Goal: Task Accomplishment & Management: Manage account settings

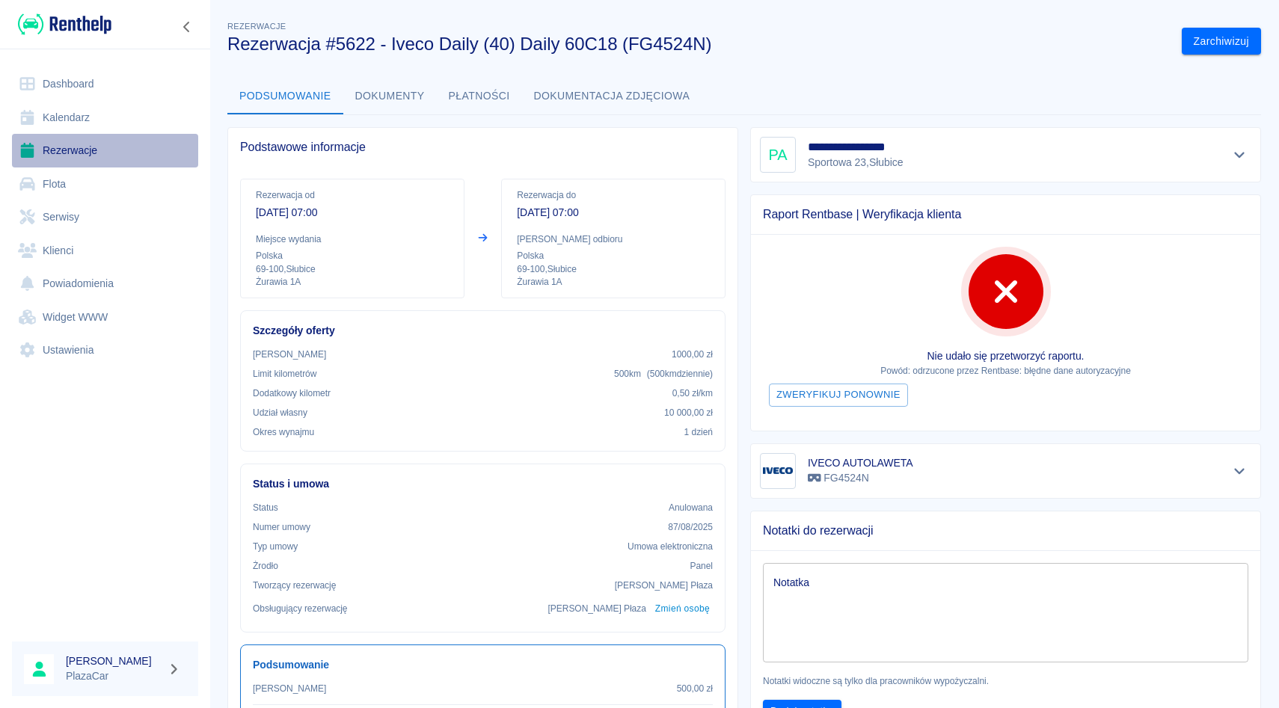
click at [82, 151] on link "Rezerwacje" at bounding box center [105, 151] width 186 height 34
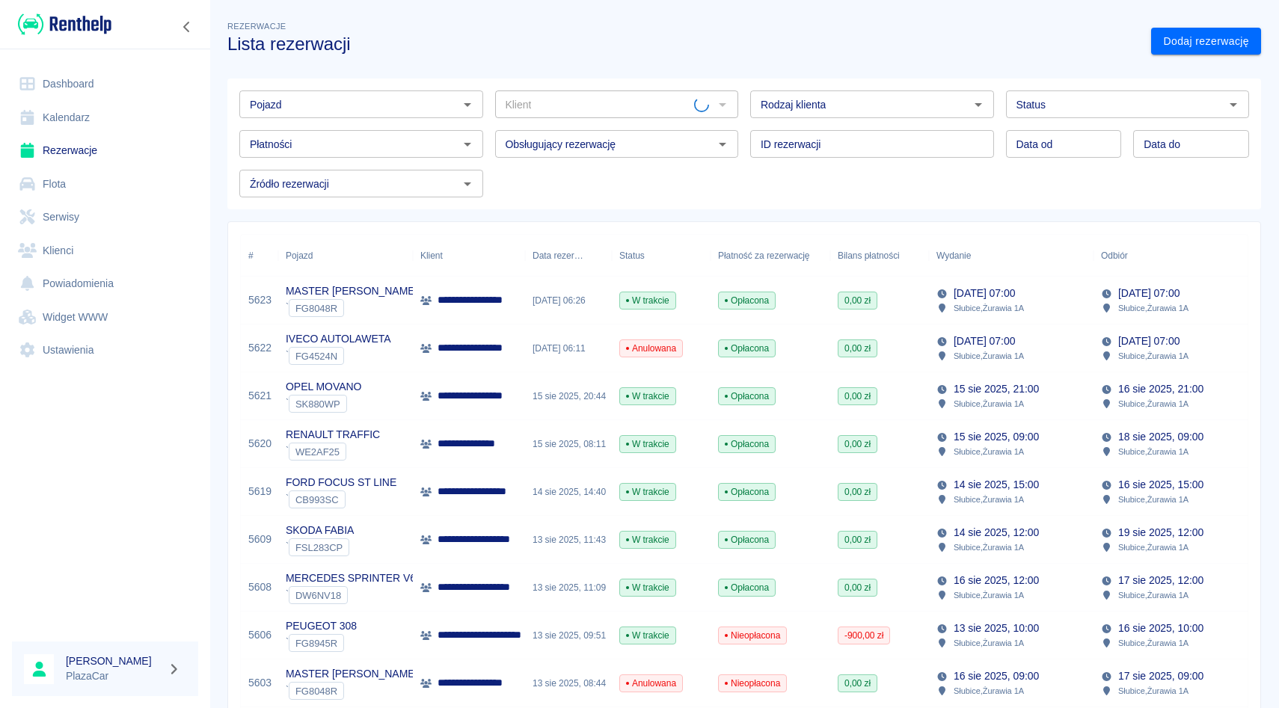
click at [486, 102] on div "Klient Klient" at bounding box center [611, 99] width 256 height 40
click at [553, 106] on input "Klient" at bounding box center [605, 104] width 210 height 19
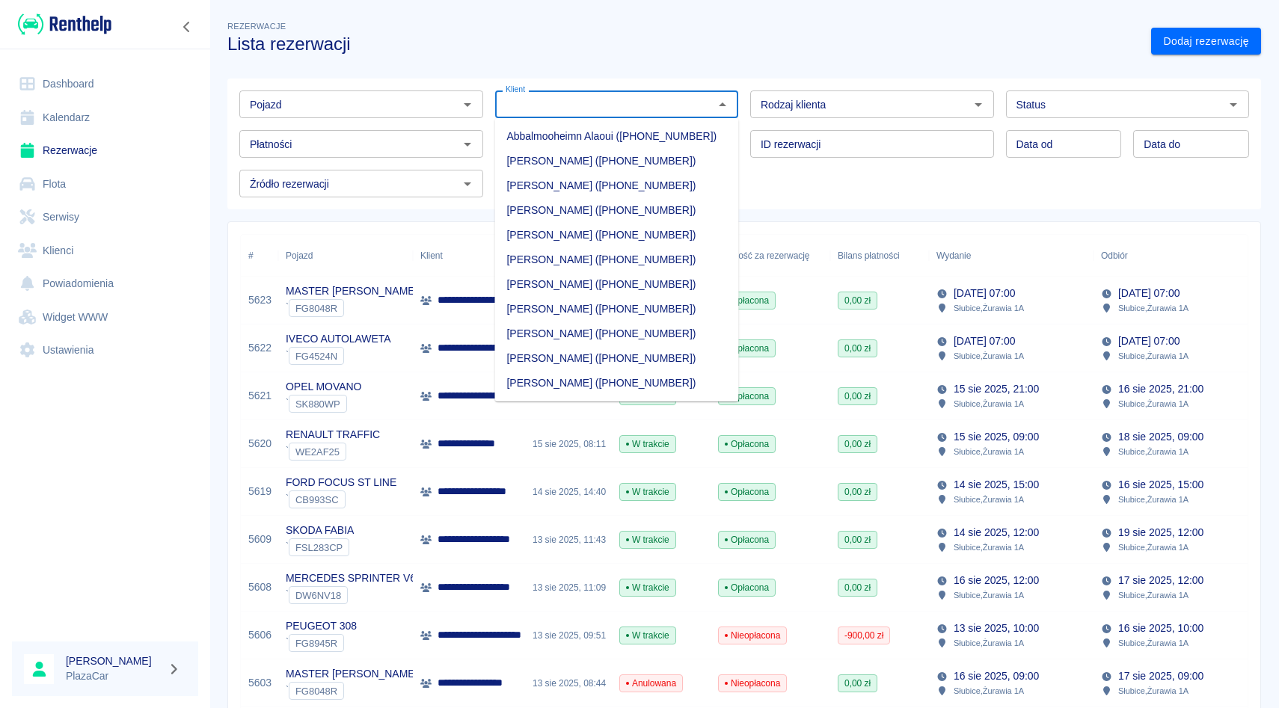
type input "a"
type input "i"
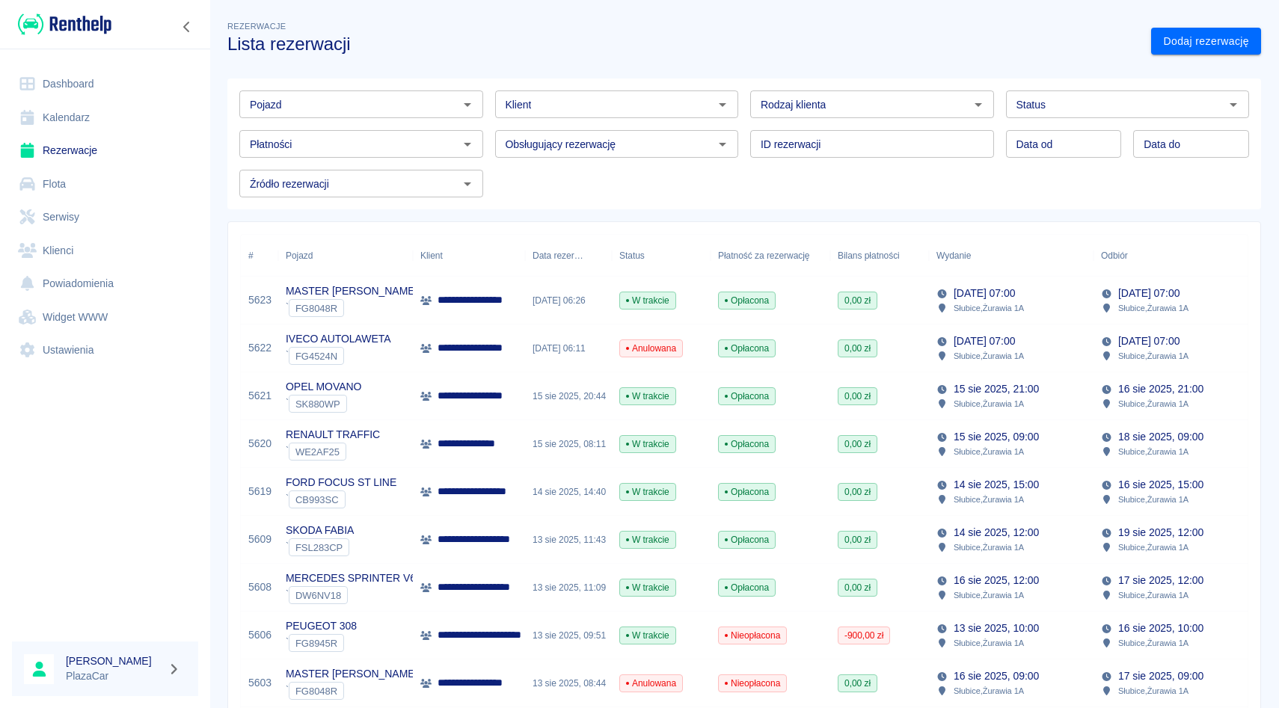
click at [800, 179] on div "Pojazd Pojazd Klient Klient Rodzaj klienta Rodzaj klienta Status Status Płatnoś…" at bounding box center [738, 138] width 1022 height 119
click at [1169, 38] on link "Dodaj rezerwację" at bounding box center [1206, 42] width 110 height 28
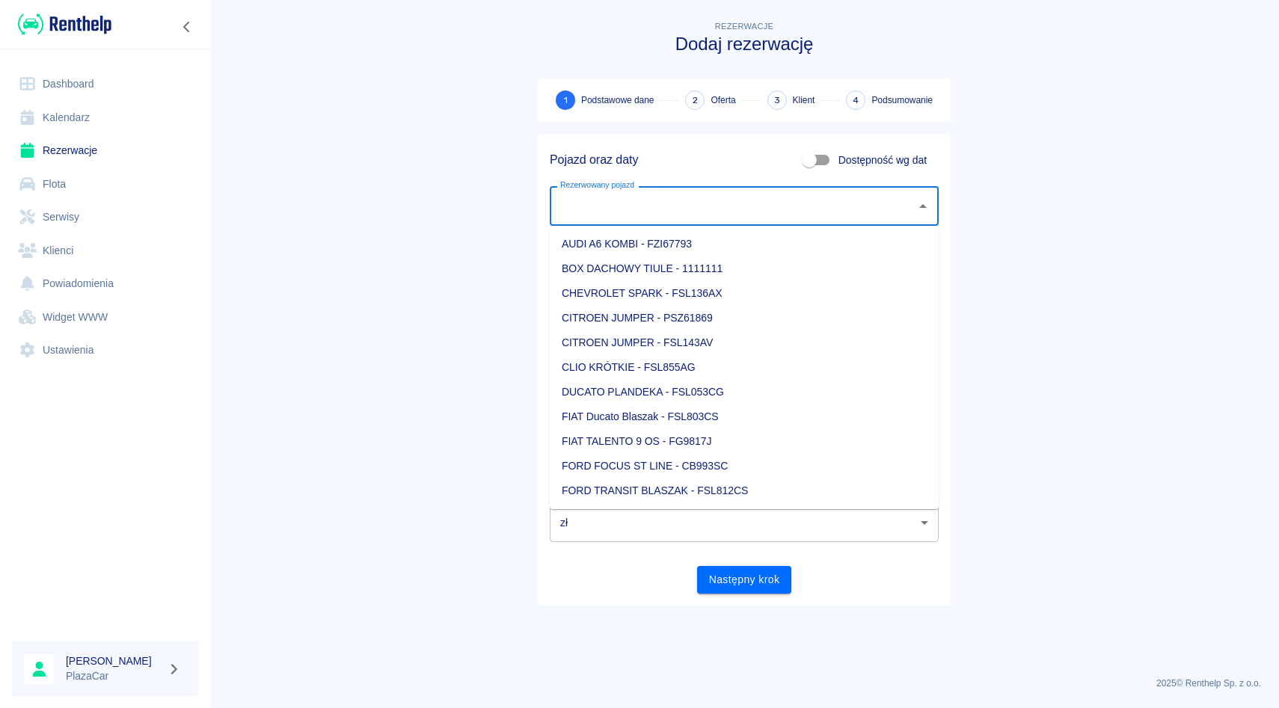
click at [639, 214] on input "Rezerwowany pojazd" at bounding box center [732, 206] width 353 height 26
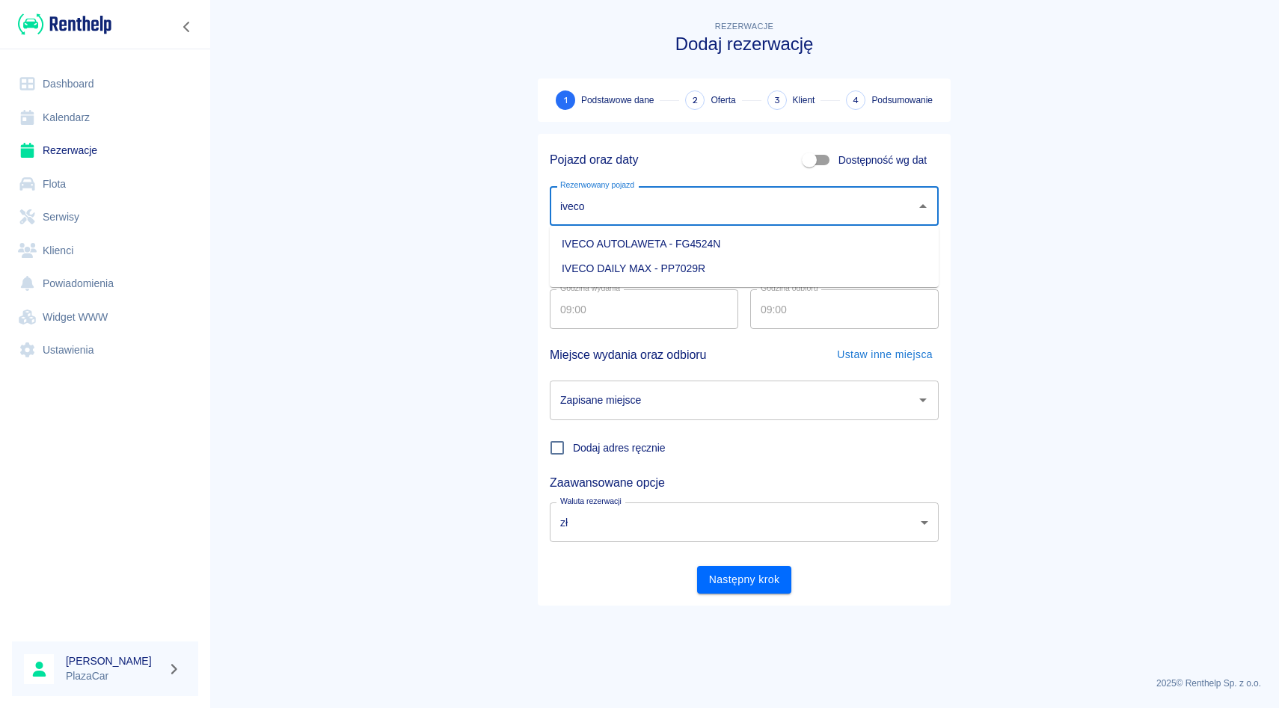
click at [628, 250] on li "IVECO AUTOLAWETA - FG4524N" at bounding box center [744, 244] width 389 height 25
type input "IVECO AUTOLAWETA - FG4524N"
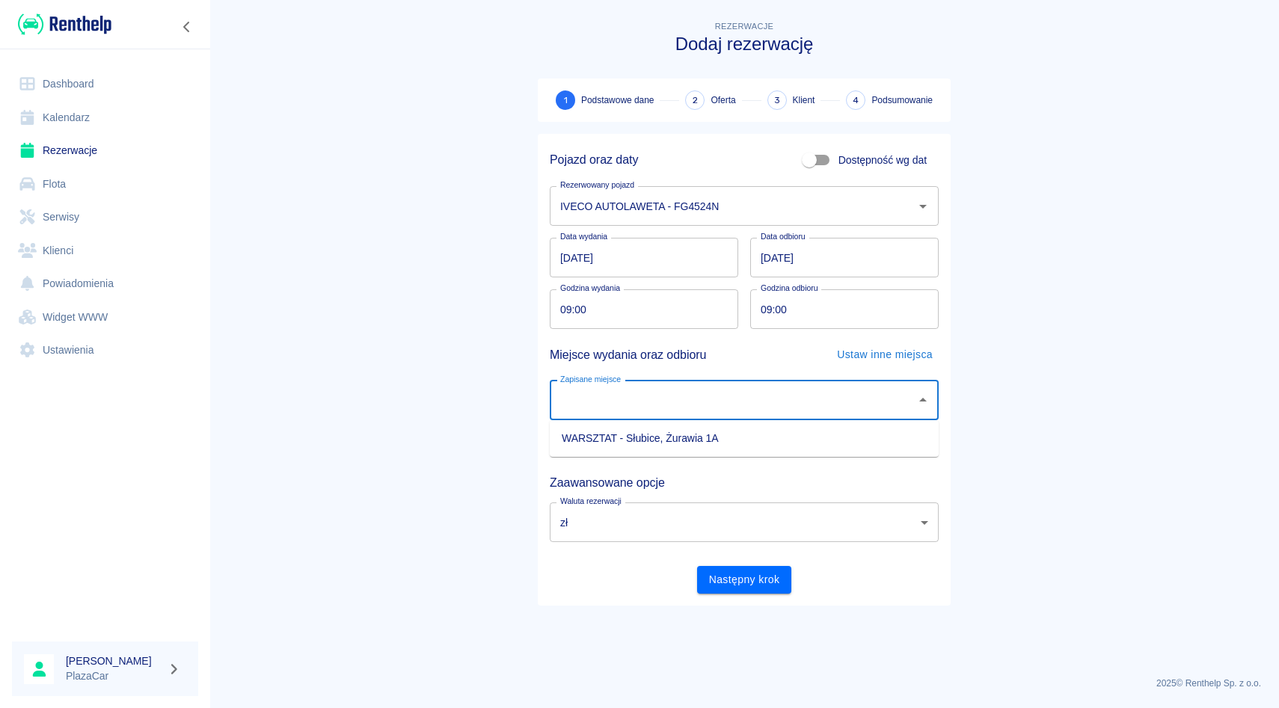
click at [641, 401] on input "Zapisane miejsce" at bounding box center [732, 400] width 353 height 26
click at [641, 429] on li "WARSZTAT - Słubice, Żurawia 1A" at bounding box center [744, 438] width 389 height 25
type input "WARSZTAT - Słubice, Żurawia 1A"
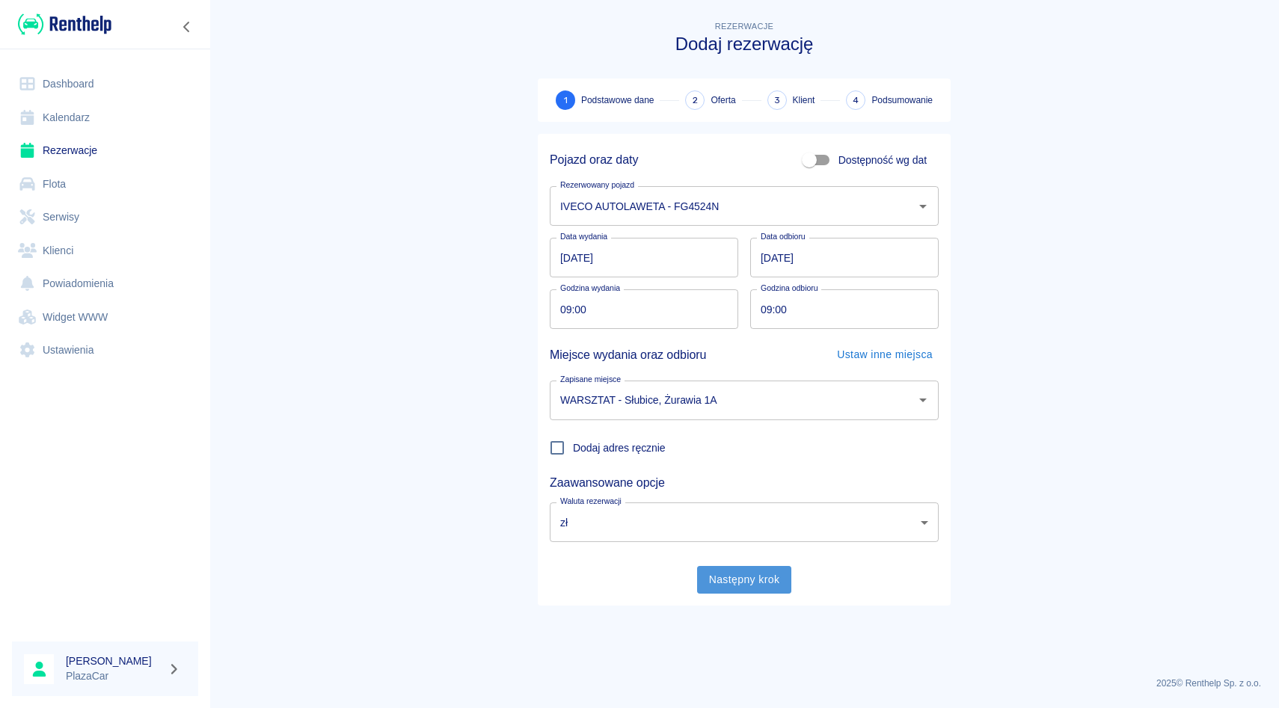
click at [734, 581] on button "Następny krok" at bounding box center [744, 580] width 95 height 28
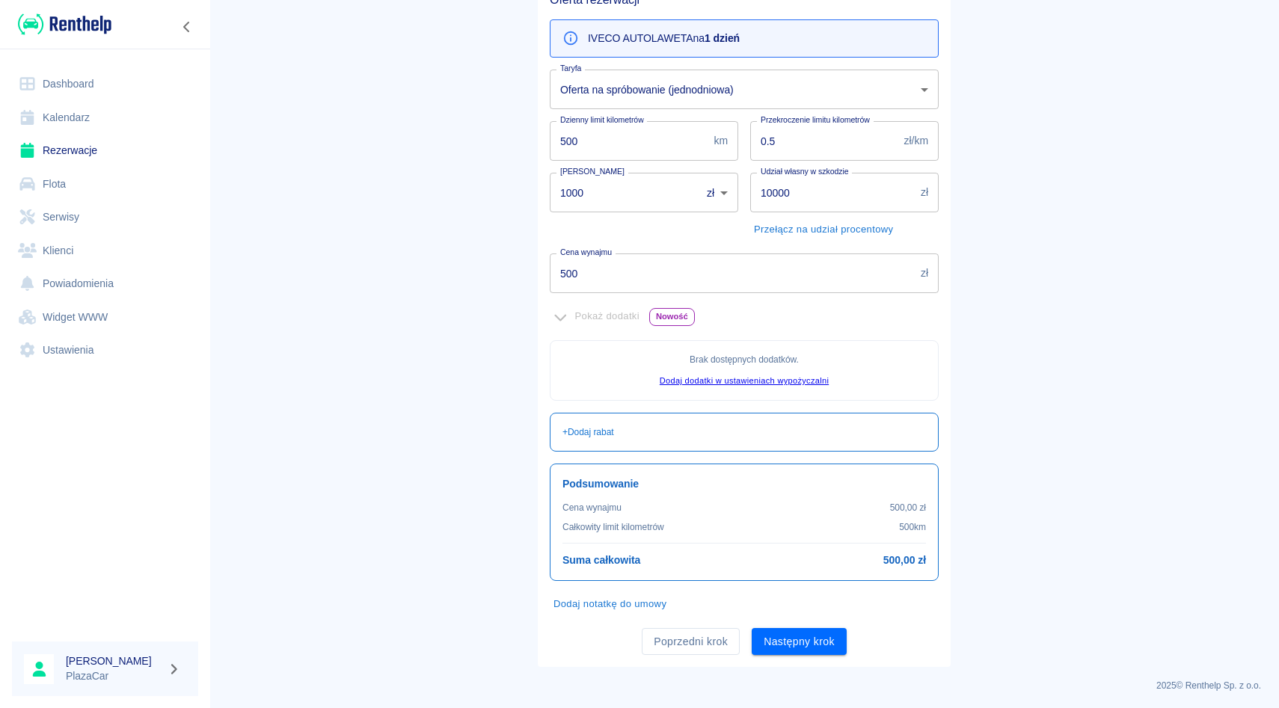
scroll to position [156, 0]
click at [743, 162] on div "Udział własny w szkodzie 10000 zł Udział własny w szkodzie Przełącz na udział p…" at bounding box center [838, 199] width 200 height 81
click at [645, 167] on div "Kaucja 1000 zł PLN ​ Kaucja" at bounding box center [638, 199] width 200 height 81
click at [773, 613] on div "Dodaj notatkę do umowy" at bounding box center [738, 596] width 401 height 35
click at [775, 631] on button "Następny krok" at bounding box center [799, 640] width 95 height 28
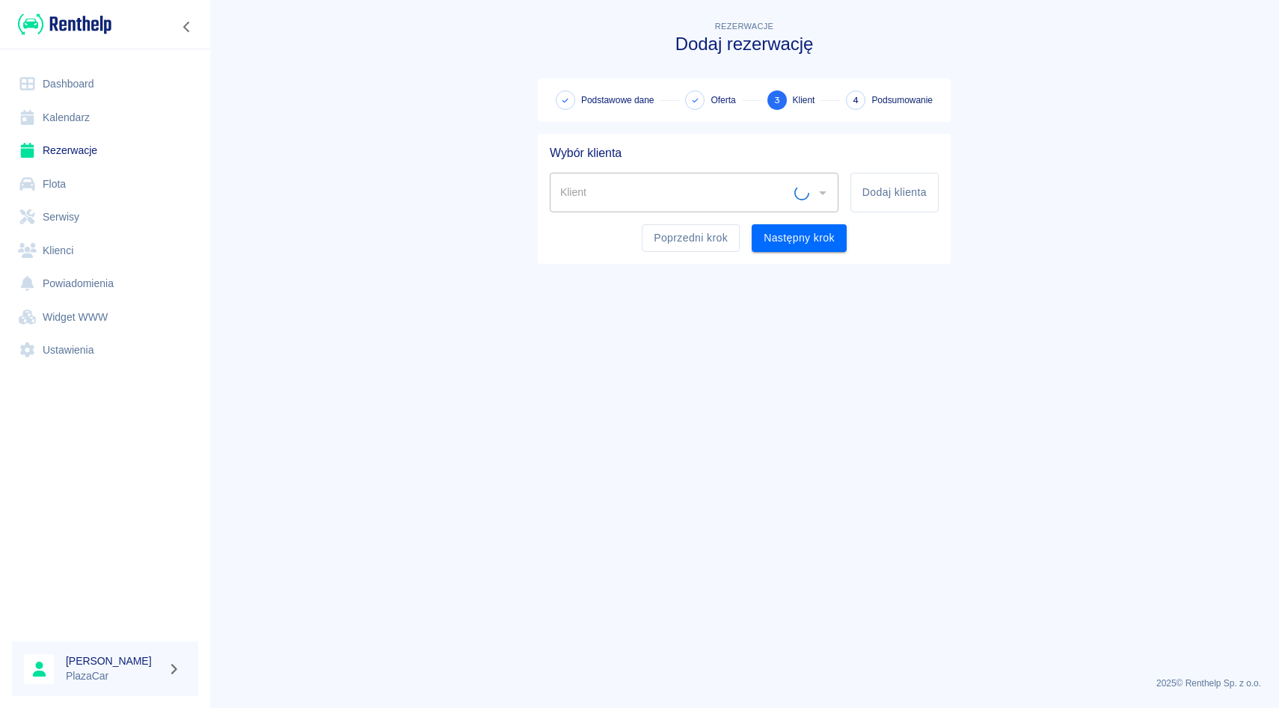
scroll to position [0, 0]
click at [604, 206] on div "Klient" at bounding box center [694, 193] width 289 height 40
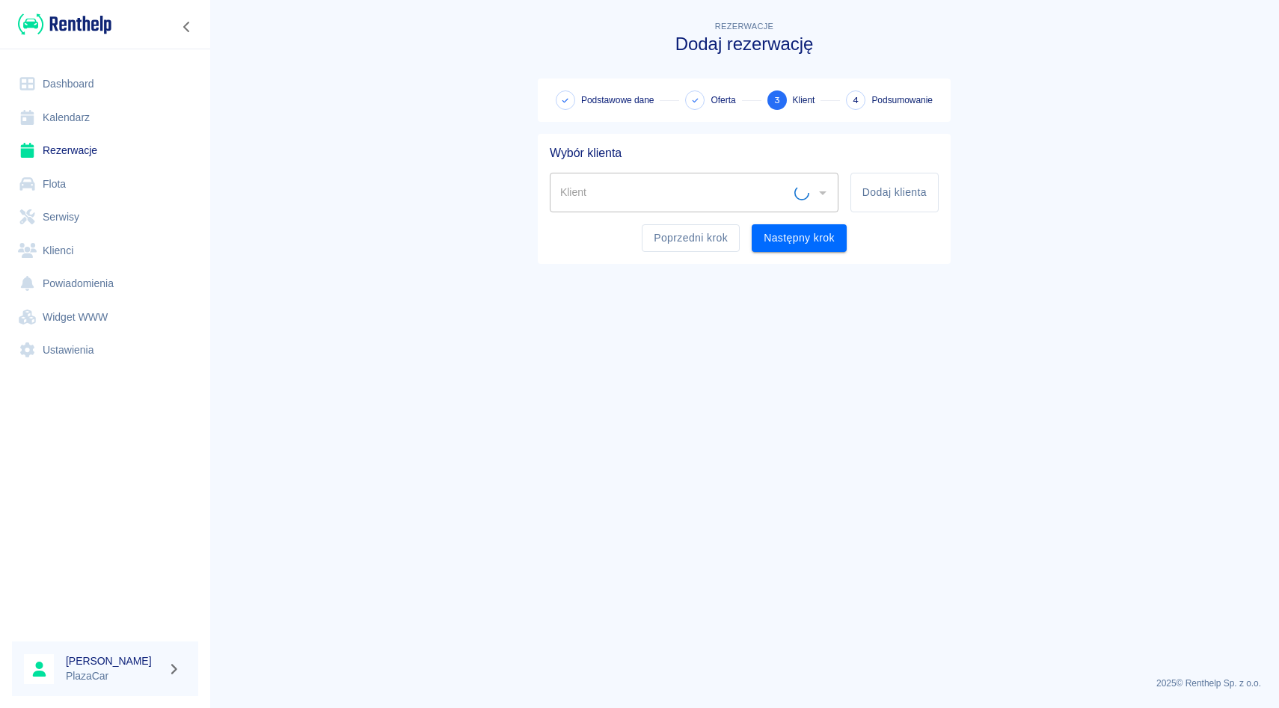
click at [604, 206] on div "Klient" at bounding box center [694, 193] width 289 height 40
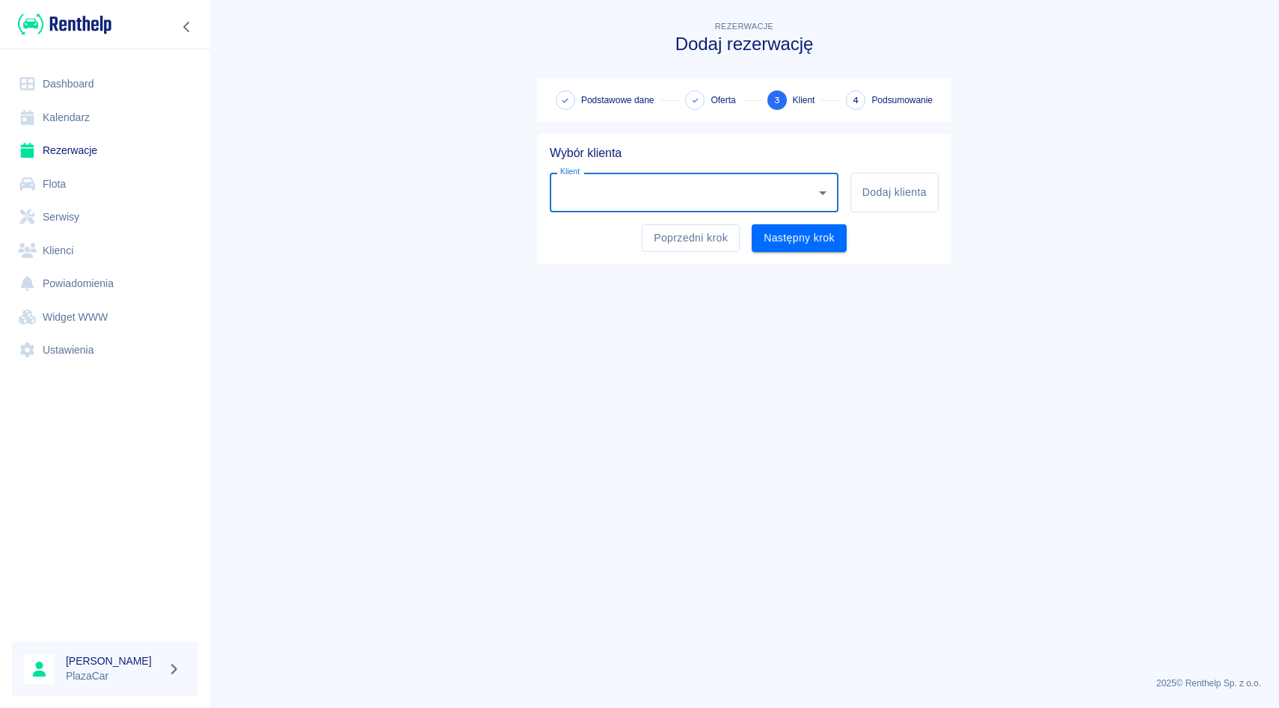
click at [604, 197] on input "Klient" at bounding box center [682, 192] width 253 height 26
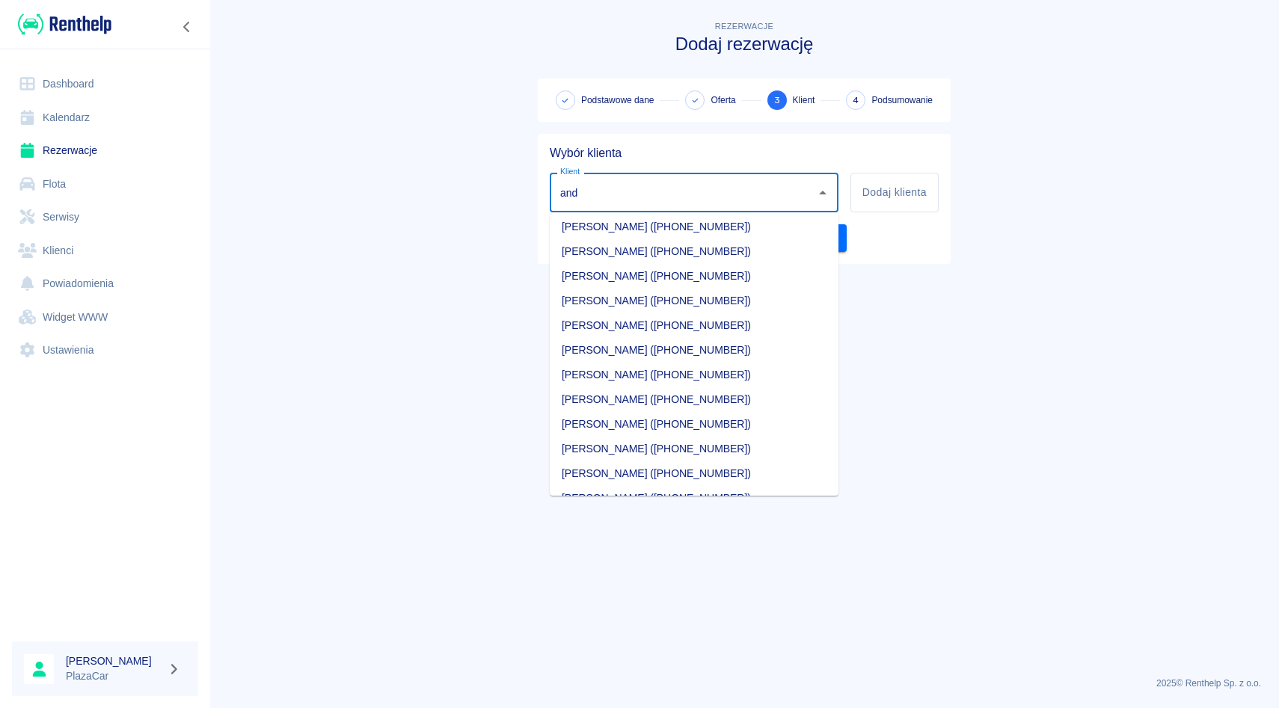
scroll to position [663, 0]
click at [616, 316] on li "andrii petrovchuk (+48793900361)" at bounding box center [694, 323] width 289 height 25
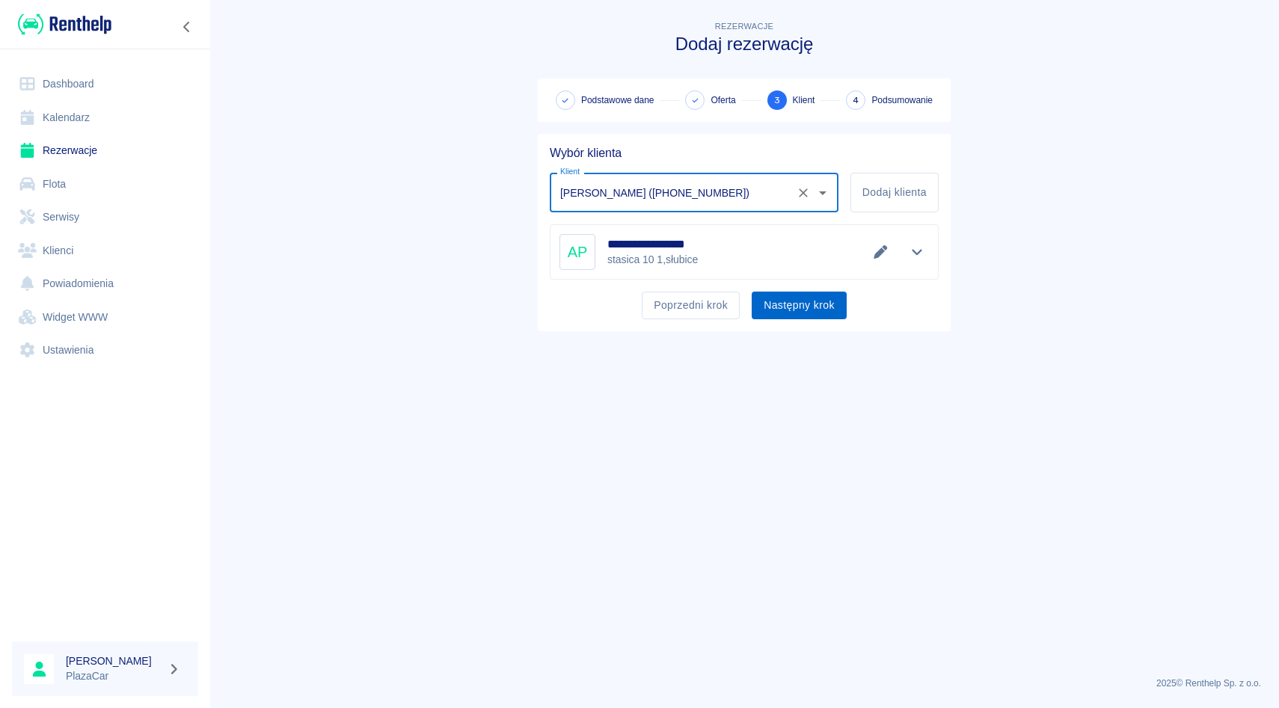
type input "andrii petrovchuk (+48793900361)"
click at [794, 298] on button "Następny krok" at bounding box center [799, 306] width 95 height 28
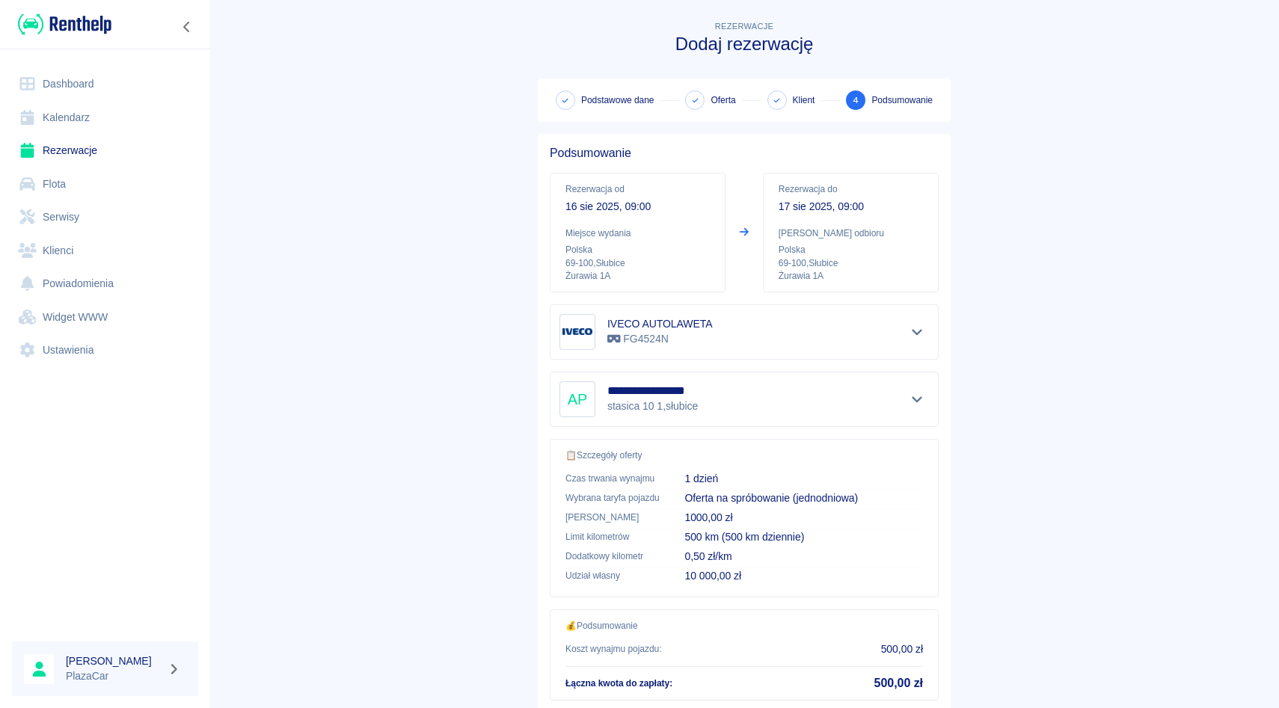
scroll to position [99, 0]
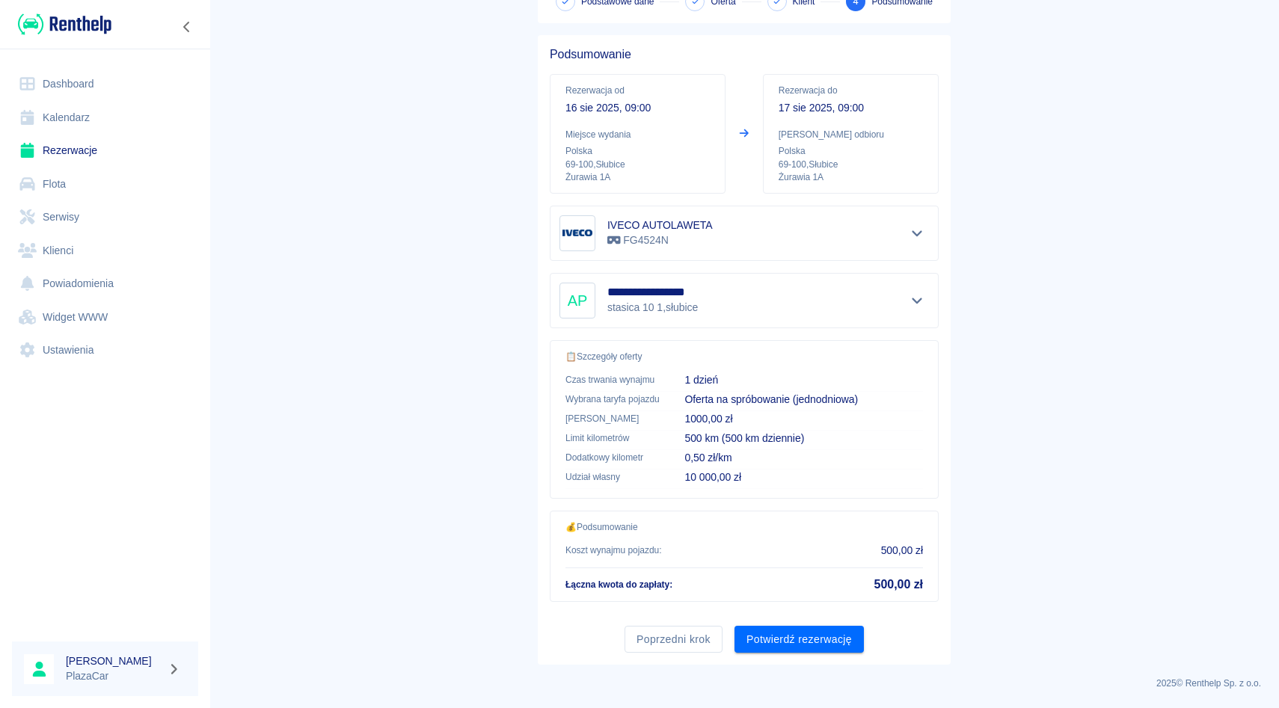
click at [775, 622] on div "Poprzedni krok Potwierdź rezerwację" at bounding box center [738, 634] width 401 height 40
click at [776, 633] on button "Potwierdź rezerwację" at bounding box center [798, 640] width 129 height 28
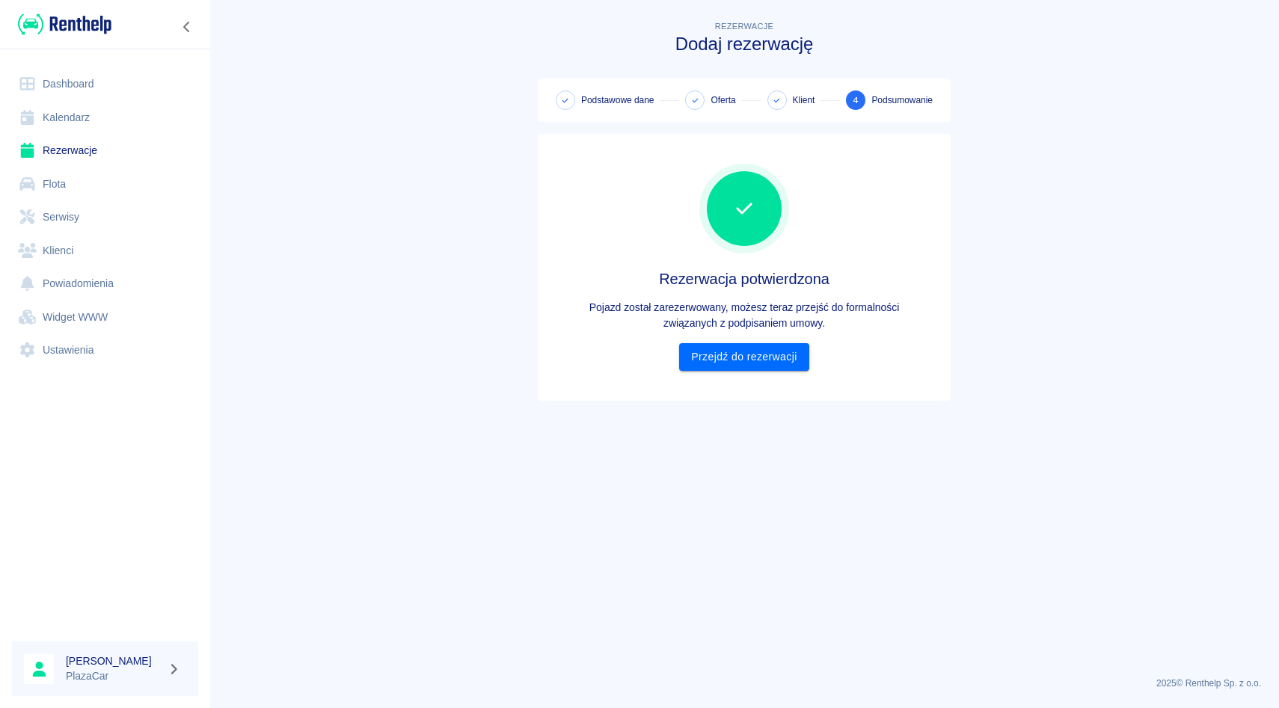
scroll to position [0, 0]
click at [700, 341] on div "Rezerwacja potwierdzona Pojazd został zarezerwowany, możesz teraz przejść do fo…" at bounding box center [744, 267] width 389 height 207
click at [700, 355] on link "Przejdź do rezerwacji" at bounding box center [743, 357] width 129 height 28
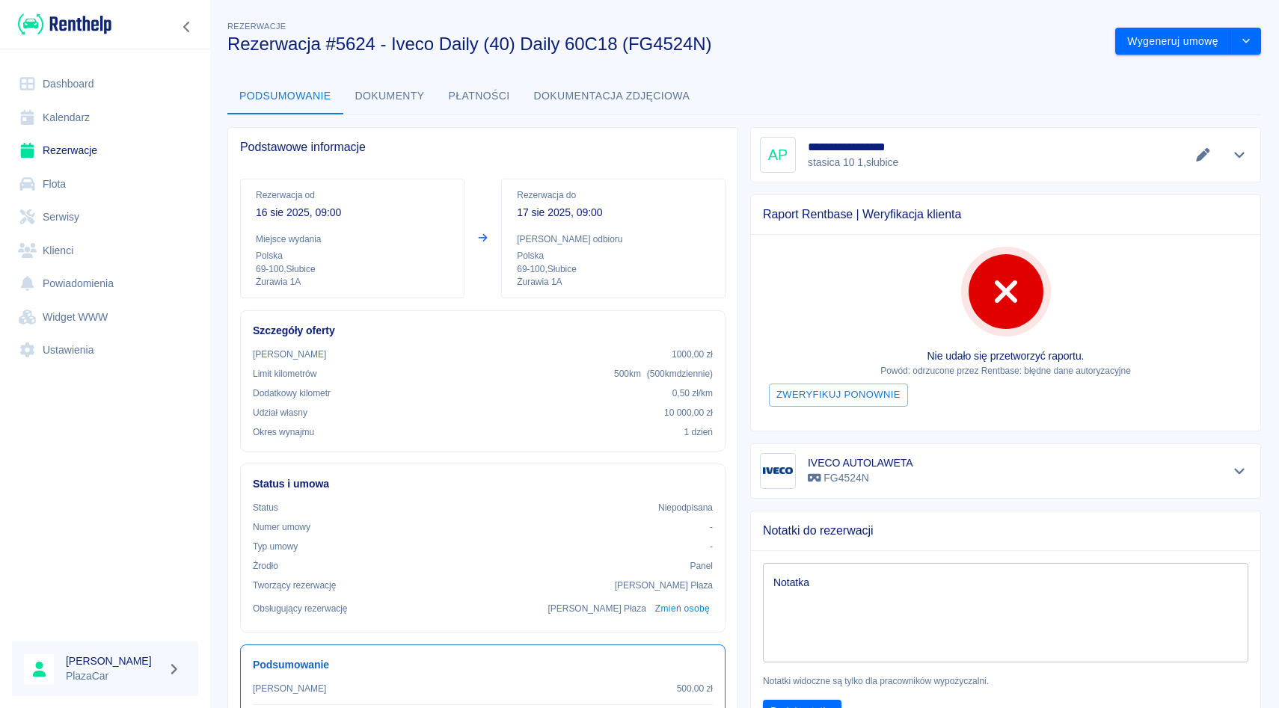
click at [1026, 64] on div "**********" at bounding box center [744, 472] width 1070 height 933
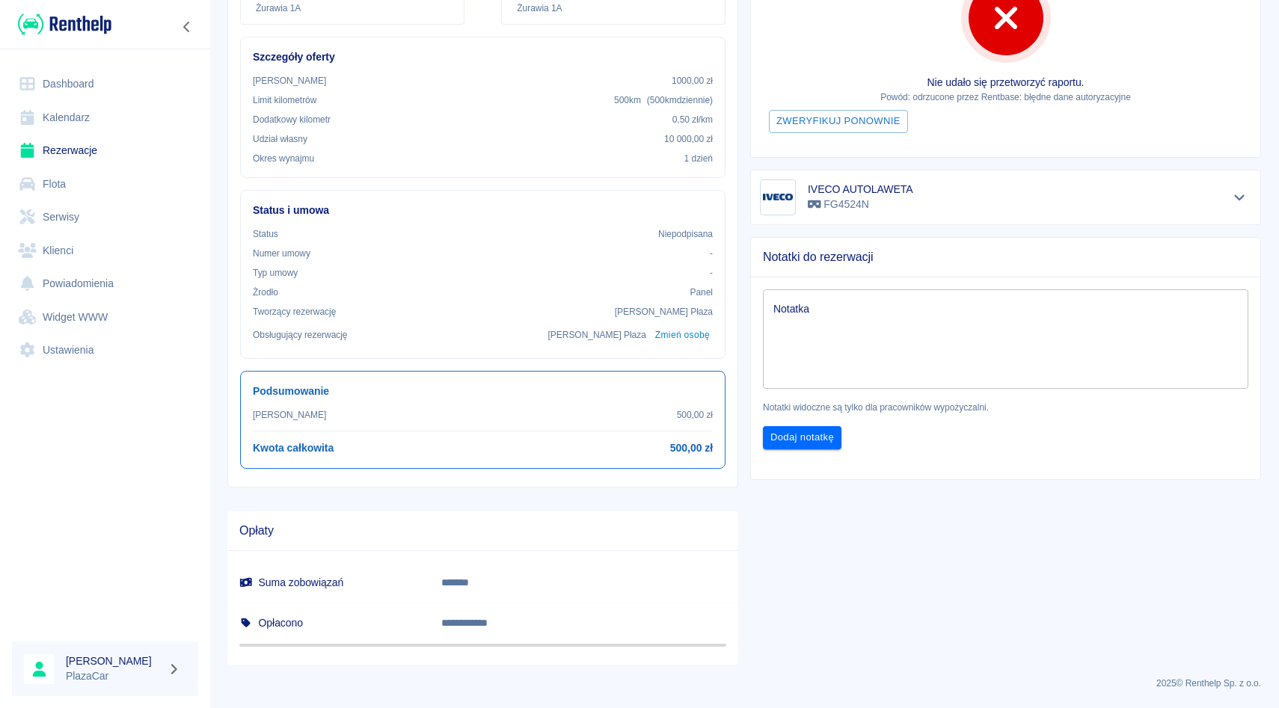
click at [85, 152] on link "Rezerwacje" at bounding box center [105, 151] width 186 height 34
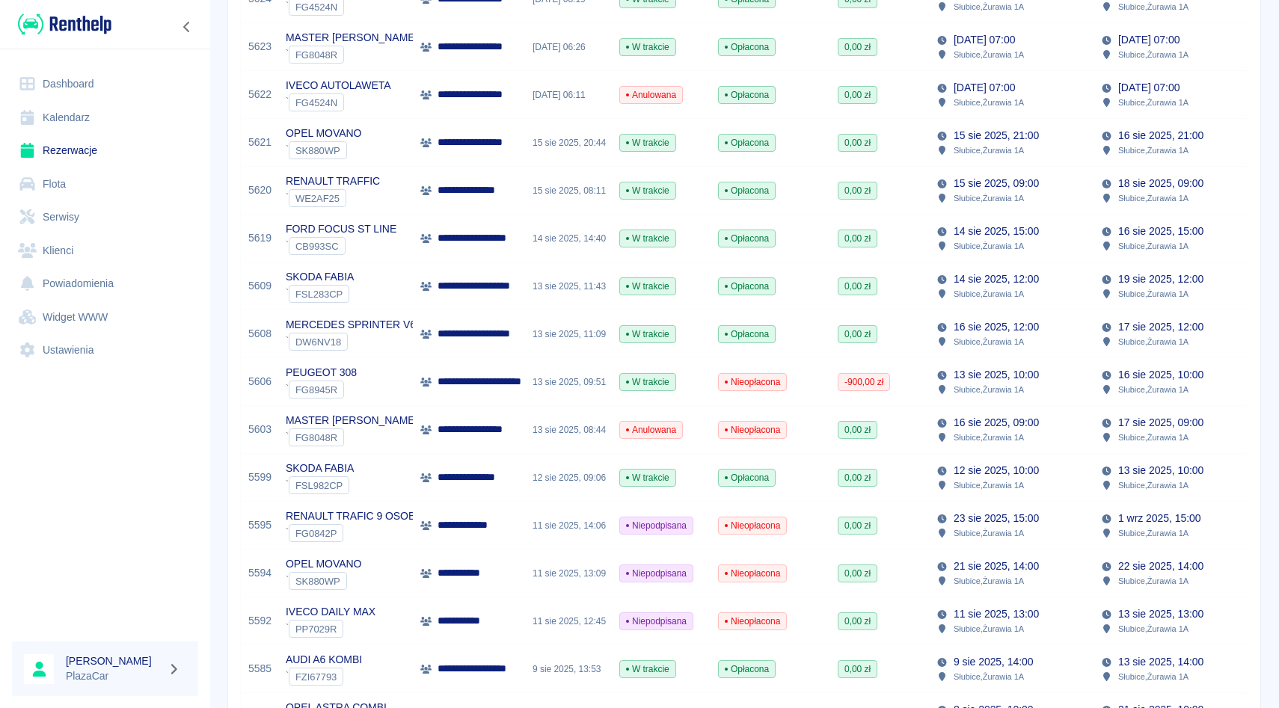
scroll to position [304, 0]
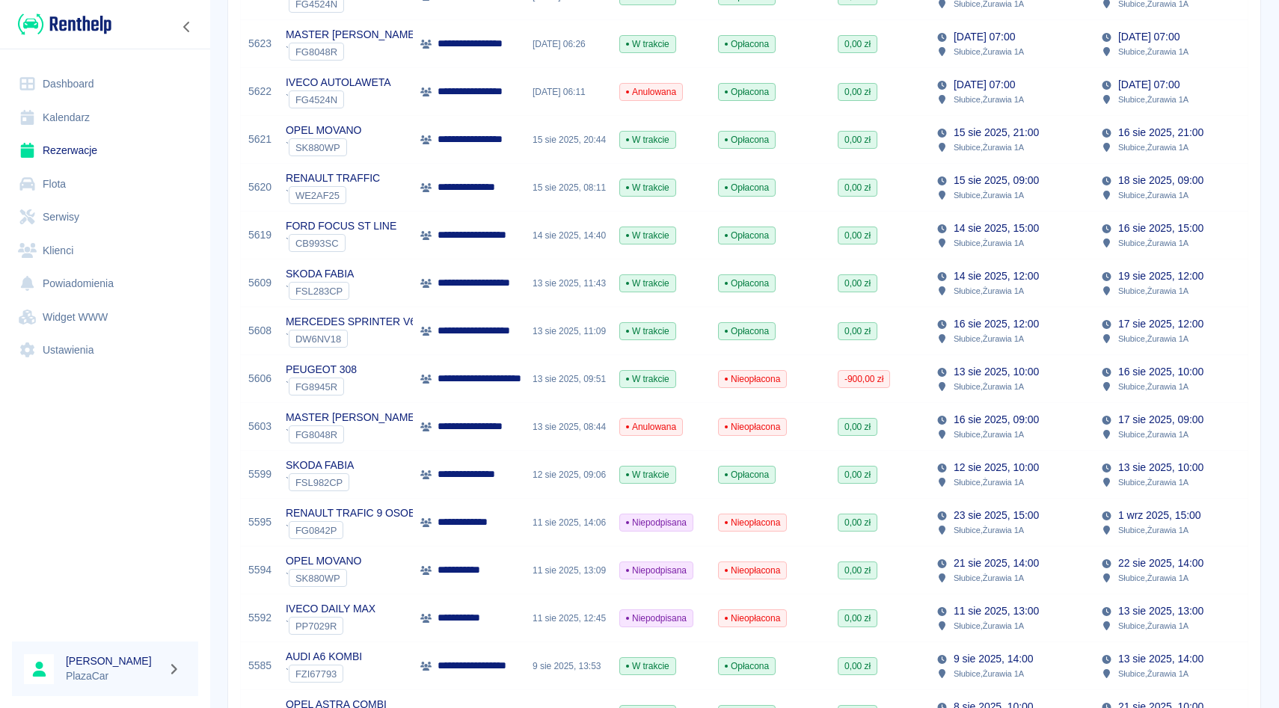
click at [542, 476] on div "12 sie 2025, 09:06" at bounding box center [568, 475] width 87 height 48
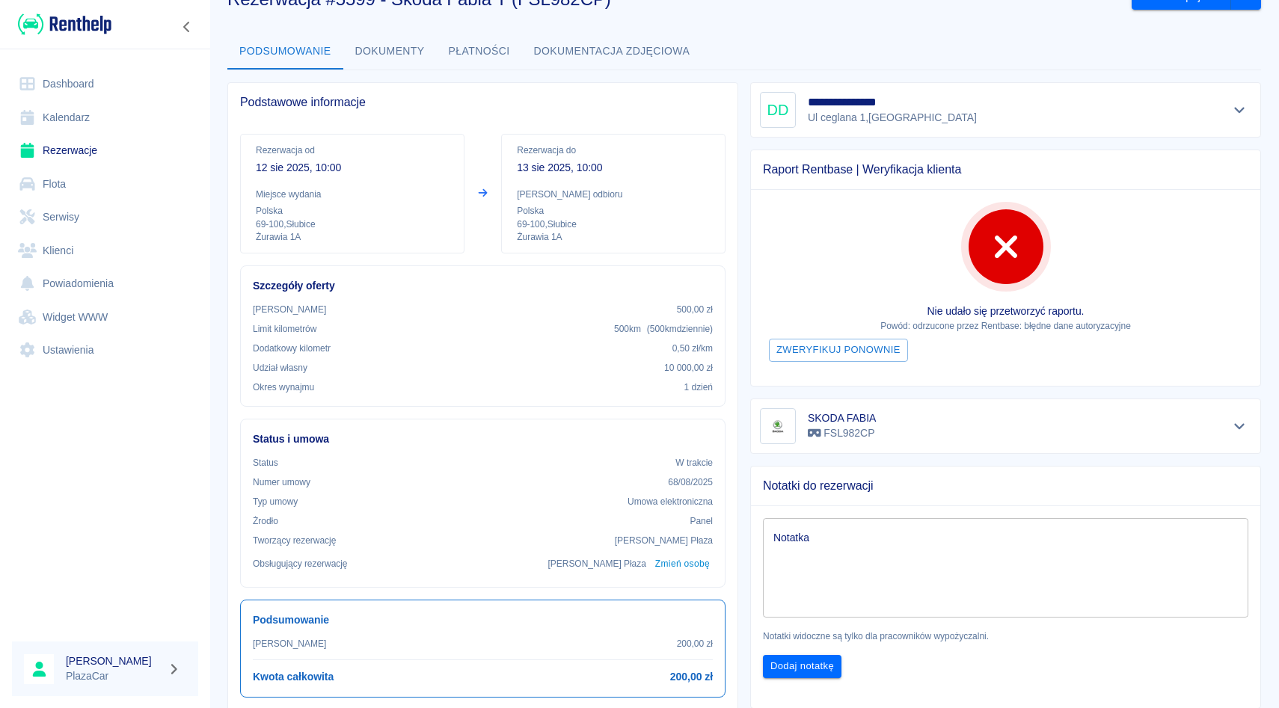
scroll to position [47, 0]
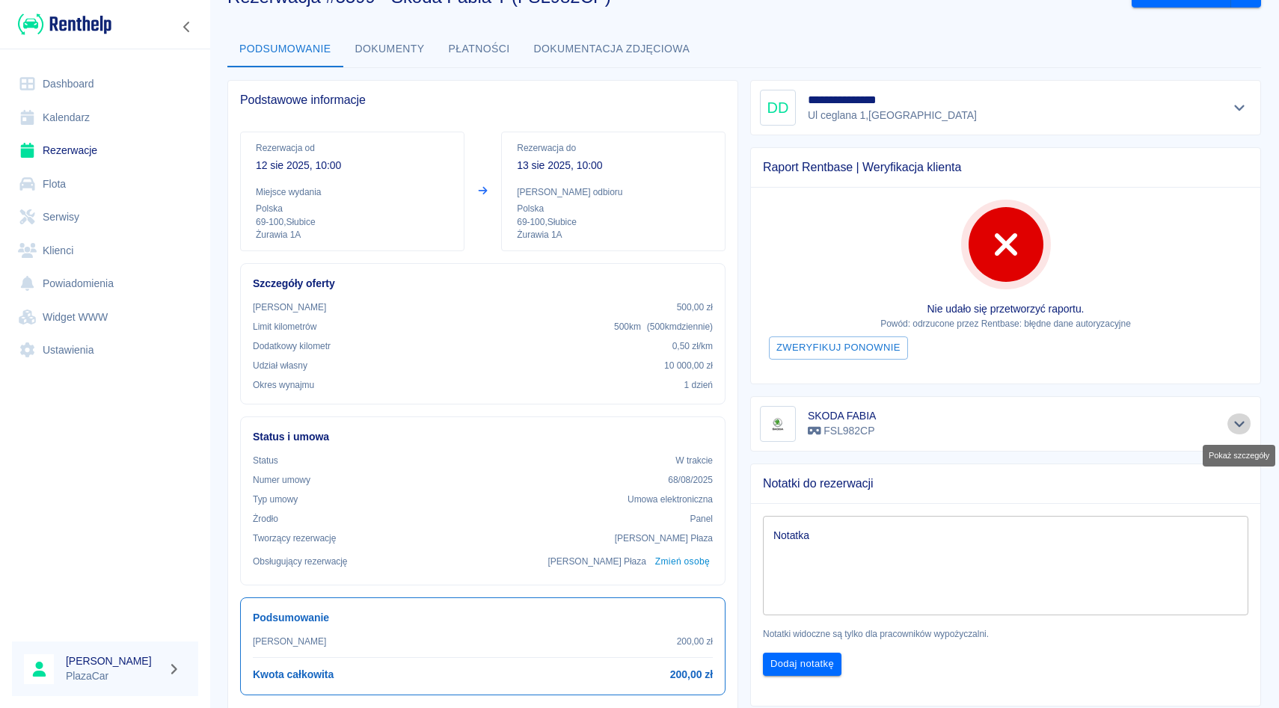
click at [1239, 431] on button "Pokaż szczegóły" at bounding box center [1239, 424] width 25 height 21
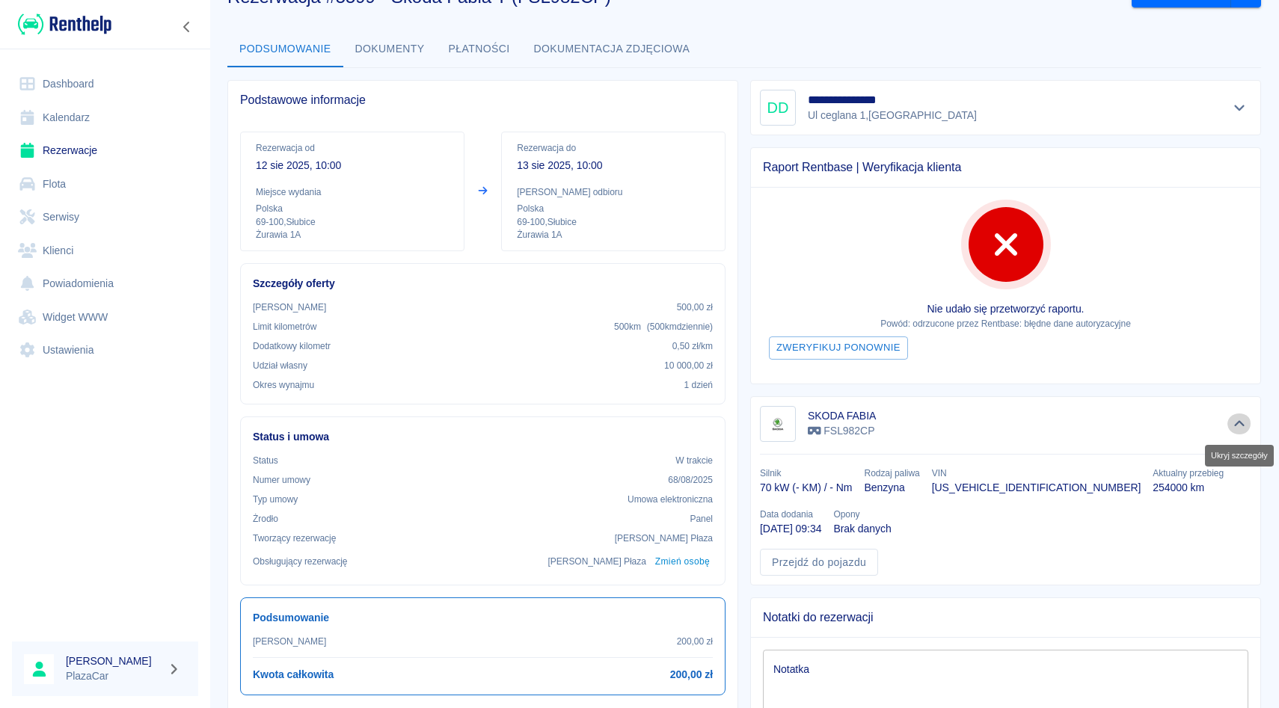
click at [1239, 431] on button "Ukryj szczegóły" at bounding box center [1239, 424] width 25 height 21
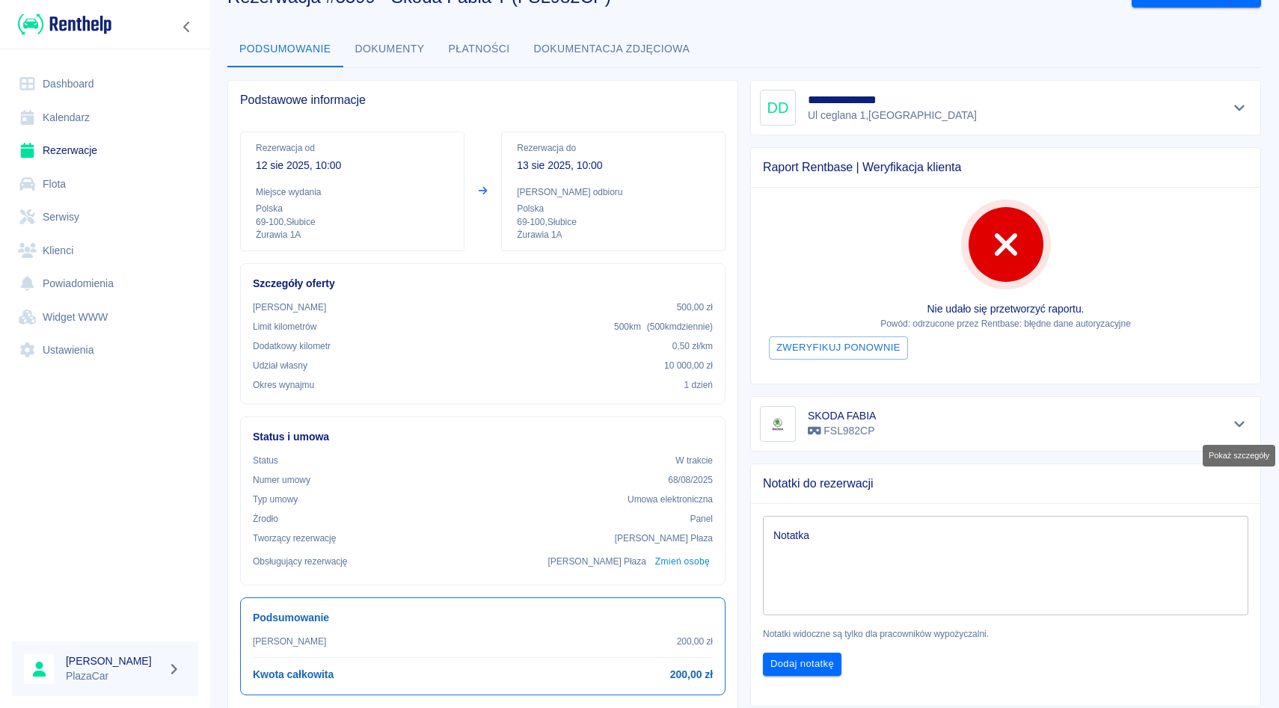
scroll to position [0, 0]
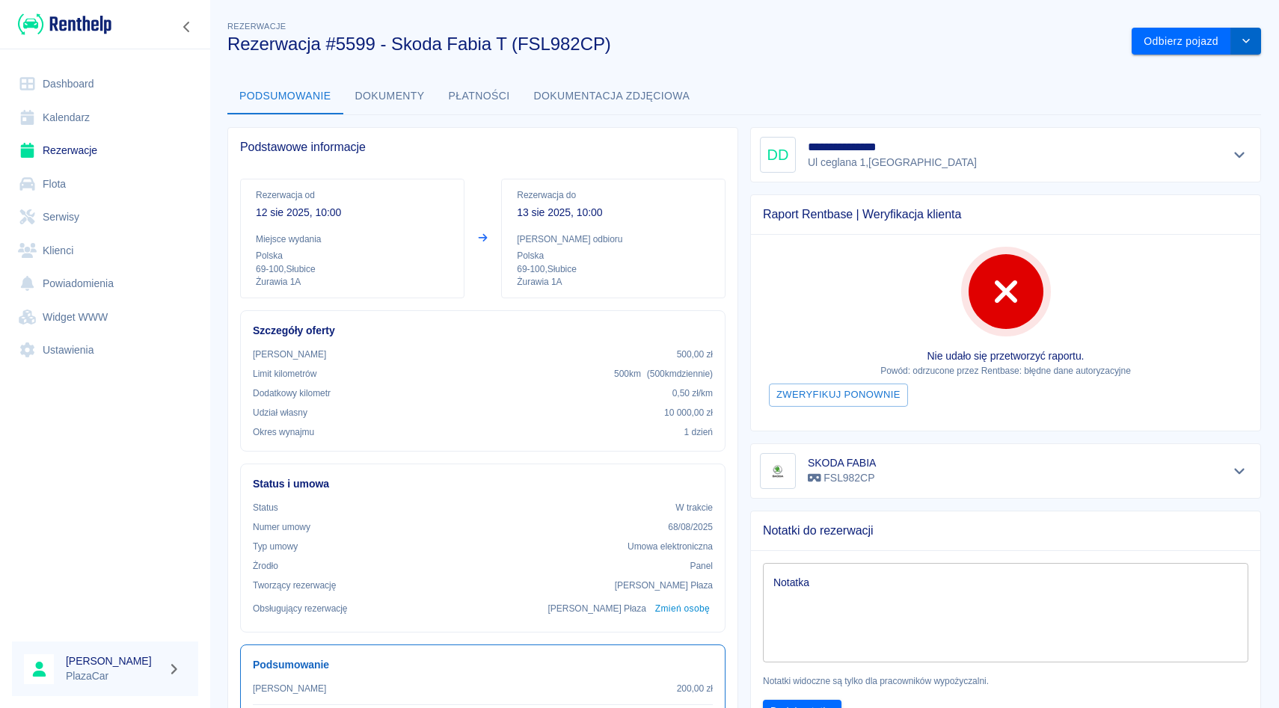
click at [1247, 33] on button "drop-down" at bounding box center [1246, 42] width 30 height 28
click at [1183, 72] on li "Przedłuż rezerwację" at bounding box center [1196, 73] width 117 height 25
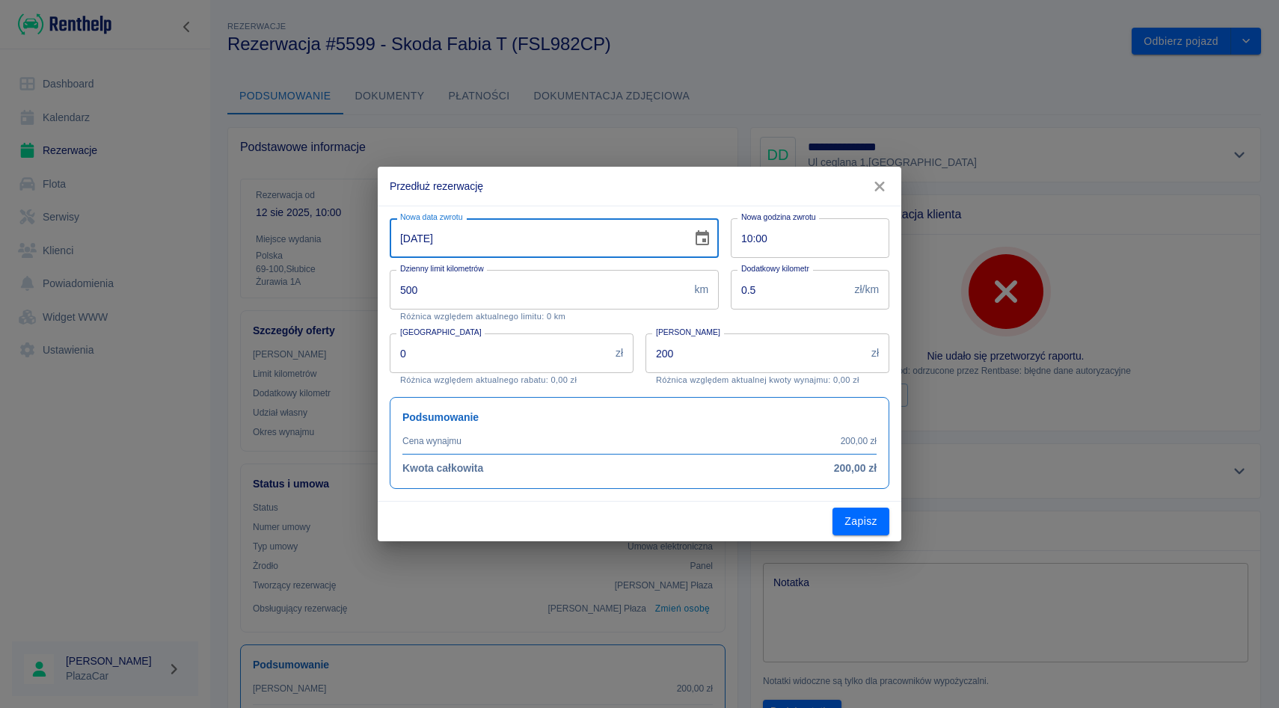
click at [414, 233] on input "13-08-2025" at bounding box center [536, 238] width 292 height 40
click at [403, 233] on input "13-08-2025" at bounding box center [536, 238] width 292 height 40
type input "17-08-2025"
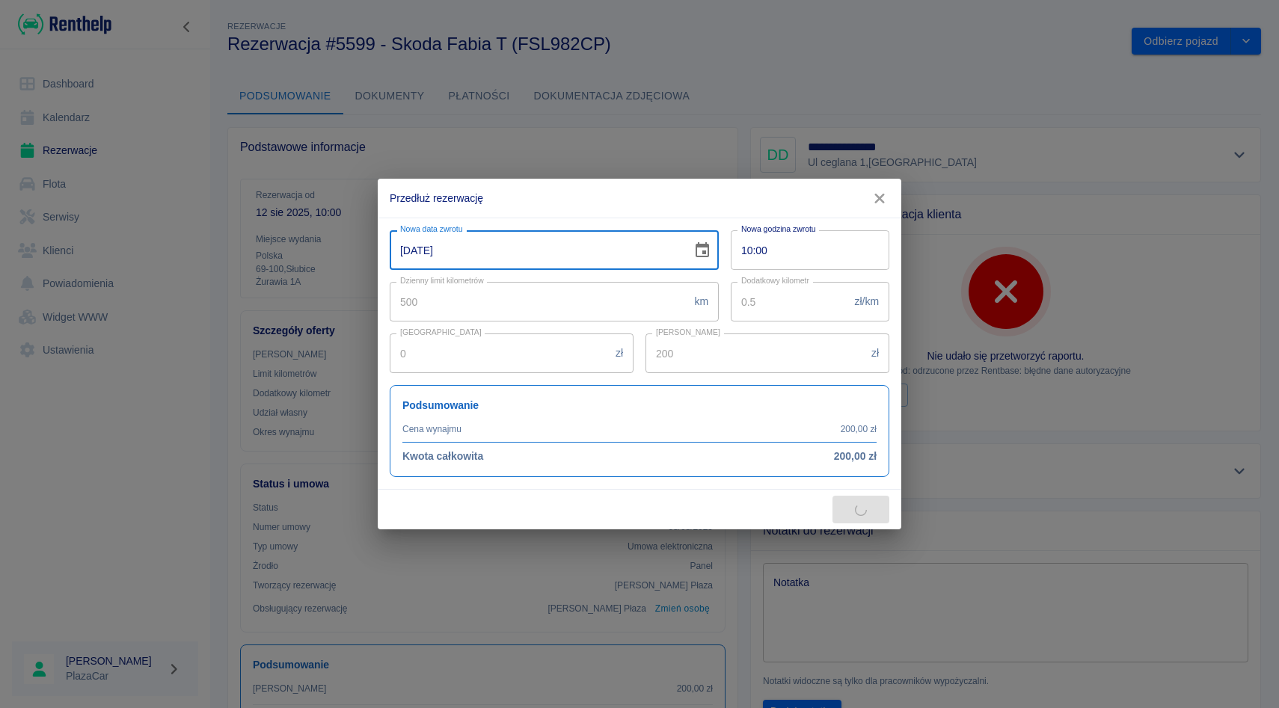
type input "1000"
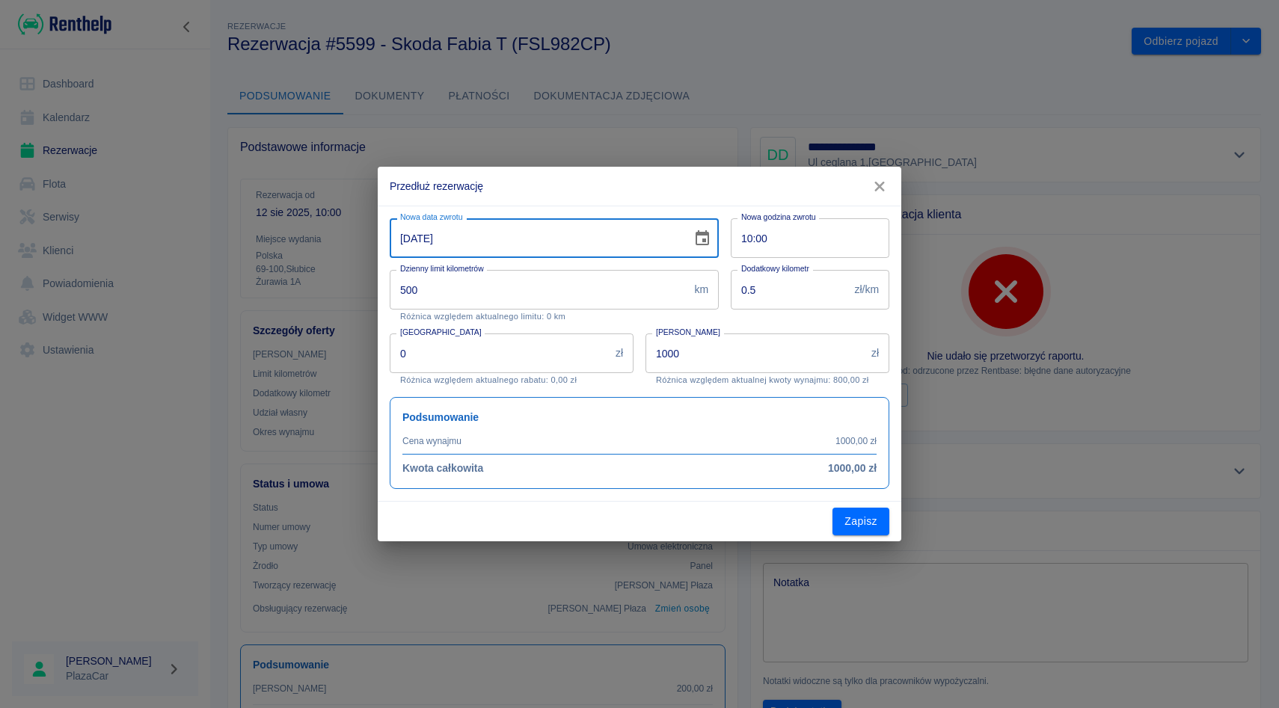
type input "17-08-2025"
click at [719, 235] on div "Nowa godzina zwrotu 10:00 Nowa godzina zwrotu" at bounding box center [804, 232] width 171 height 52
click at [880, 515] on button "Zapisz" at bounding box center [860, 522] width 57 height 28
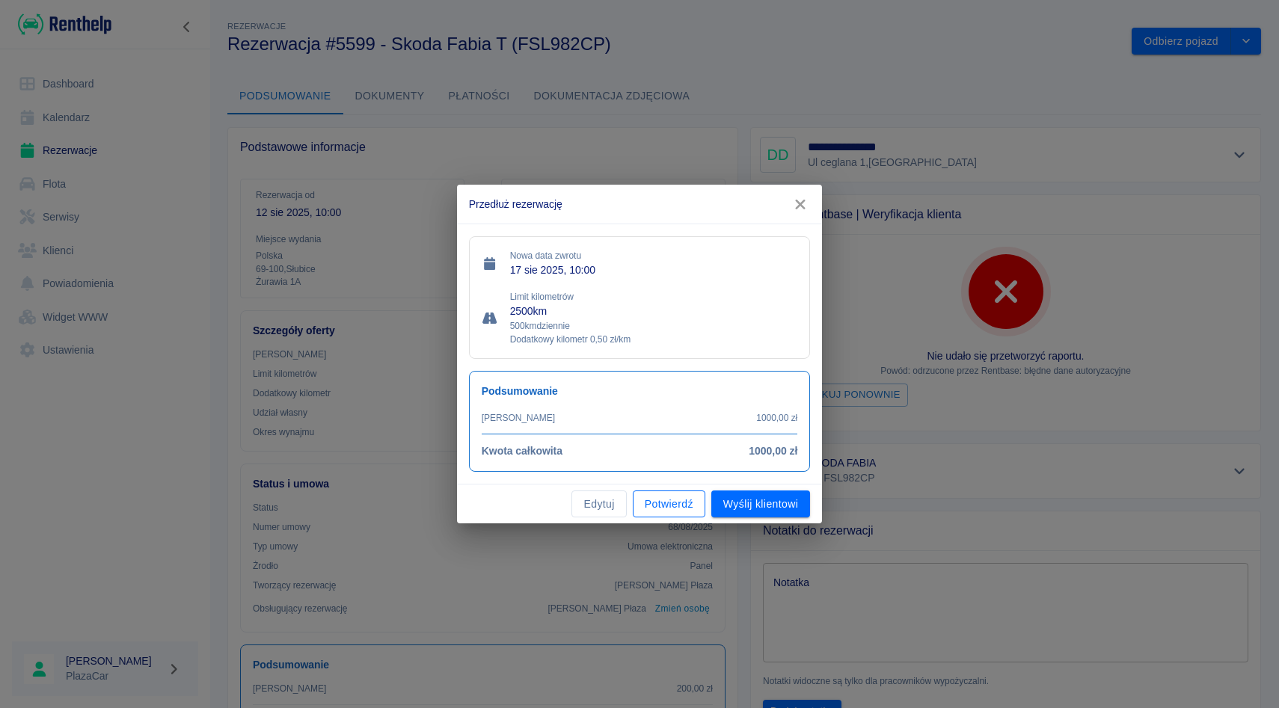
click at [675, 511] on button "Potwierdź" at bounding box center [669, 505] width 73 height 28
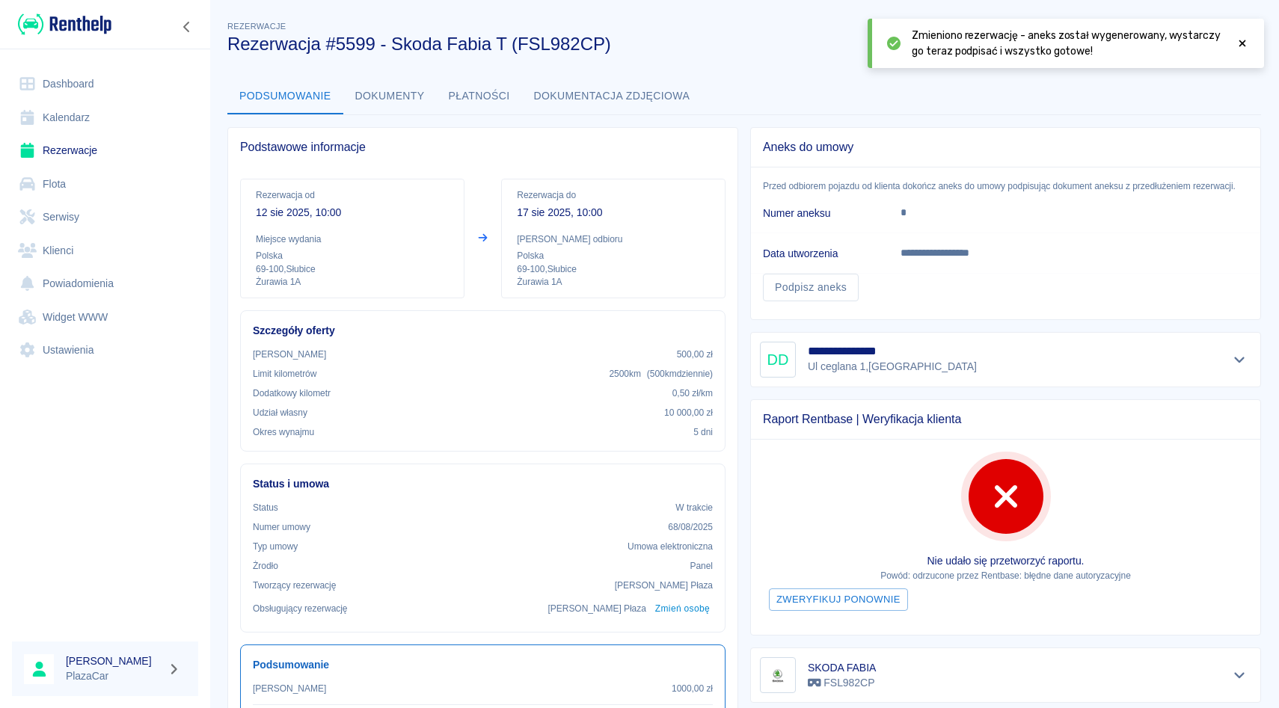
click at [1232, 75] on div "**********" at bounding box center [744, 531] width 1070 height 1051
click at [1236, 54] on div at bounding box center [1242, 43] width 13 height 31
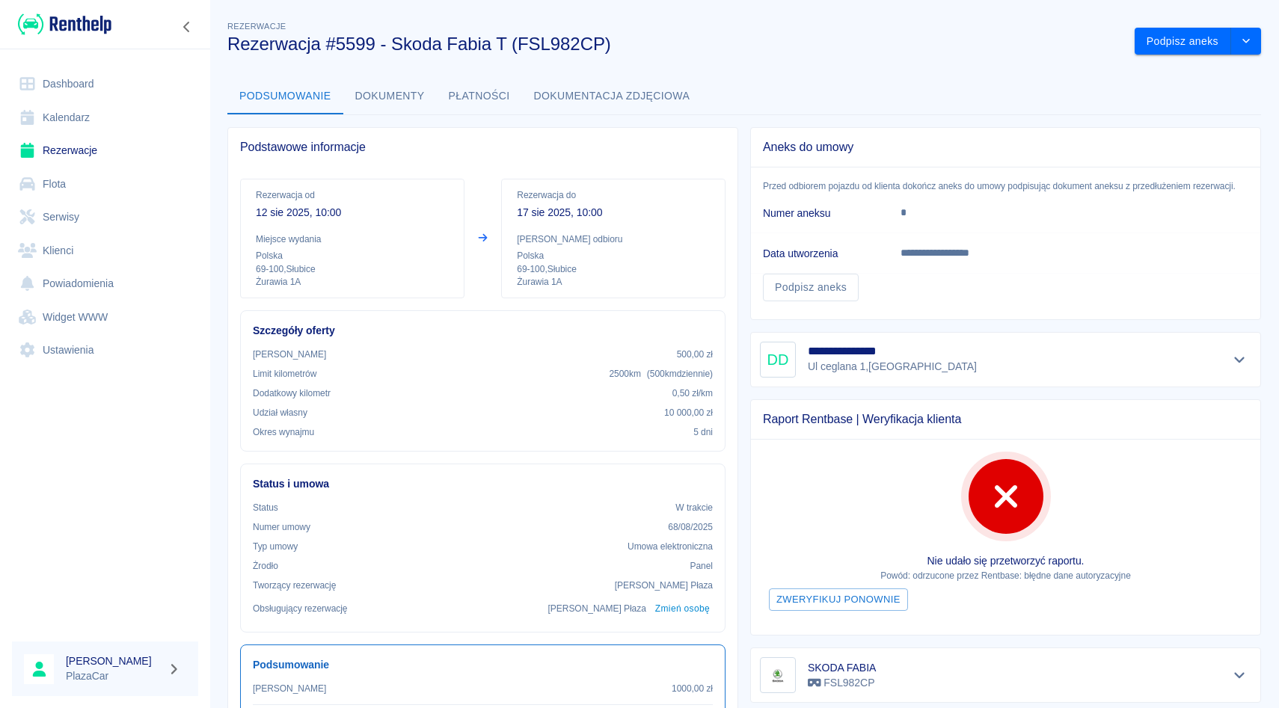
click at [109, 156] on link "Rezerwacje" at bounding box center [105, 151] width 186 height 34
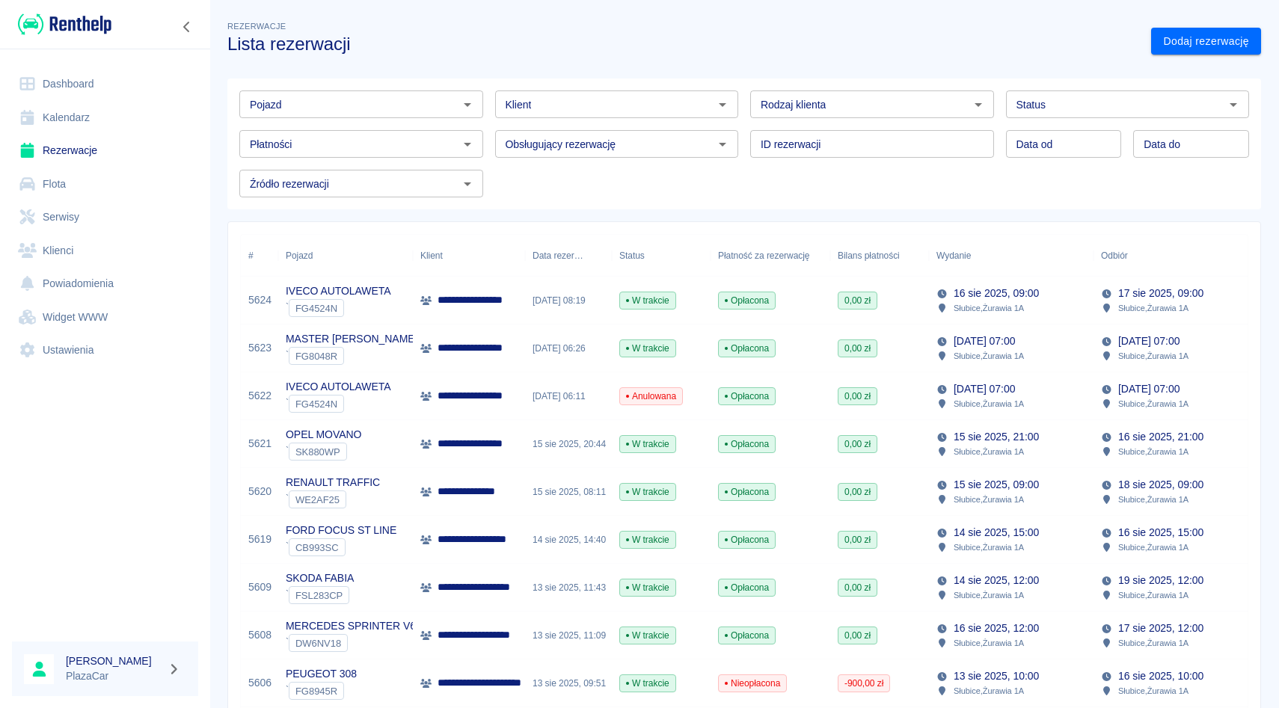
click at [595, 121] on div "Obsługujący rezerwację Obsługujący rezerwację" at bounding box center [611, 138] width 256 height 40
click at [95, 252] on link "Klienci" at bounding box center [105, 251] width 186 height 34
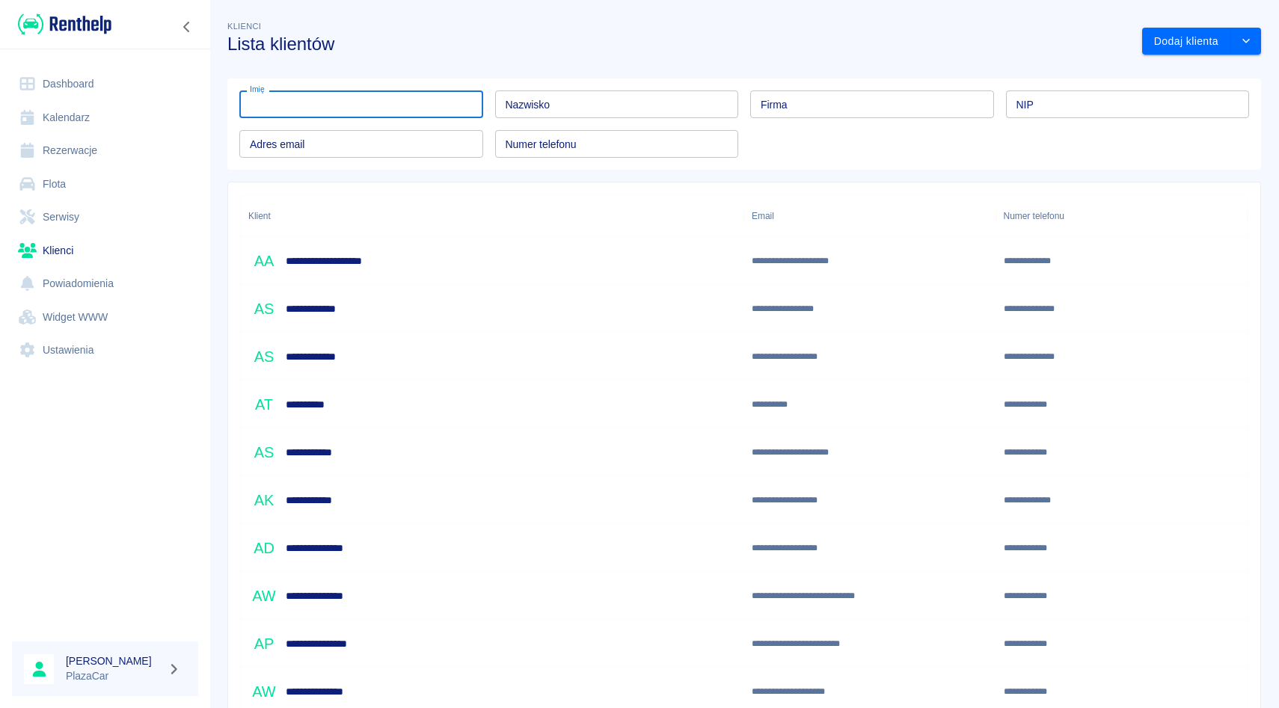
click at [331, 95] on input "Imię" at bounding box center [361, 104] width 244 height 28
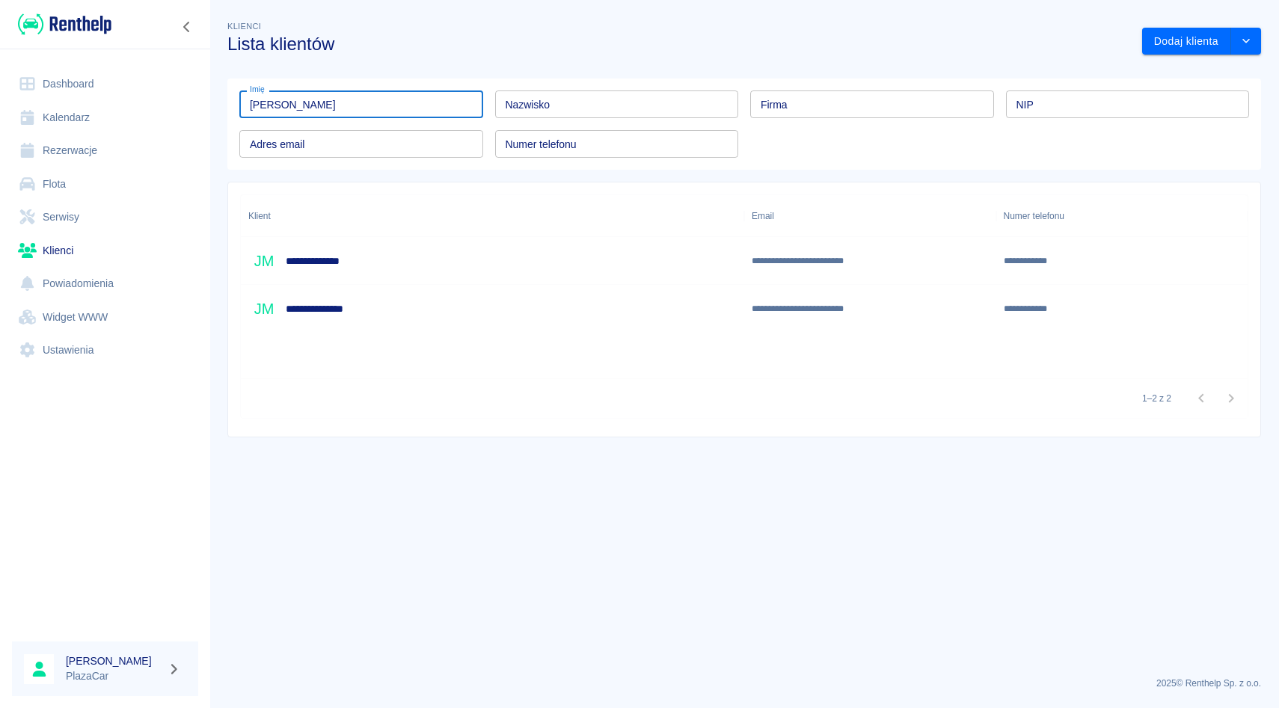
type input "julian"
click at [344, 264] on h6 "**********" at bounding box center [321, 261] width 70 height 15
click at [338, 328] on div "**********" at bounding box center [492, 309] width 503 height 48
click at [257, 105] on input "julian" at bounding box center [361, 104] width 244 height 28
click at [292, 99] on input "Julian" at bounding box center [361, 104] width 244 height 28
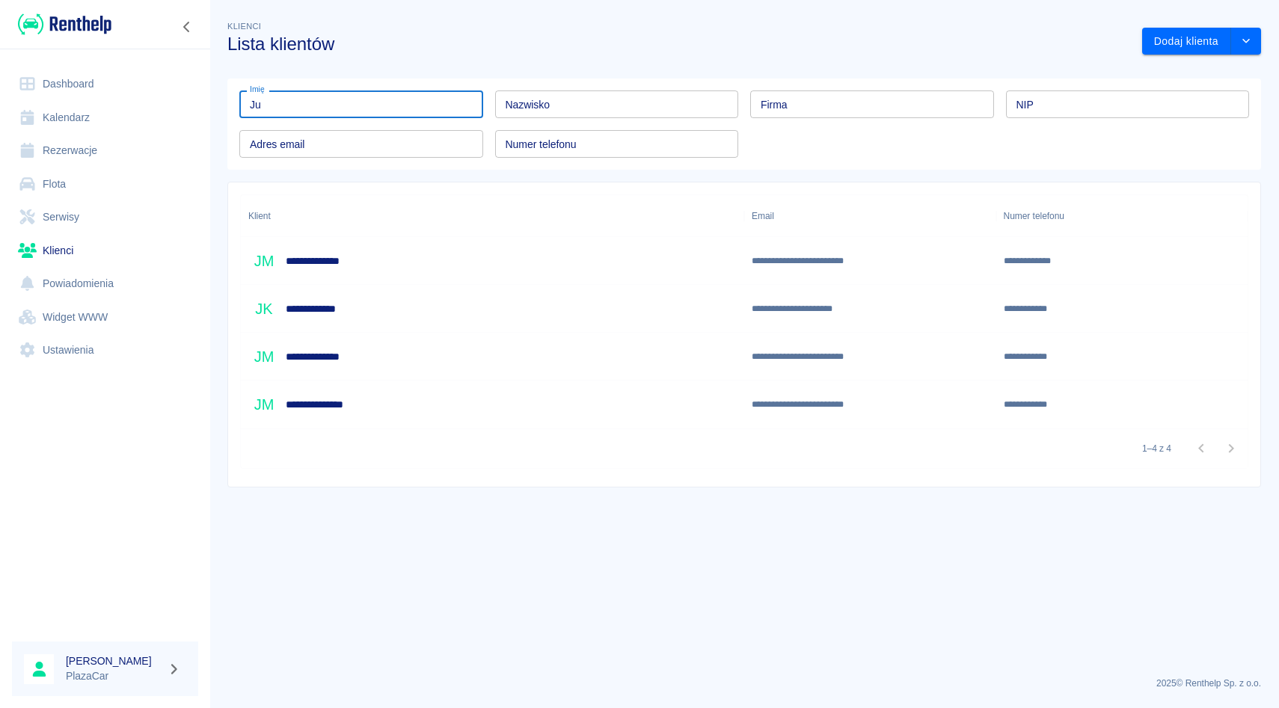
type input "J"
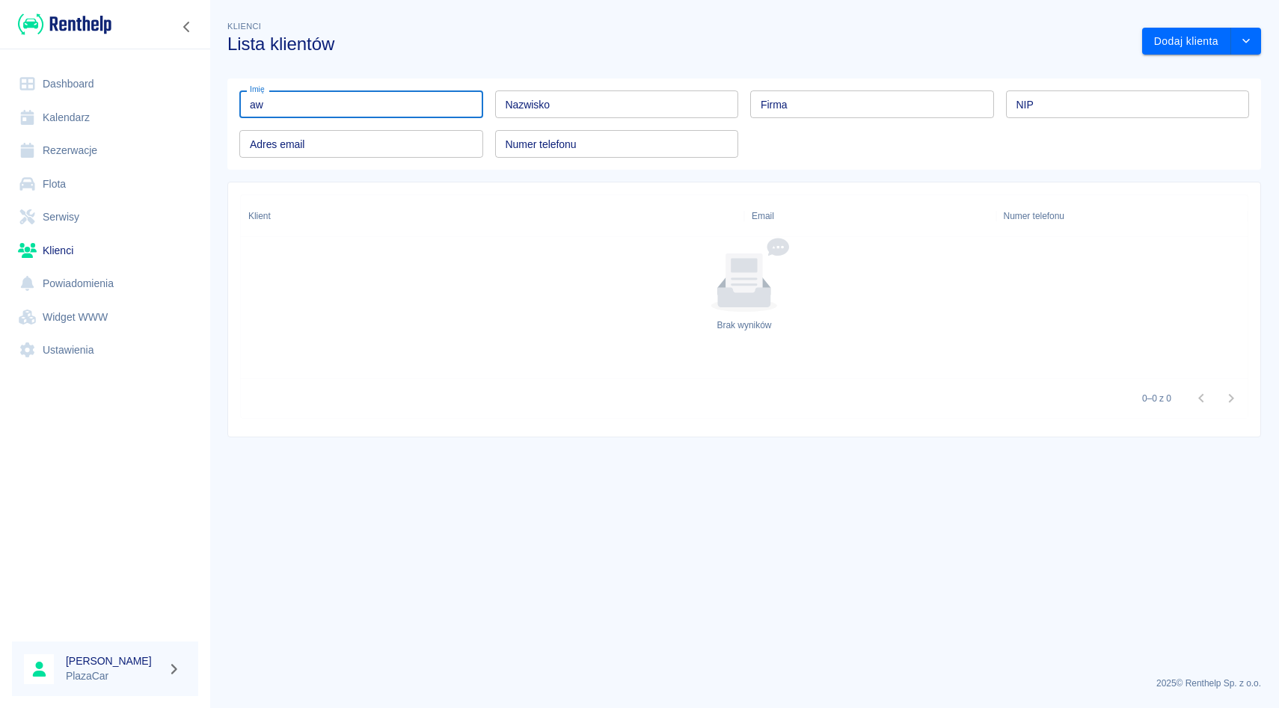
type input "a"
type input "0"
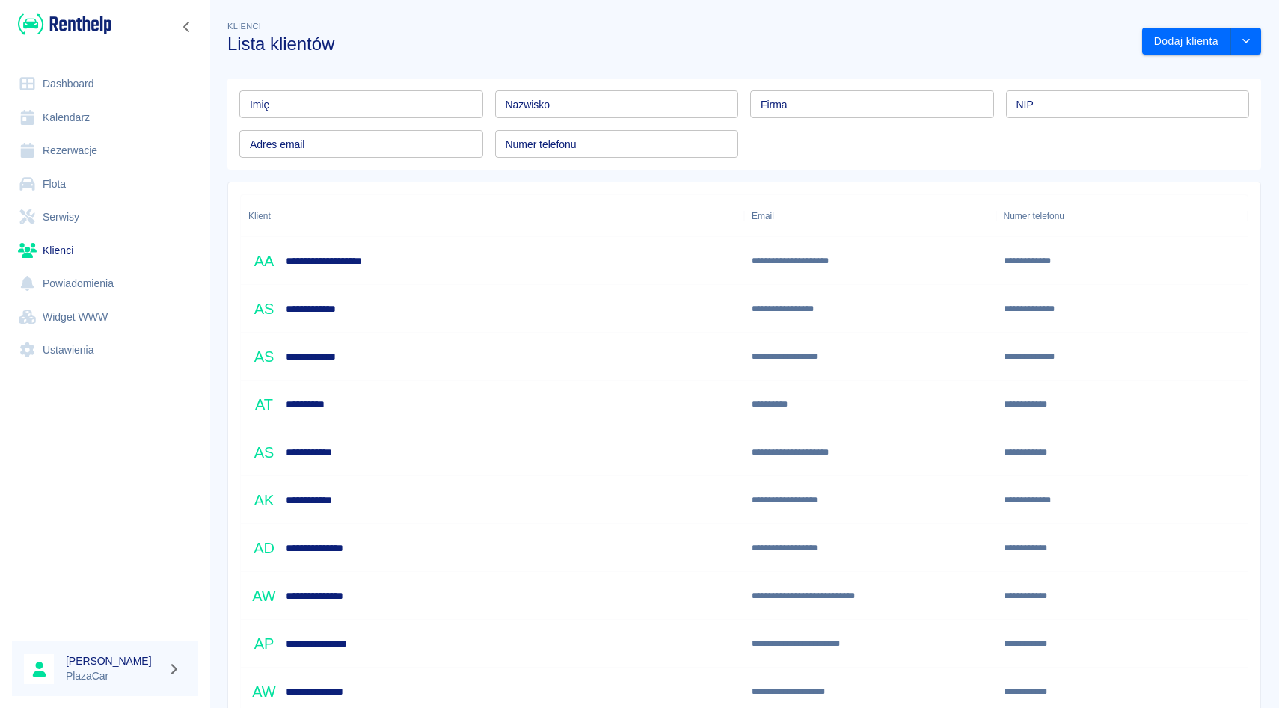
click at [199, 120] on div "Dashboard Kalendarz Rezerwacje Flota Serwisy Klienci Powiadomienia Widget WWW U…" at bounding box center [105, 217] width 210 height 336
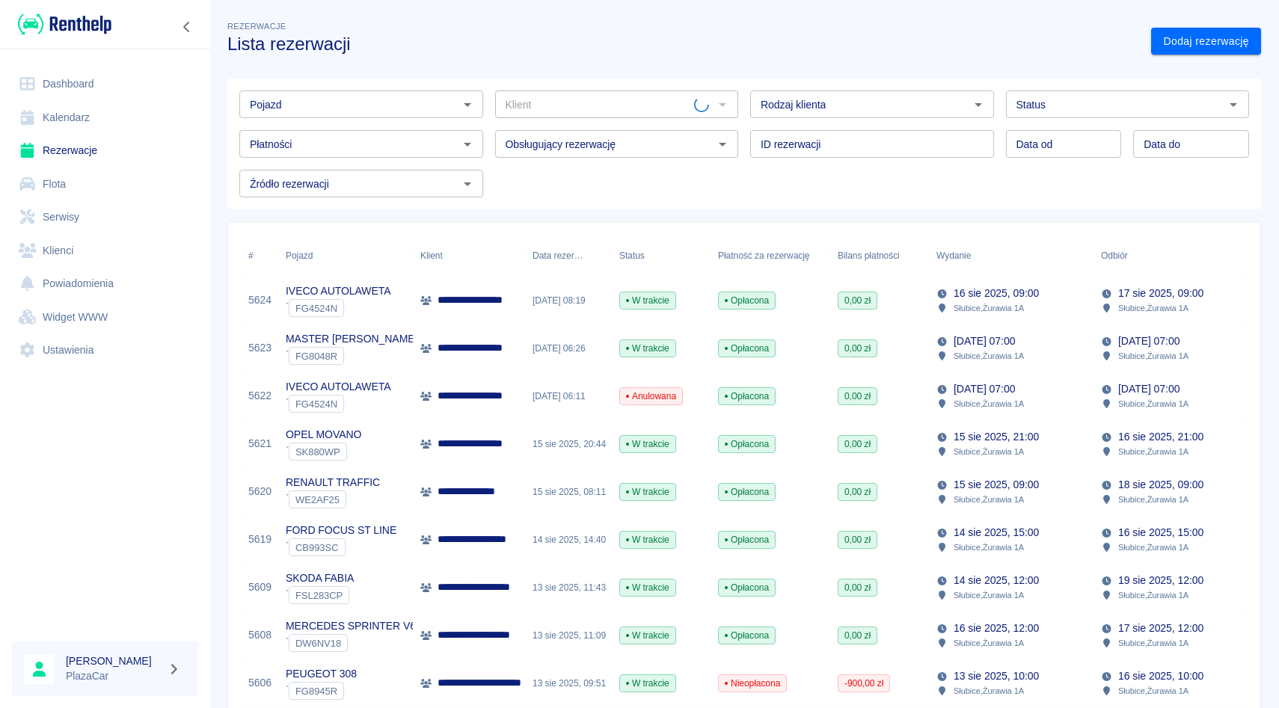
click at [361, 120] on div "Płatności Płatności" at bounding box center [355, 138] width 256 height 40
click at [361, 109] on input "Pojazd" at bounding box center [349, 104] width 210 height 19
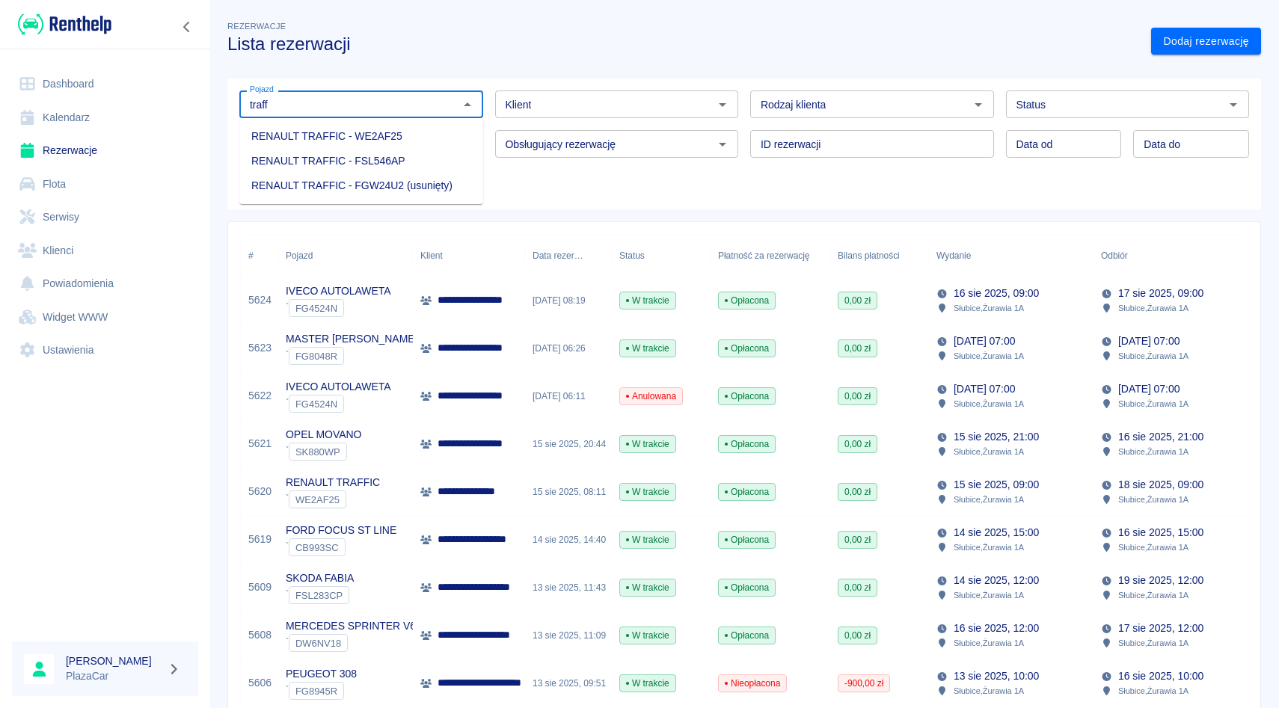
click at [327, 138] on li "RENAULT TRAFFIC - WE2AF25" at bounding box center [361, 136] width 244 height 25
type input "RENAULT TRAFFIC - WE2AF25"
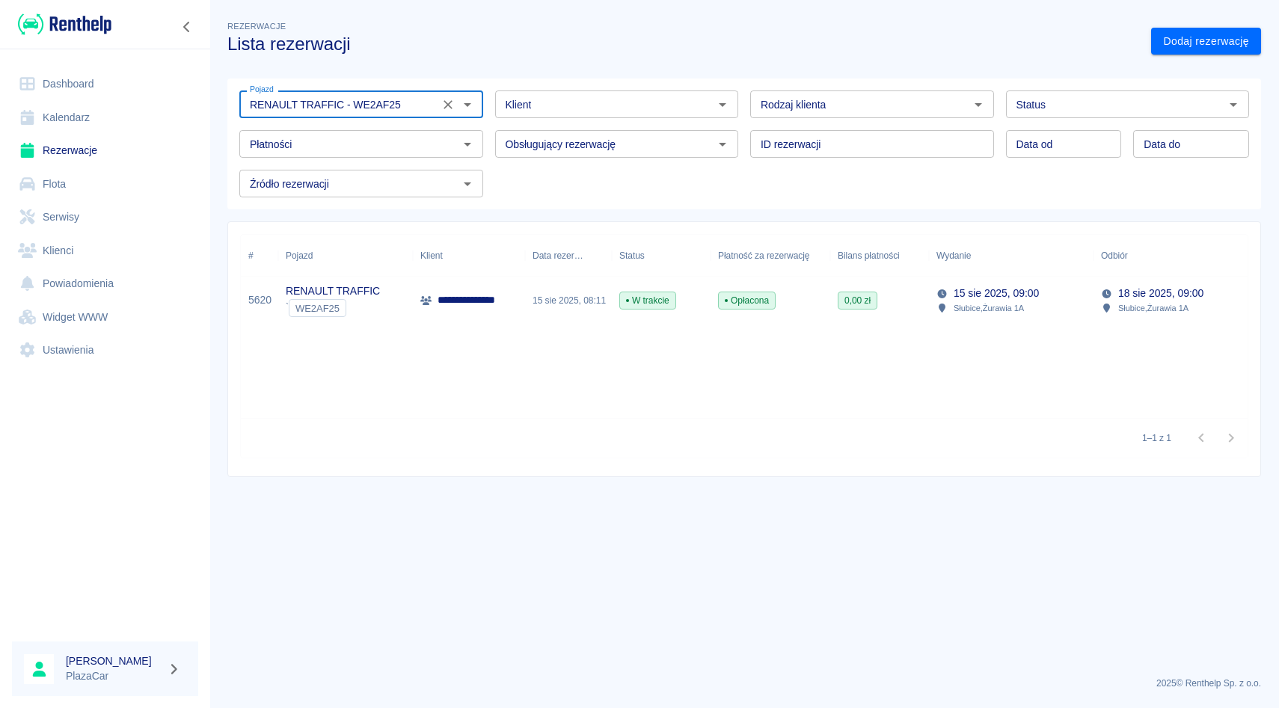
click at [449, 99] on icon "Wyczyść" at bounding box center [448, 104] width 15 height 15
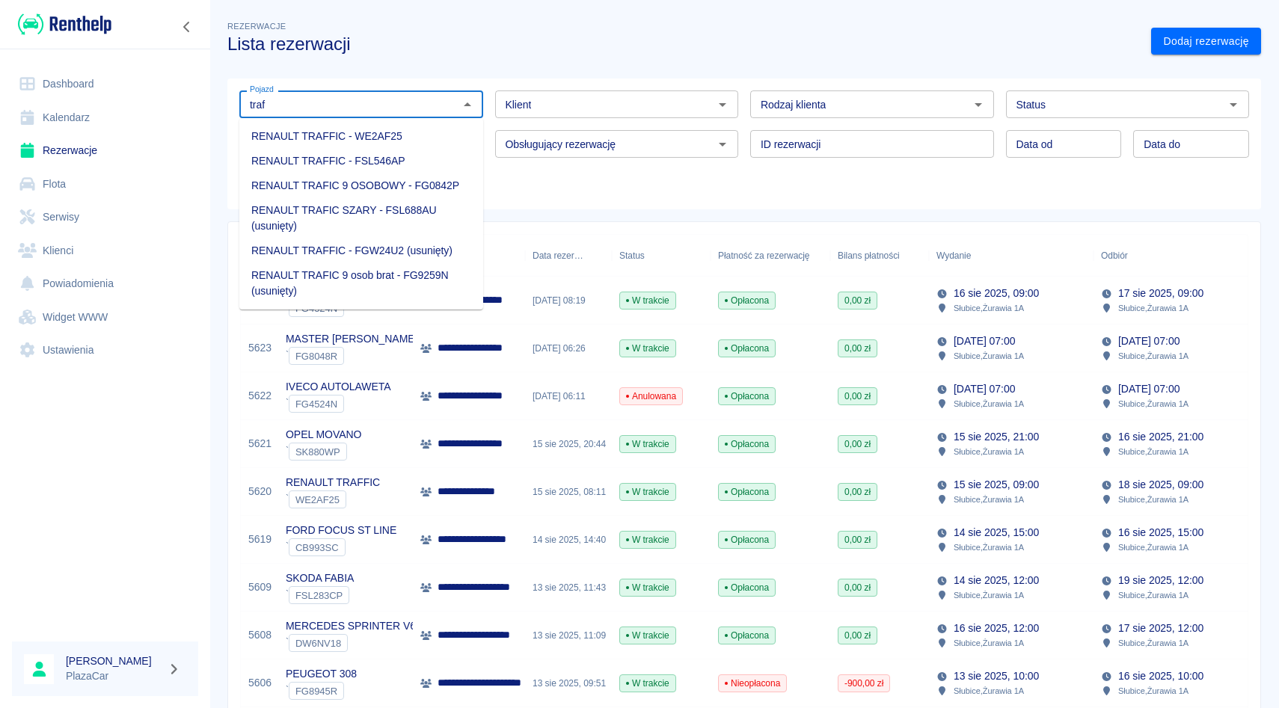
click at [420, 175] on li "RENAULT TRAFIC 9 OSOBOWY - FG0842P" at bounding box center [361, 186] width 244 height 25
type input "RENAULT TRAFIC 9 OSOBOWY - FG0842P"
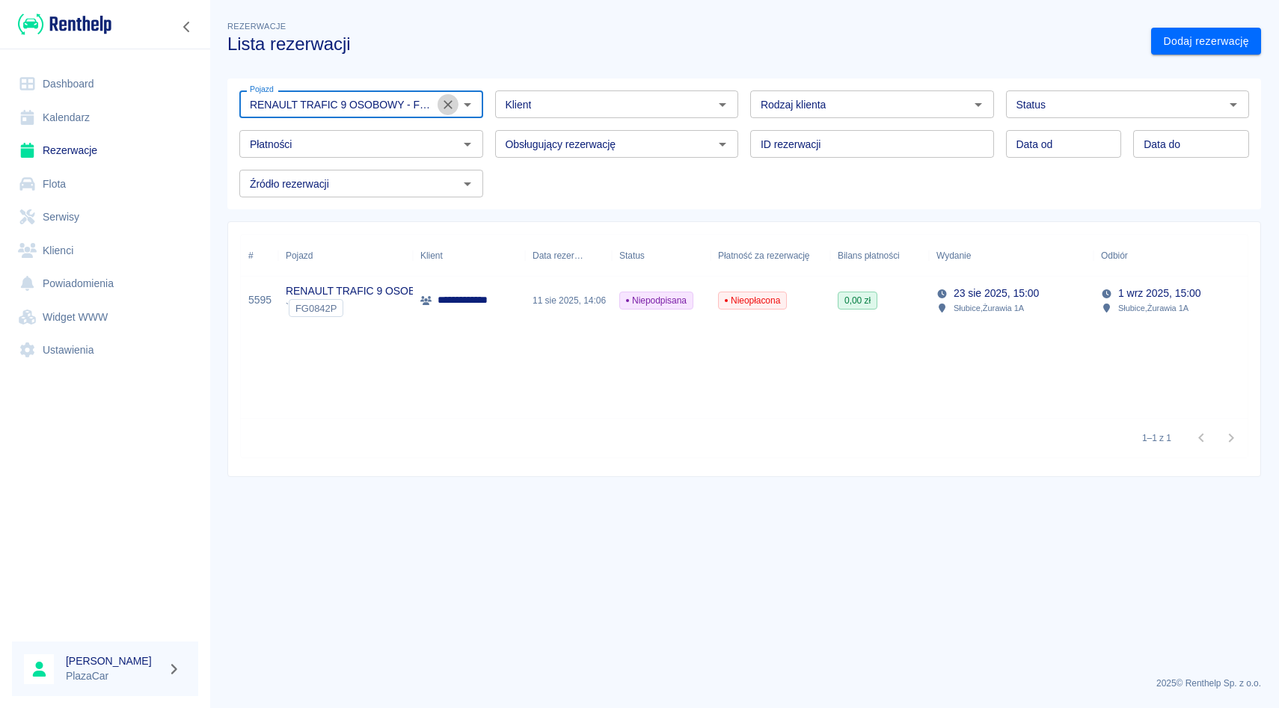
click at [445, 102] on icon "Wyczyść" at bounding box center [448, 104] width 9 height 9
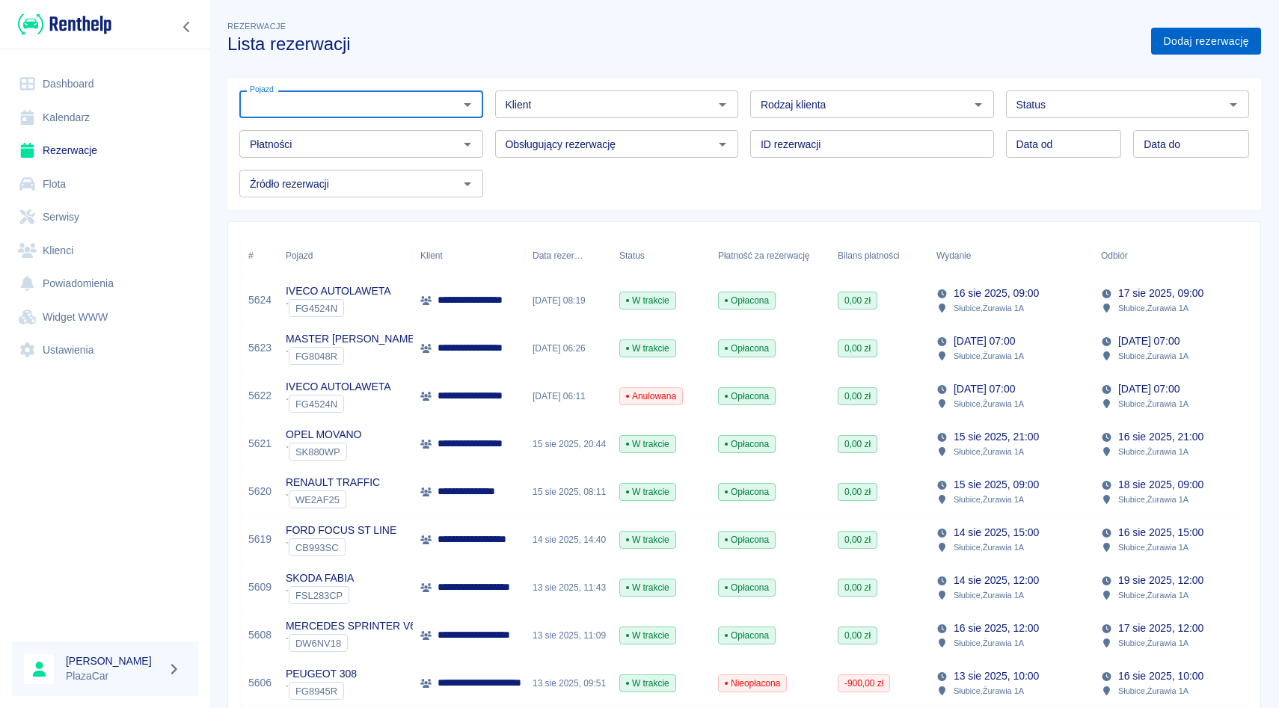
click at [1239, 37] on link "Dodaj rezerwację" at bounding box center [1206, 42] width 110 height 28
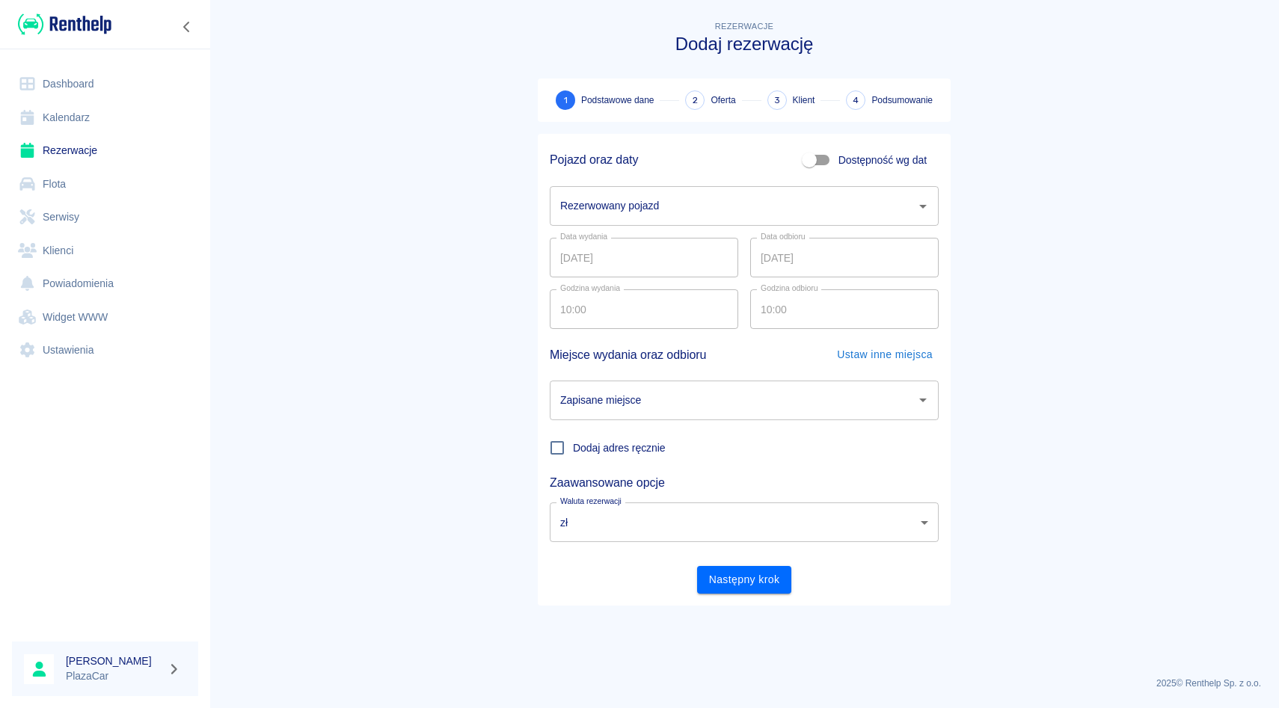
click at [764, 224] on div "Rezerwowany pojazd" at bounding box center [744, 206] width 389 height 40
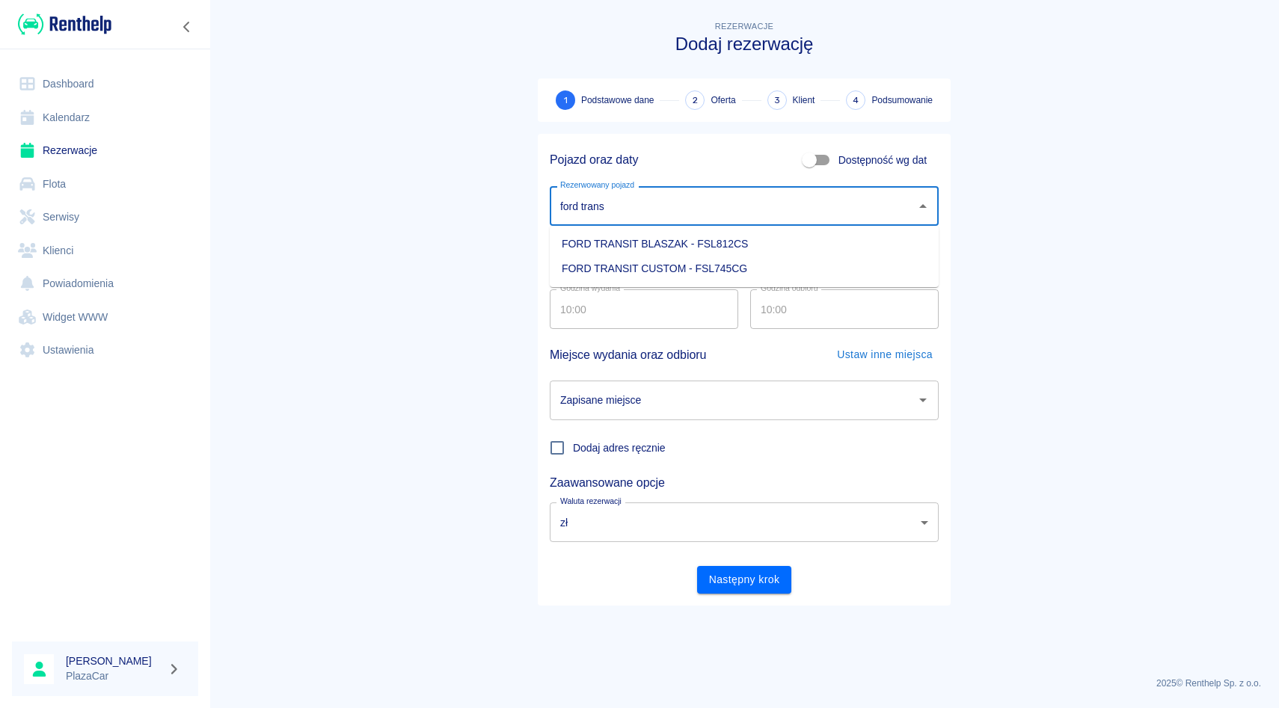
click at [747, 274] on li "FORD TRANSIT CUSTOM - FSL745CG" at bounding box center [744, 269] width 389 height 25
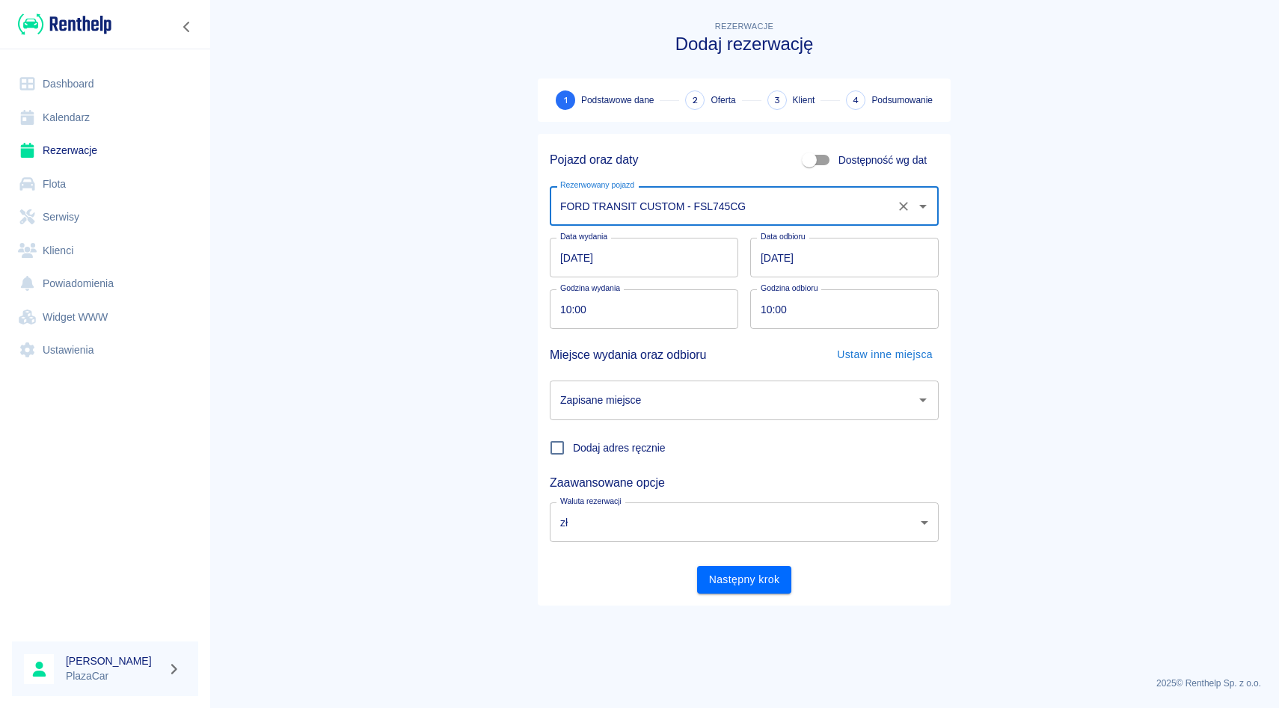
type input "FORD TRANSIT CUSTOM - FSL745CG"
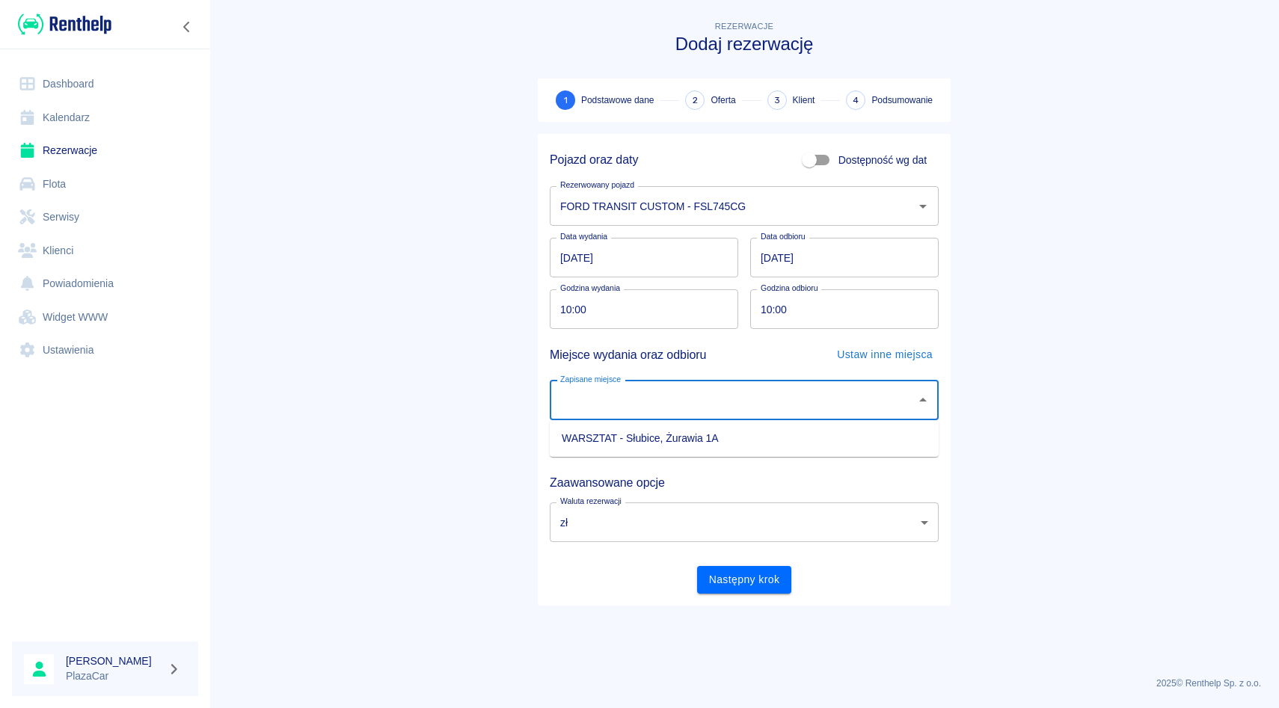
click at [612, 390] on div "Zapisane miejsce Zapisane miejsce" at bounding box center [744, 401] width 389 height 40
click at [612, 424] on ul "WARSZTAT - Słubice, Żurawia 1A" at bounding box center [744, 438] width 389 height 37
click at [616, 444] on li "WARSZTAT - Słubice, Żurawia 1A" at bounding box center [744, 438] width 389 height 25
type input "WARSZTAT - Słubice, Żurawia 1A"
click at [737, 579] on button "Następny krok" at bounding box center [744, 580] width 95 height 28
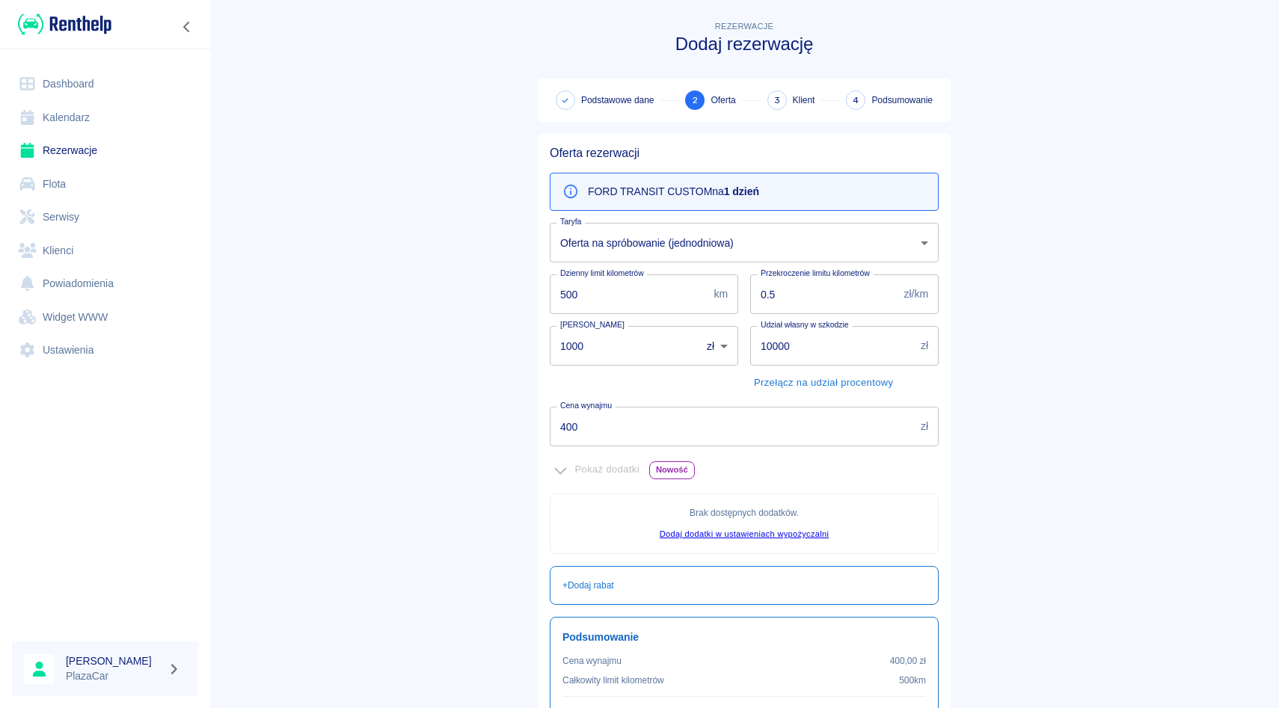
scroll to position [114, 0]
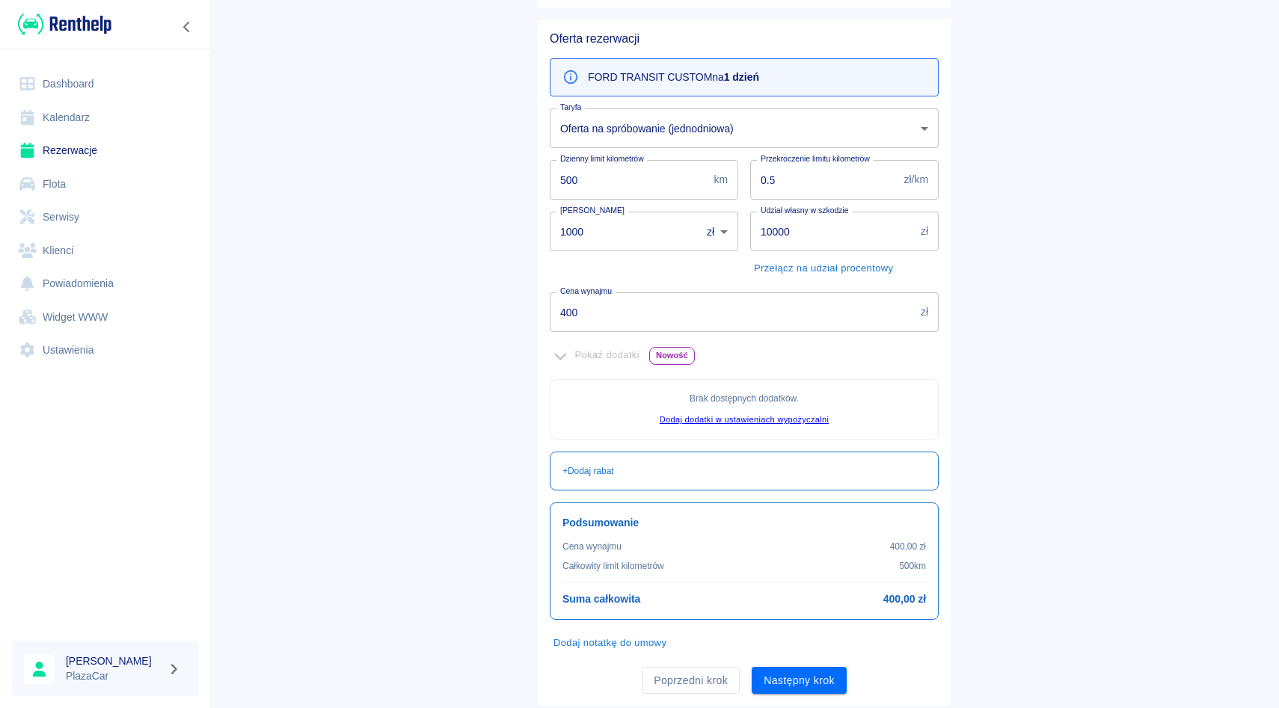
click at [643, 214] on input "1000" at bounding box center [620, 232] width 141 height 40
click at [631, 224] on input "1000" at bounding box center [620, 232] width 141 height 40
click at [606, 236] on input "1000" at bounding box center [620, 232] width 141 height 40
type input "1"
type input "0"
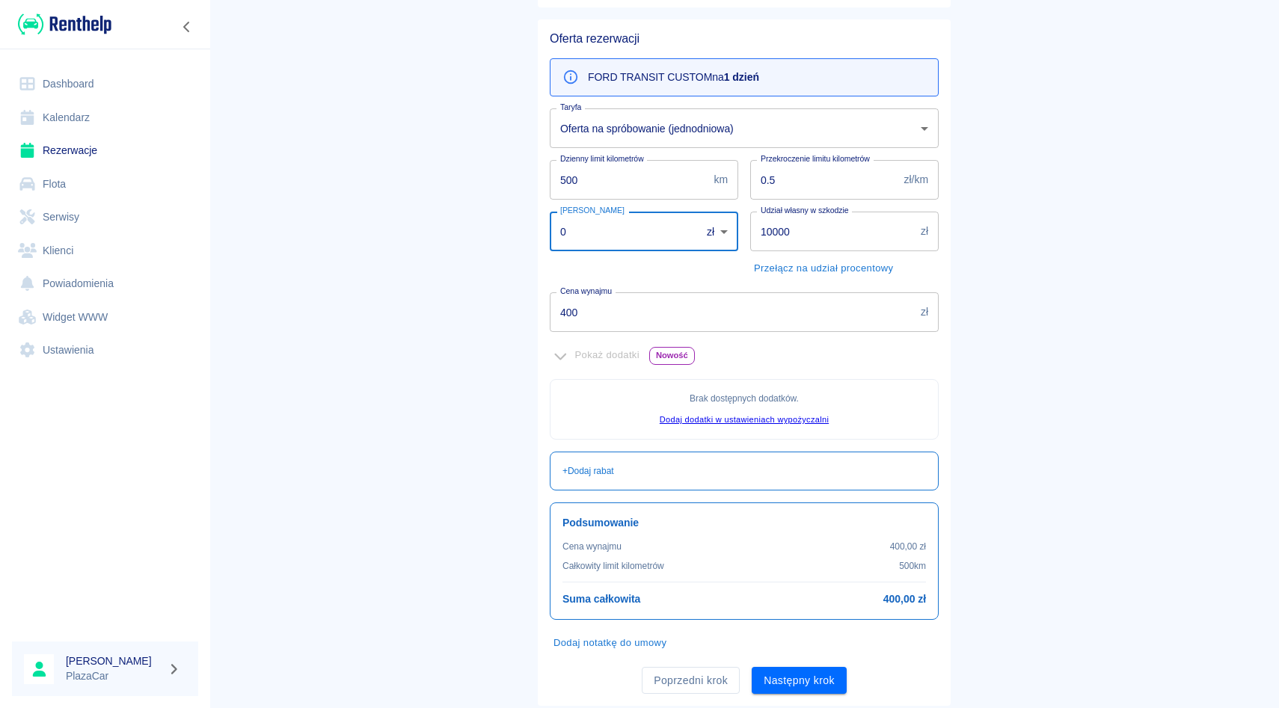
click at [642, 280] on div "Kaucja 0 zł PLN ​ Kaucja" at bounding box center [638, 240] width 200 height 81
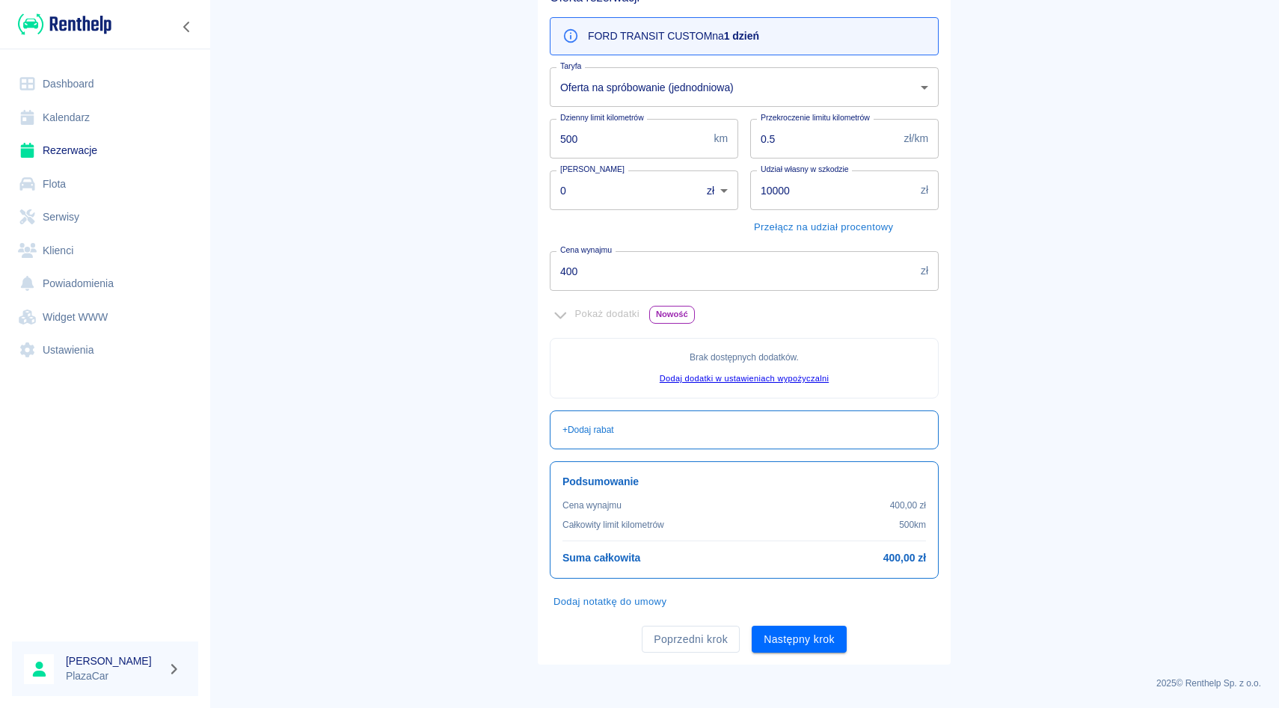
click at [823, 656] on div "Oferta rezerwacji FORD TRANSIT CUSTOM na 1 dzień Taryfa Oferta na spróbowanie (…" at bounding box center [744, 321] width 413 height 687
click at [824, 641] on button "Następny krok" at bounding box center [799, 640] width 95 height 28
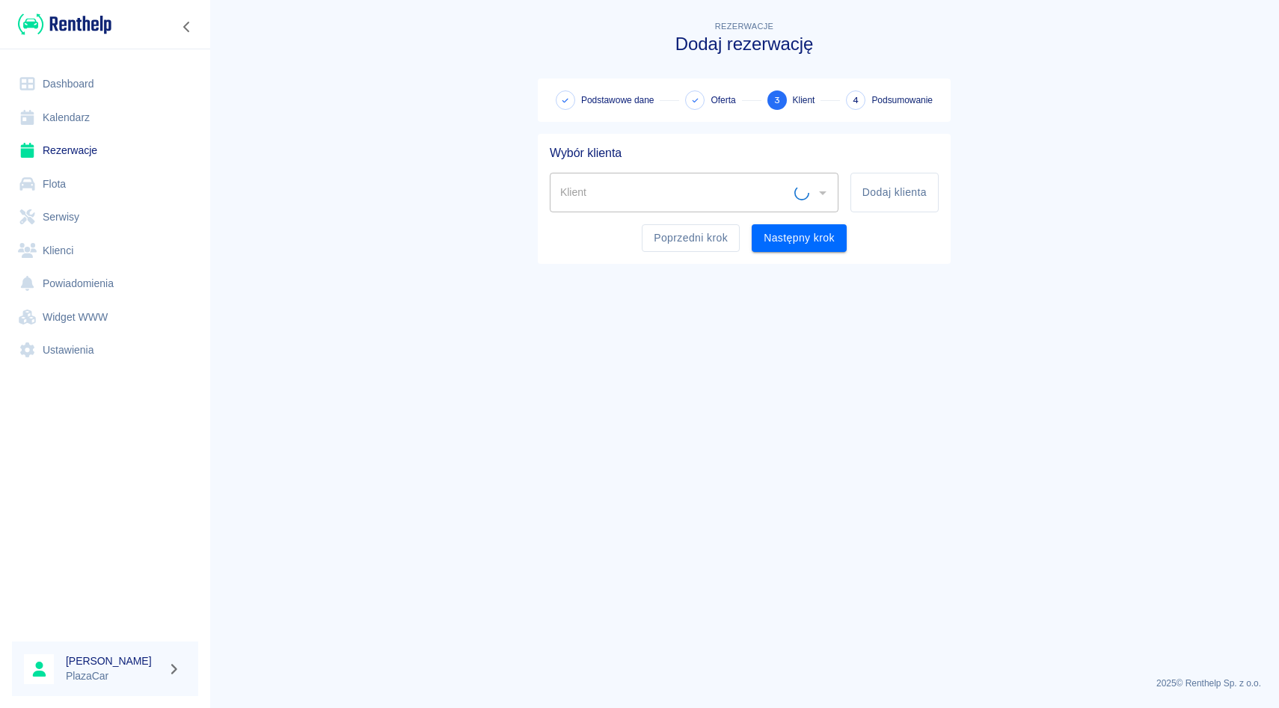
scroll to position [0, 0]
click at [749, 188] on input "Klient" at bounding box center [675, 192] width 238 height 26
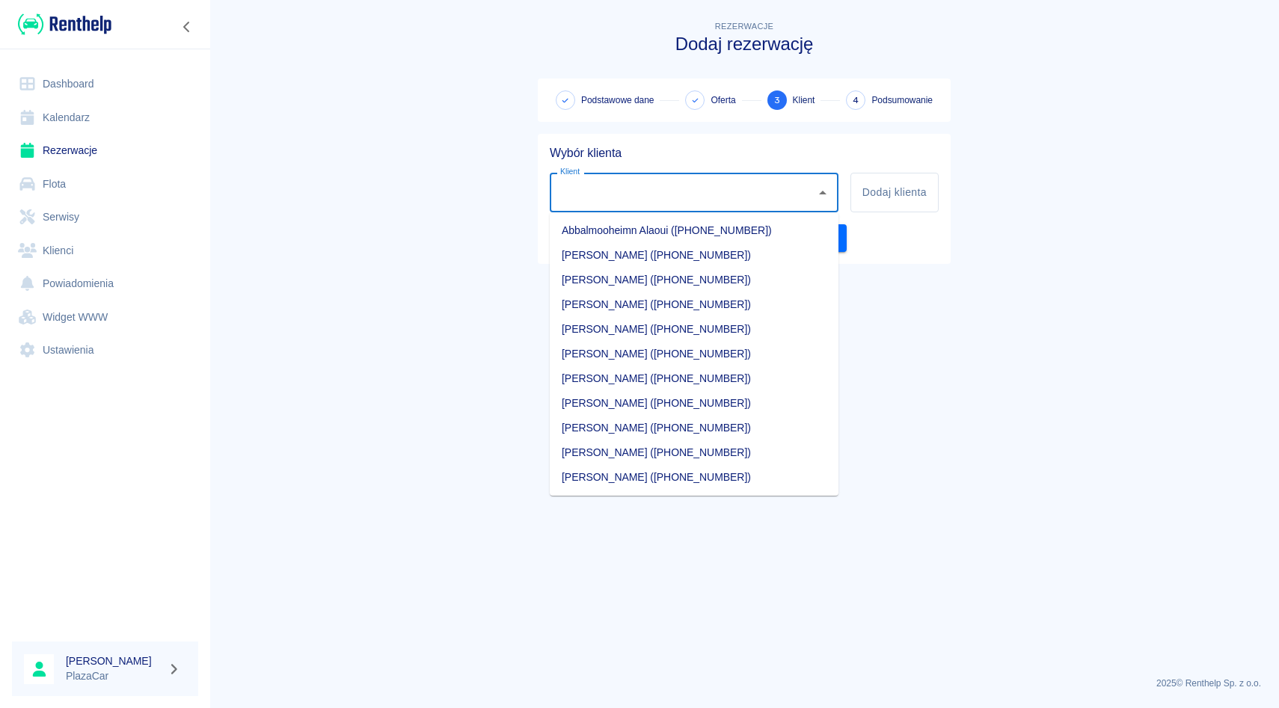
click at [749, 188] on input "Klient" at bounding box center [682, 192] width 253 height 26
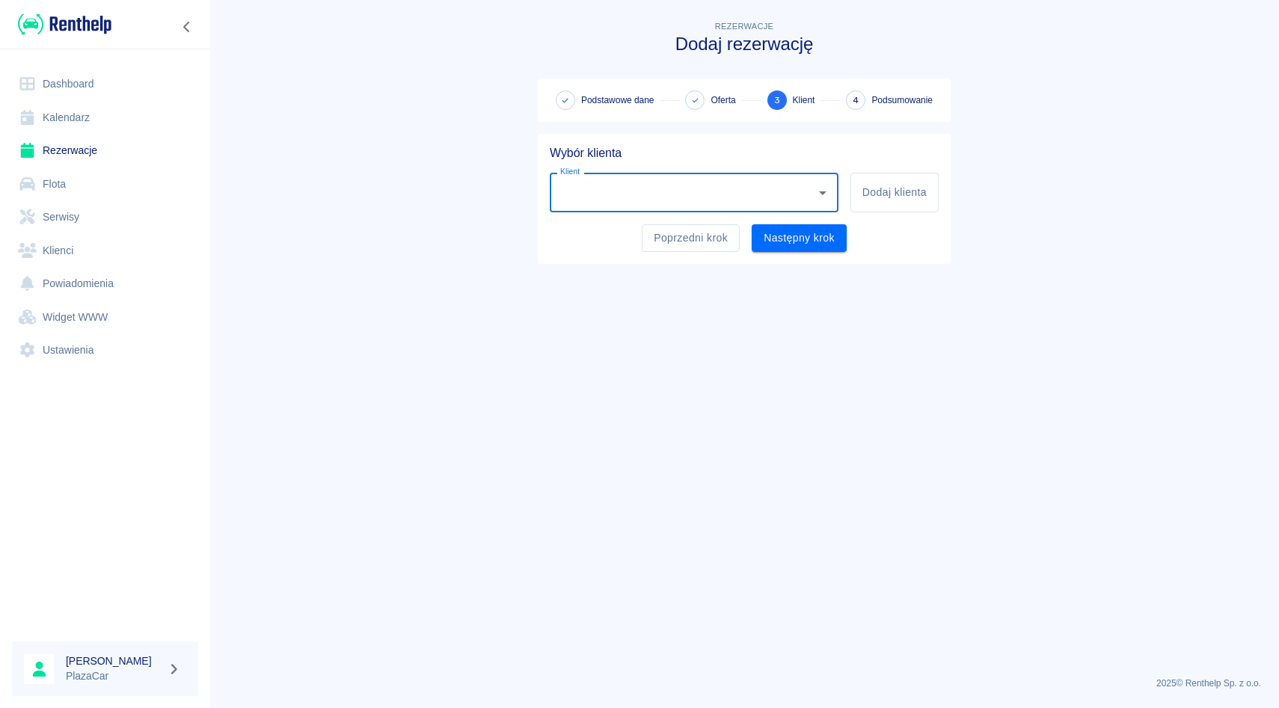
click at [749, 188] on input "Klient" at bounding box center [682, 192] width 253 height 26
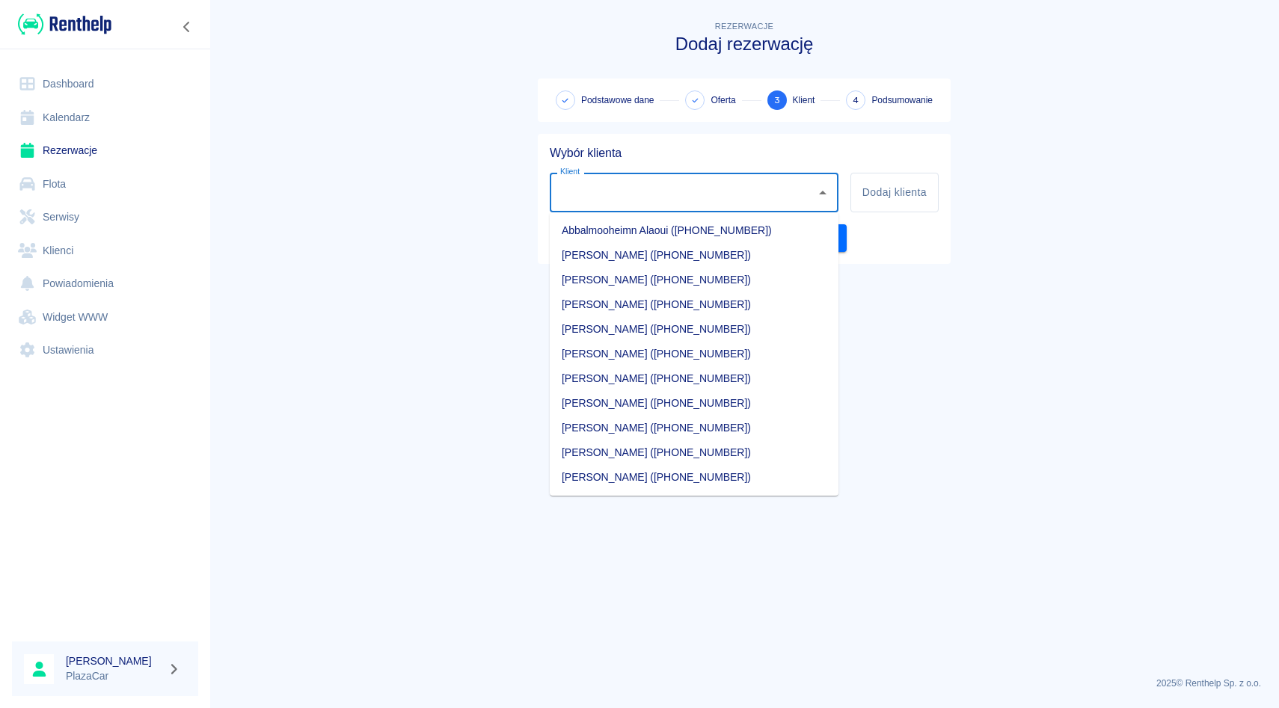
click at [749, 188] on input "Klient" at bounding box center [682, 192] width 253 height 26
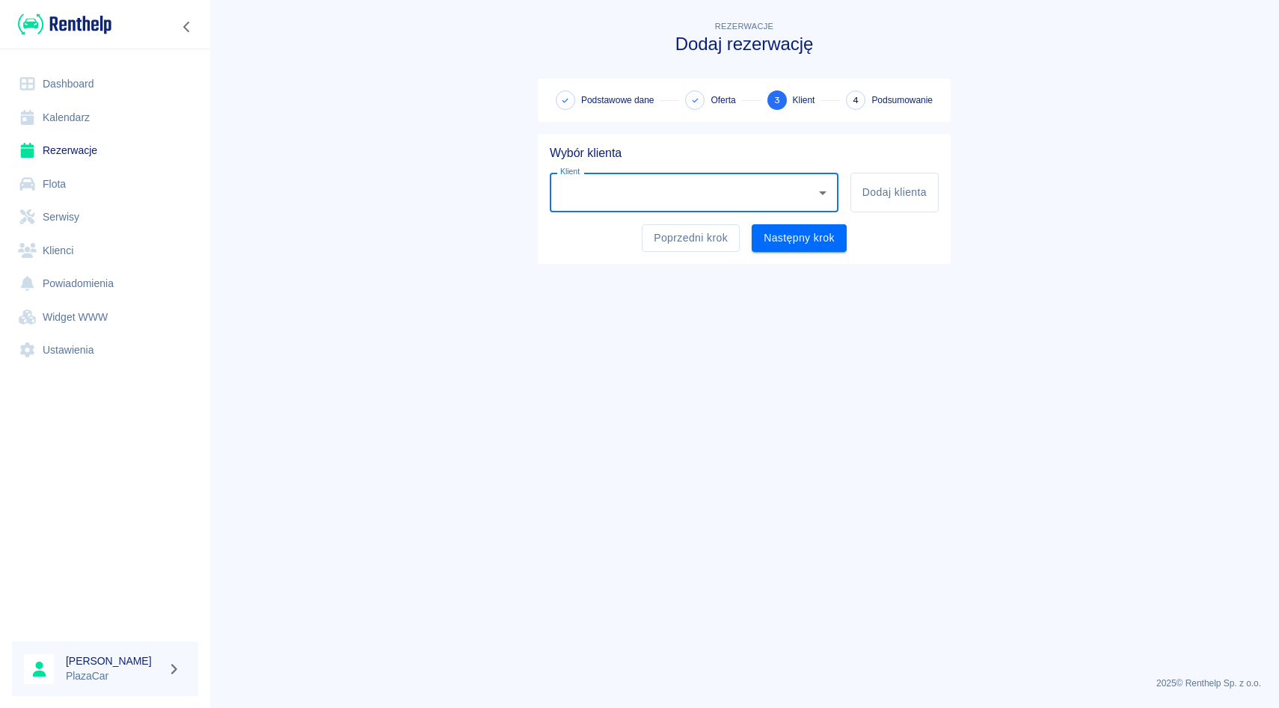
click at [749, 188] on input "Klient" at bounding box center [682, 192] width 253 height 26
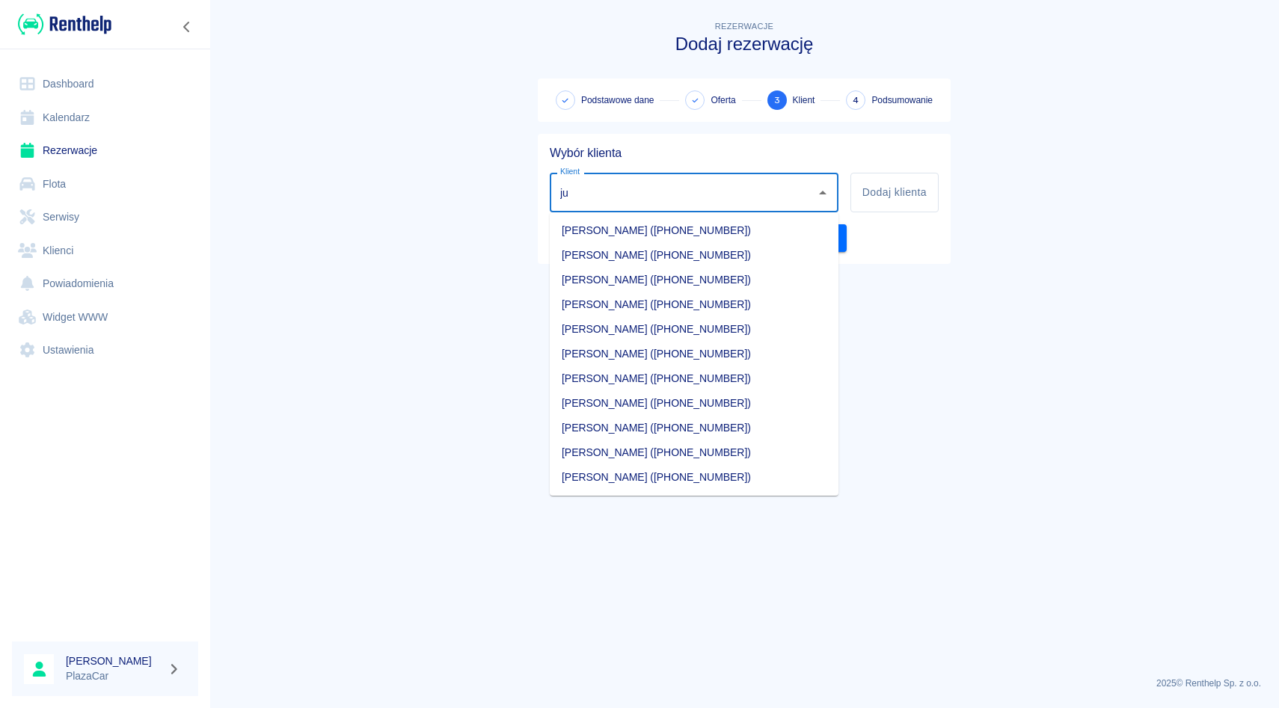
type input "j"
type input "s"
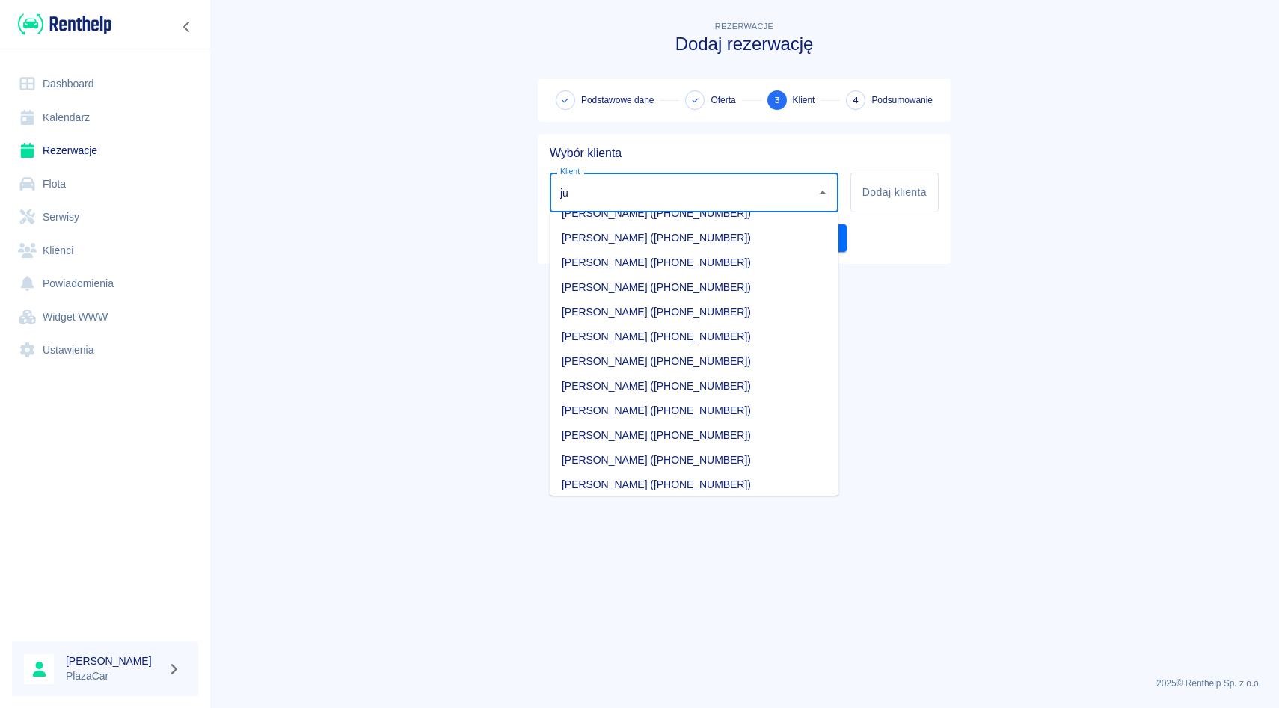
scroll to position [123, 0]
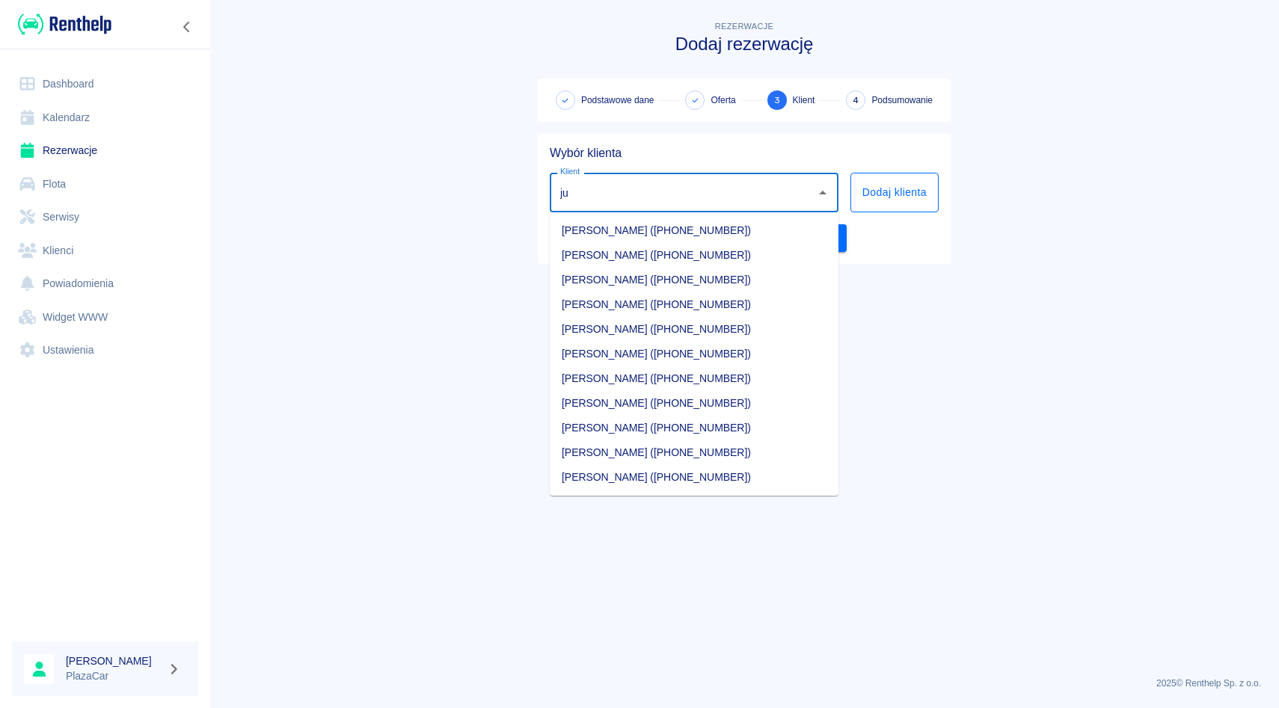
type input "ju"
click at [872, 194] on button "Dodaj klienta" at bounding box center [894, 193] width 88 height 40
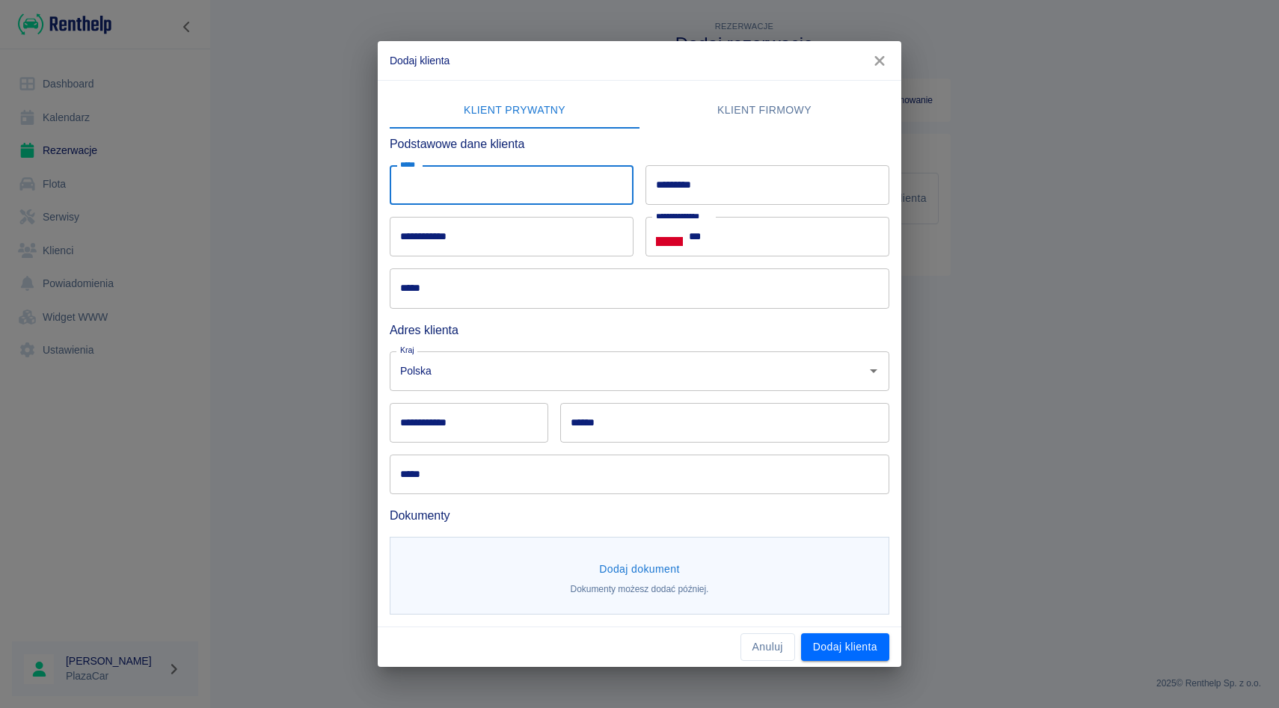
click at [553, 186] on input "*****" at bounding box center [512, 185] width 244 height 40
type input "*******"
click at [728, 172] on input "*********" at bounding box center [767, 185] width 244 height 40
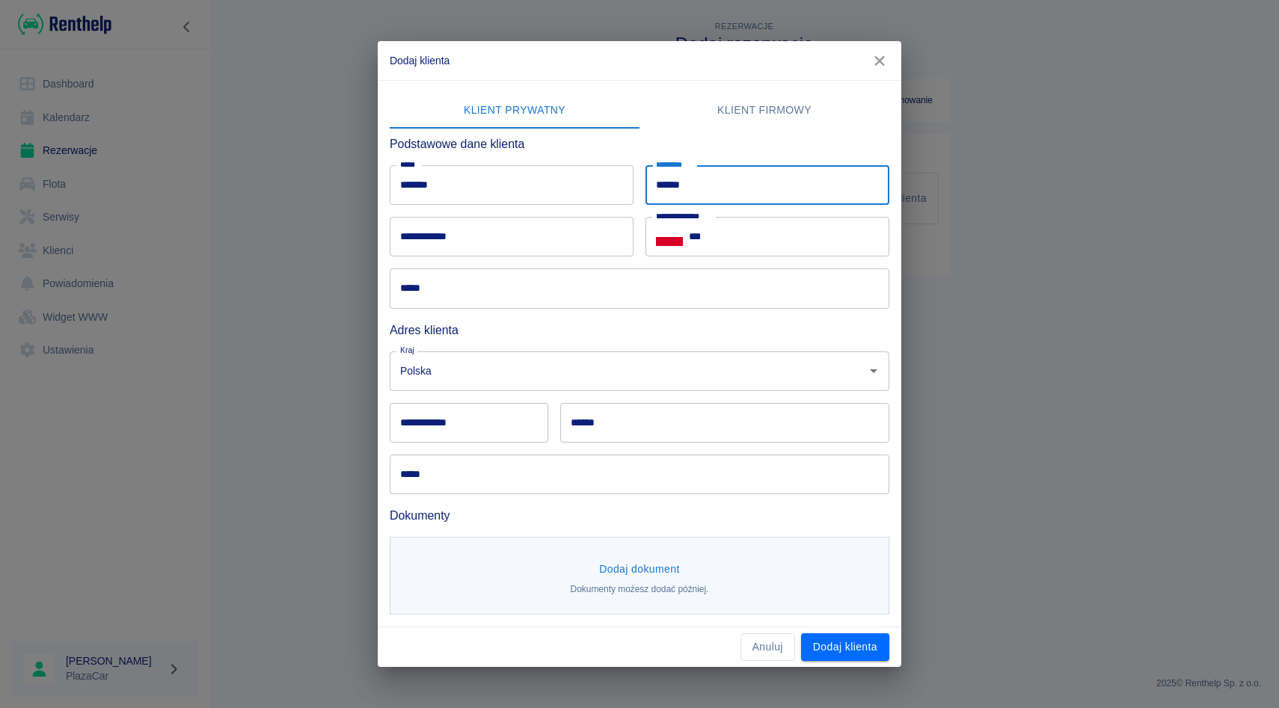
click at [500, 266] on div "***** *****" at bounding box center [634, 283] width 512 height 52
click at [643, 214] on div "**********" at bounding box center [761, 231] width 256 height 52
click at [645, 206] on div "**********" at bounding box center [761, 231] width 256 height 52
click at [638, 212] on div "**********" at bounding box center [761, 231] width 256 height 52
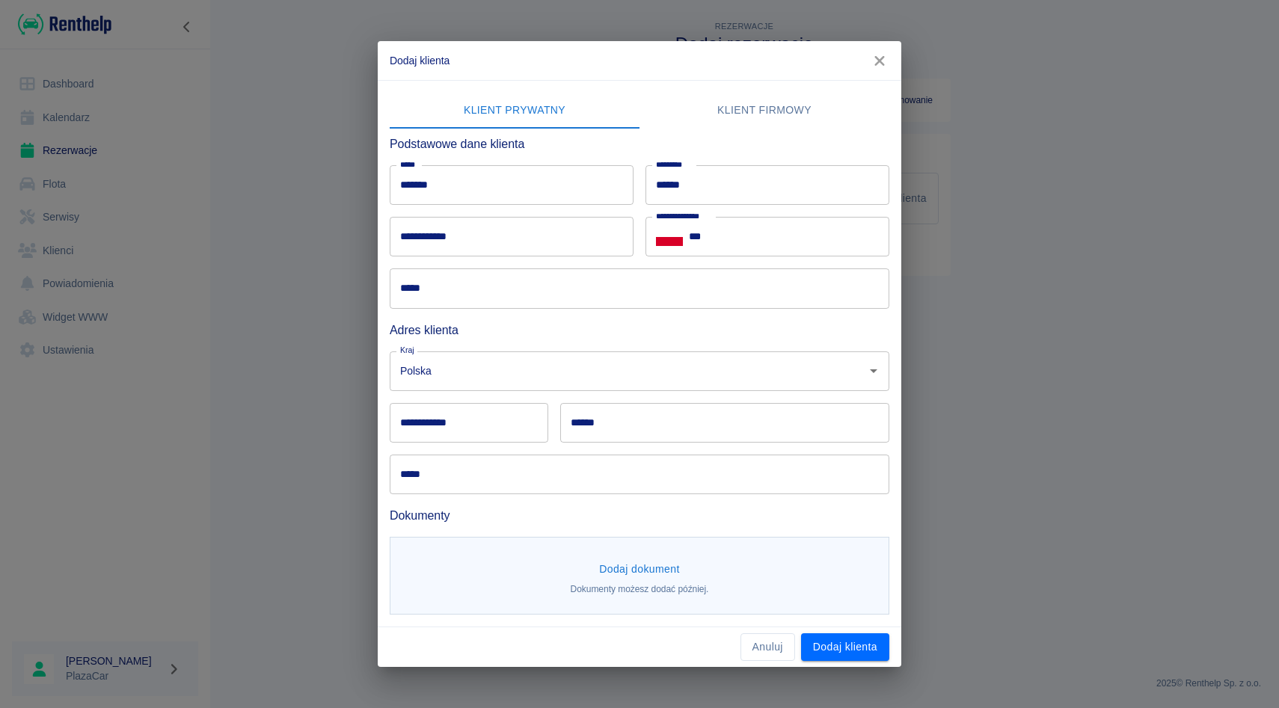
click at [638, 212] on div "**********" at bounding box center [761, 231] width 256 height 52
click at [642, 155] on div "********* ****** *********" at bounding box center [761, 179] width 256 height 52
click at [642, 206] on div "**********" at bounding box center [761, 231] width 256 height 52
click at [684, 191] on input "******" at bounding box center [767, 185] width 244 height 40
type input "*****"
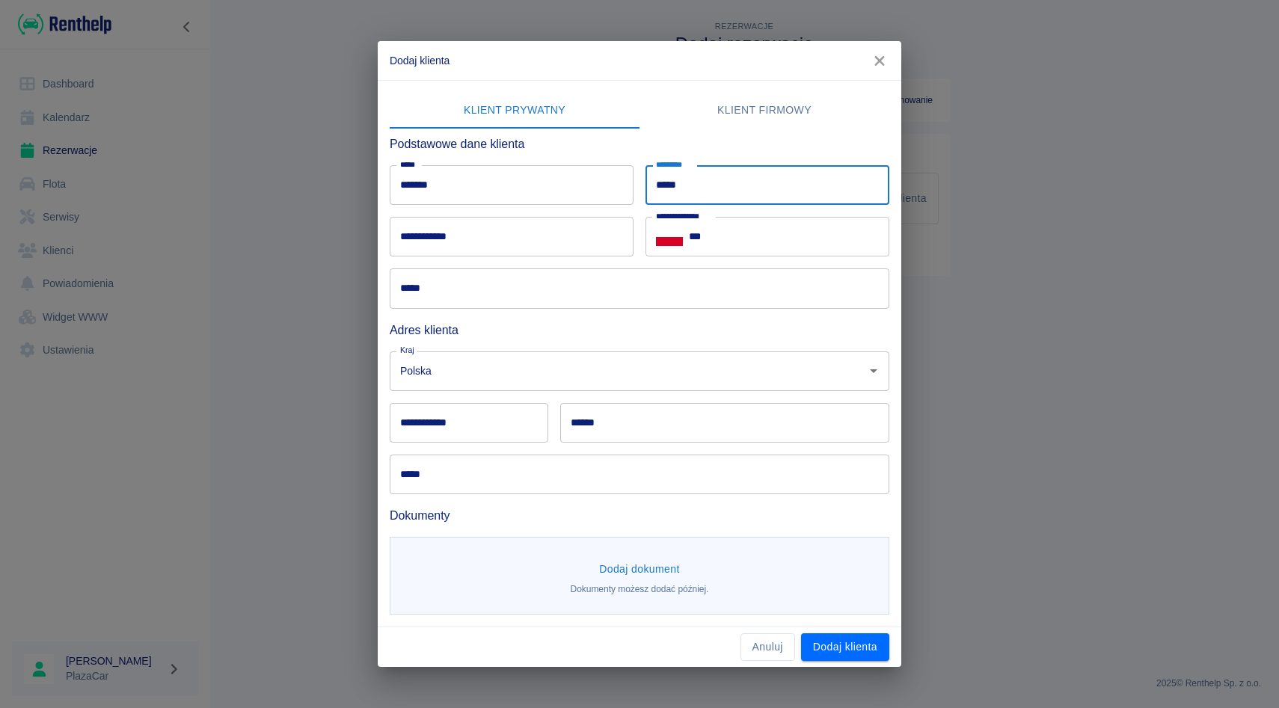
click at [490, 295] on input "*****" at bounding box center [640, 288] width 500 height 40
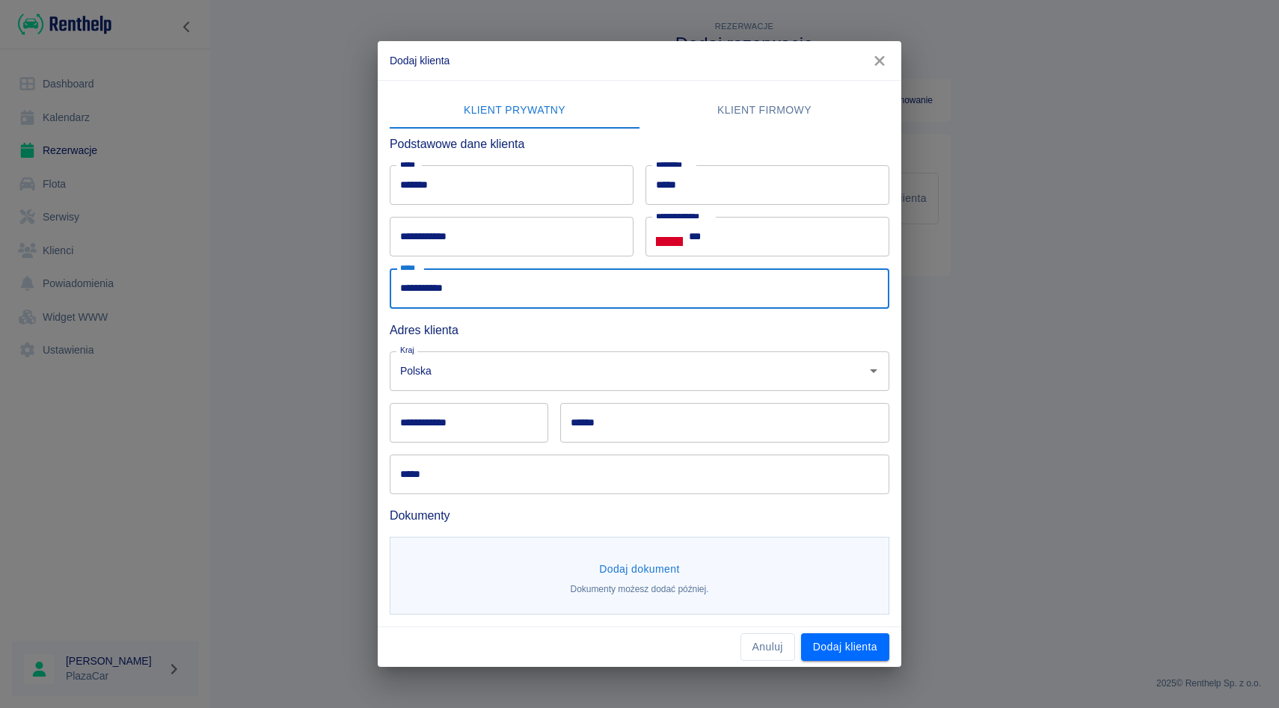
type input "**********"
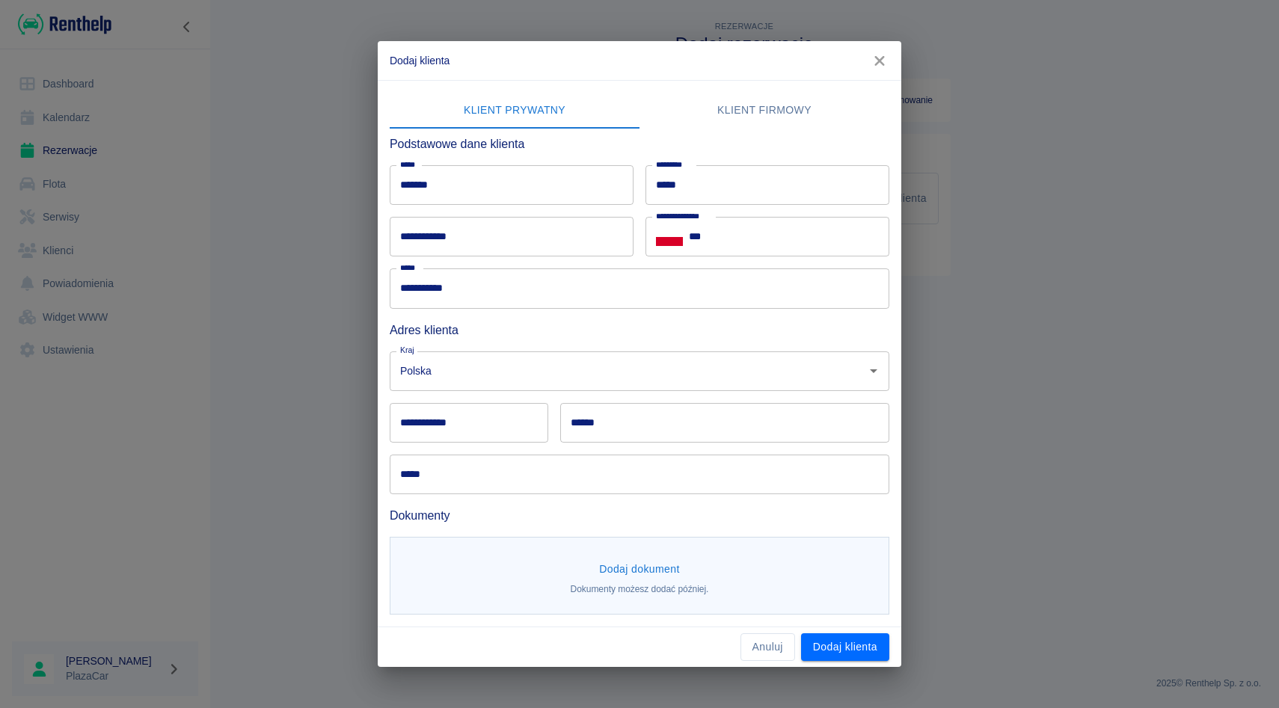
click at [550, 406] on div "****** ******" at bounding box center [718, 417] width 341 height 52
click at [635, 559] on button "Dodaj dokument" at bounding box center [639, 570] width 93 height 28
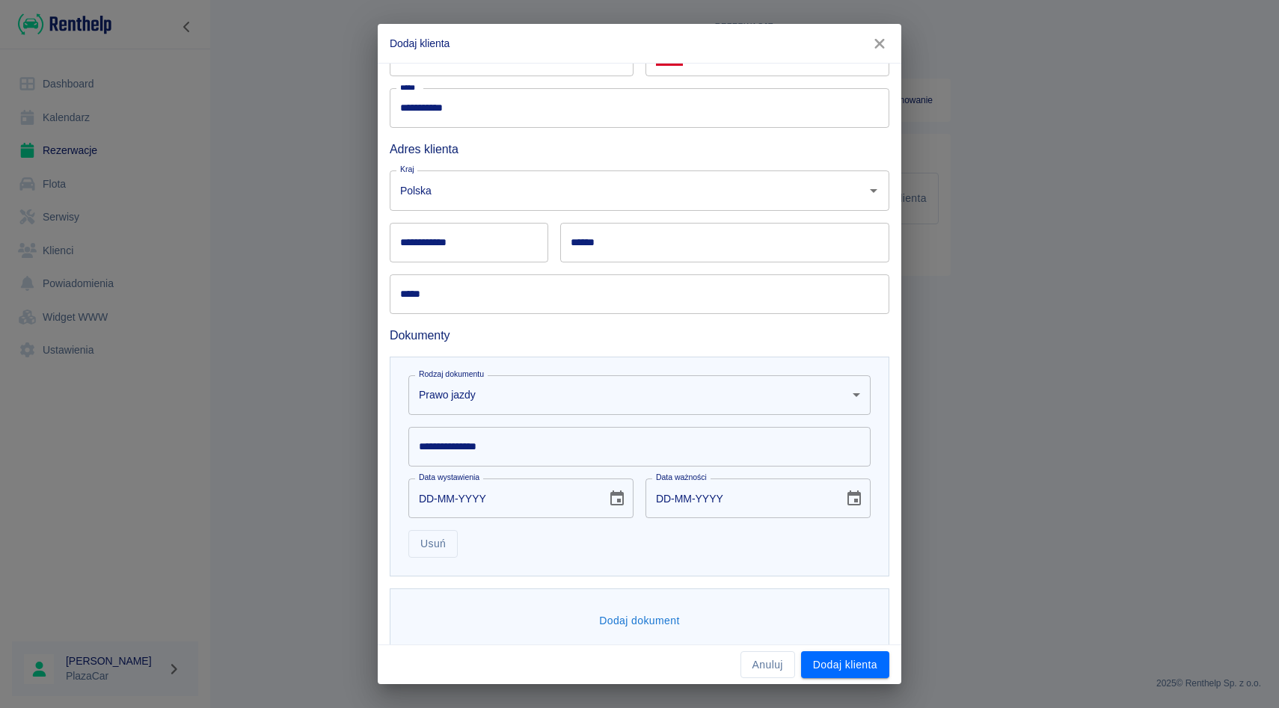
scroll to position [167, 0]
click at [597, 452] on input "**********" at bounding box center [639, 443] width 462 height 40
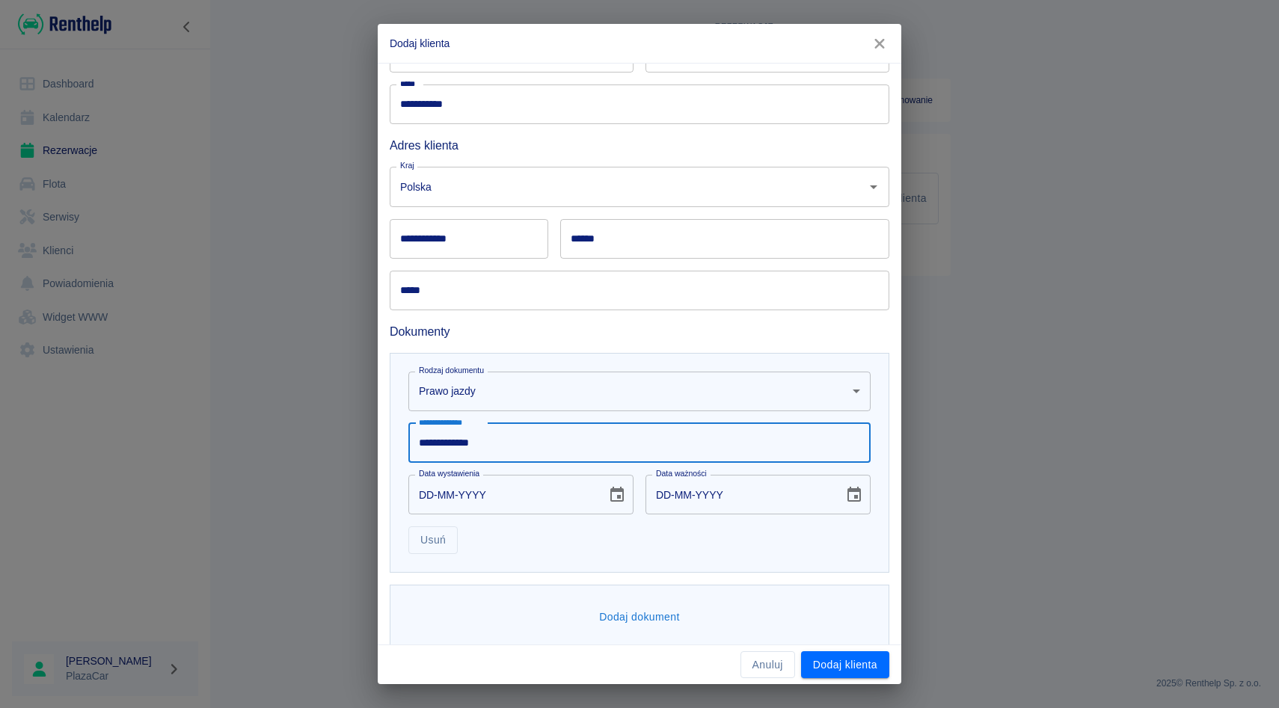
type input "**********"
click at [423, 491] on input "DD-MM-YYYY" at bounding box center [502, 495] width 188 height 40
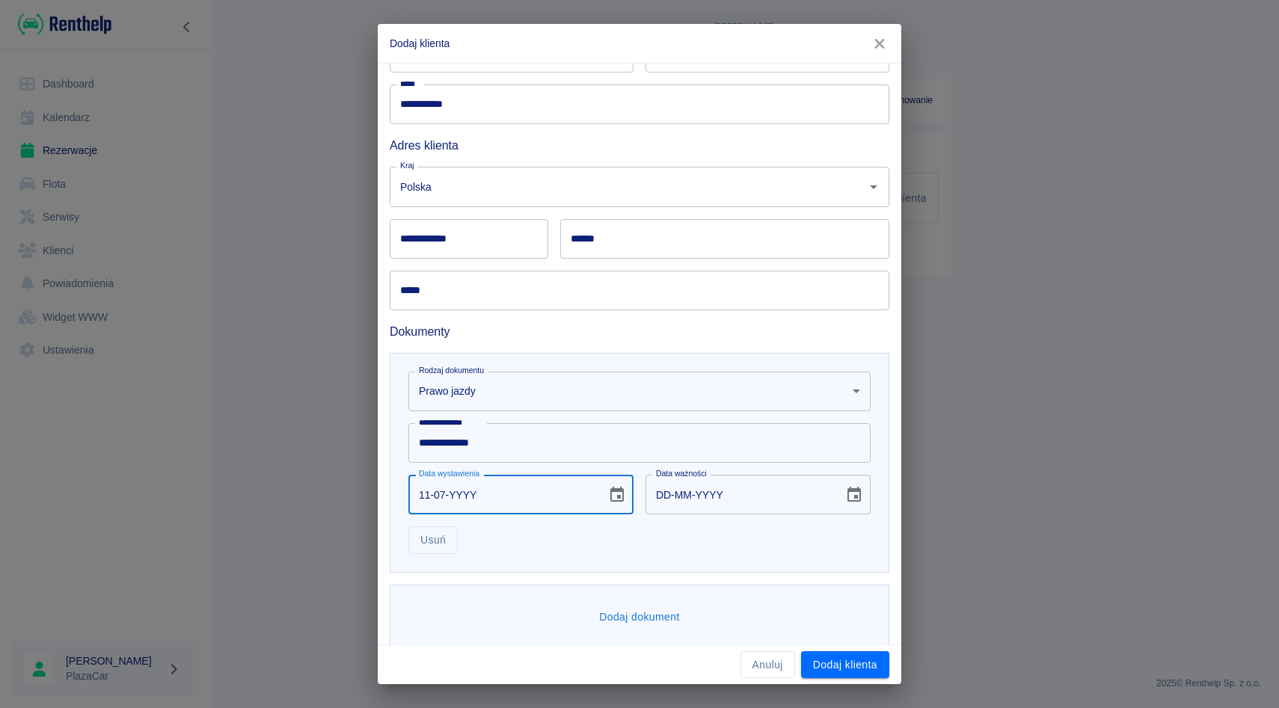
type input "11-07-0002"
type input "11-07-0012"
type input "11-07-0020"
type input "11-07-0030"
type input "11-07-0201"
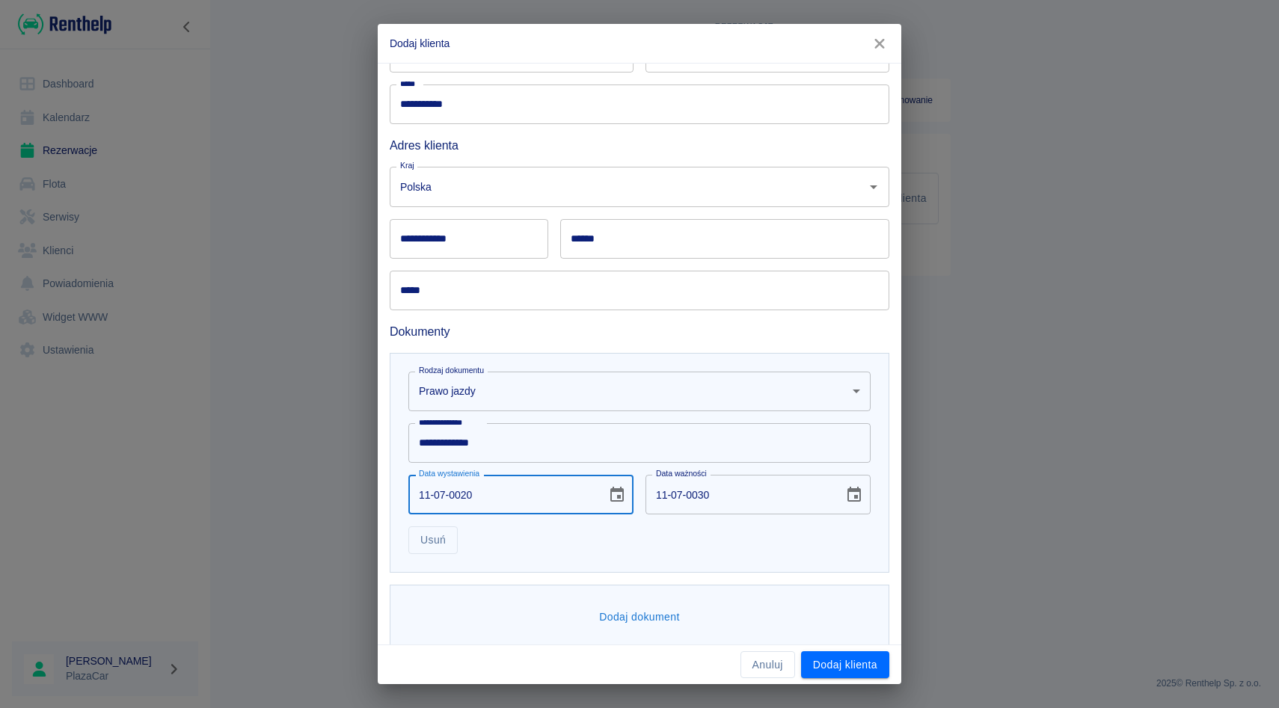
type input "11-07-0211"
type input "11-07-2011"
type input "11-07-2021"
type input "11-07-2011"
click at [620, 544] on div "Usuń" at bounding box center [633, 535] width 474 height 40
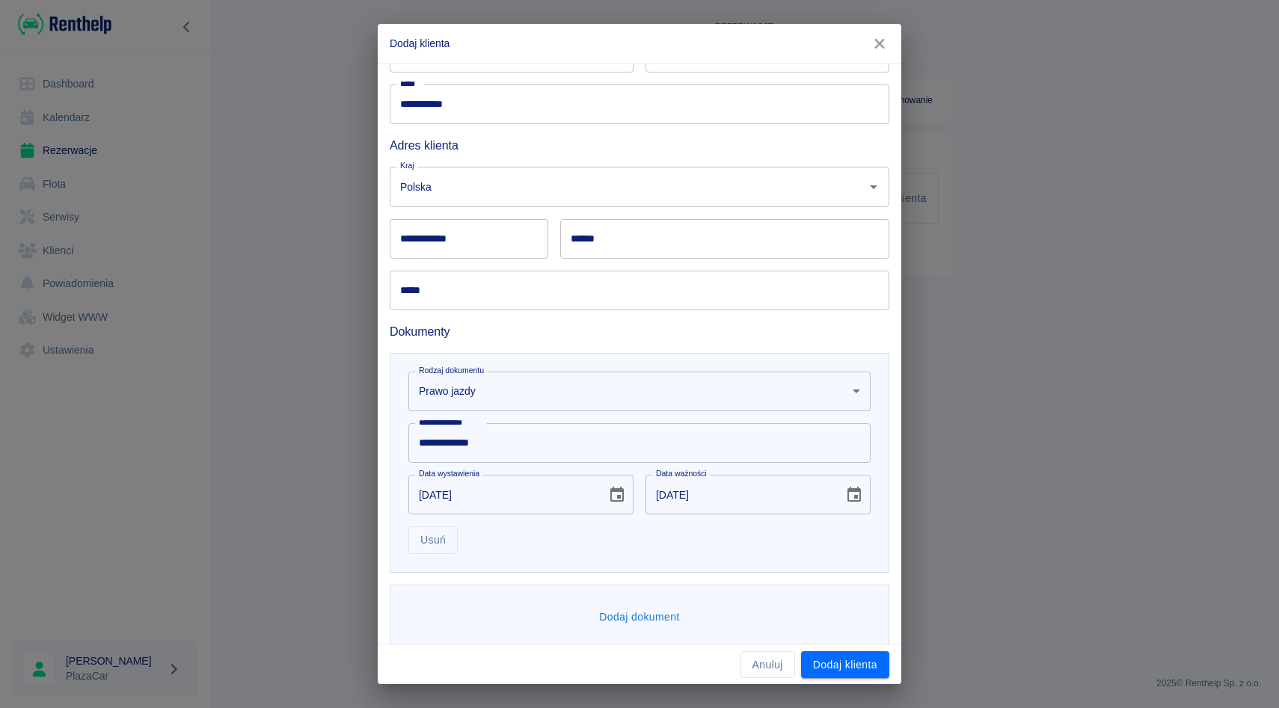
click at [704, 492] on input "11-07-2021" at bounding box center [739, 495] width 188 height 40
type input "11-07-2026"
click at [630, 547] on div "Usuń" at bounding box center [633, 535] width 474 height 40
click at [648, 616] on button "Dodaj dokument" at bounding box center [639, 618] width 93 height 28
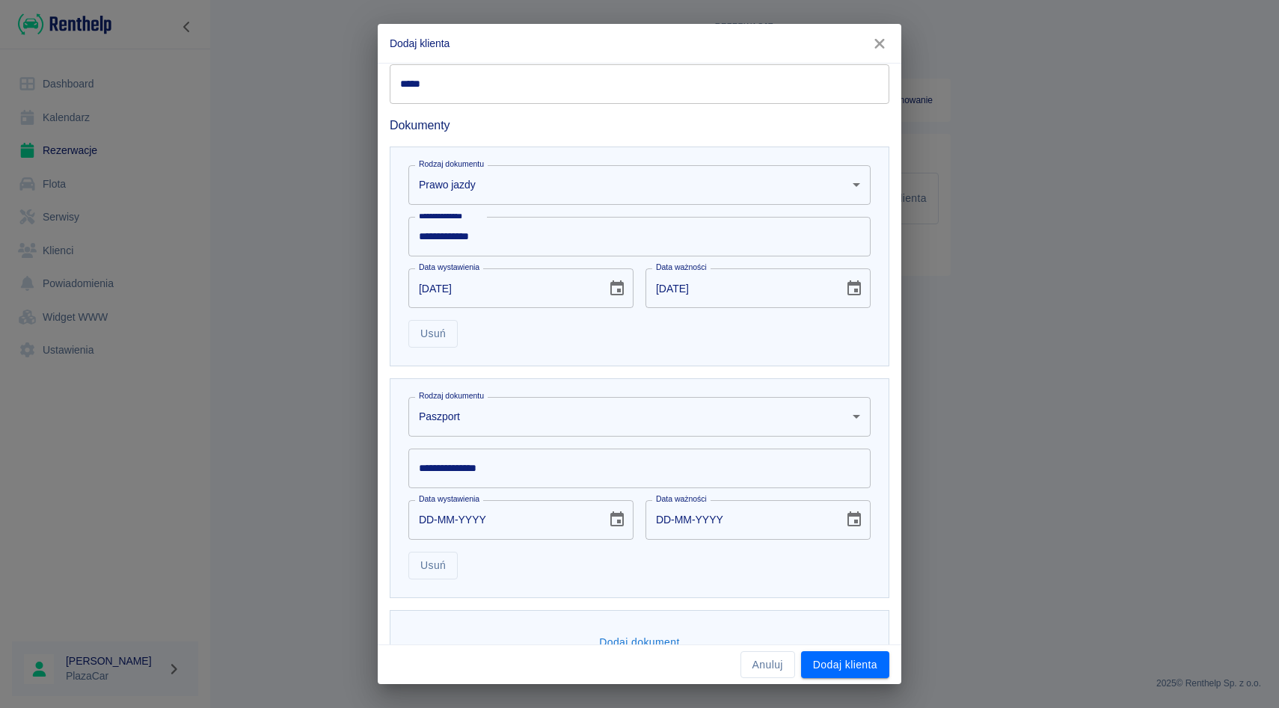
scroll to position [415, 0]
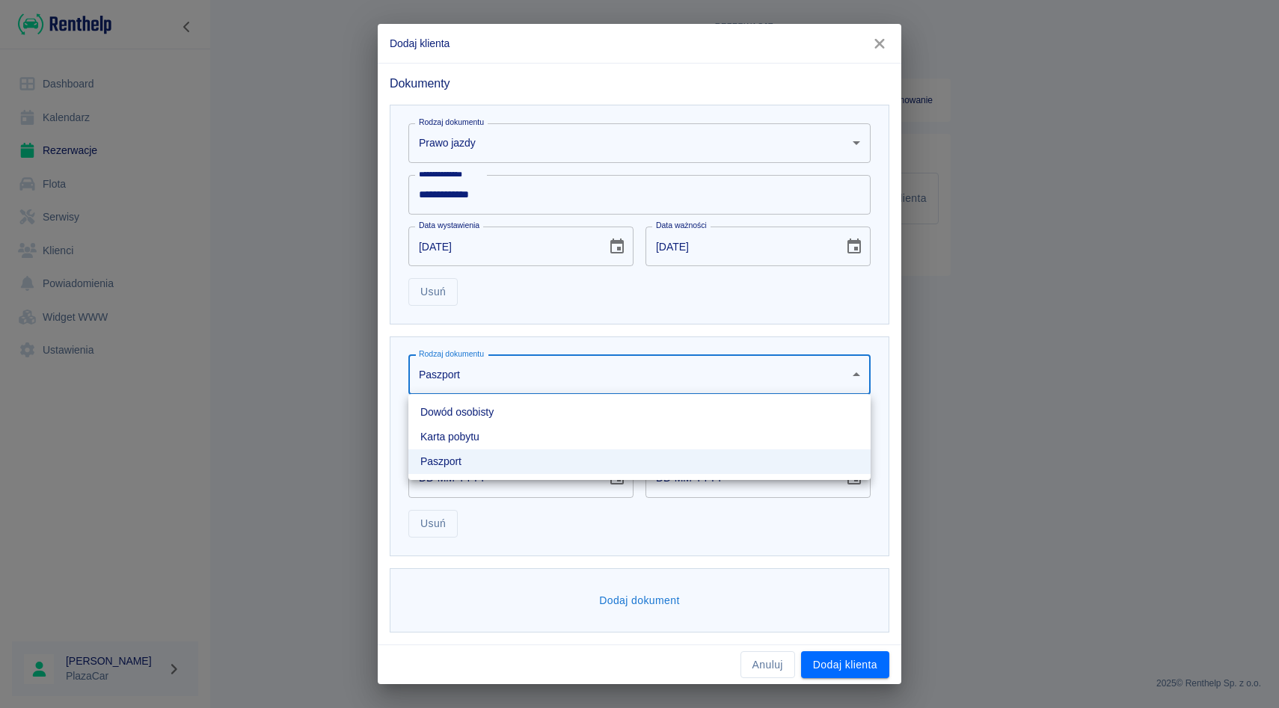
click at [588, 378] on body "**********" at bounding box center [639, 354] width 1279 height 708
click at [551, 407] on li "Dowód osobisty" at bounding box center [639, 412] width 462 height 25
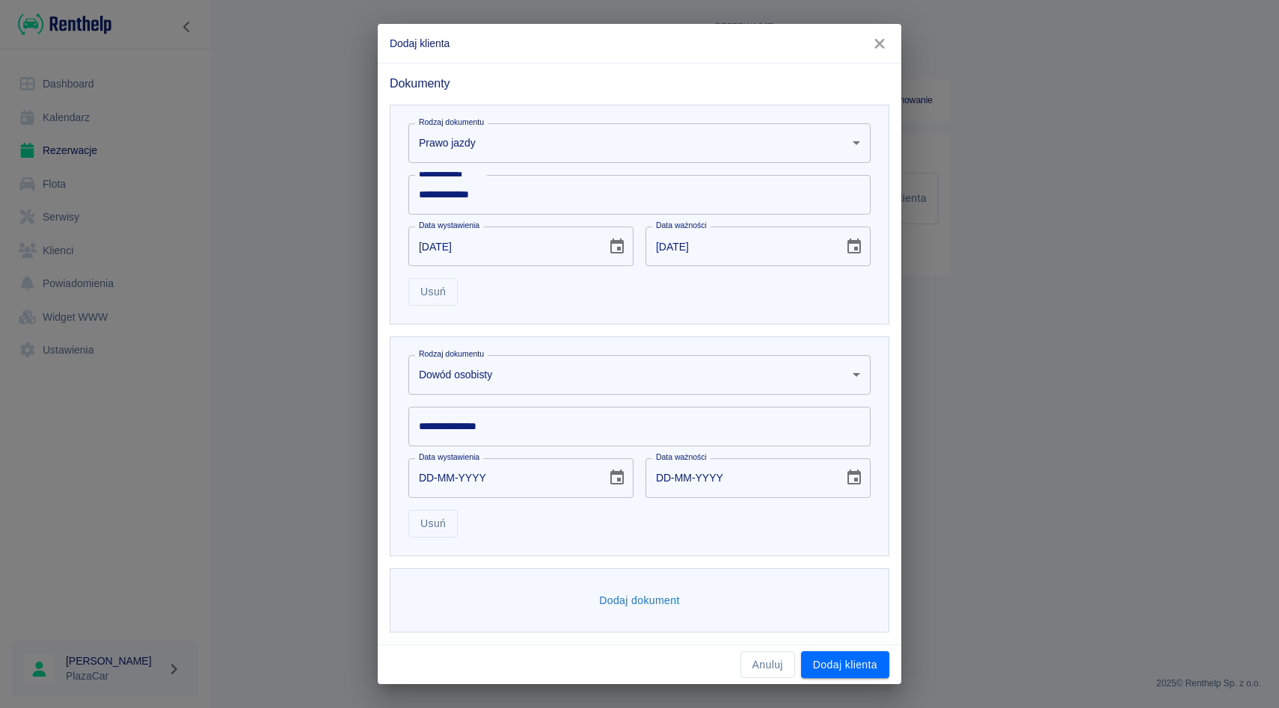
click at [536, 416] on input "**********" at bounding box center [639, 427] width 462 height 40
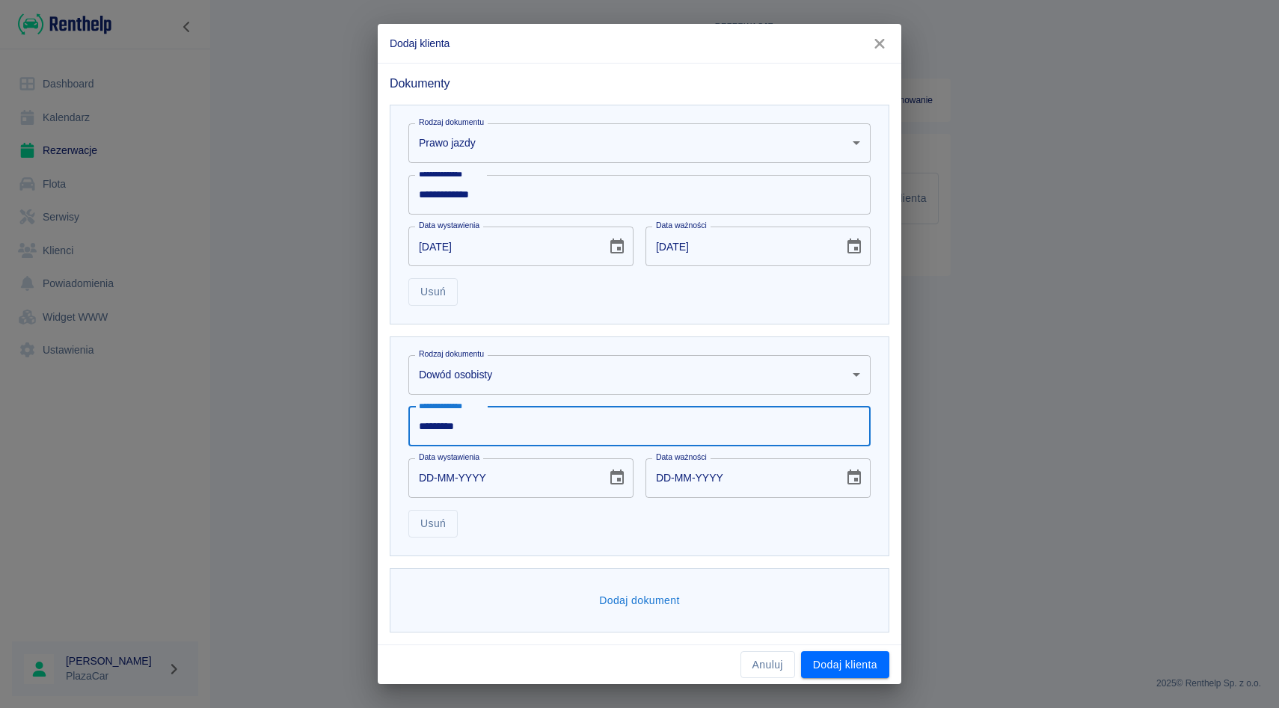
type input "*********"
click at [434, 476] on input "DD-MM-YYYY" at bounding box center [502, 478] width 188 height 40
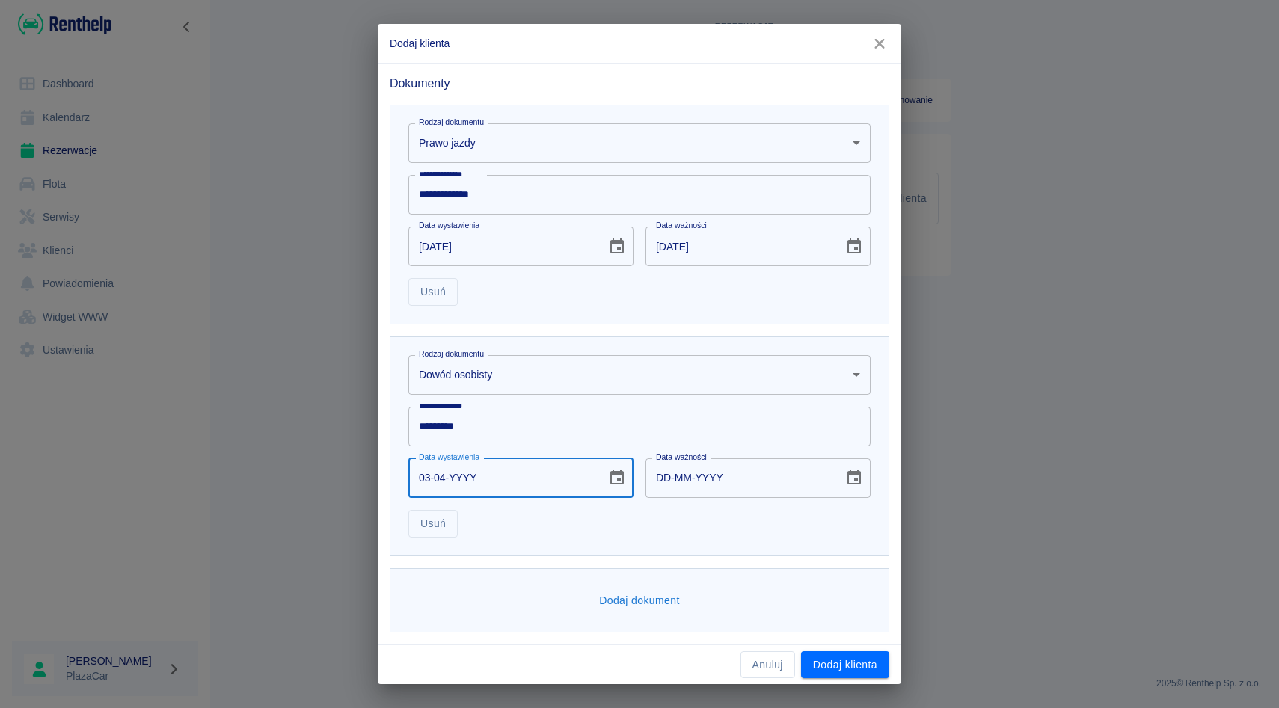
type input "03-04-0002"
type input "03-04-0012"
type input "03-04-0020"
type input "03-04-0030"
type input "03-04-0202"
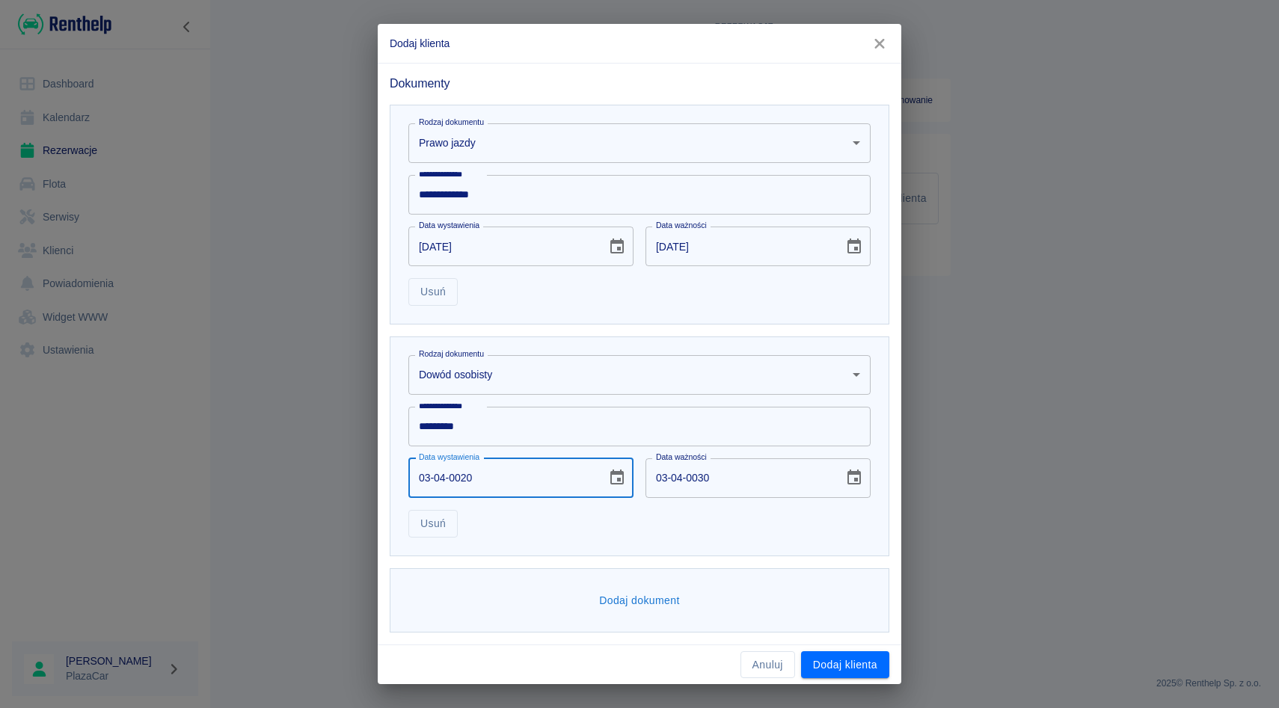
type input "03-04-0212"
type input "03-04-2024"
type input "03-04-2034"
type input "03-04-2024"
click at [528, 525] on div "Usuń" at bounding box center [633, 518] width 474 height 40
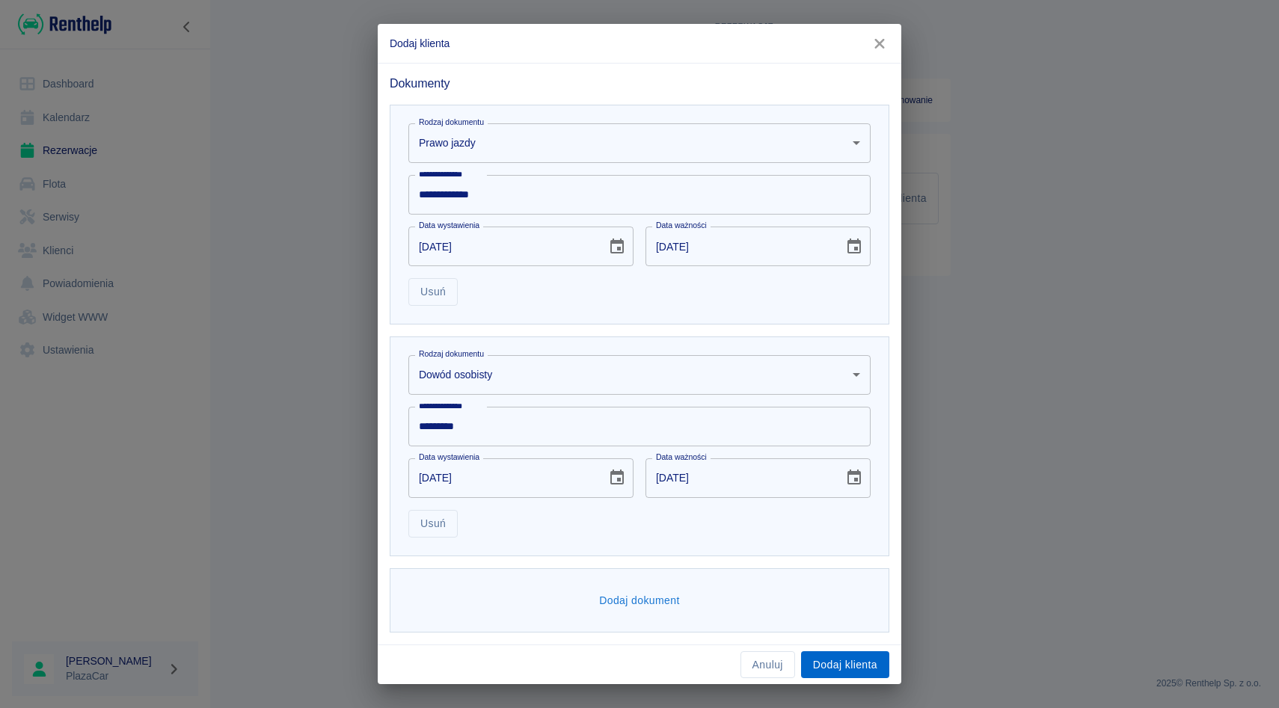
click at [826, 651] on button "Dodaj klienta" at bounding box center [845, 665] width 88 height 28
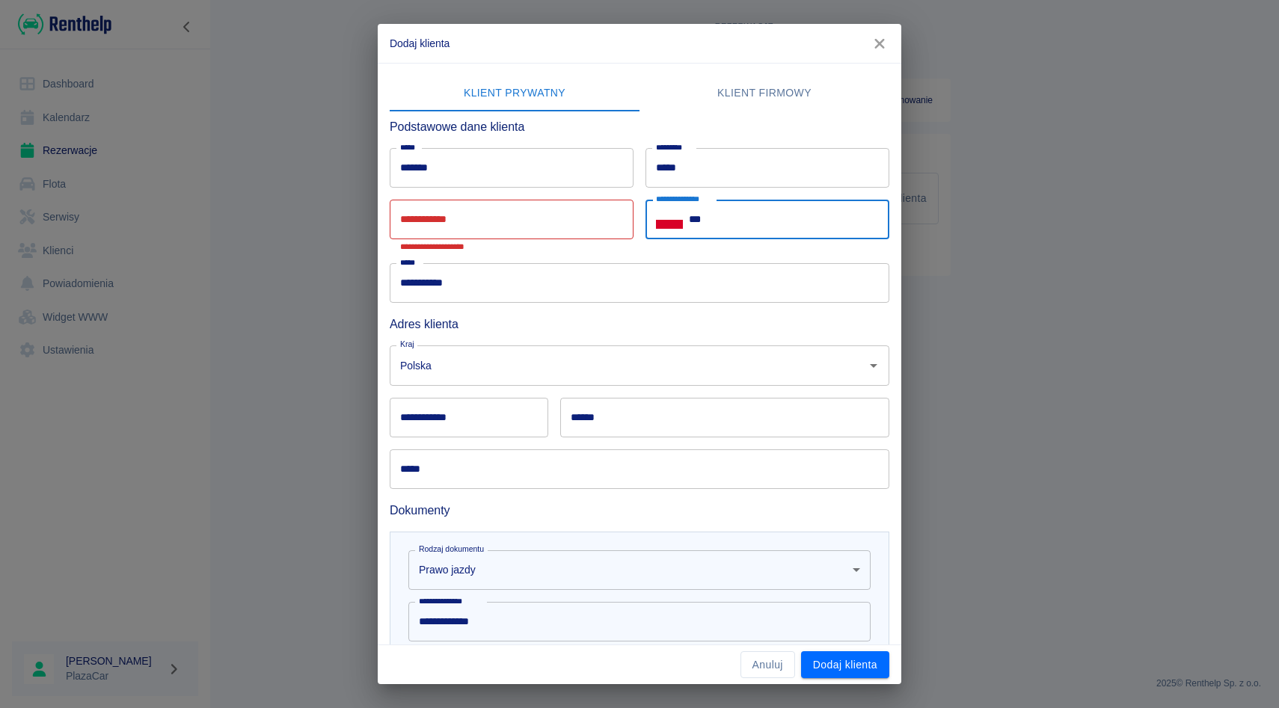
click at [723, 227] on input "***" at bounding box center [789, 220] width 200 height 40
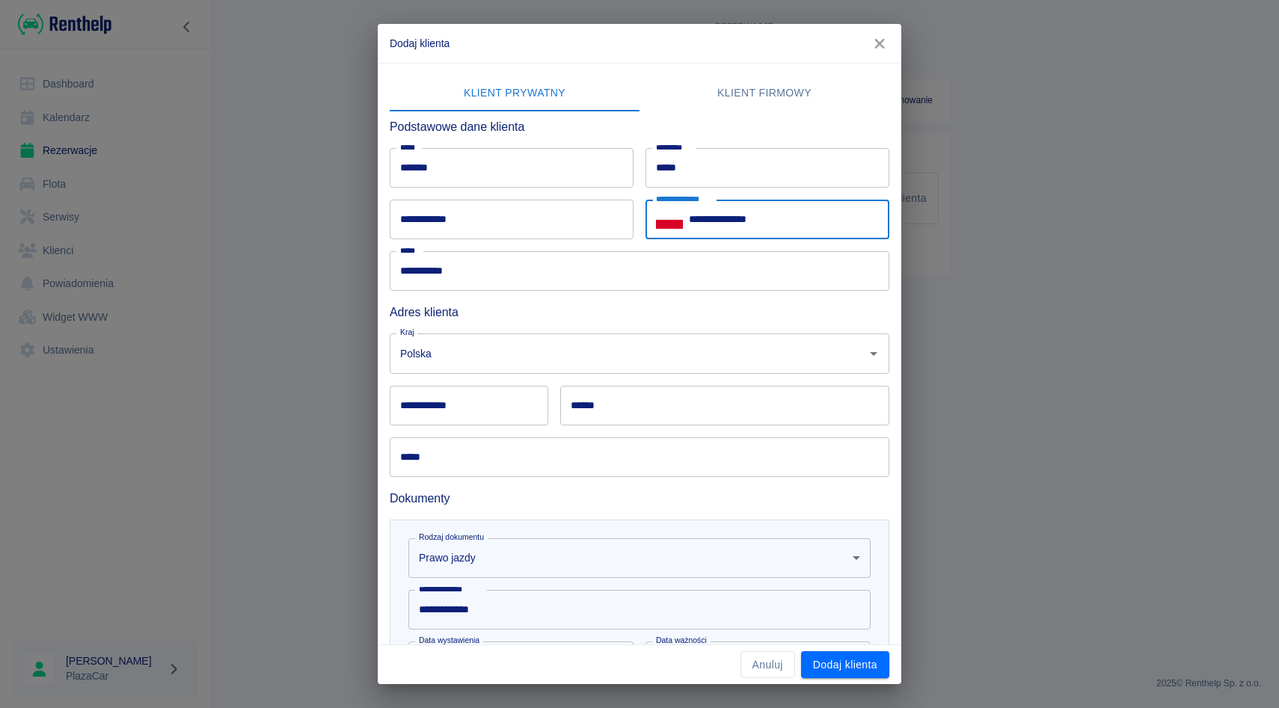
type input "**********"
click at [518, 212] on input "**********" at bounding box center [512, 220] width 244 height 40
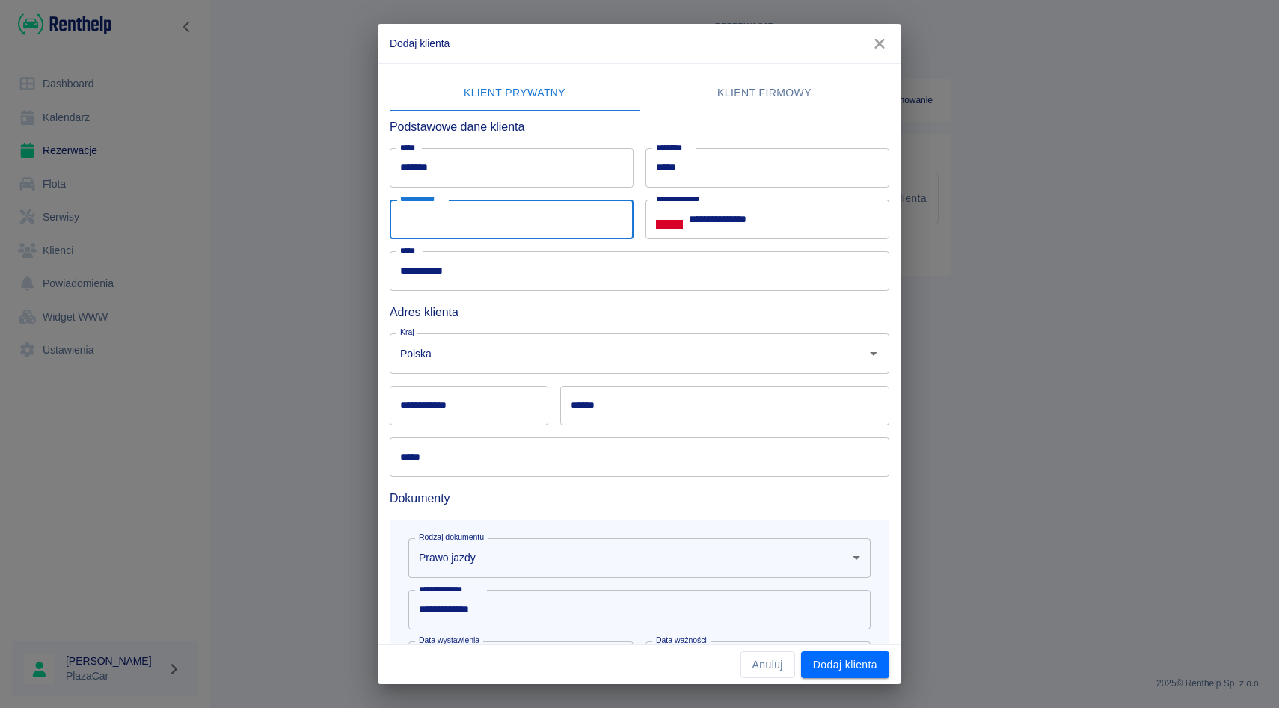
click at [636, 195] on div "**********" at bounding box center [761, 214] width 256 height 52
click at [553, 389] on div "****** ******" at bounding box center [718, 400] width 341 height 52
click at [571, 224] on input "**********" at bounding box center [512, 220] width 244 height 40
click at [632, 191] on div "**********" at bounding box center [506, 214] width 256 height 52
click at [601, 211] on input "**********" at bounding box center [512, 220] width 244 height 40
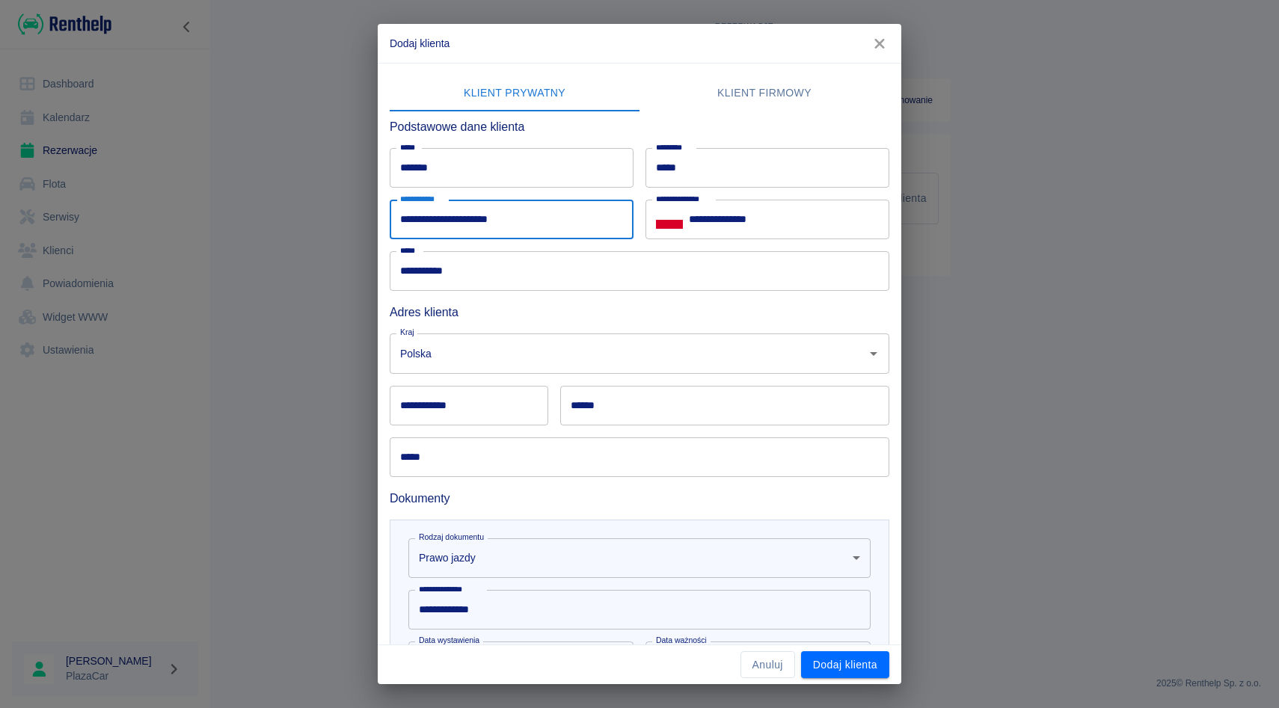
click at [401, 220] on input "**********" at bounding box center [512, 220] width 244 height 40
drag, startPoint x: 441, startPoint y: 218, endPoint x: 367, endPoint y: 218, distance: 73.3
click at [367, 218] on div "**********" at bounding box center [639, 354] width 1279 height 708
click at [461, 220] on input "**********" at bounding box center [512, 220] width 244 height 40
click at [508, 219] on input "**********" at bounding box center [512, 220] width 244 height 40
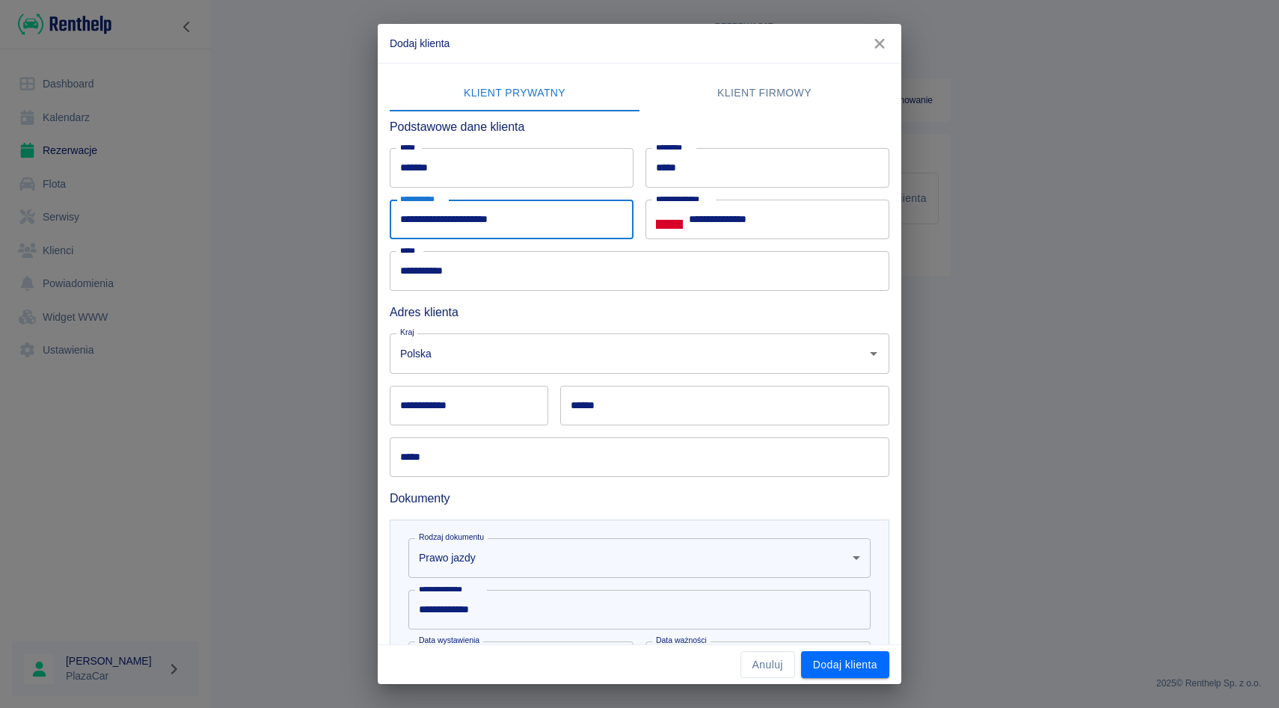
click at [505, 221] on input "**********" at bounding box center [512, 220] width 244 height 40
click at [514, 220] on input "**********" at bounding box center [512, 220] width 244 height 40
type input "**********"
click at [642, 203] on div "**********" at bounding box center [761, 214] width 256 height 52
click at [555, 390] on div "****** ******" at bounding box center [718, 400] width 341 height 52
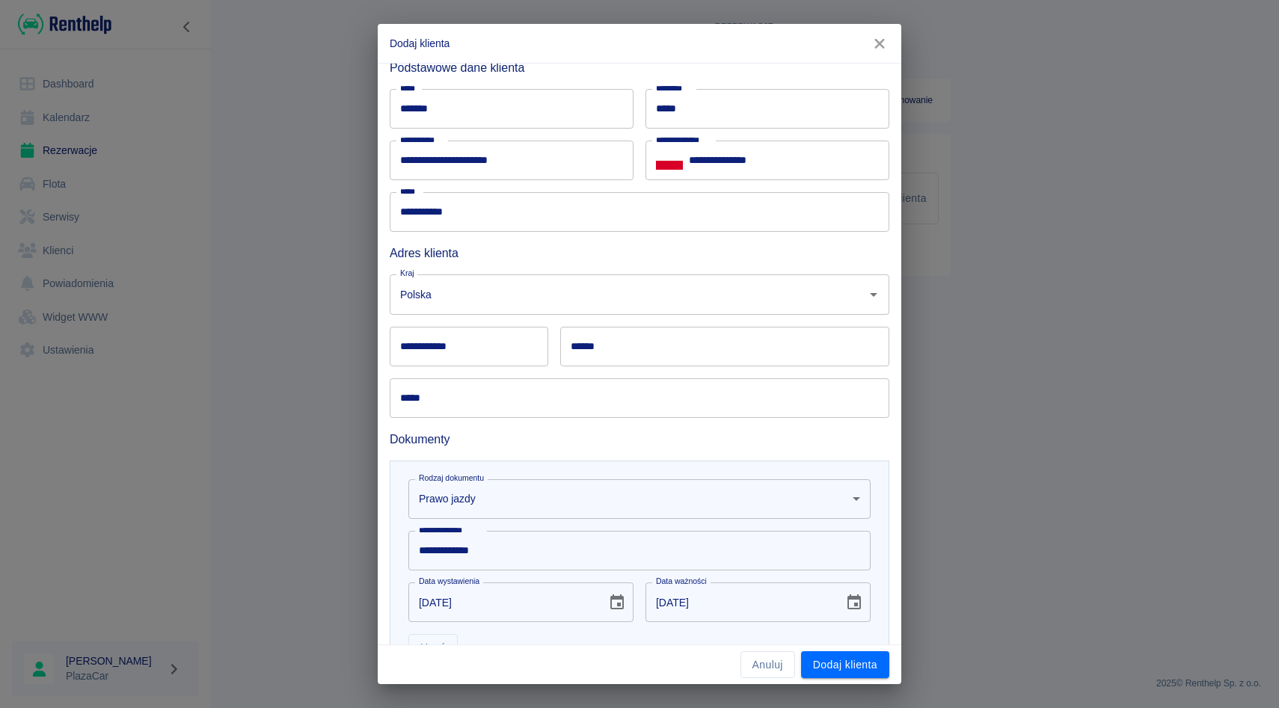
scroll to position [61, 0]
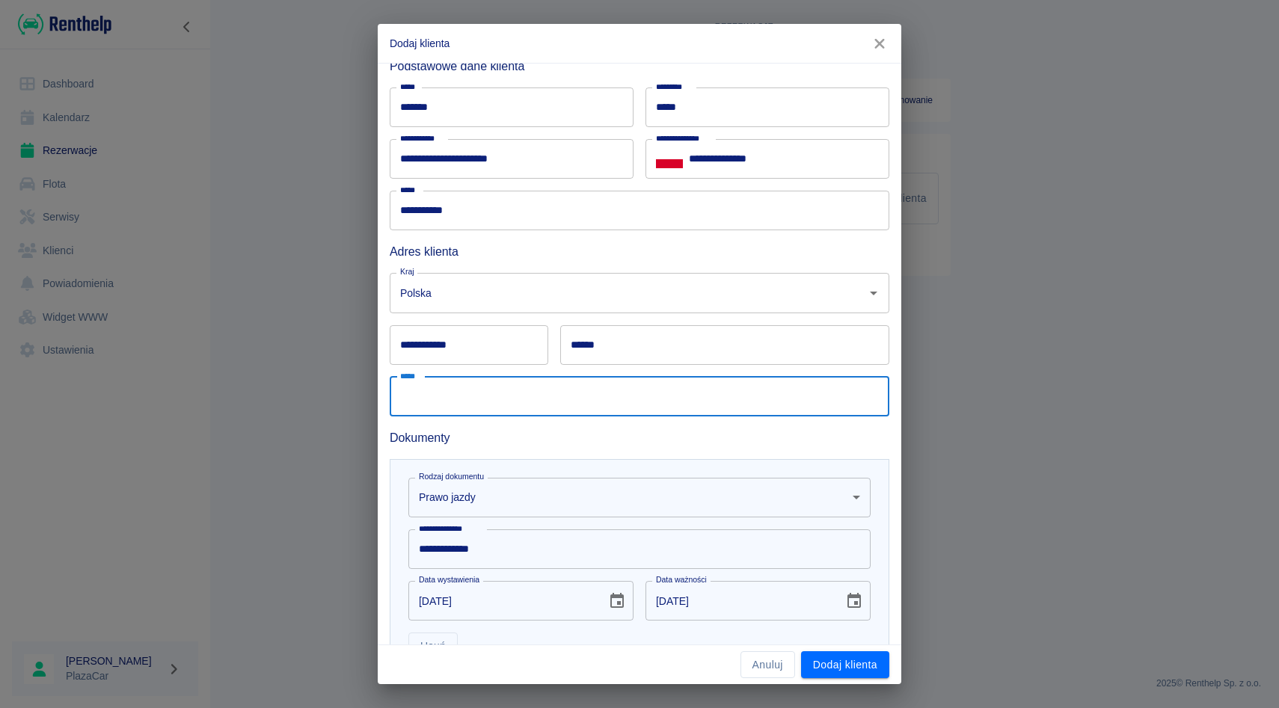
click at [522, 386] on input "*****" at bounding box center [640, 397] width 500 height 40
click at [478, 396] on input "**********" at bounding box center [640, 397] width 500 height 40
type input "**********"
click at [435, 352] on input "**********" at bounding box center [469, 345] width 159 height 40
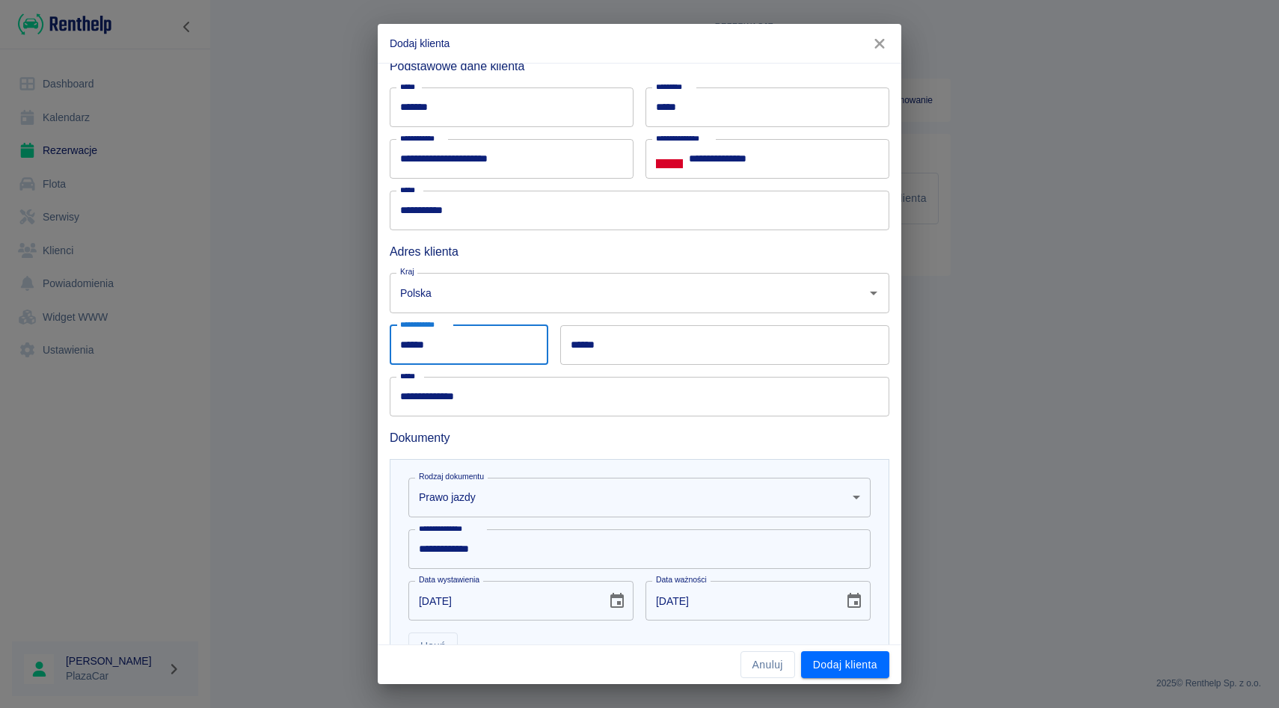
type input "******"
click at [610, 338] on input "******" at bounding box center [724, 345] width 329 height 40
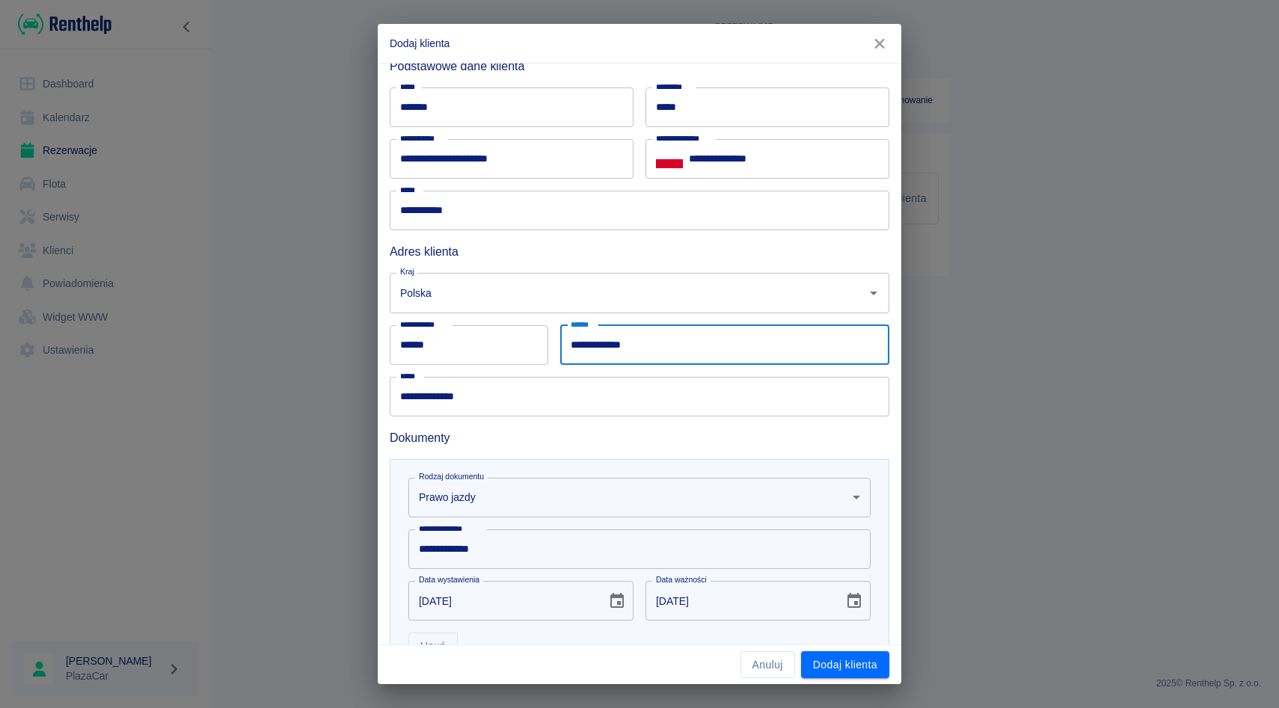
type input "**********"
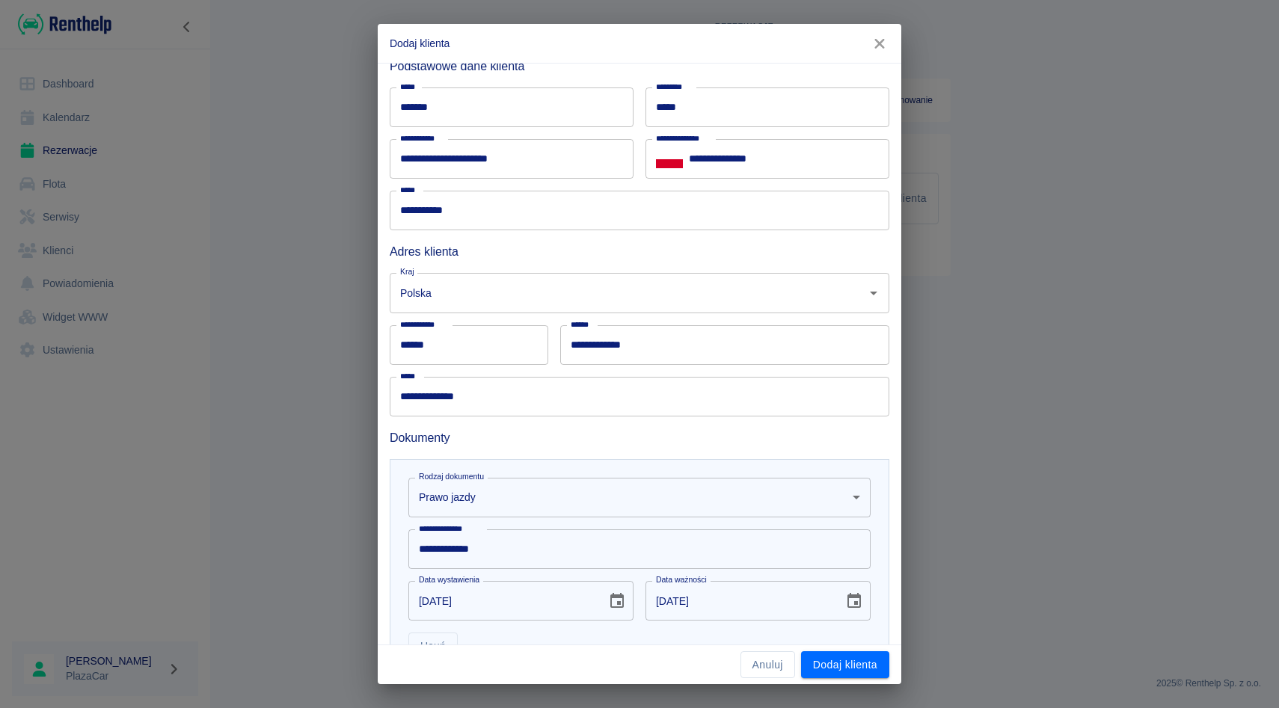
click at [551, 455] on div "**********" at bounding box center [634, 563] width 512 height 232
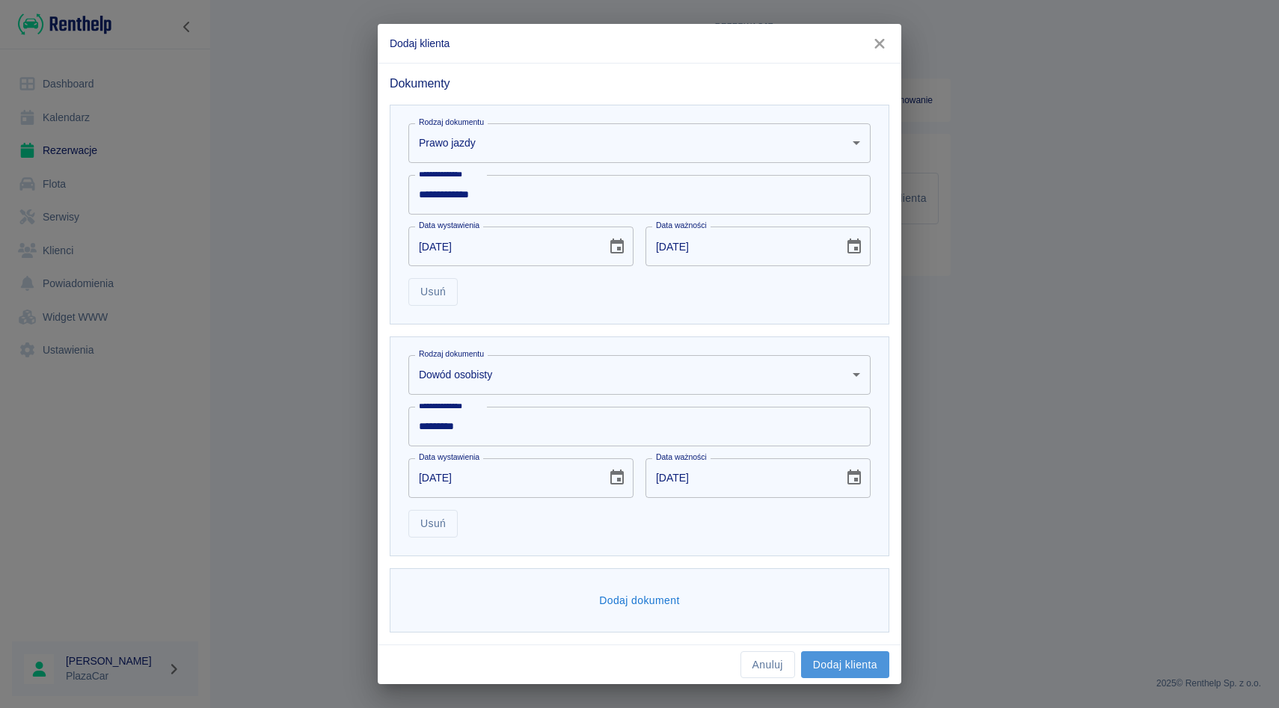
click at [840, 657] on button "Dodaj klienta" at bounding box center [845, 665] width 88 height 28
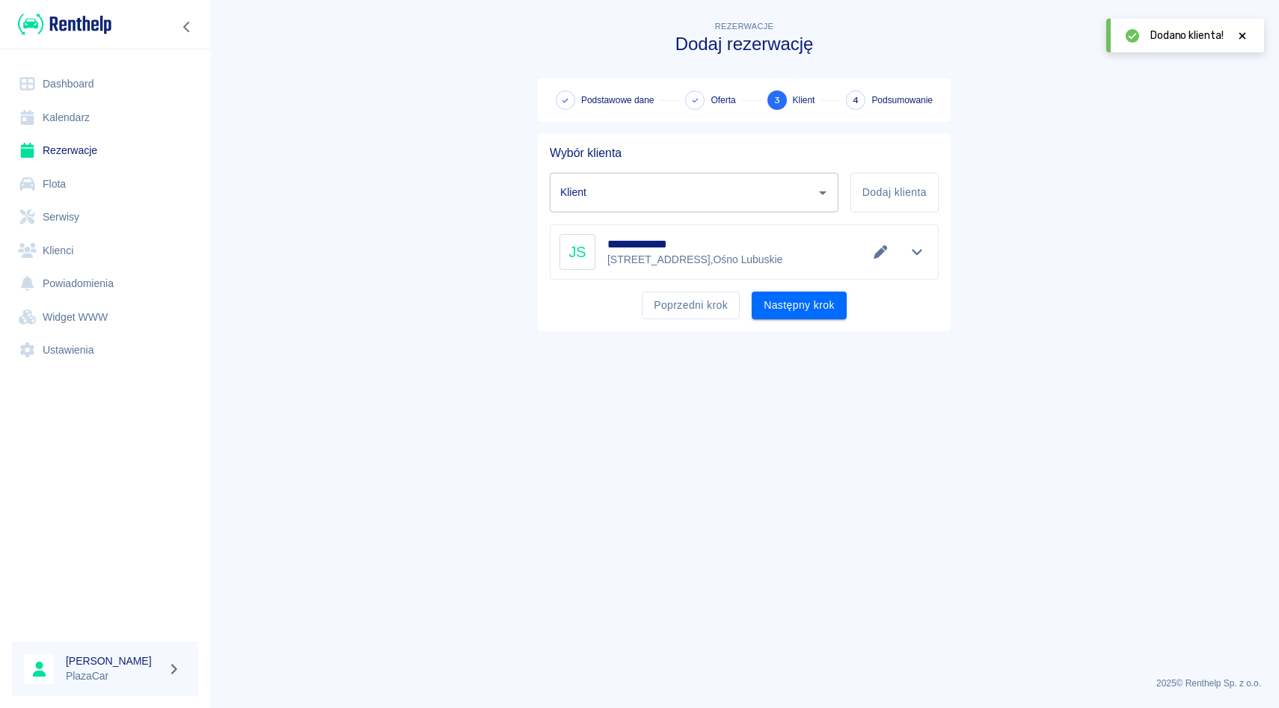
type input "Juliusz Sasin (+48506231544)"
click at [799, 303] on button "Następny krok" at bounding box center [799, 306] width 95 height 28
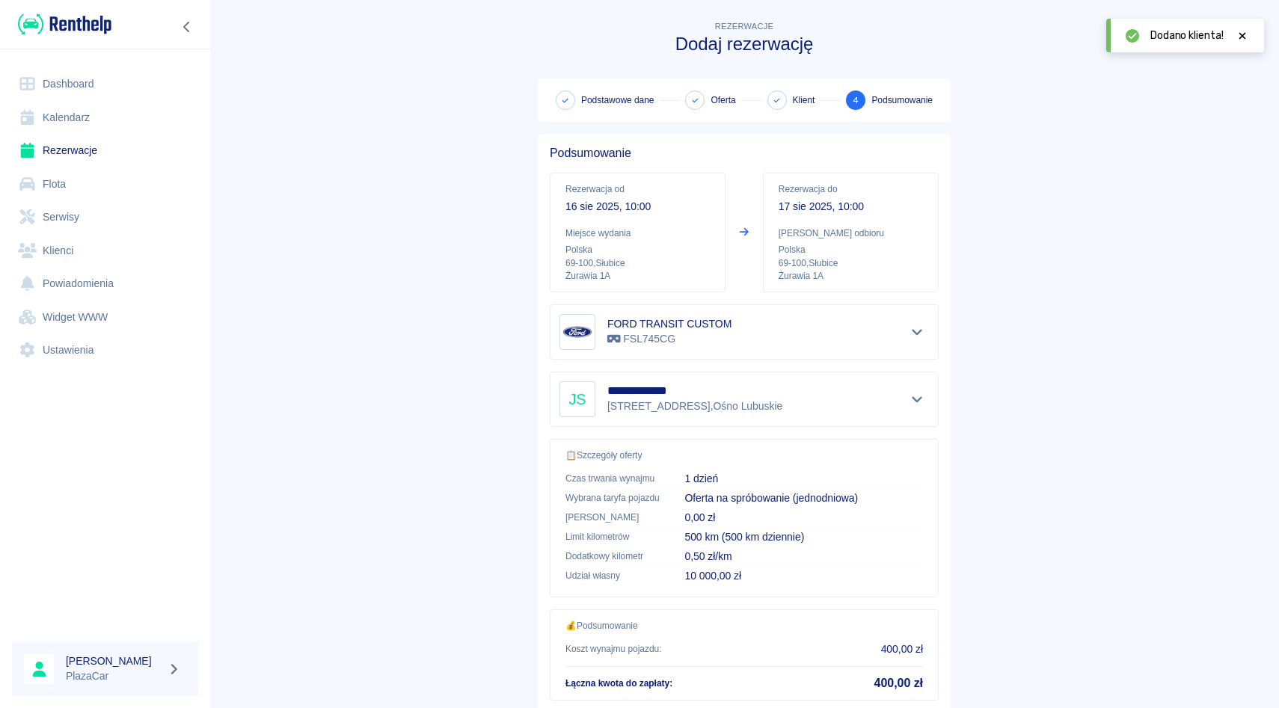
scroll to position [99, 0]
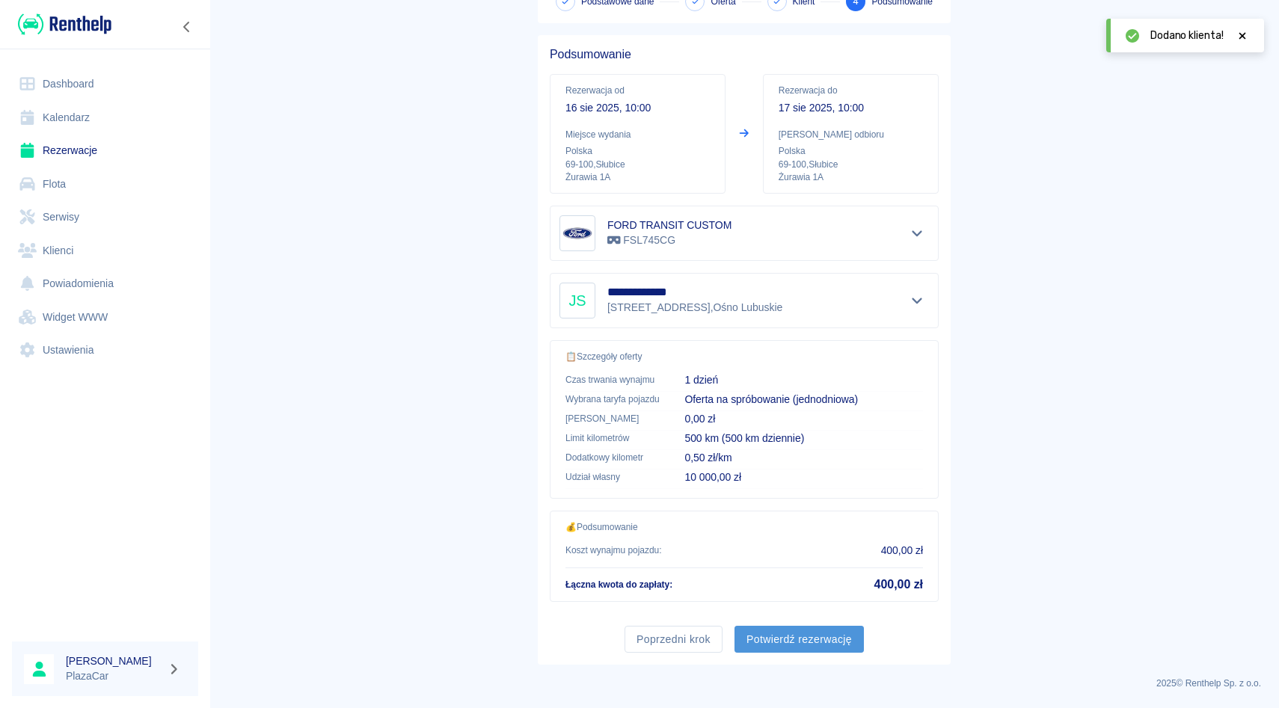
click at [797, 627] on button "Potwierdź rezerwację" at bounding box center [798, 640] width 129 height 28
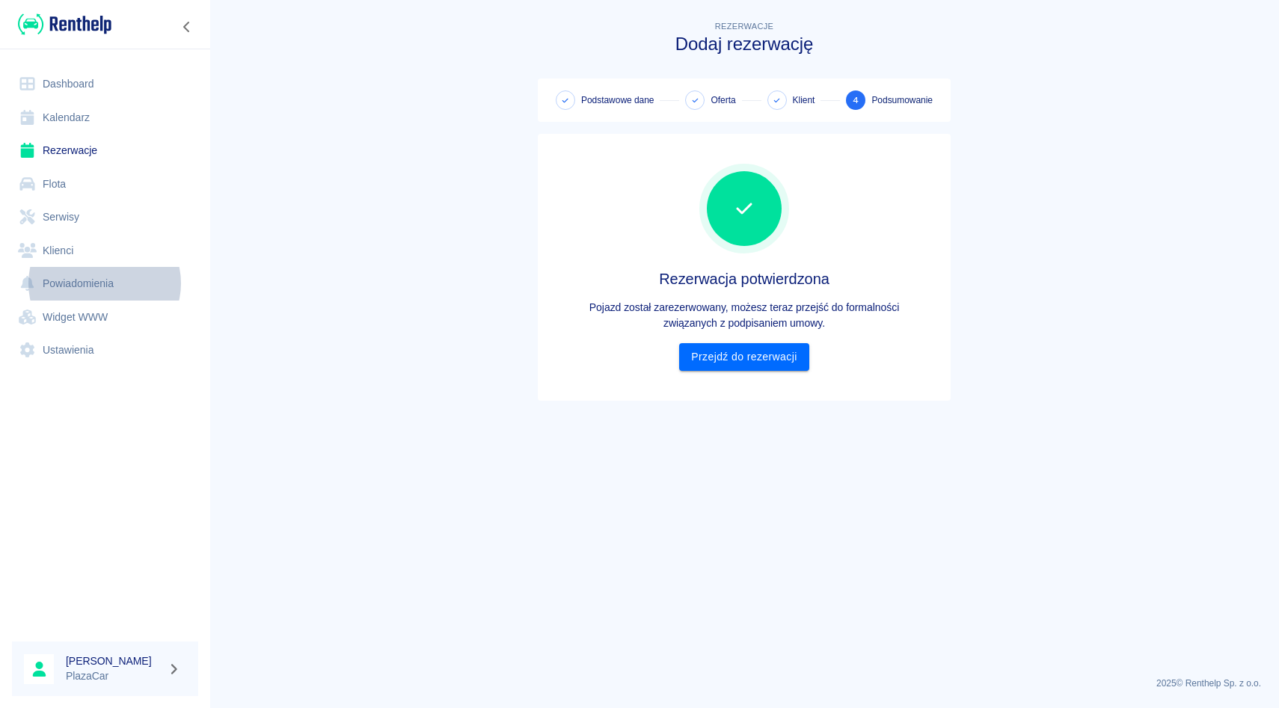
click at [111, 147] on link "Rezerwacje" at bounding box center [105, 151] width 186 height 34
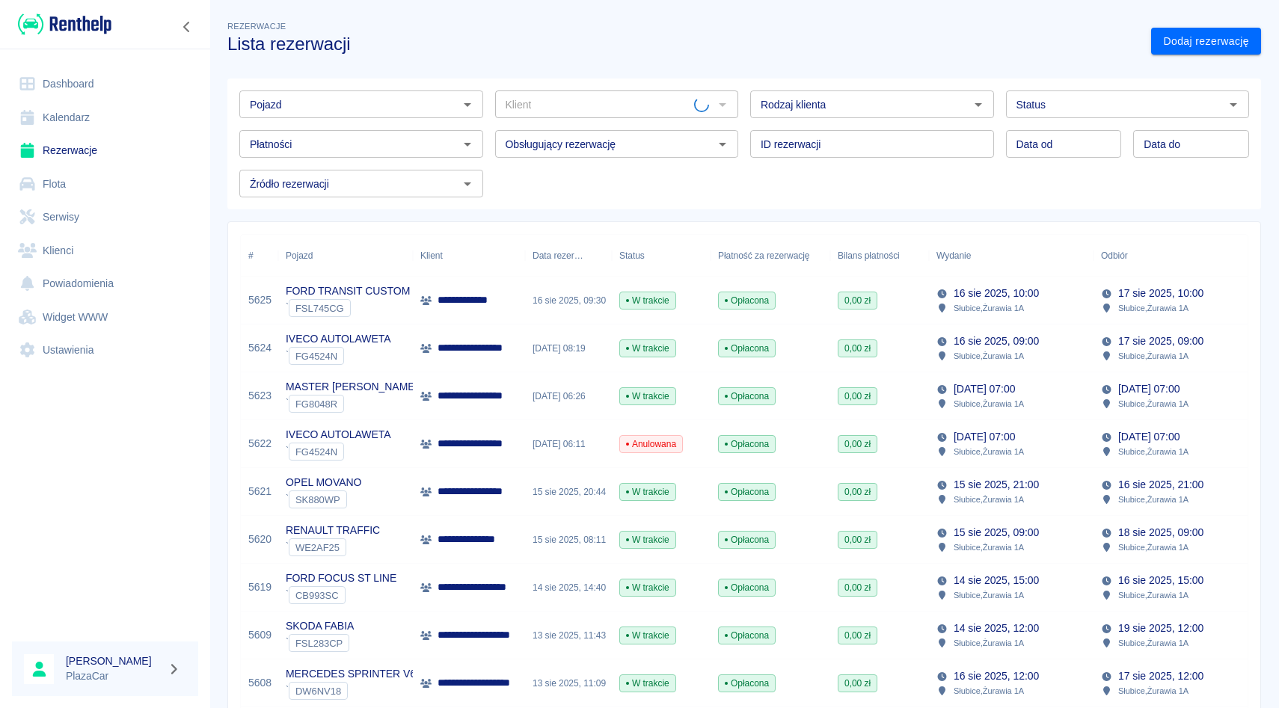
click at [394, 98] on input "Pojazd" at bounding box center [349, 104] width 210 height 19
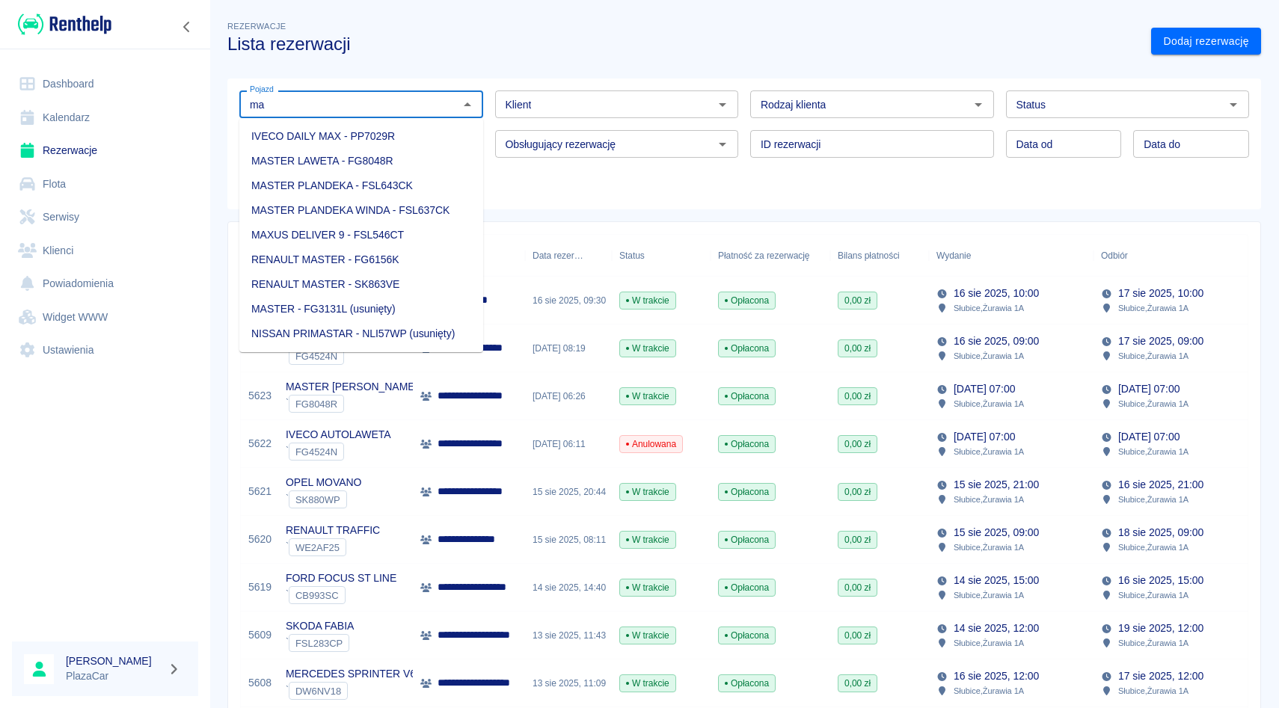
type input "m"
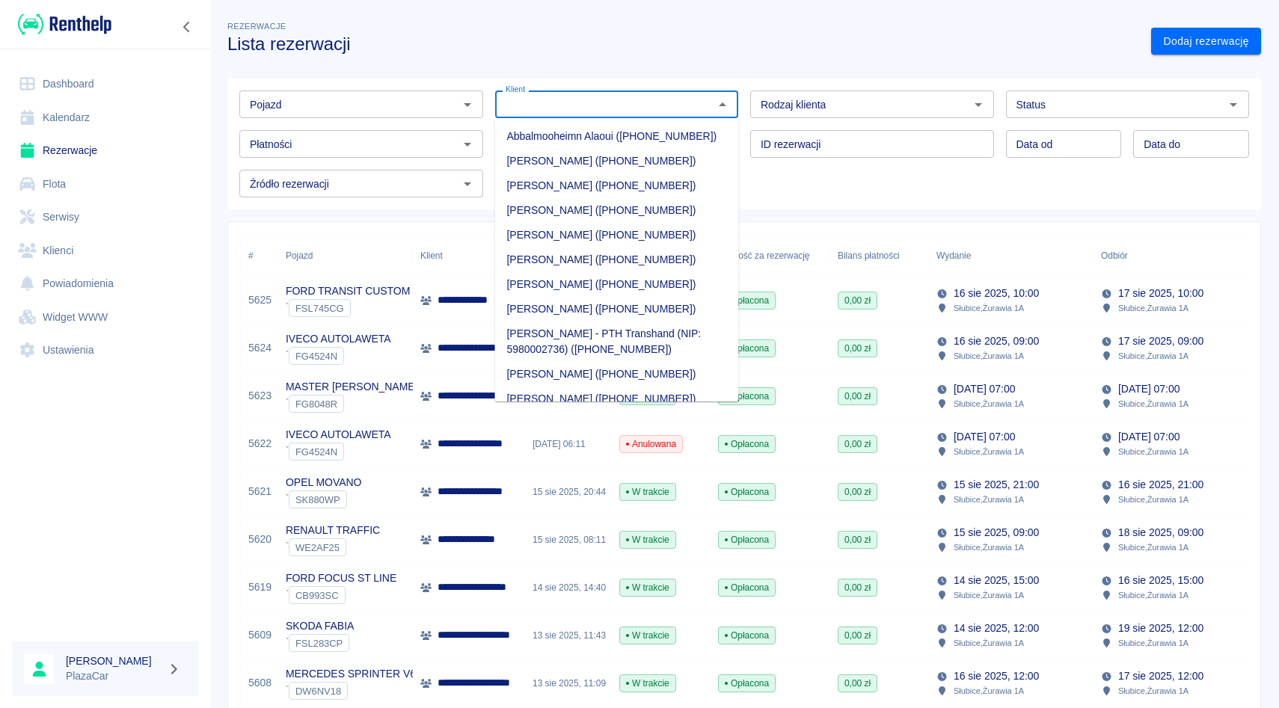
click at [577, 108] on input "Klient" at bounding box center [605, 104] width 210 height 19
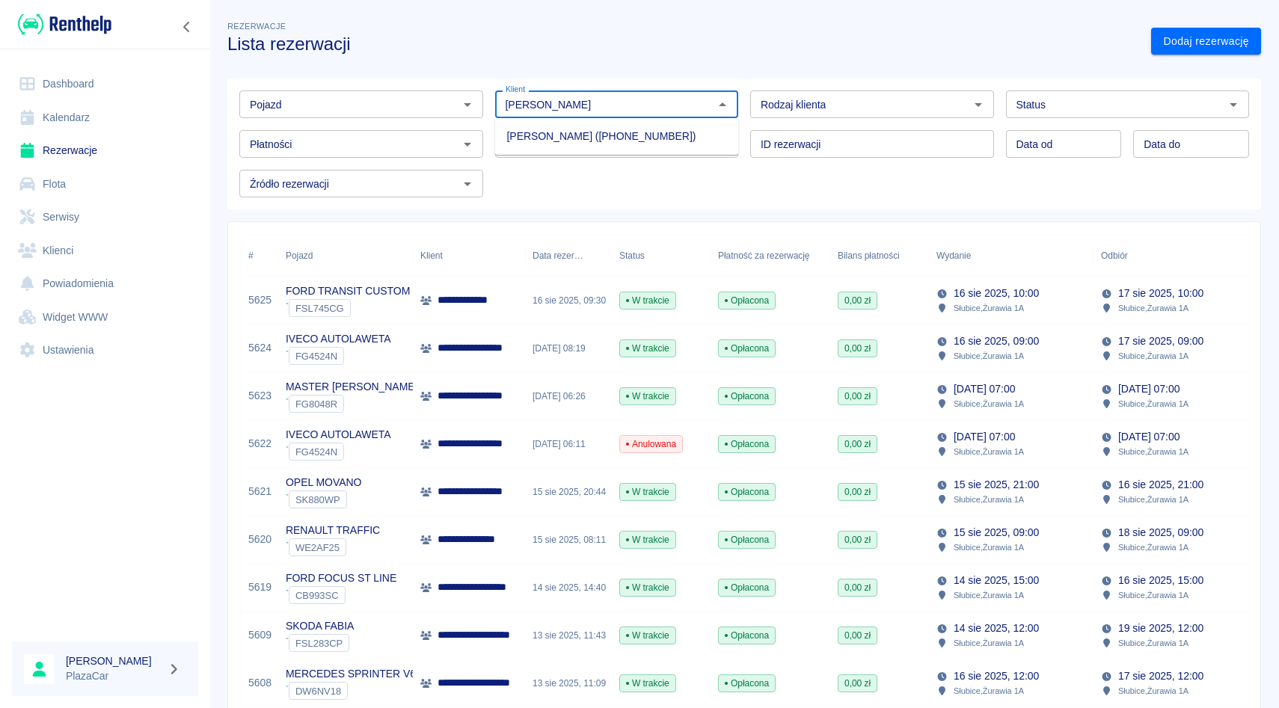
click at [567, 125] on li "Maciej Olejniczak (+48601715544)" at bounding box center [617, 136] width 244 height 25
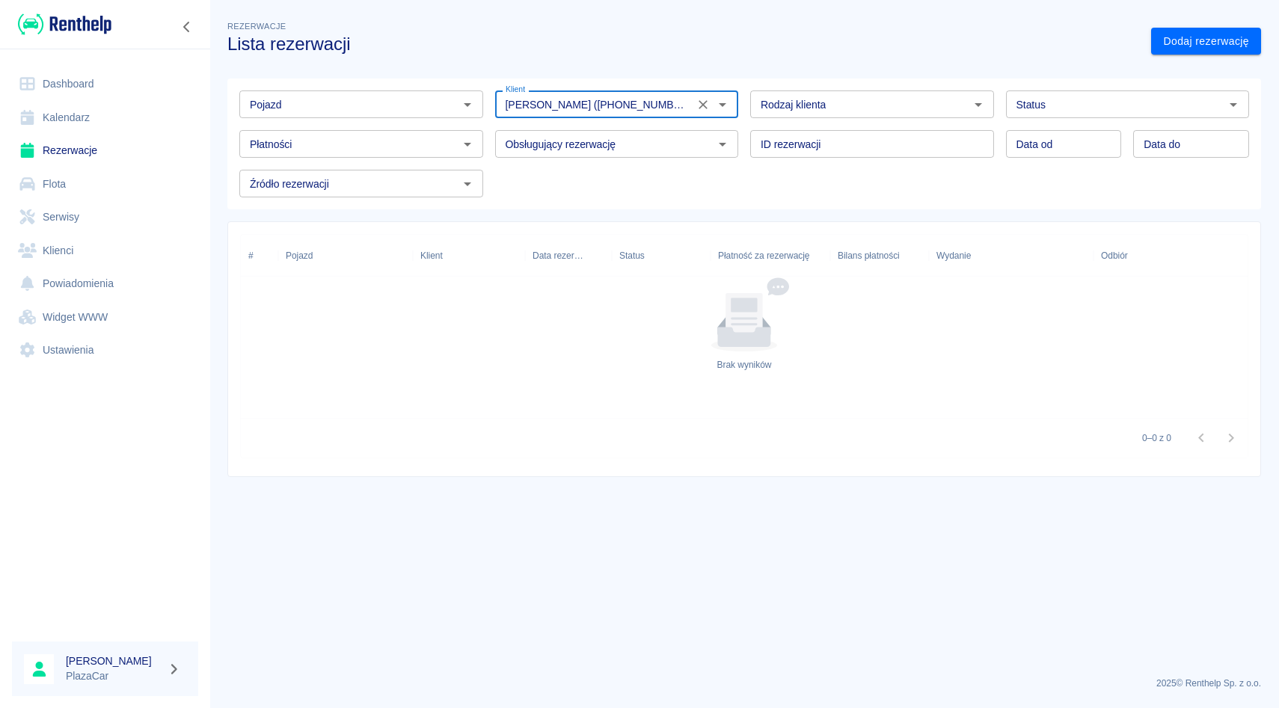
type input "Maciej Olejniczak (+48601715544)"
click at [1072, 98] on input "Status" at bounding box center [1115, 104] width 210 height 19
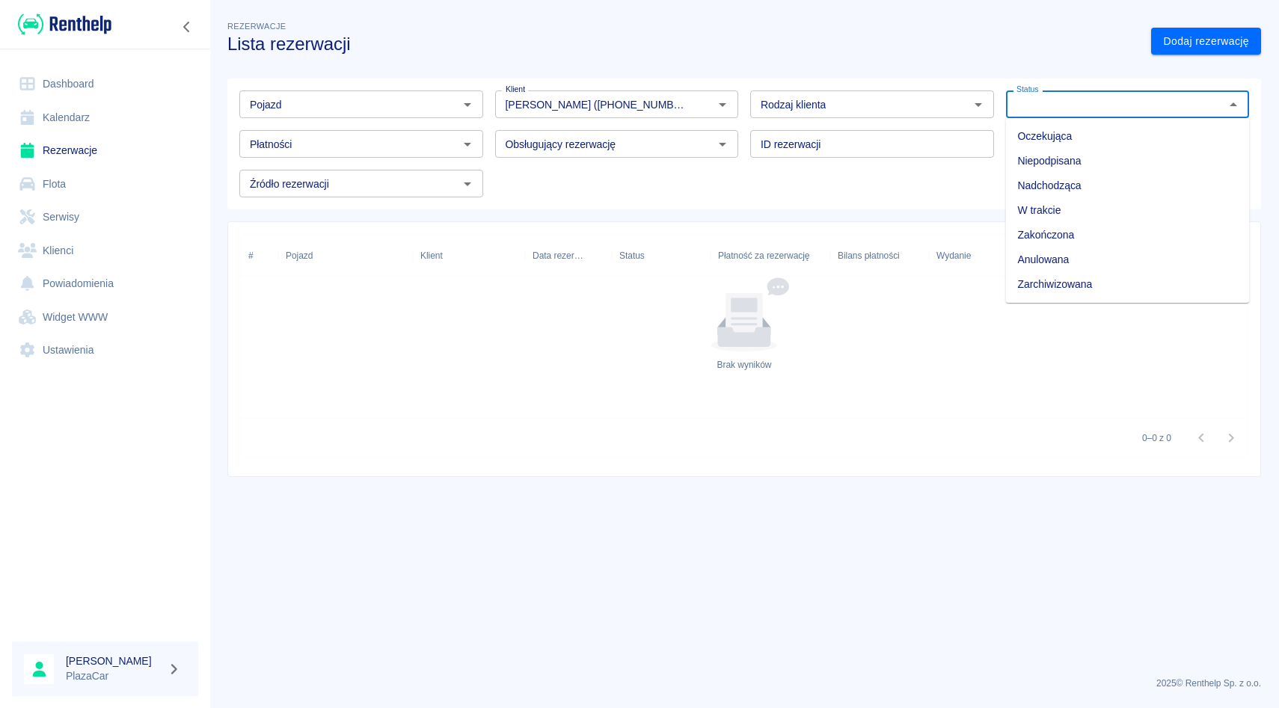
click at [1011, 289] on li "Zarchiwizowana" at bounding box center [1128, 284] width 244 height 25
type input "Zarchiwizowana"
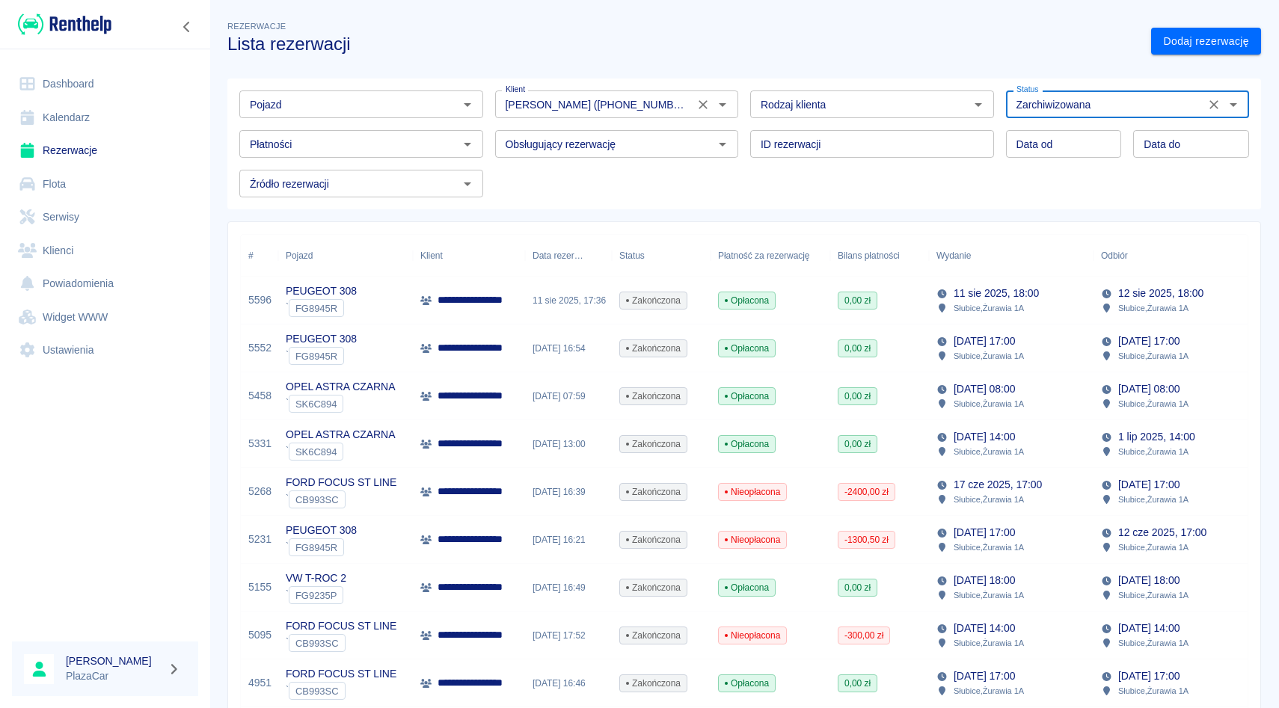
click at [705, 105] on icon "Wyczyść" at bounding box center [703, 104] width 15 height 15
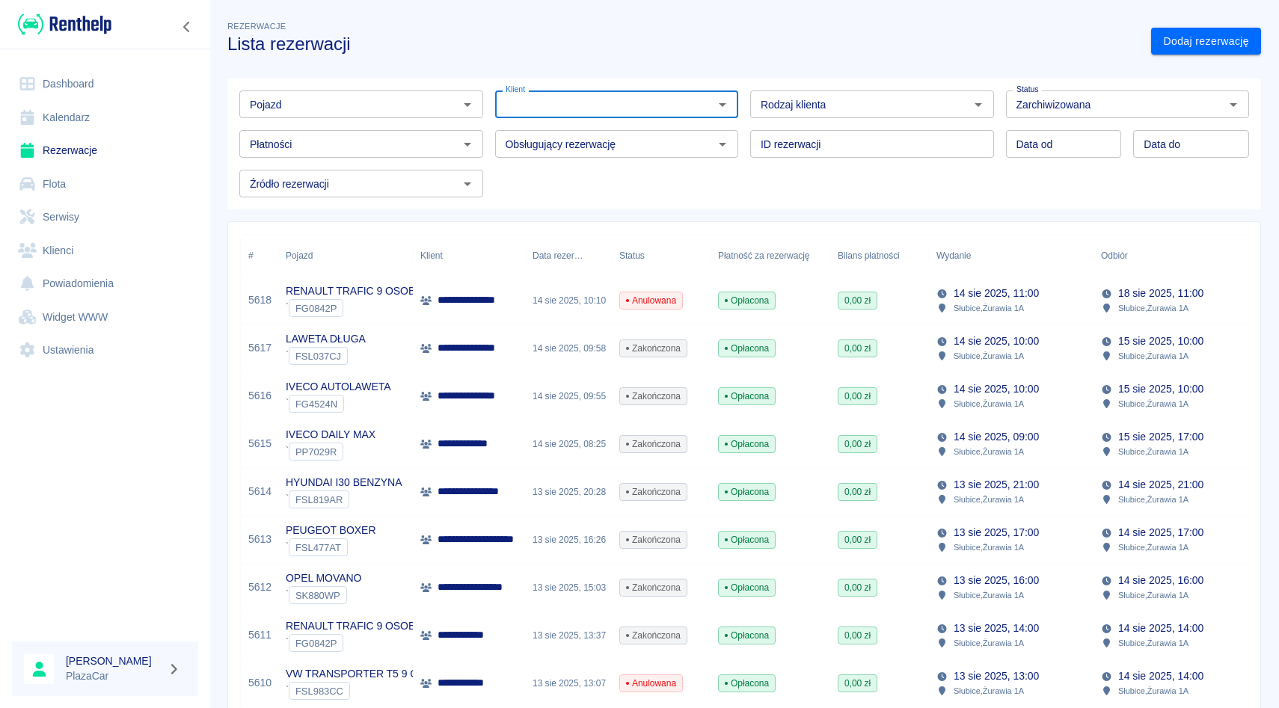
click at [414, 105] on input "Pojazd" at bounding box center [349, 104] width 210 height 19
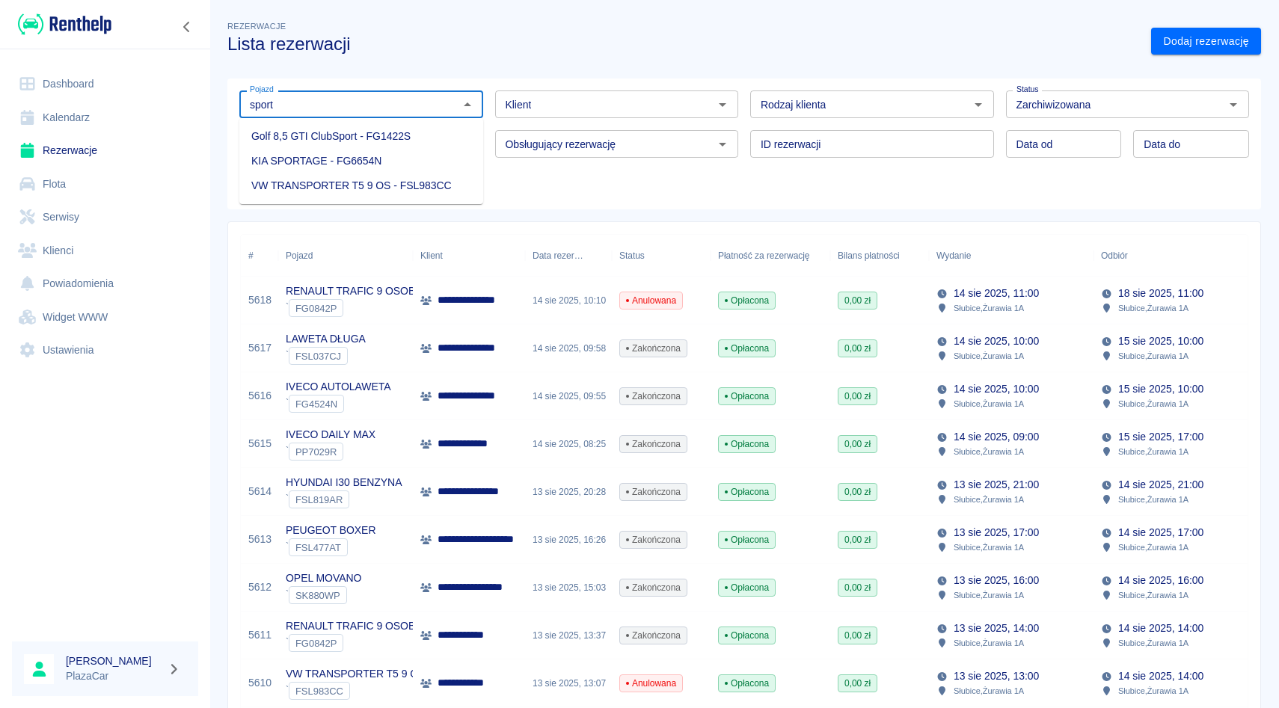
click at [423, 151] on li "KIA SPORTAGE - FG6654N" at bounding box center [361, 161] width 244 height 25
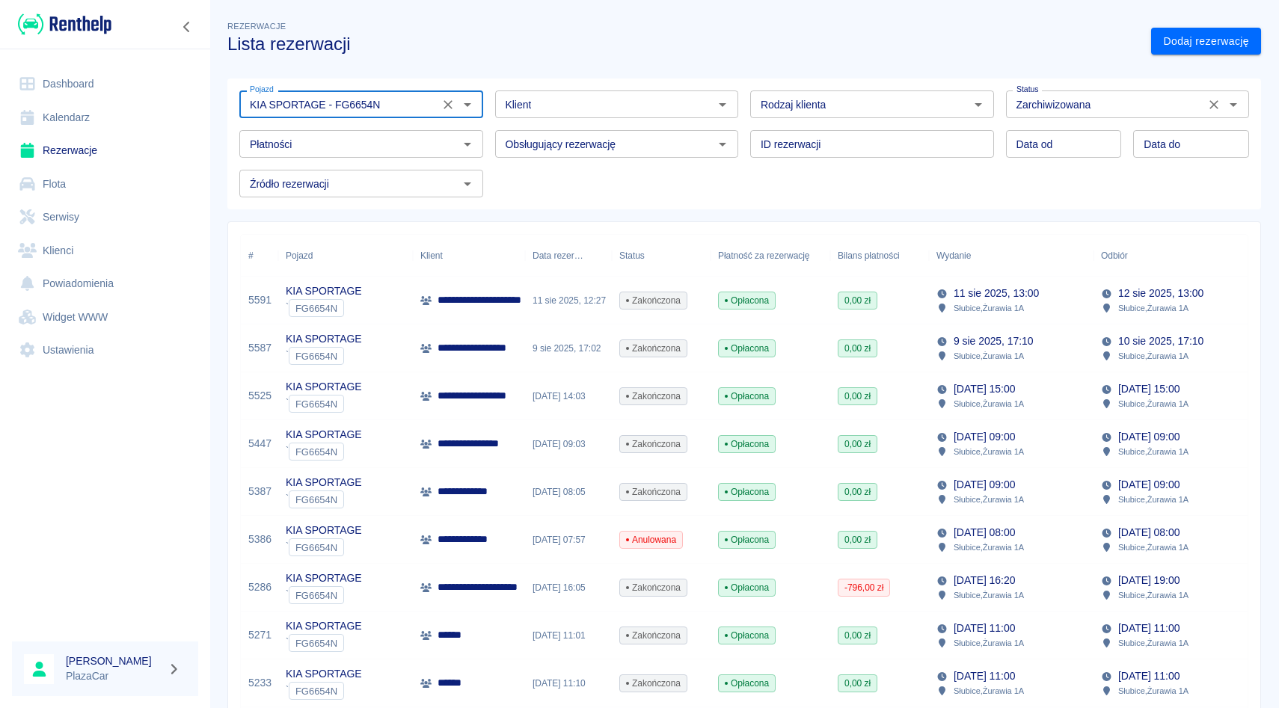
click at [1218, 111] on icon "Wyczyść" at bounding box center [1213, 104] width 15 height 15
type input "KIA SPORTAGE - FG6654N"
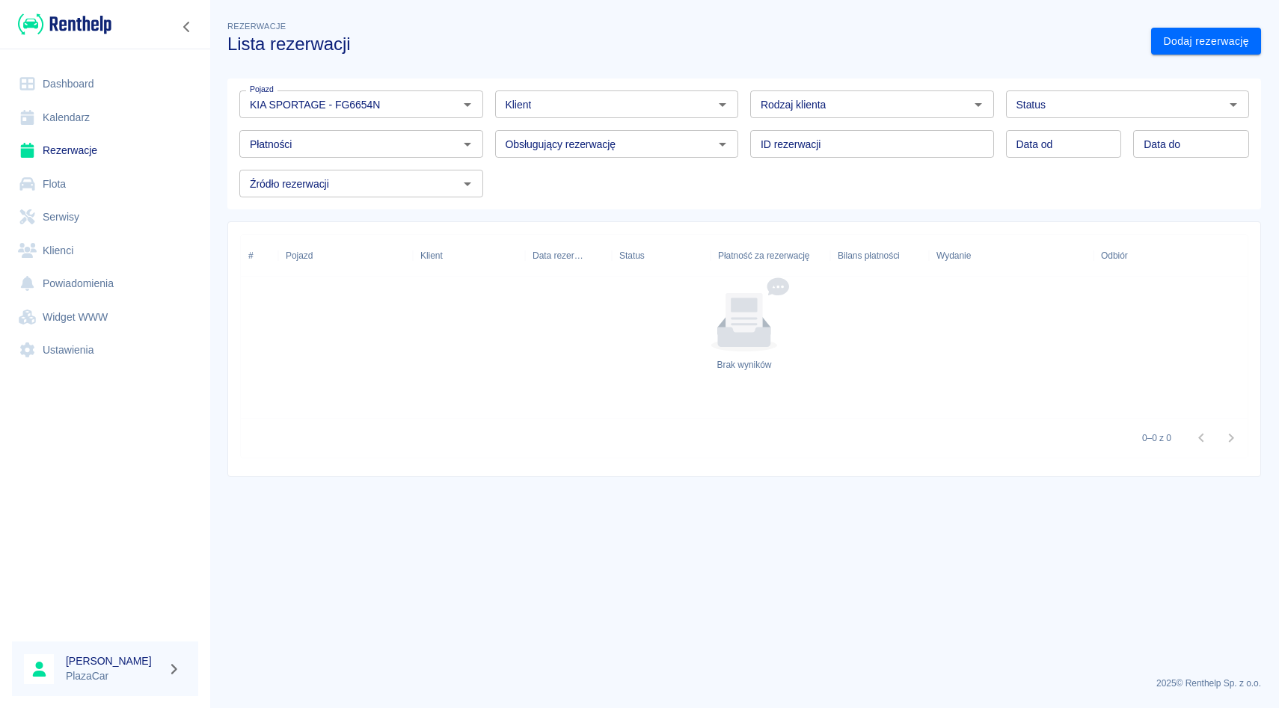
click at [721, 180] on div "Pojazd KIA SPORTAGE - FG6654N Pojazd Klient Klient Rodzaj klienta Rodzaj klient…" at bounding box center [738, 138] width 1022 height 119
click at [451, 107] on icon "Wyczyść" at bounding box center [448, 104] width 15 height 15
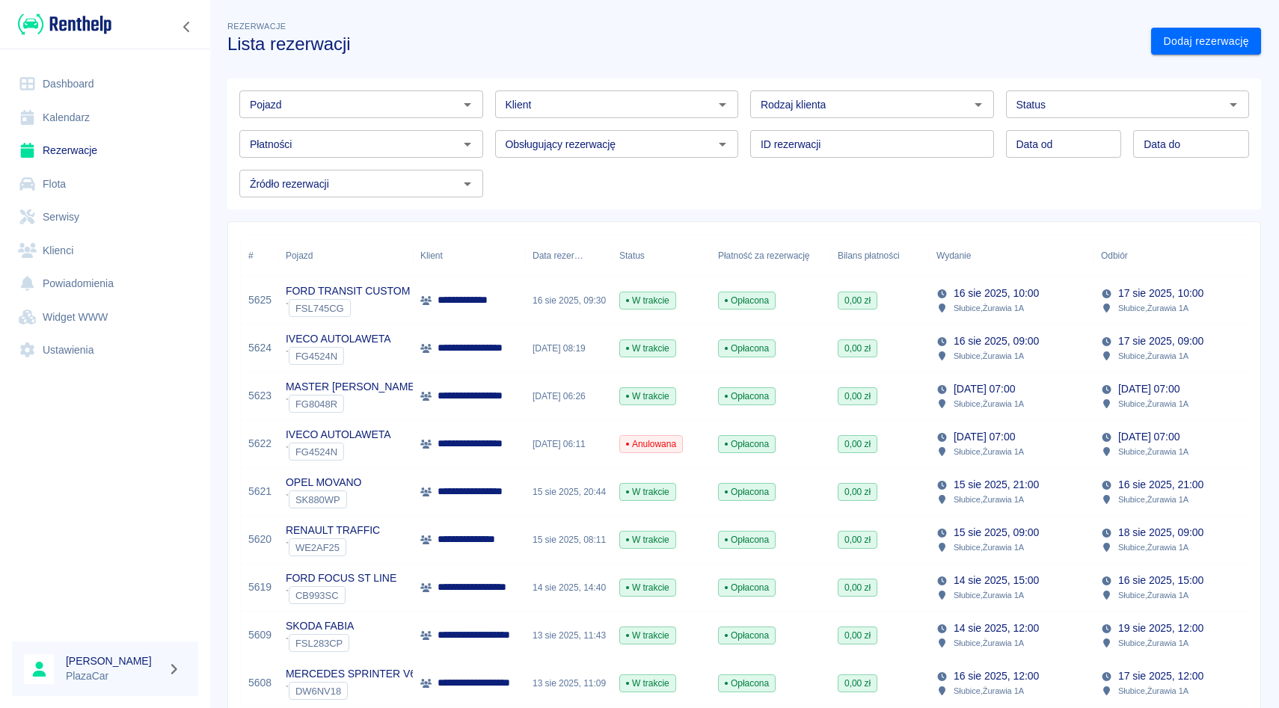
click at [488, 127] on div "Obsługujący rezerwację Obsługujący rezerwację" at bounding box center [611, 138] width 256 height 40
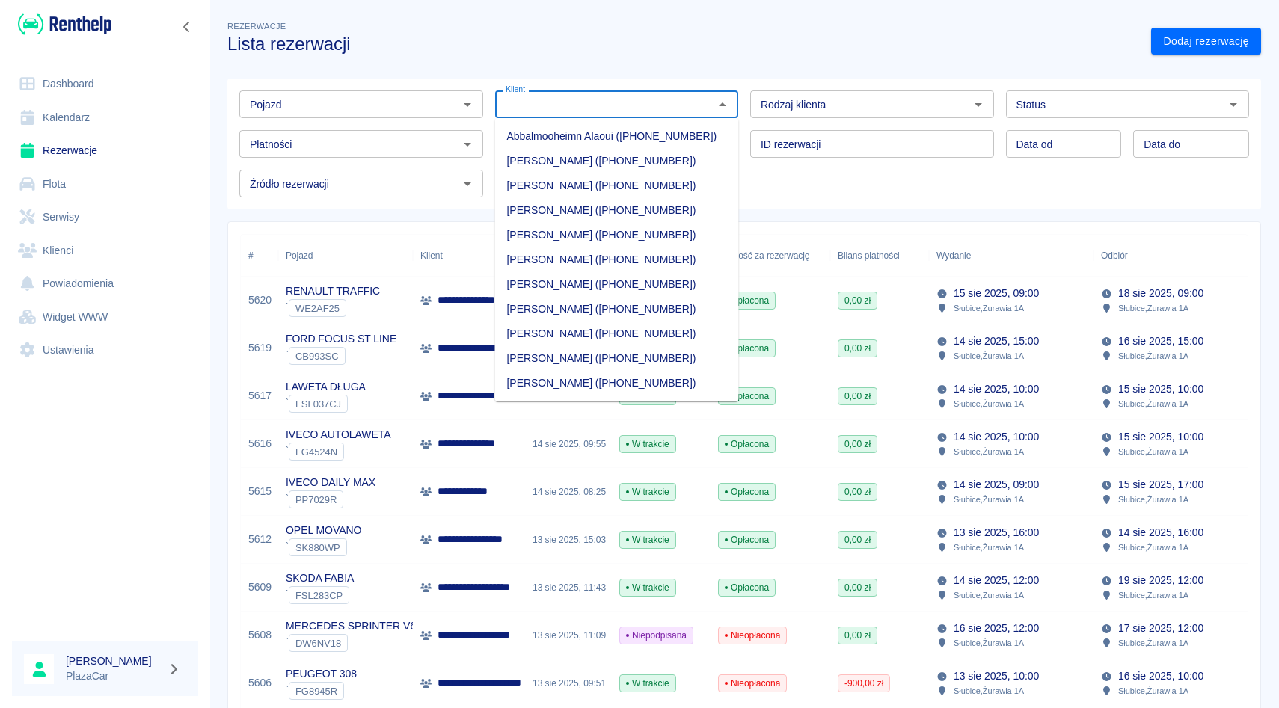
click at [706, 95] on input "Klient" at bounding box center [605, 104] width 210 height 19
type input "p"
click at [390, 104] on input "Pojazd" at bounding box center [349, 104] width 210 height 19
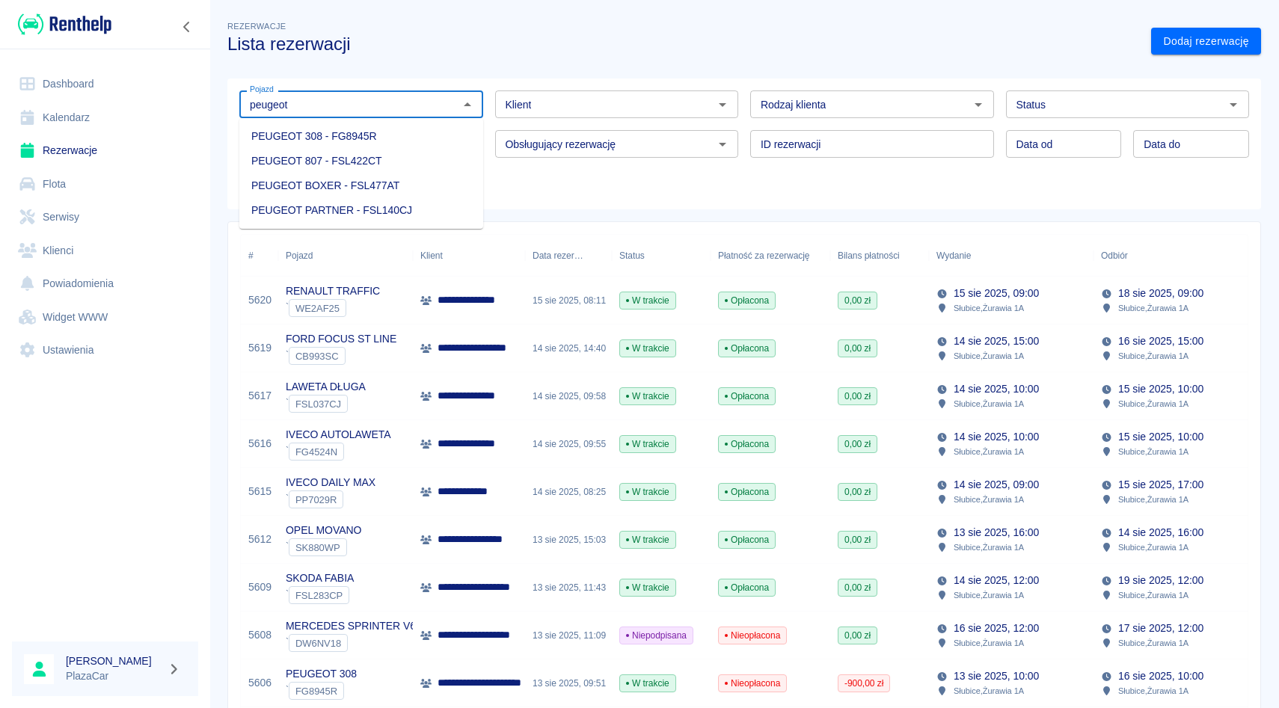
click at [336, 144] on li "PEUGEOT 308 - FG8945R" at bounding box center [361, 136] width 244 height 25
type input "PEUGEOT 308 - FG8945R"
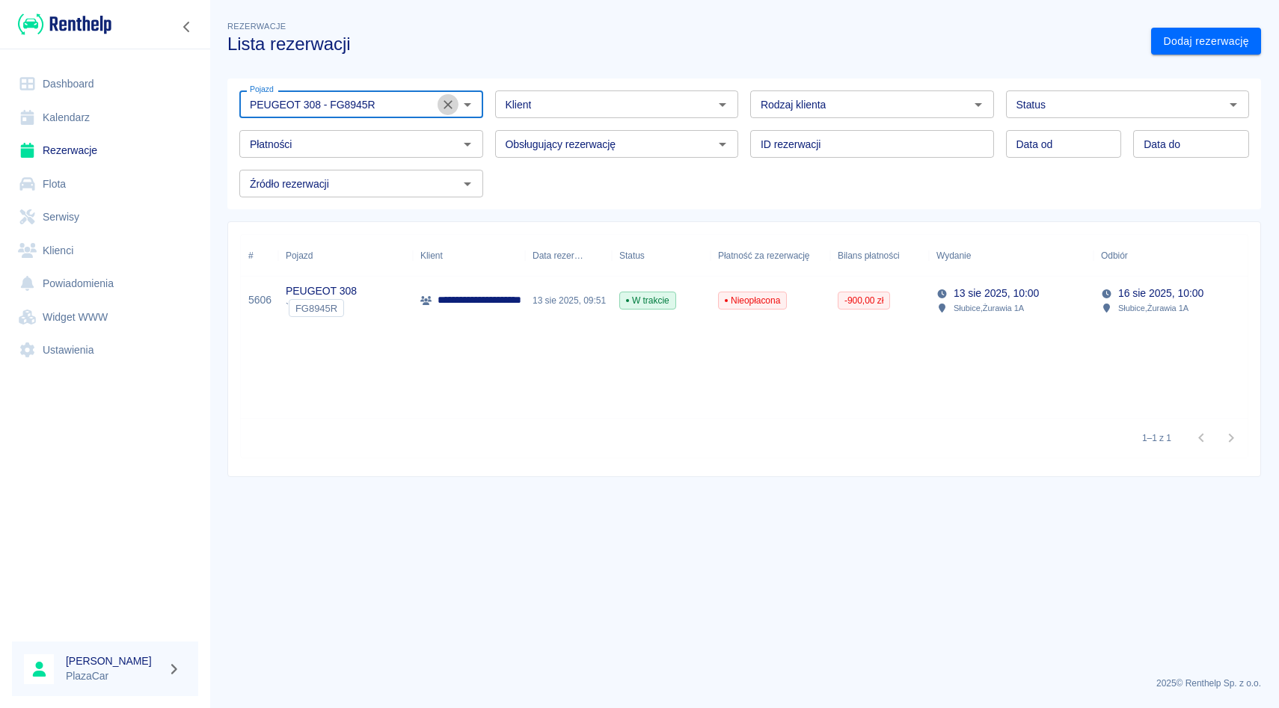
click at [451, 96] on button "Wyczyść" at bounding box center [448, 104] width 21 height 21
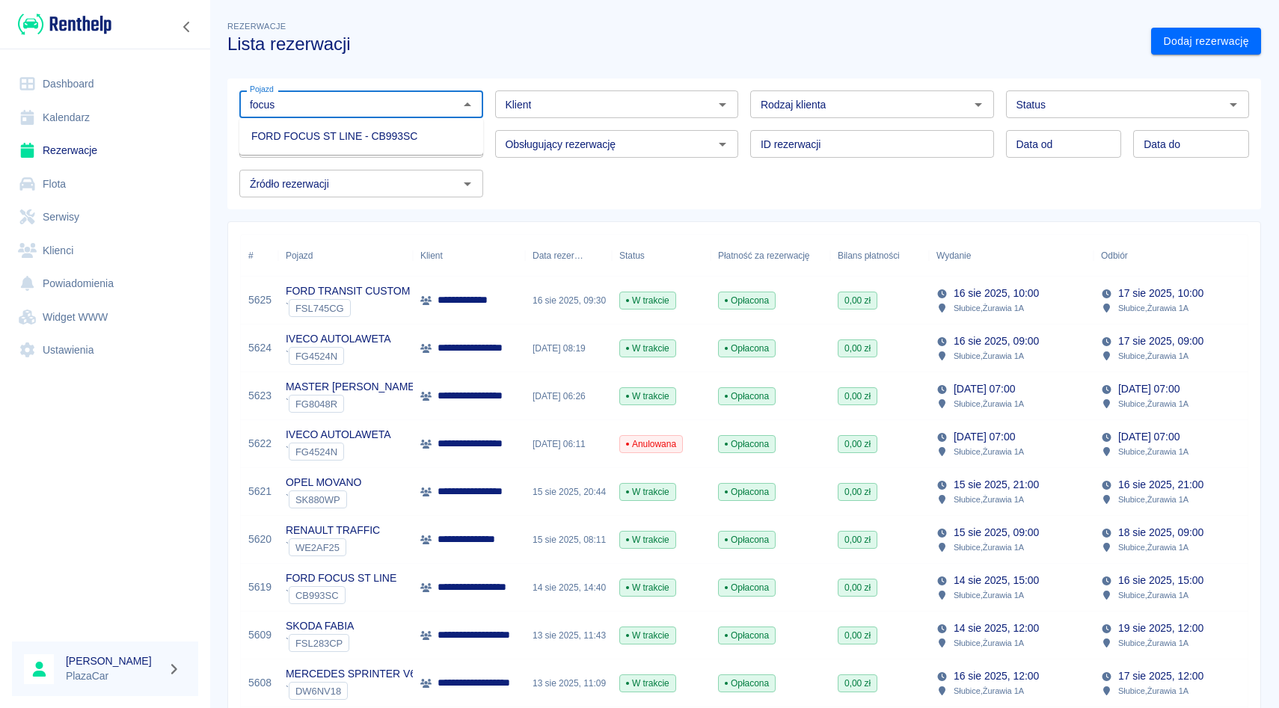
click at [396, 144] on li "FORD FOCUS ST LINE - CB993SC" at bounding box center [361, 136] width 244 height 25
type input "FORD FOCUS ST LINE - CB993SC"
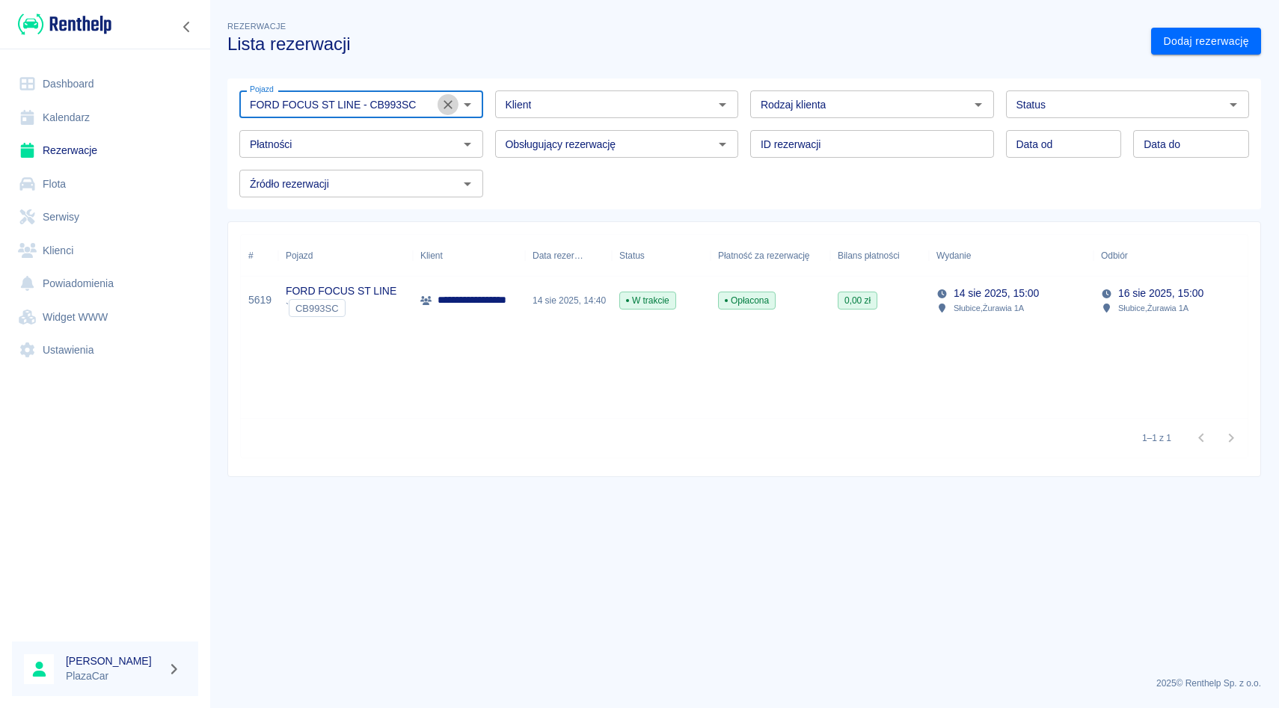
click at [447, 102] on icon "Wyczyść" at bounding box center [448, 104] width 15 height 15
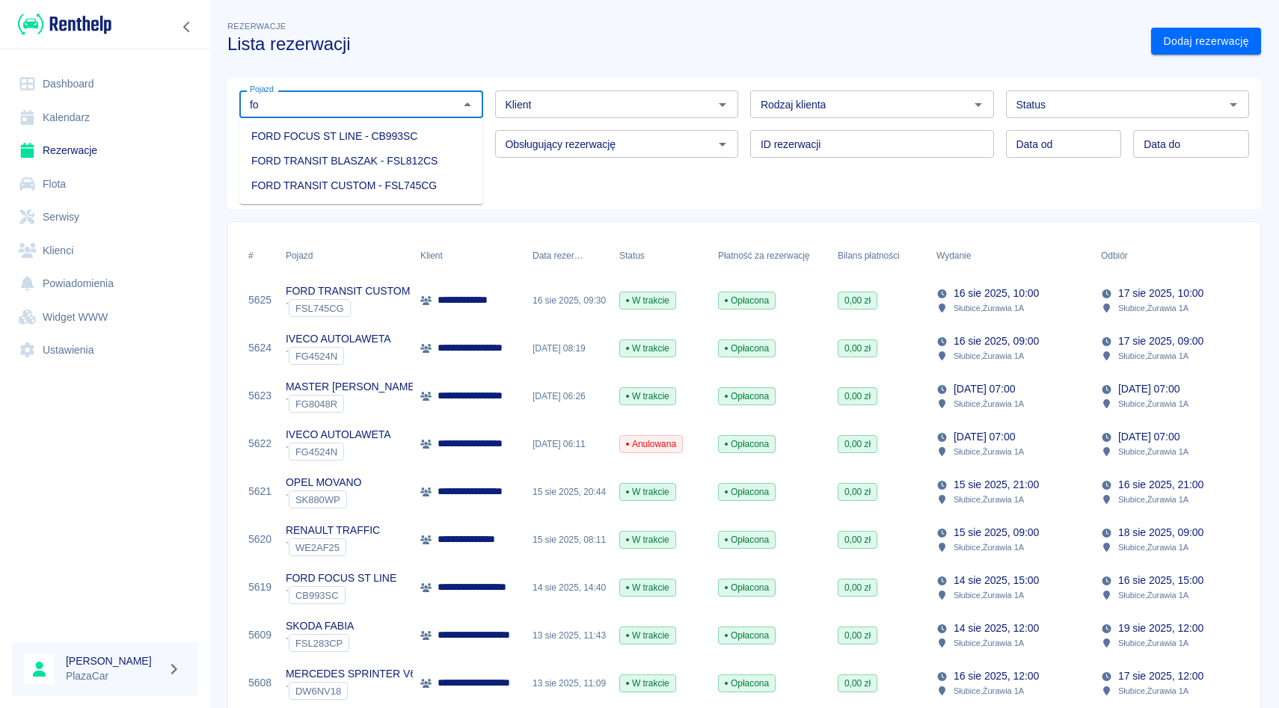
type input "f"
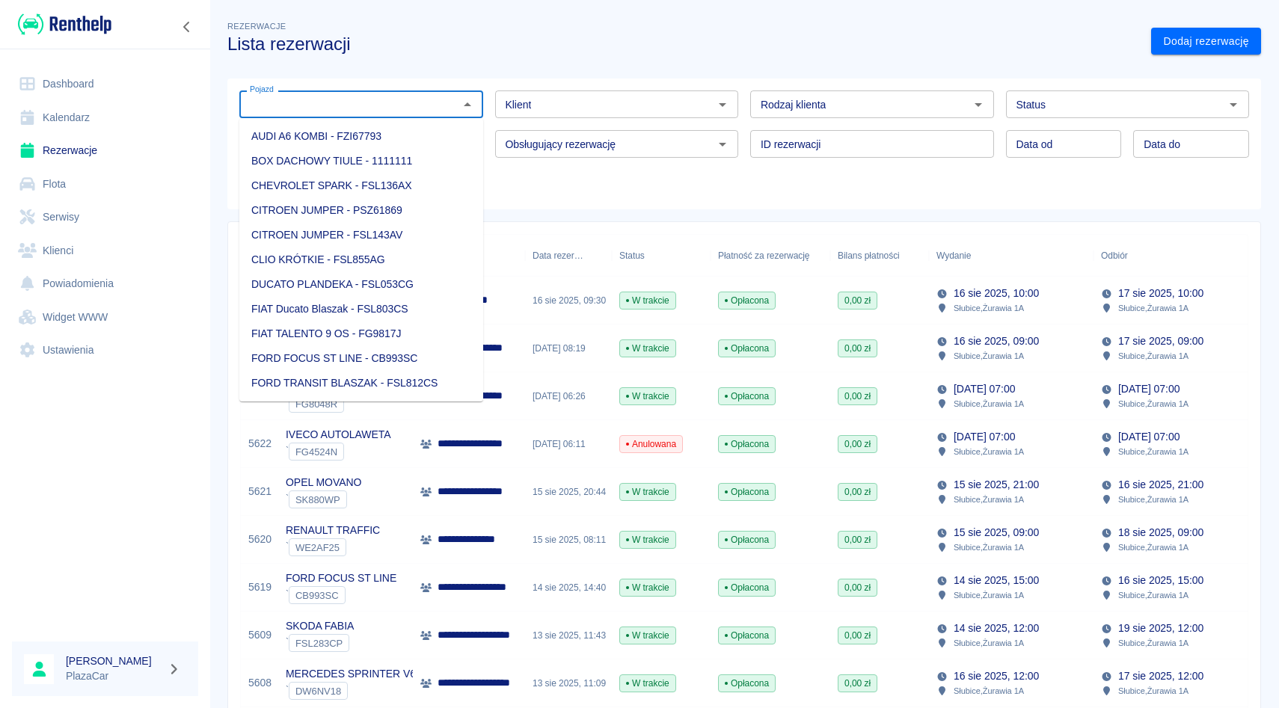
type input "s"
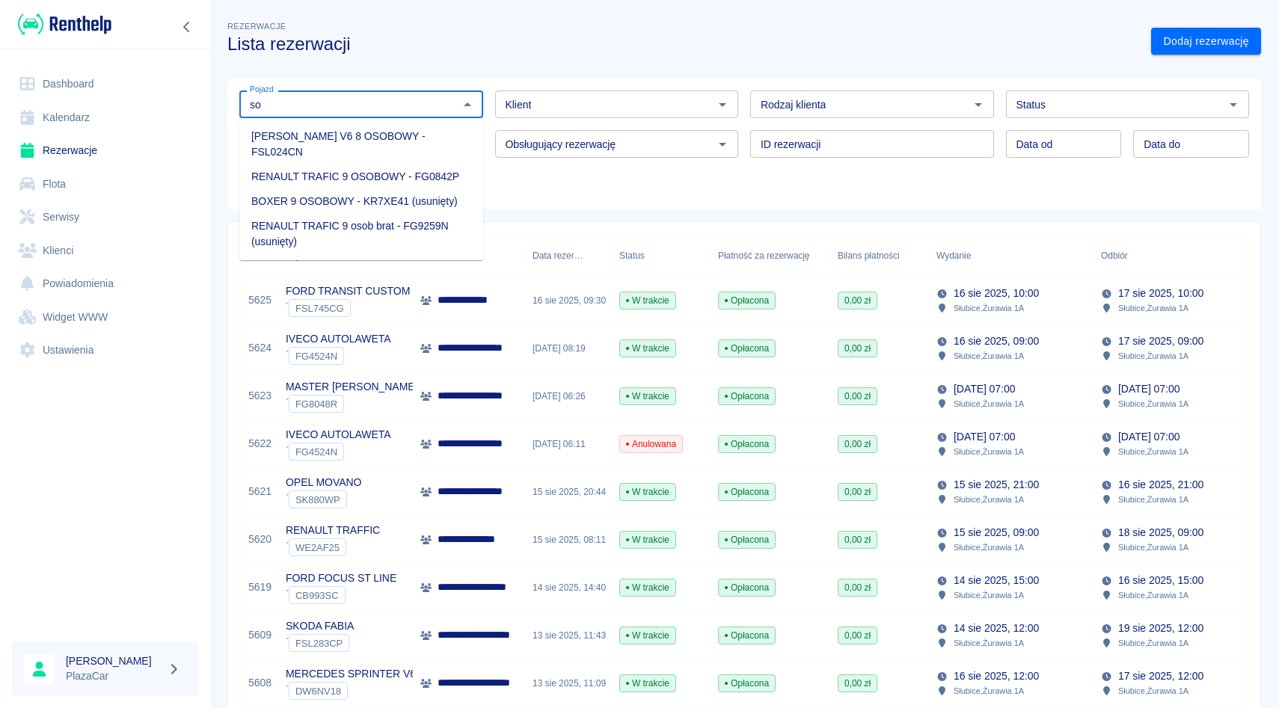
type input "s"
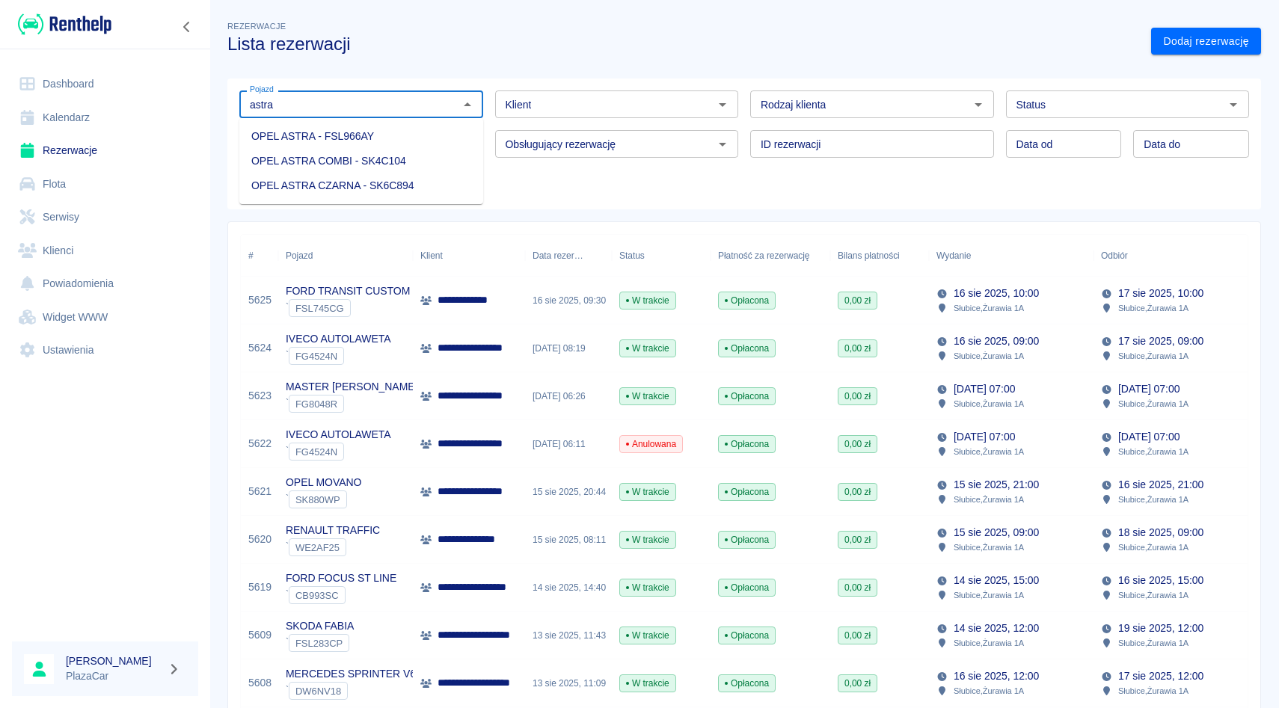
type input "astra"
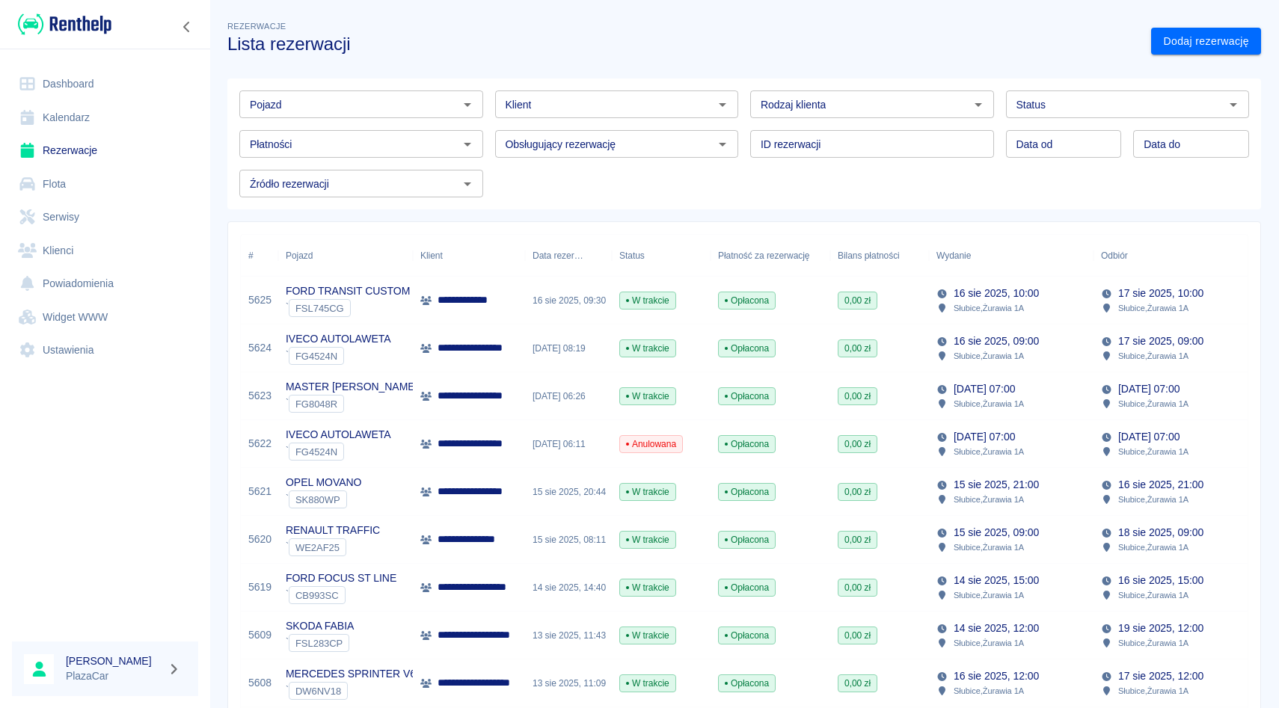
click at [494, 120] on div "Obsługujący rezerwację Obsługujący rezerwację" at bounding box center [611, 138] width 256 height 40
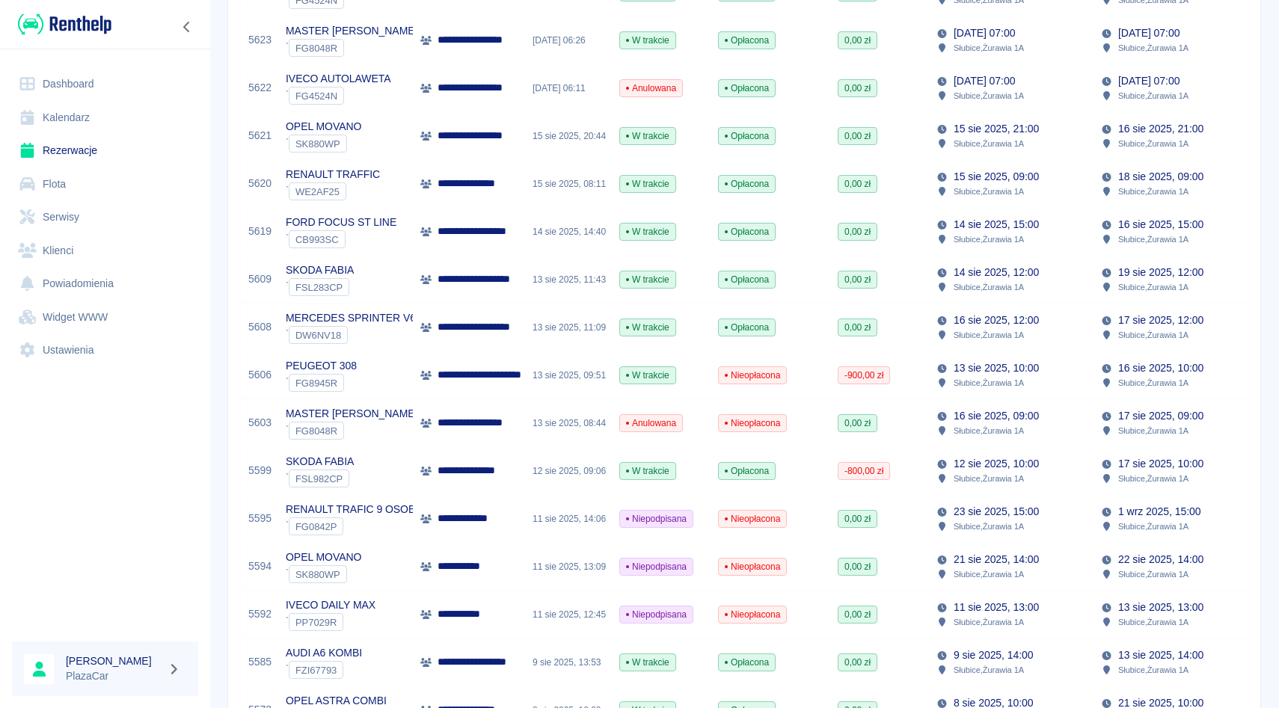
scroll to position [359, 0]
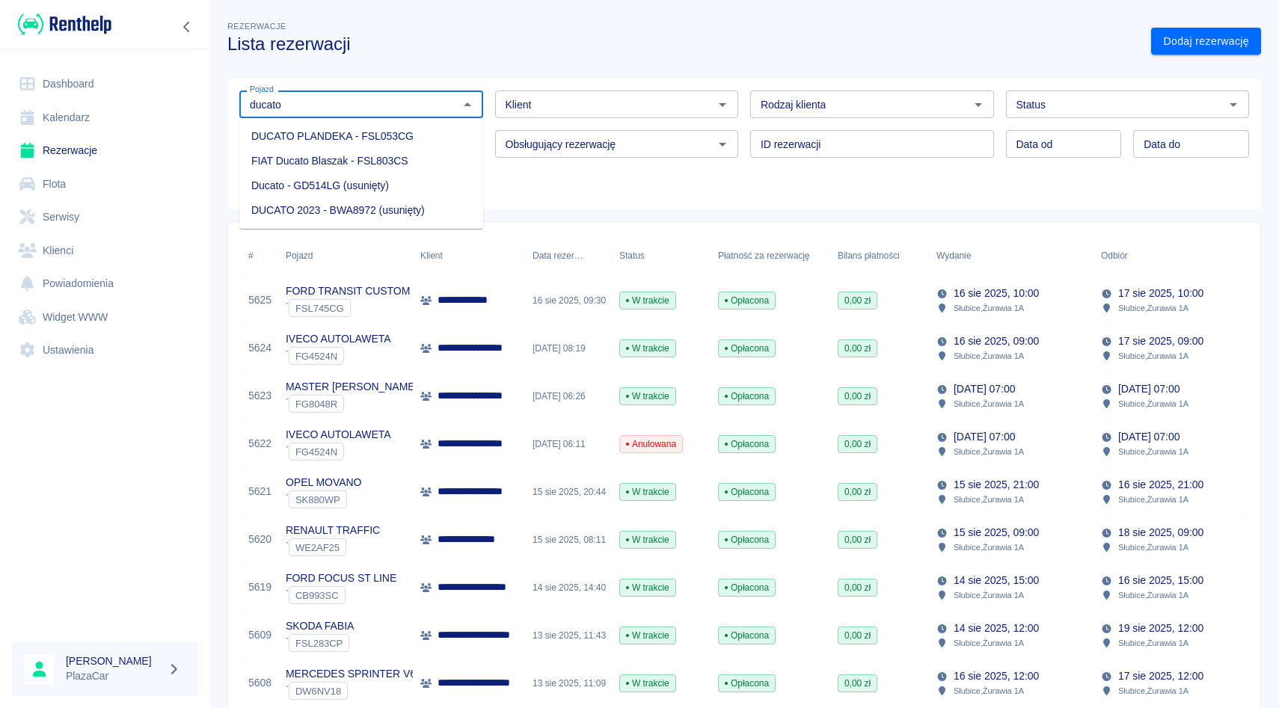
drag, startPoint x: 359, startPoint y: 131, endPoint x: 552, endPoint y: 191, distance: 202.0
click at [551, 191] on body "**********" at bounding box center [639, 354] width 1279 height 708
type input "ducato"
type input "master"
click at [338, 138] on li "IVECO AUTOLAWETA - FG4524N" at bounding box center [361, 136] width 244 height 25
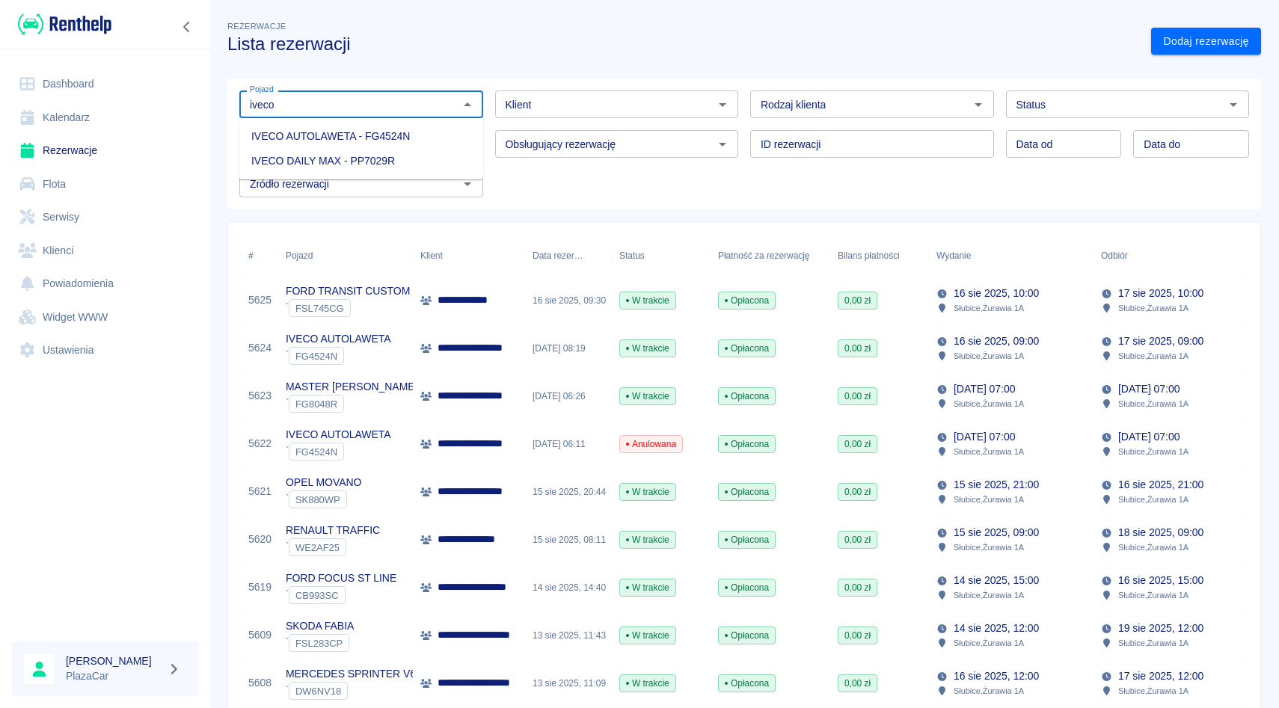
type input "IVECO AUTOLAWETA - FG4524N"
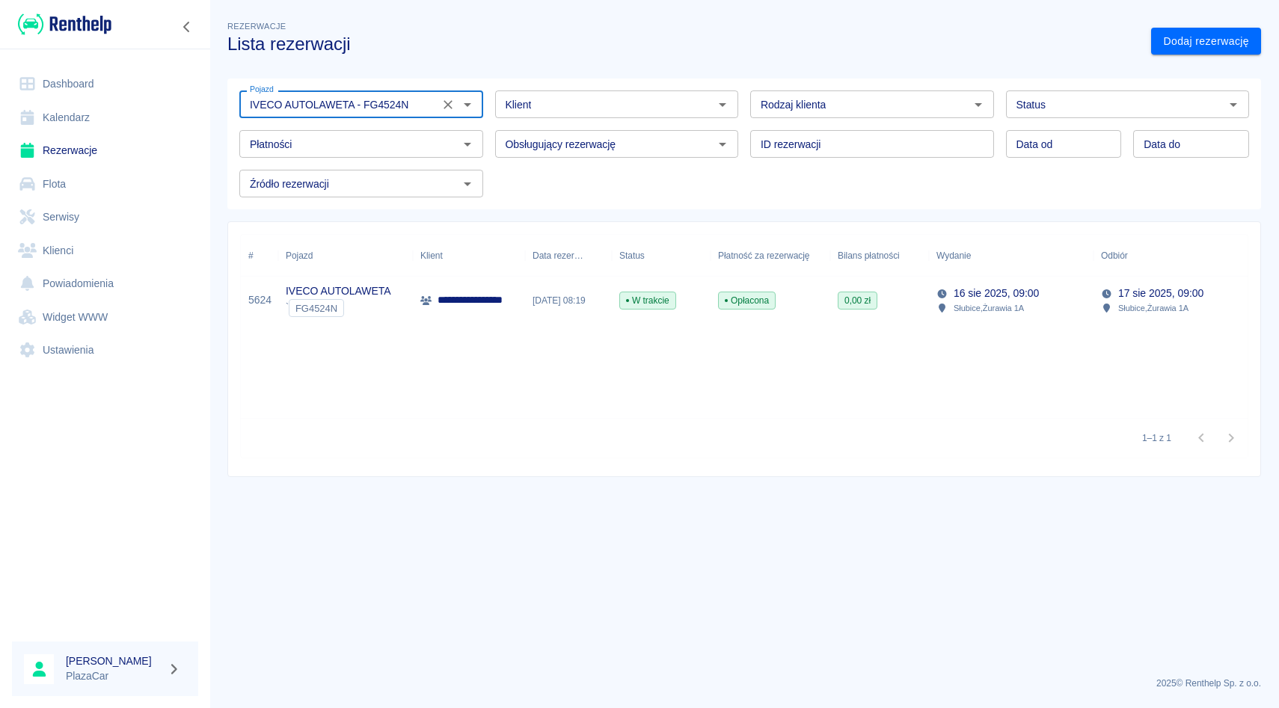
click at [450, 98] on icon "Wyczyść" at bounding box center [448, 104] width 15 height 15
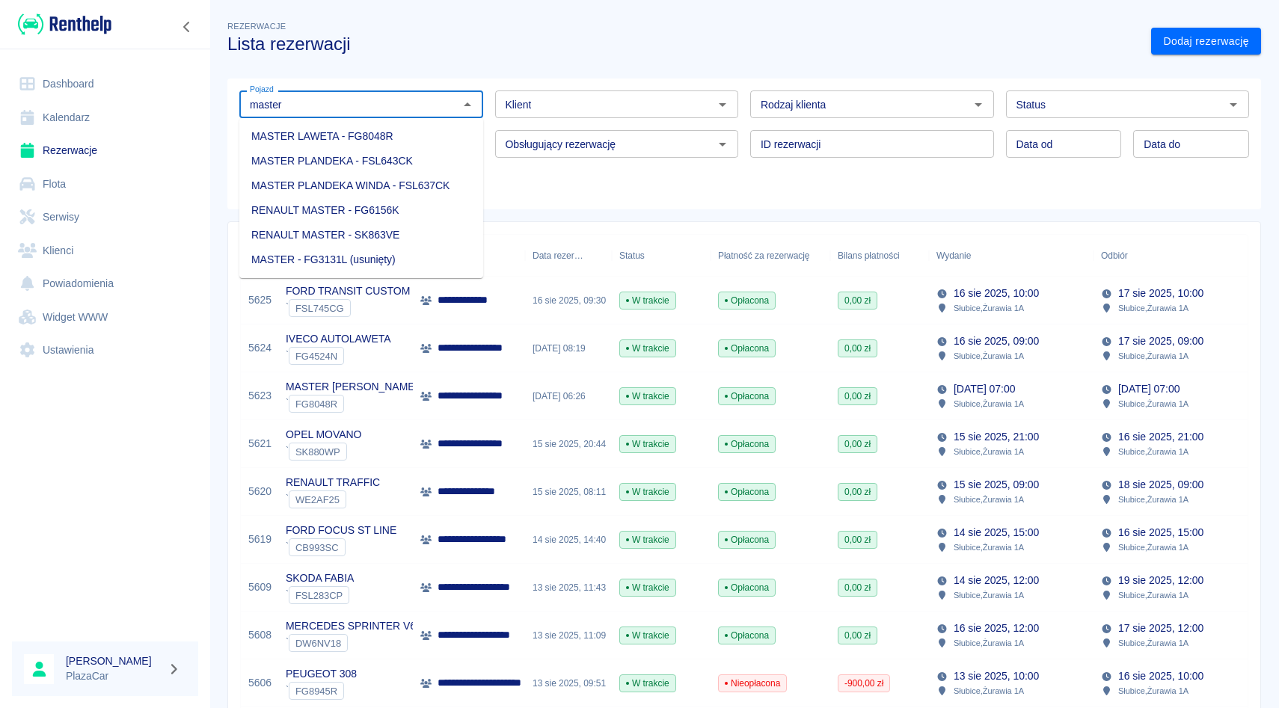
click at [382, 132] on li "MASTER LAWETA - FG8048R" at bounding box center [361, 136] width 244 height 25
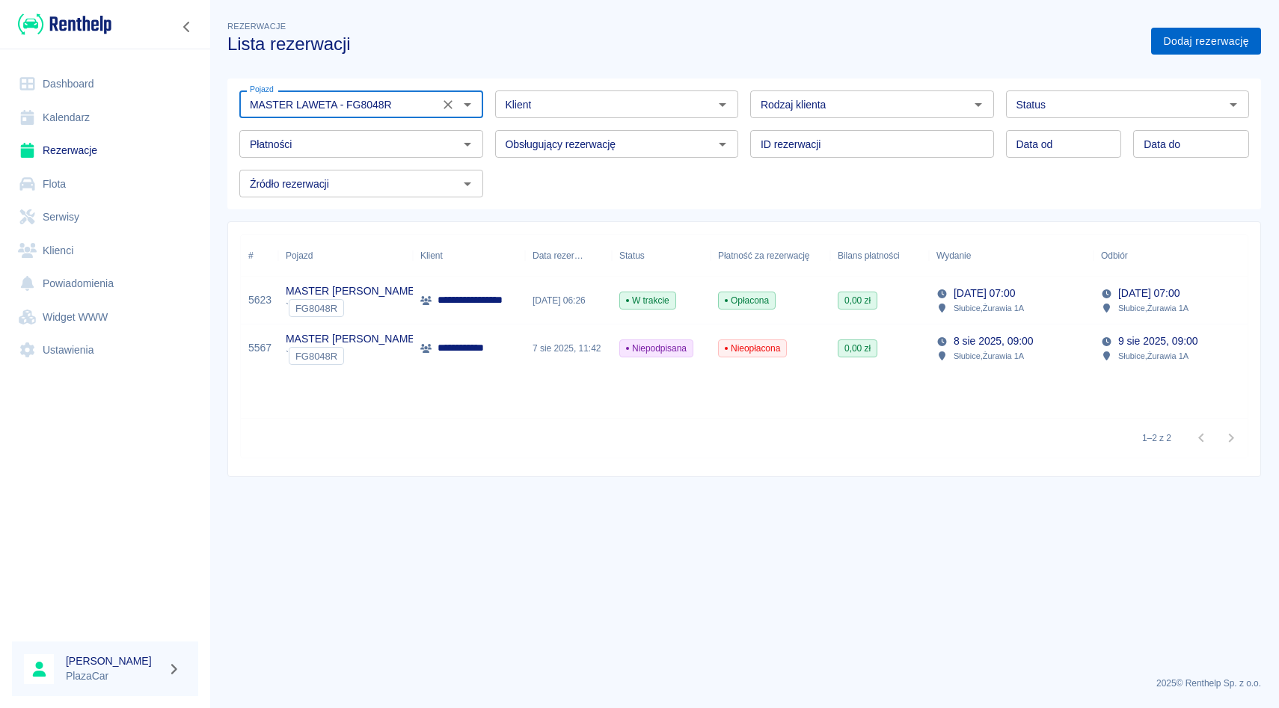
type input "MASTER LAWETA - FG8048R"
click at [1198, 49] on link "Dodaj rezerwację" at bounding box center [1206, 42] width 110 height 28
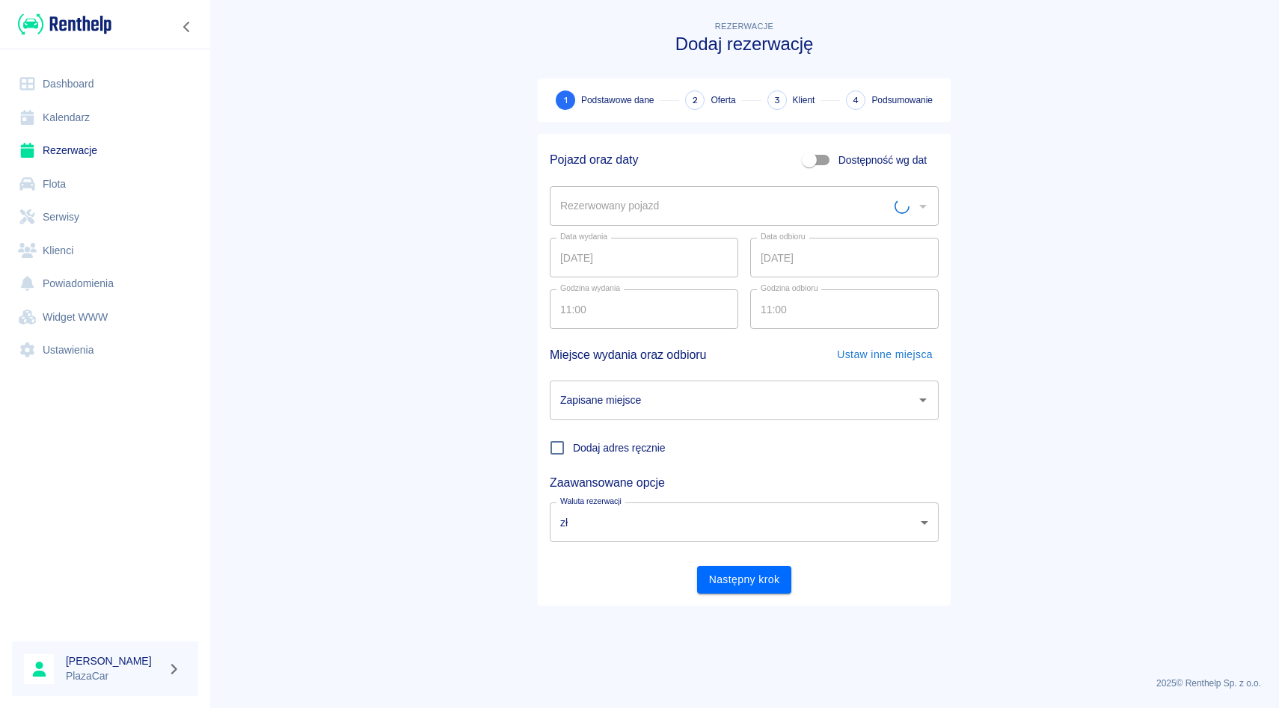
click at [630, 191] on div "Rezerwowany pojazd" at bounding box center [744, 206] width 389 height 40
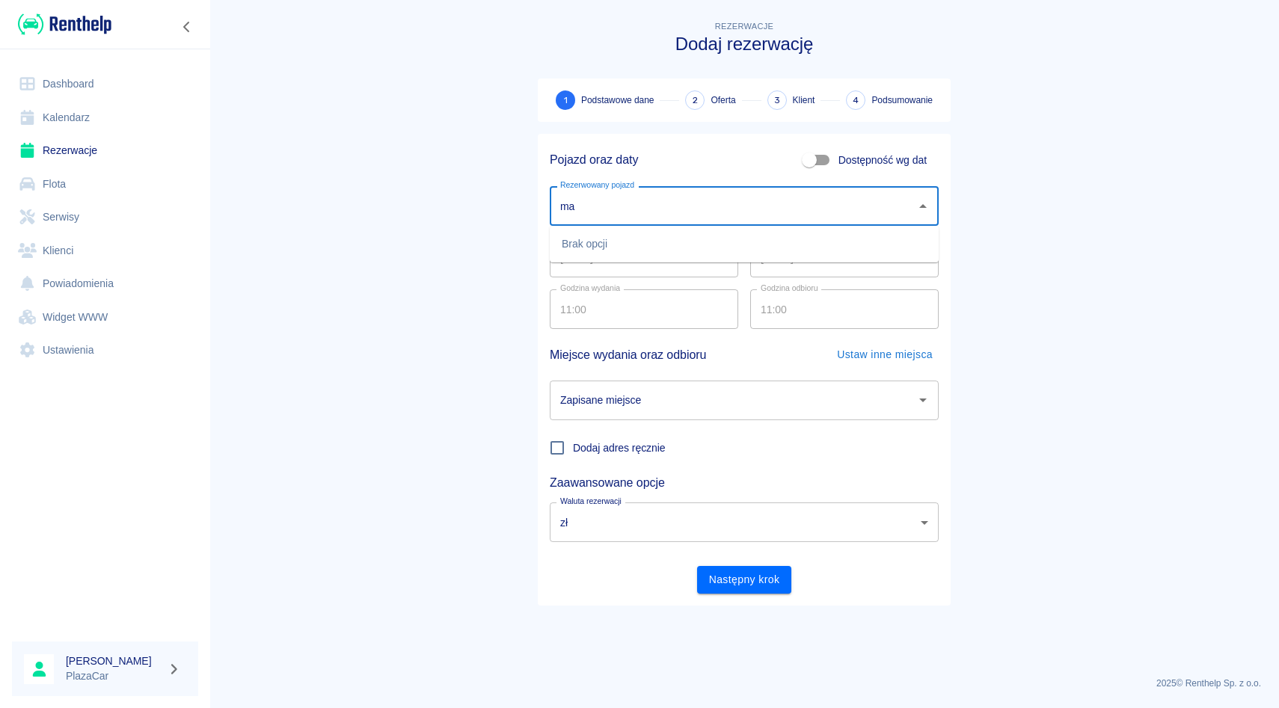
type input "m"
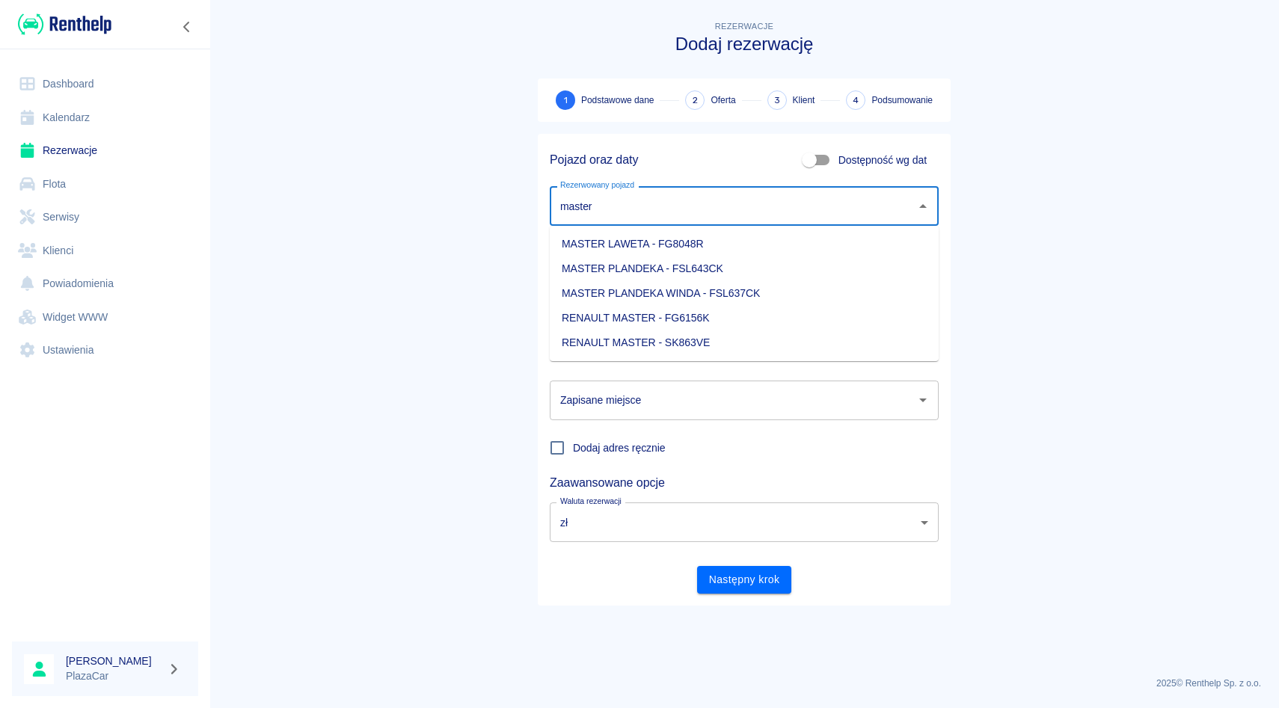
click at [607, 236] on li "MASTER LAWETA - FG8048R" at bounding box center [744, 244] width 389 height 25
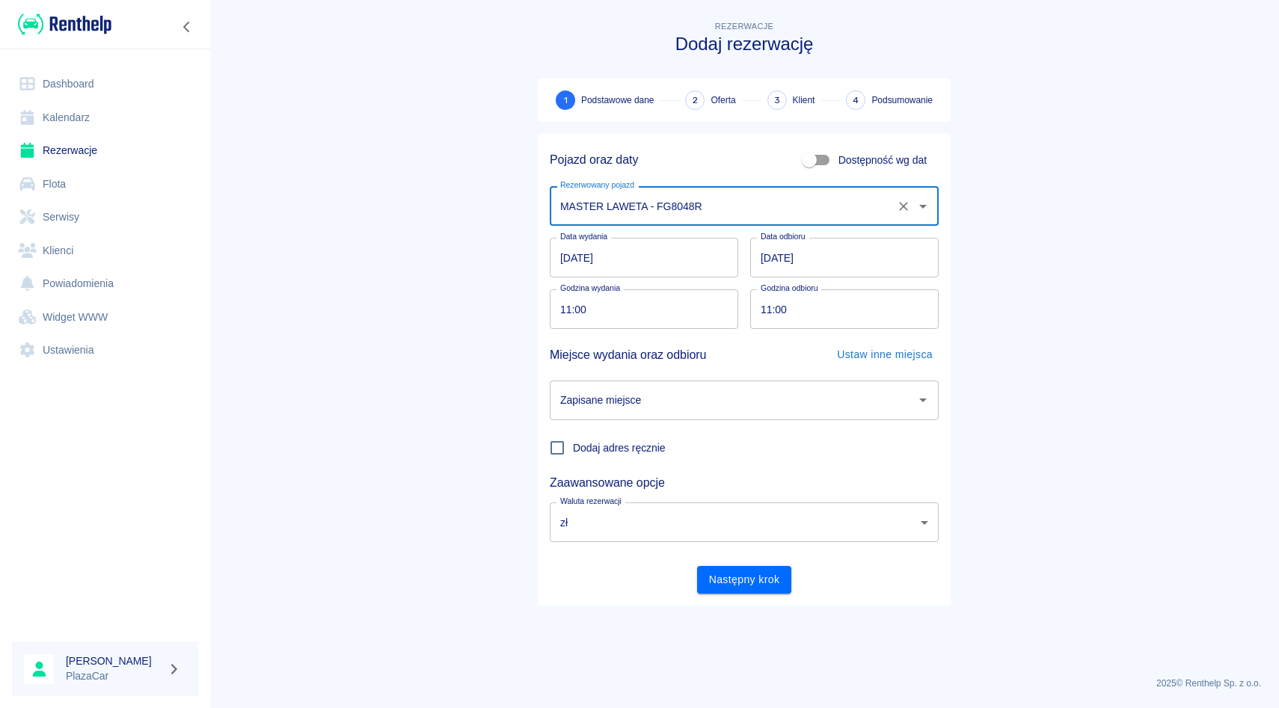
drag, startPoint x: 654, startPoint y: 381, endPoint x: 654, endPoint y: 403, distance: 22.4
click at [654, 381] on div "Zapisane miejsce" at bounding box center [744, 401] width 389 height 40
type input "MASTER LAWETA - FG8048R"
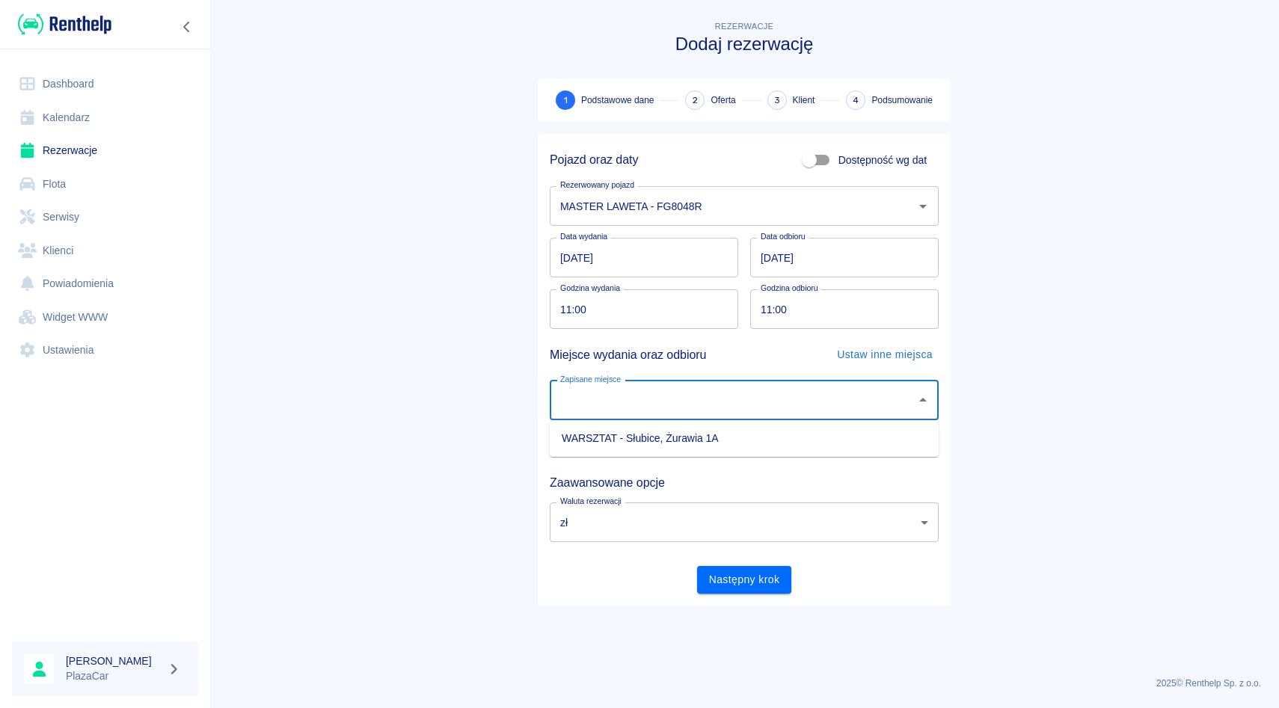
click at [651, 435] on li "WARSZTAT - Słubice, Żurawia 1A" at bounding box center [744, 438] width 389 height 25
type input "WARSZTAT - Słubice, Żurawia 1A"
click at [740, 581] on button "Następny krok" at bounding box center [744, 580] width 95 height 28
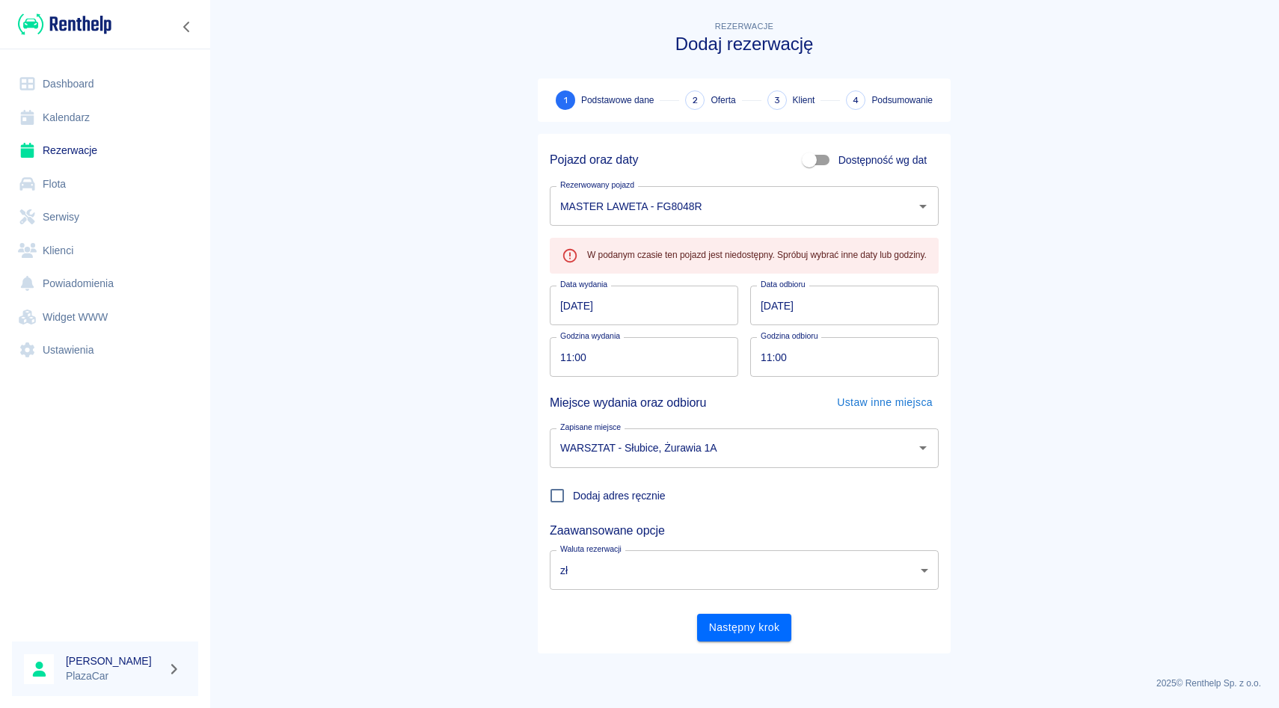
click at [562, 307] on input "[DATE]" at bounding box center [644, 306] width 188 height 40
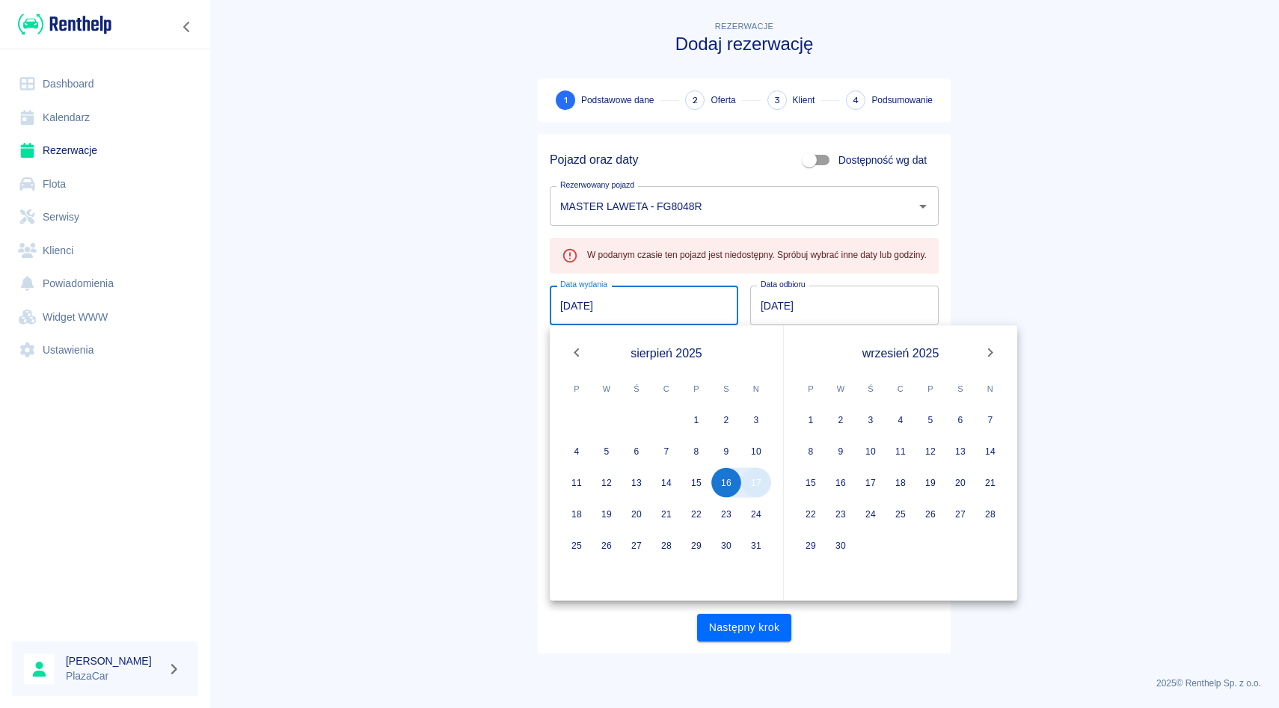
click at [753, 483] on button "17" at bounding box center [756, 483] width 30 height 30
type input "[DATE]"
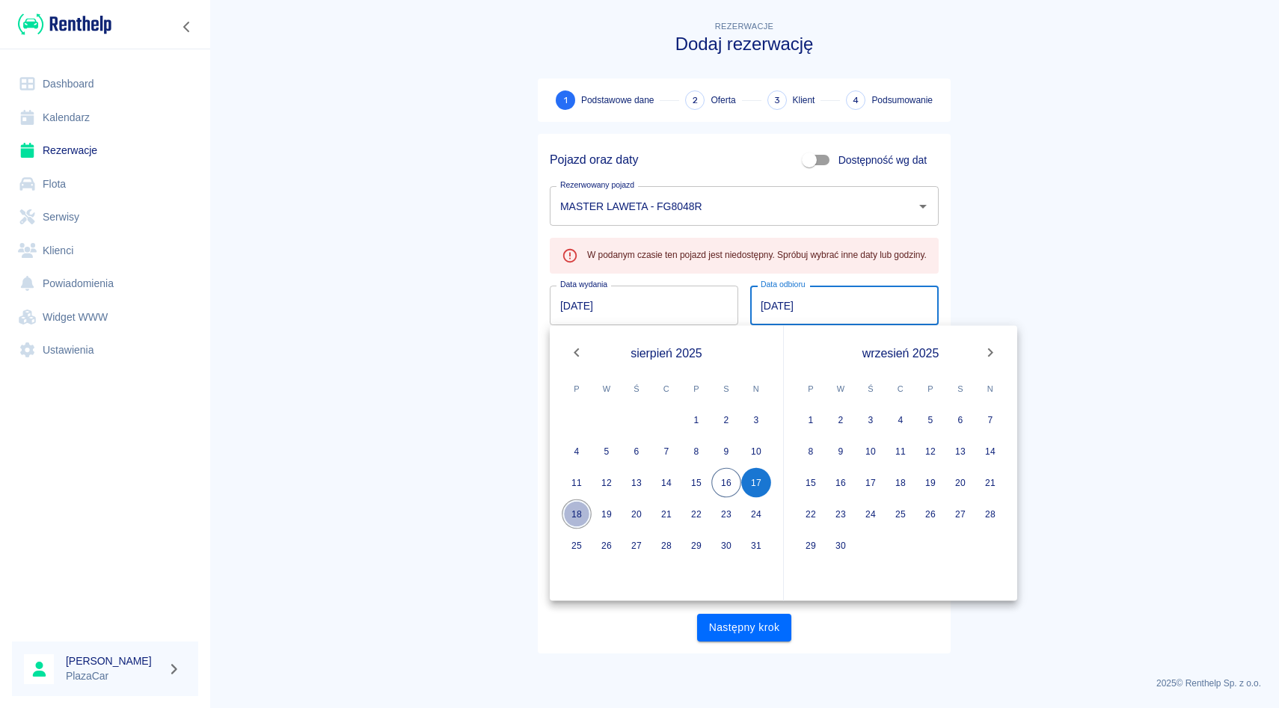
click at [571, 502] on button "18" at bounding box center [577, 515] width 30 height 30
type input "18.08.2025"
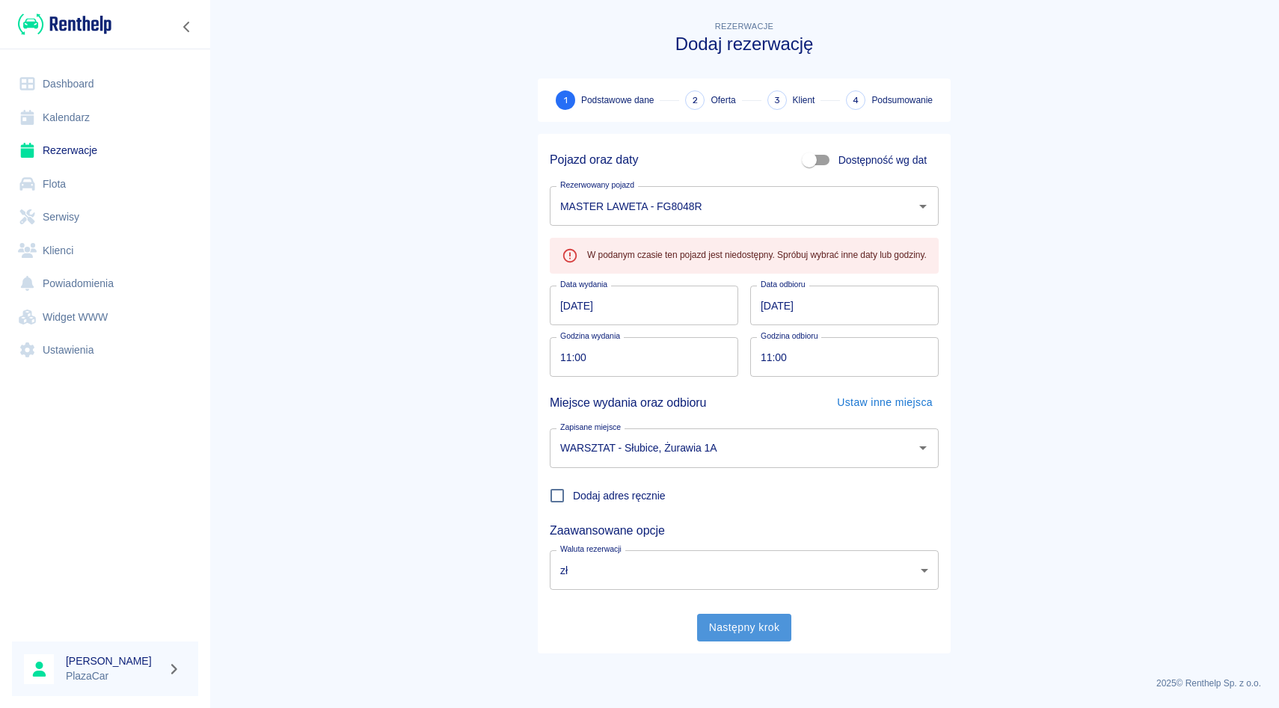
click at [734, 619] on button "Następny krok" at bounding box center [744, 628] width 95 height 28
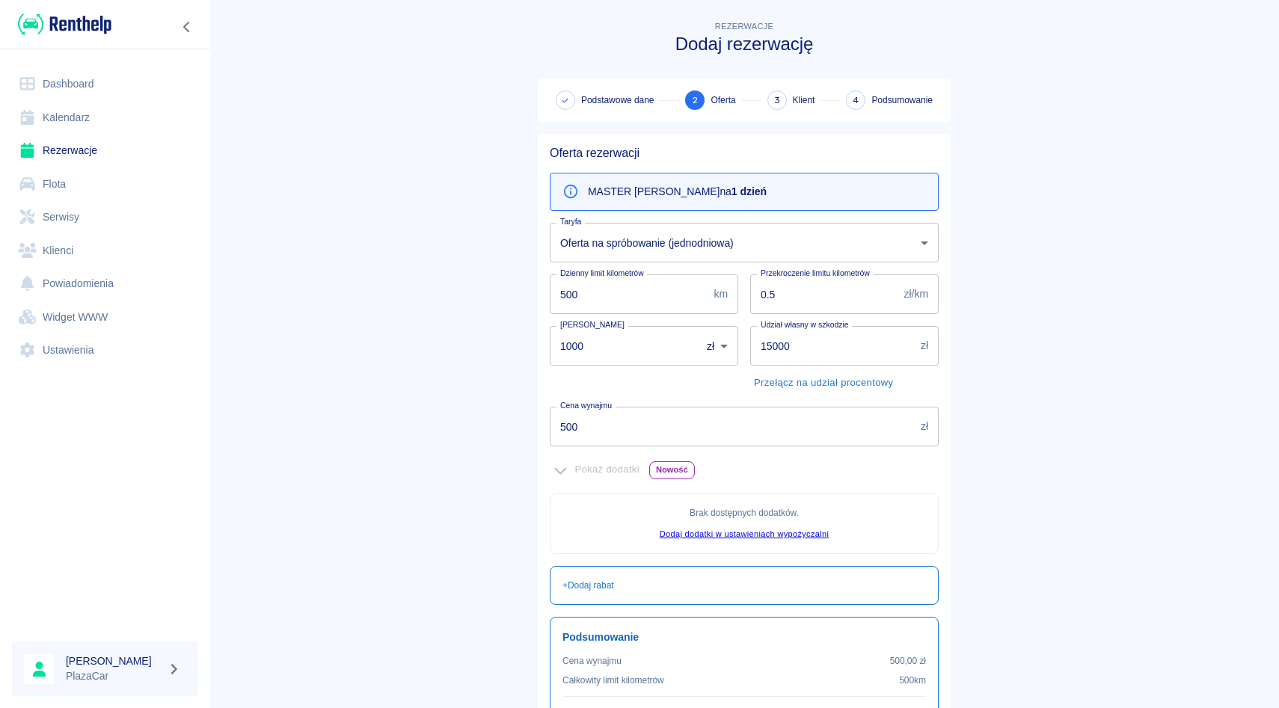
scroll to position [120, 0]
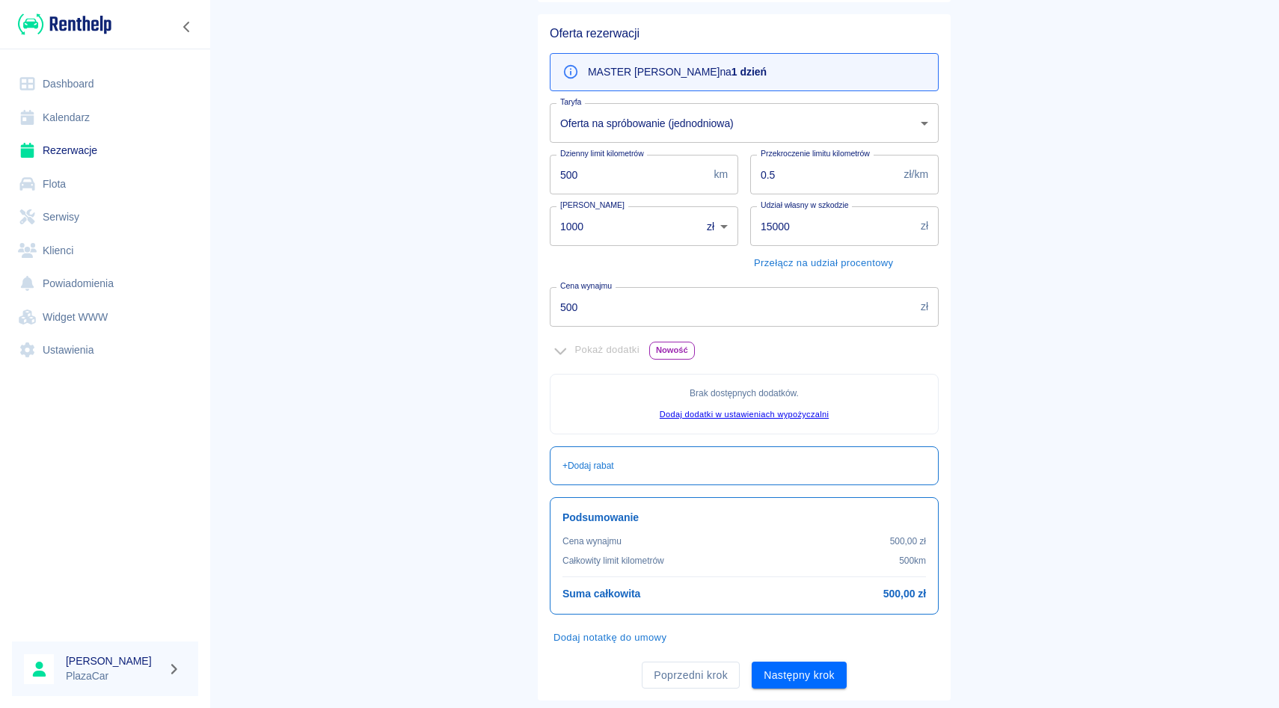
click at [648, 312] on input "500" at bounding box center [732, 307] width 365 height 40
click at [823, 370] on div "Pokaż dodatki Nowość Brak dostępnych dodatków . Dodaj dodatki w ustawieniach wy…" at bounding box center [738, 381] width 401 height 108
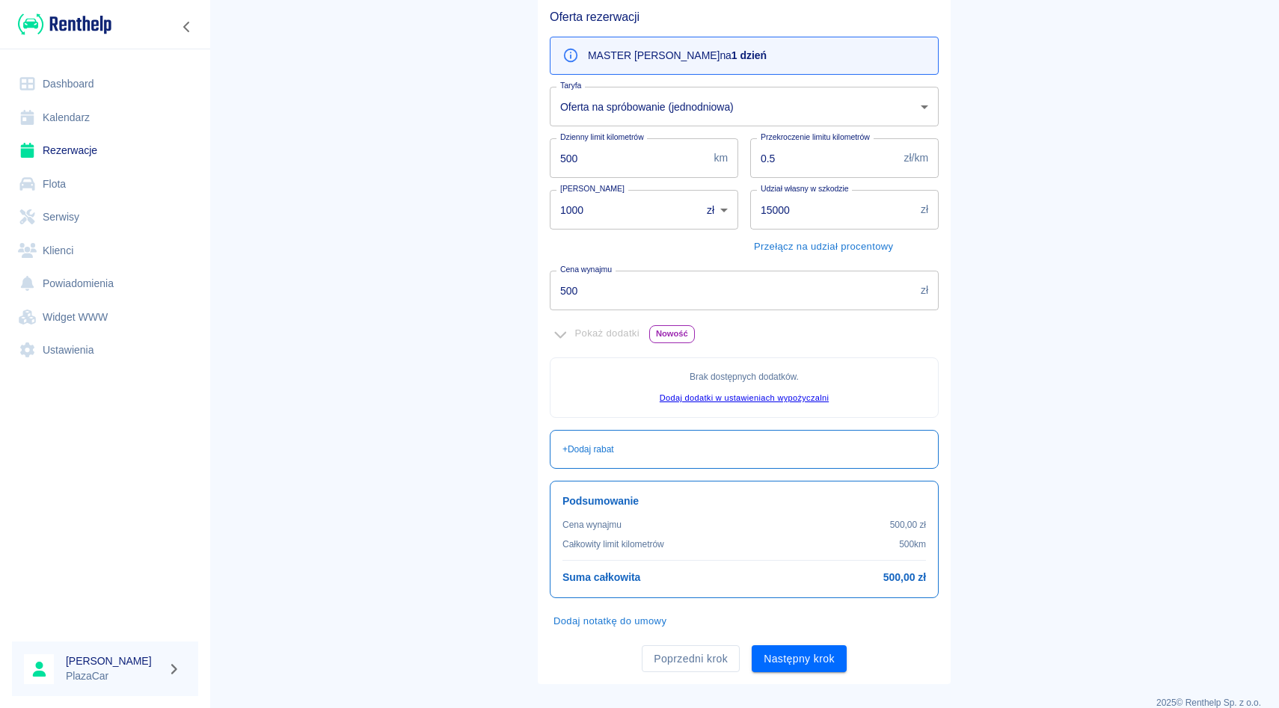
scroll to position [137, 0]
click at [618, 212] on input "1000" at bounding box center [620, 209] width 141 height 40
type input "1"
type input "0"
click at [684, 242] on div "Kaucja 0 zł PLN ​ Kaucja" at bounding box center [638, 217] width 200 height 81
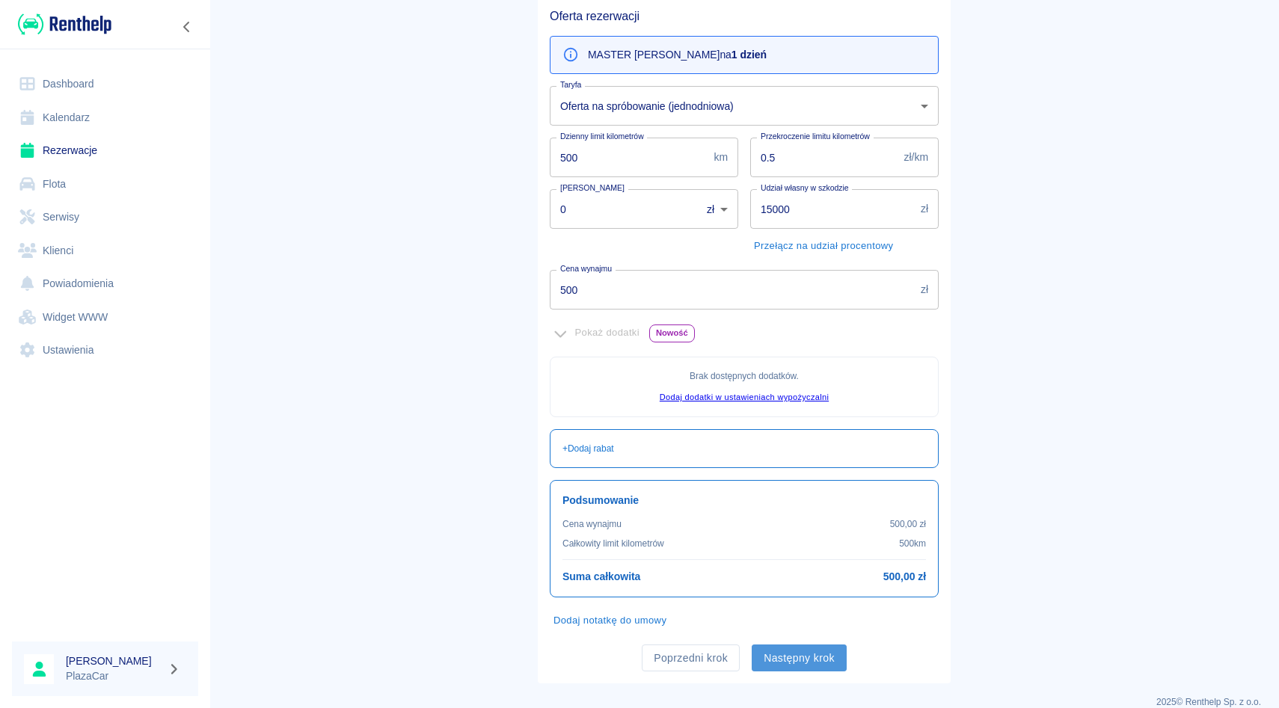
click at [761, 661] on button "Następny krok" at bounding box center [799, 659] width 95 height 28
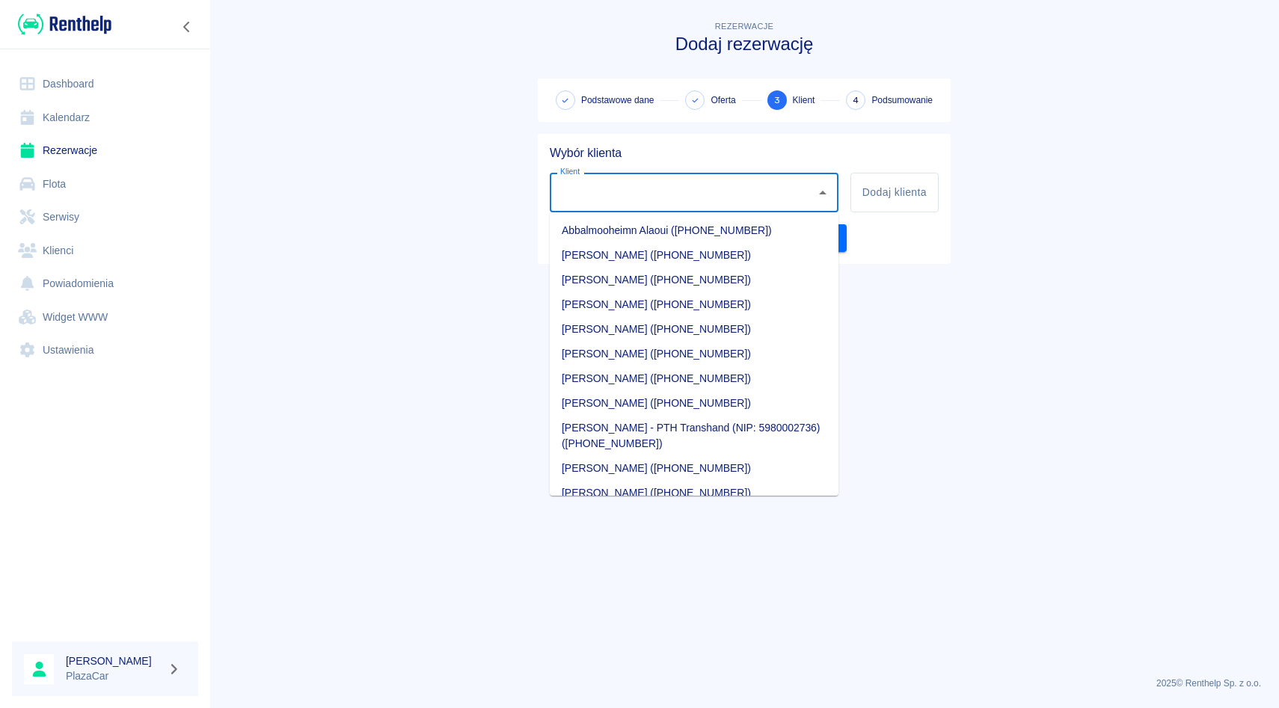
click at [682, 194] on input "Klient" at bounding box center [682, 192] width 253 height 26
type input "k"
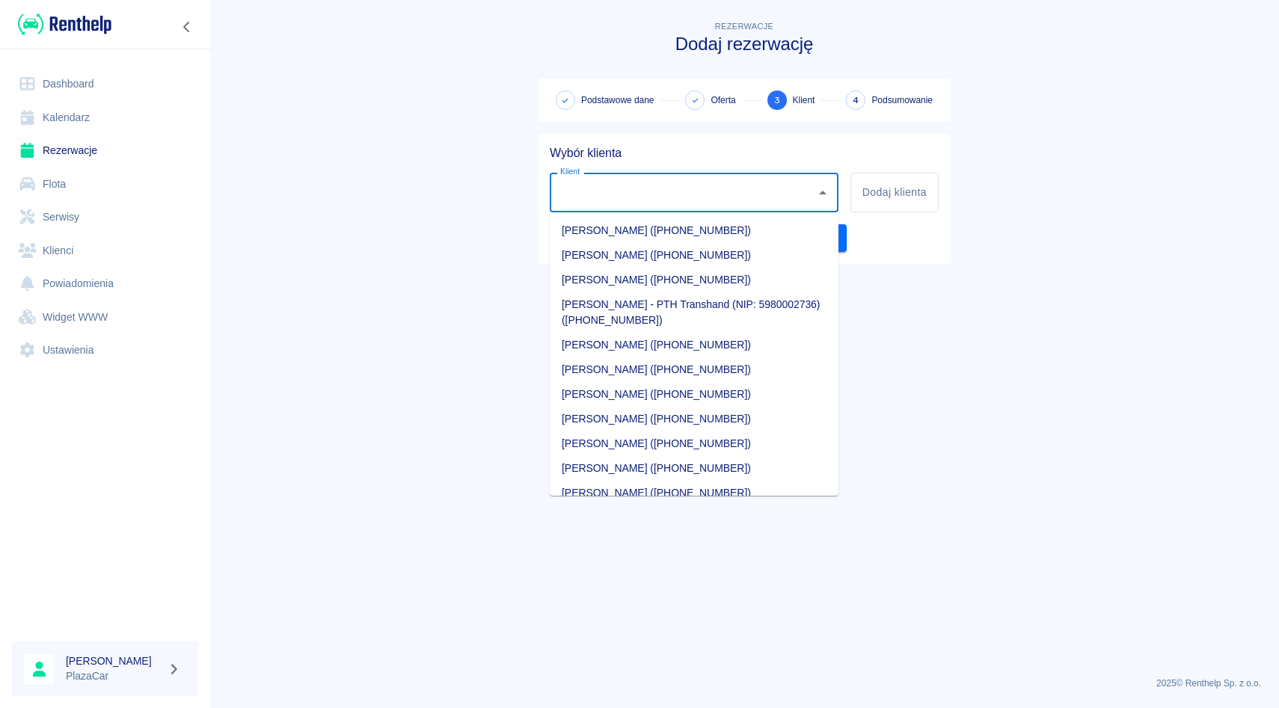
type input "k"
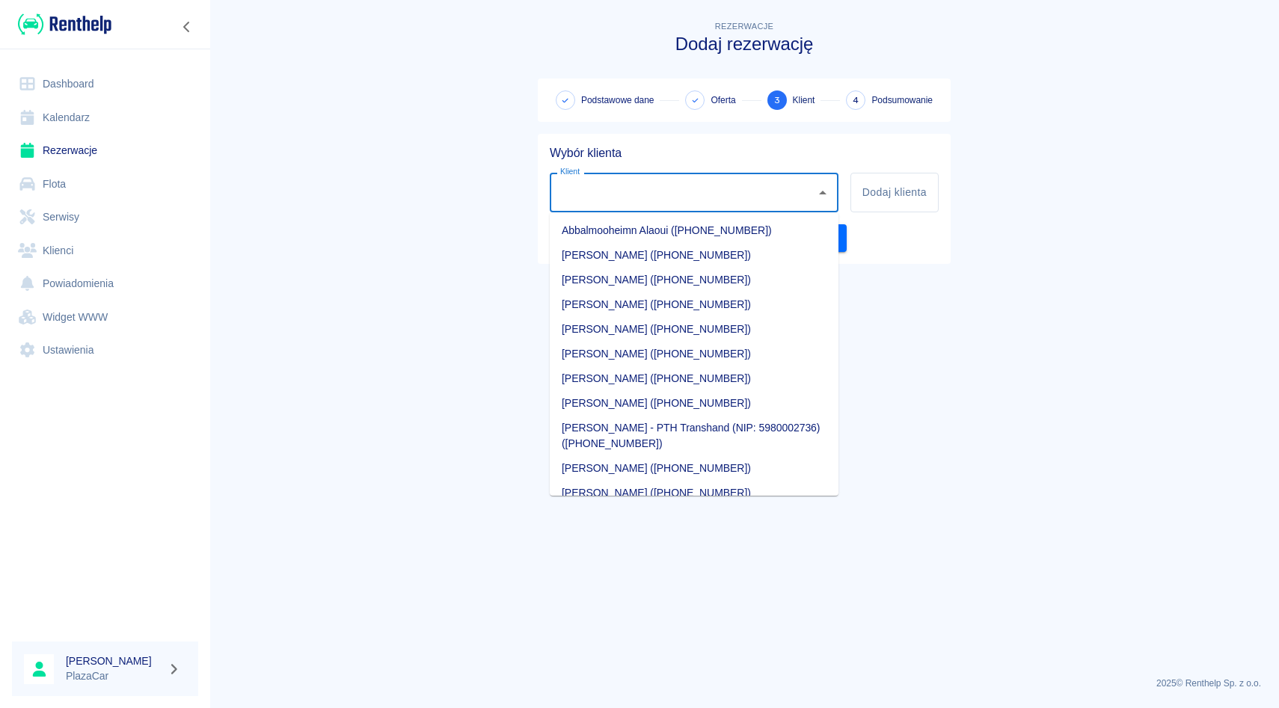
type input "k"
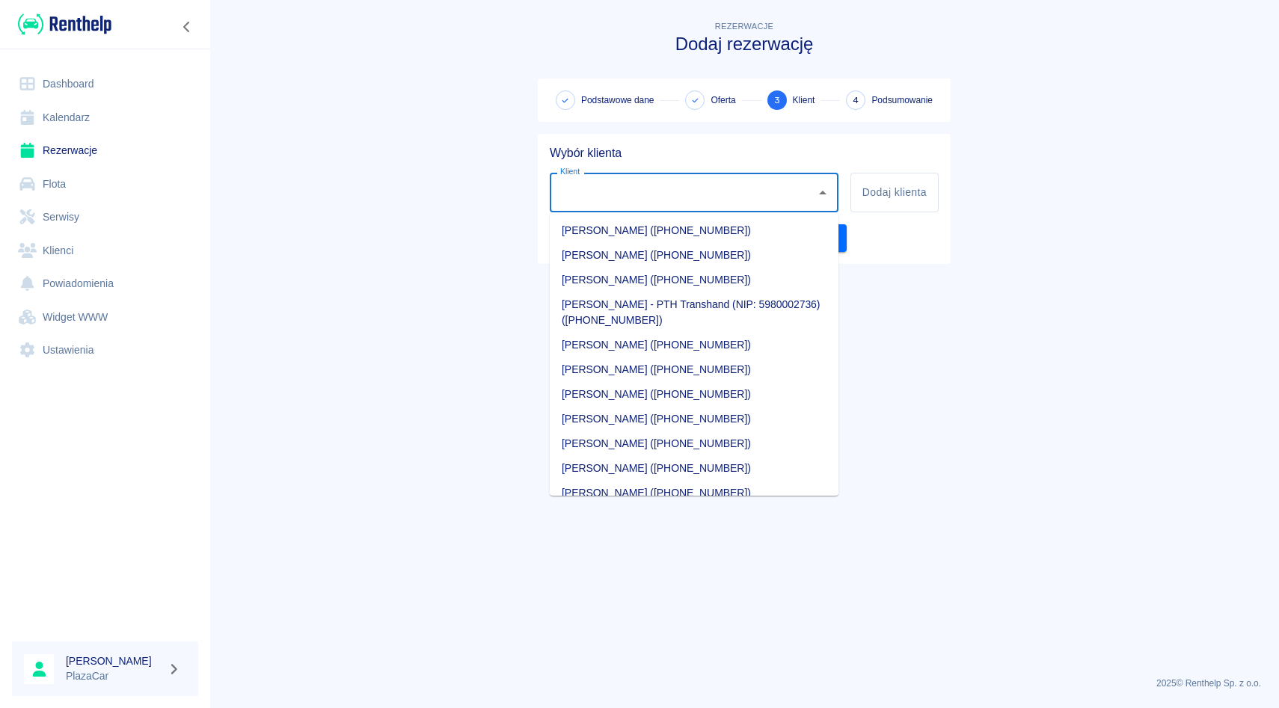
type input "k"
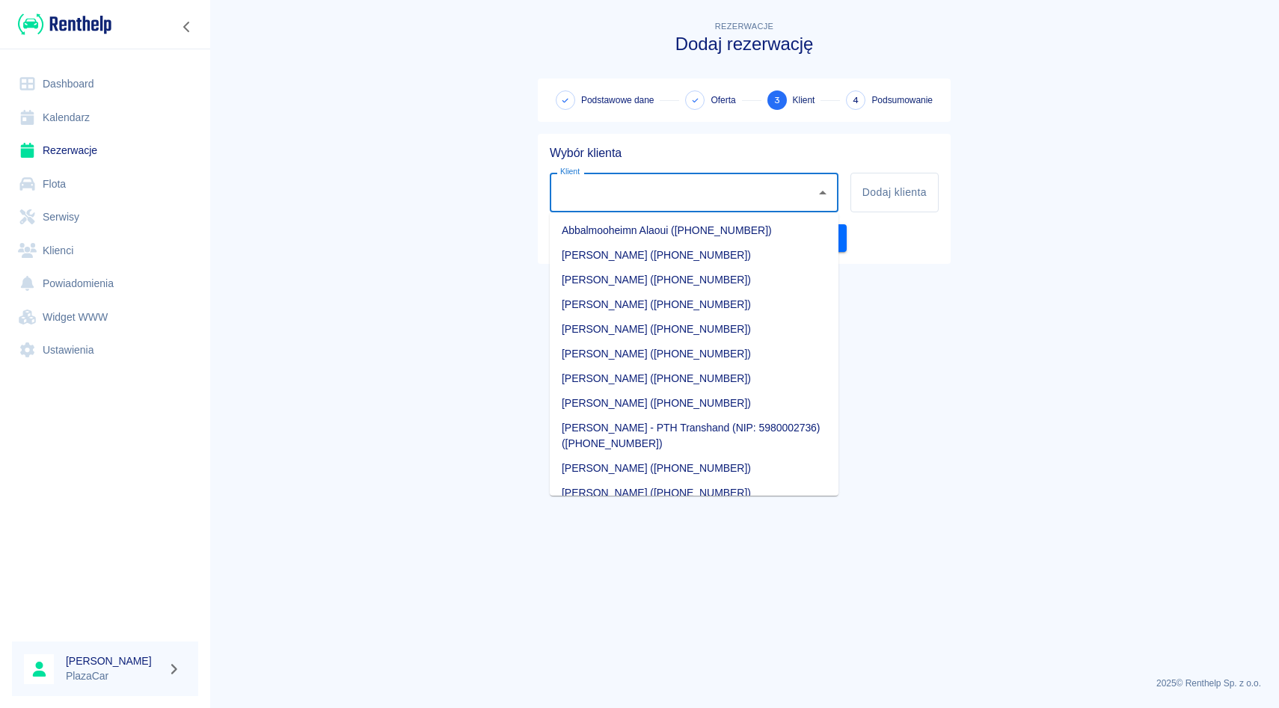
type input "k"
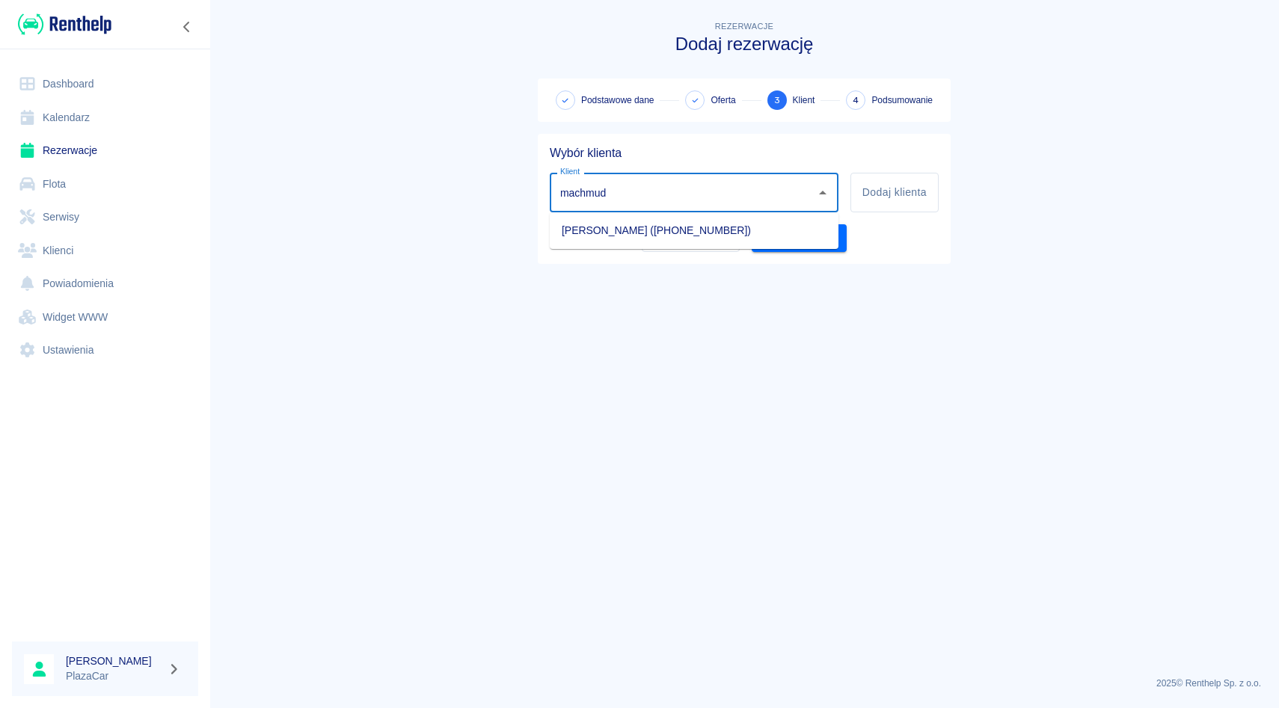
click at [660, 236] on li "machmud machmud (+491632198317)" at bounding box center [694, 230] width 289 height 25
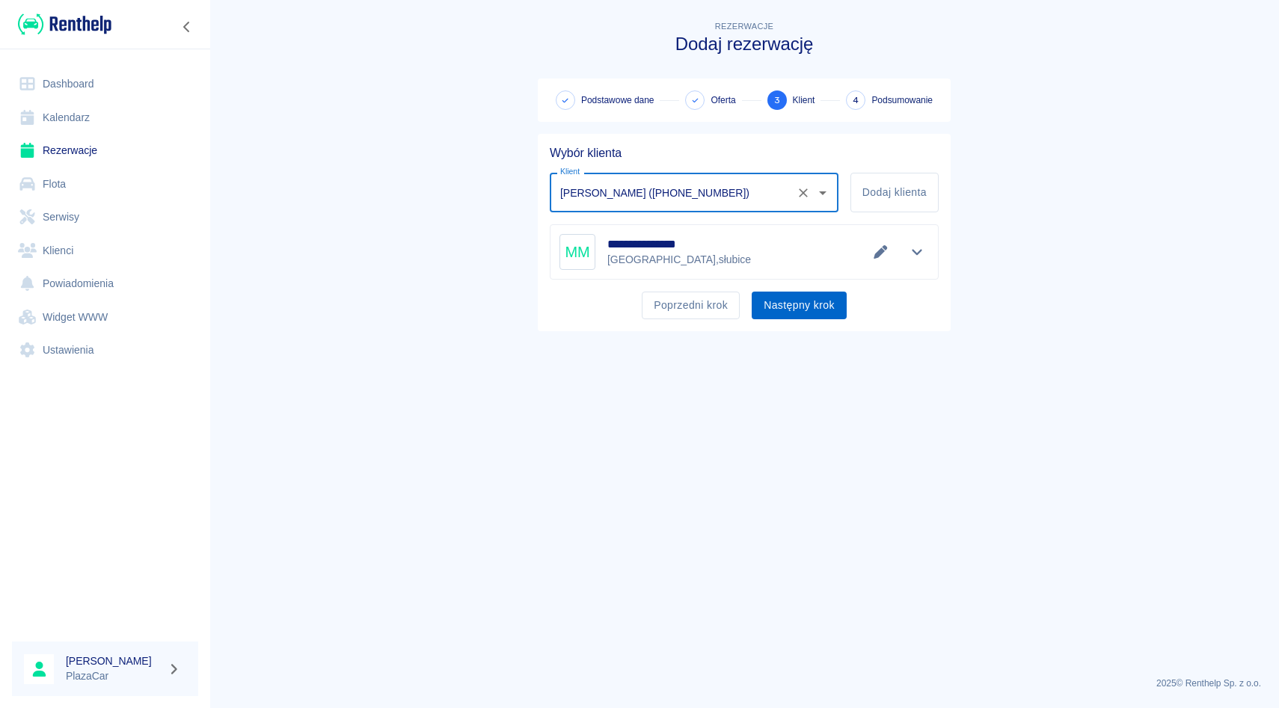
type input "machmud machmud (+491632198317)"
click at [798, 307] on button "Następny krok" at bounding box center [799, 306] width 95 height 28
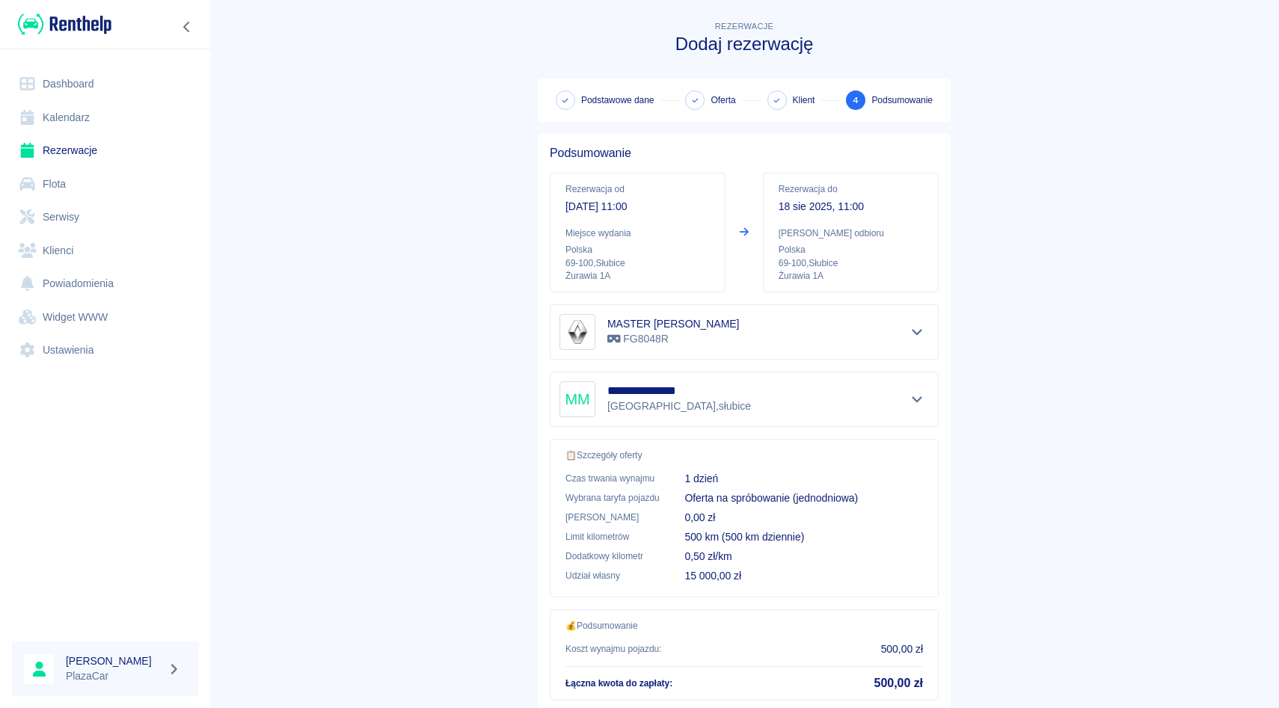
scroll to position [99, 0]
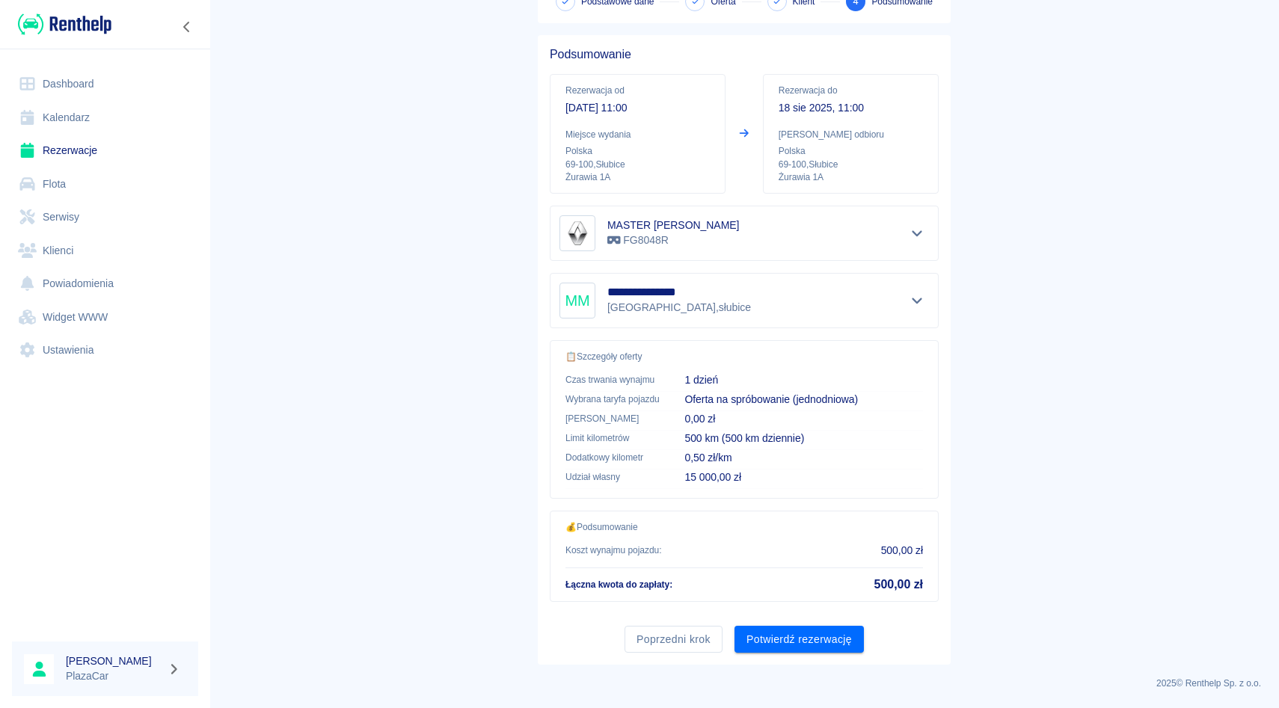
click at [778, 624] on div "Poprzedni krok Potwierdź rezerwację" at bounding box center [738, 634] width 401 height 40
click at [778, 628] on button "Potwierdź rezerwację" at bounding box center [798, 640] width 129 height 28
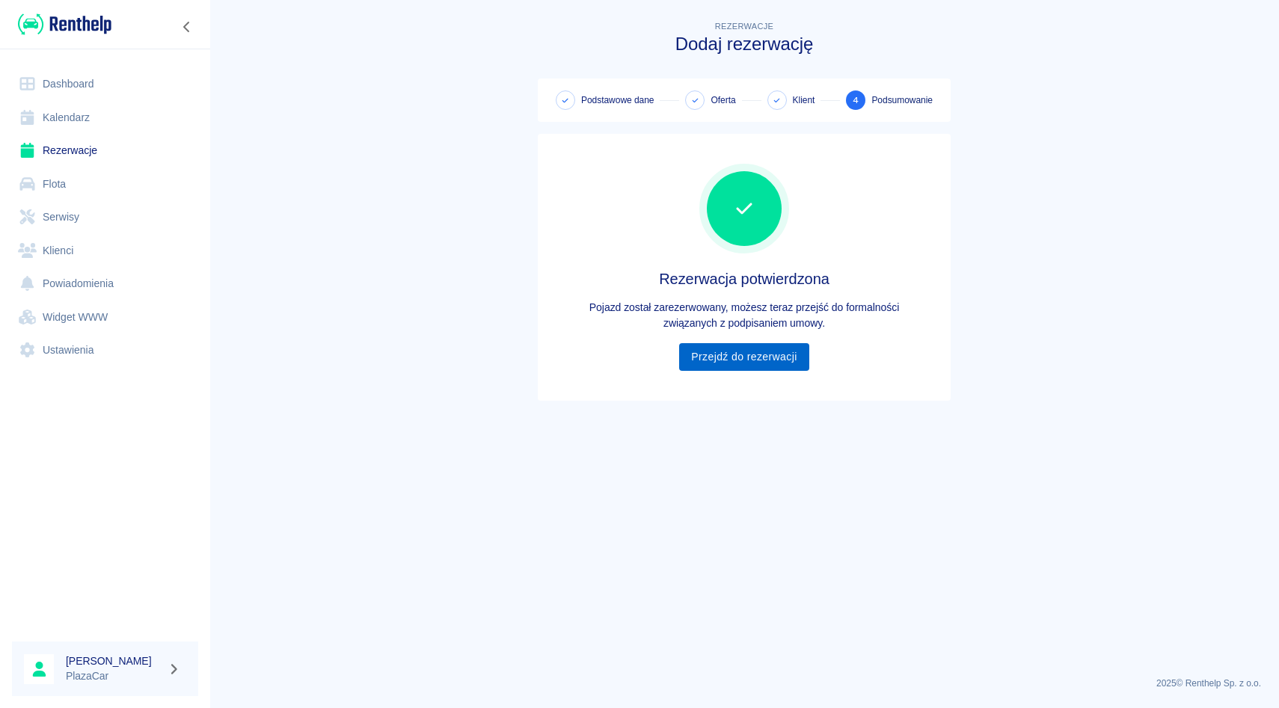
click at [777, 355] on link "Przejdź do rezerwacji" at bounding box center [743, 357] width 129 height 28
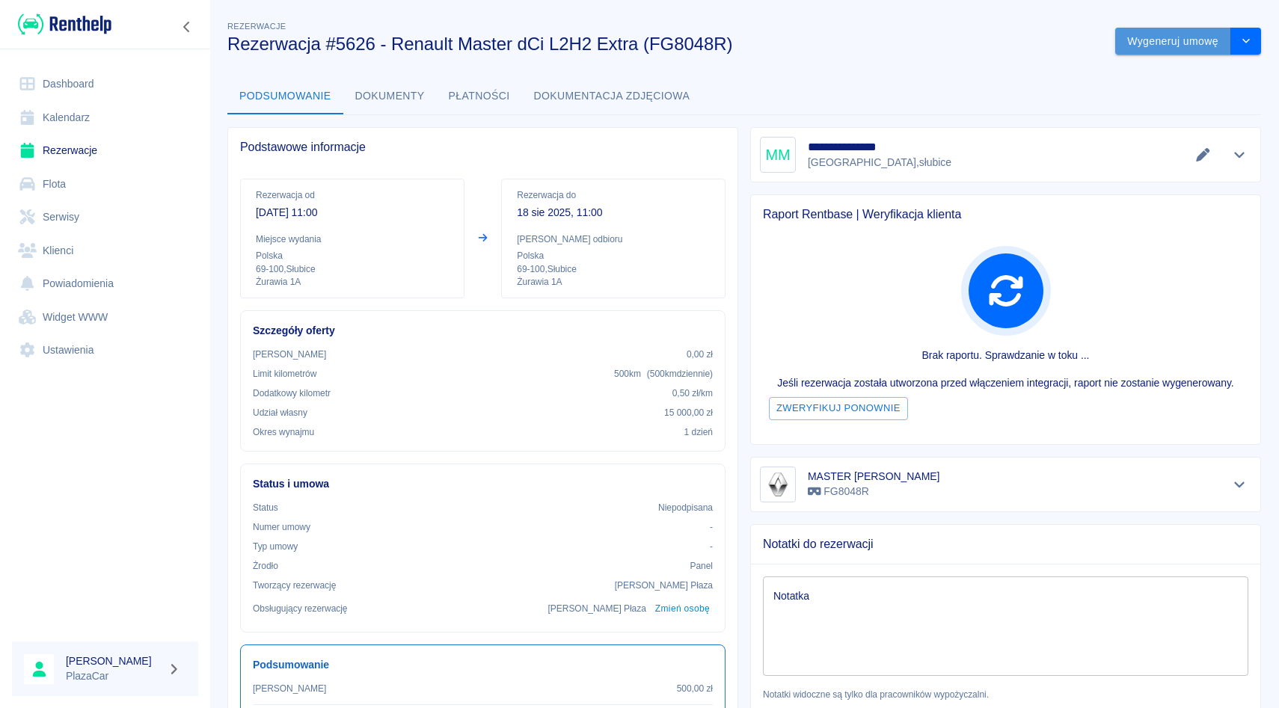
click at [1188, 46] on button "Wygeneruj umowę" at bounding box center [1173, 42] width 116 height 28
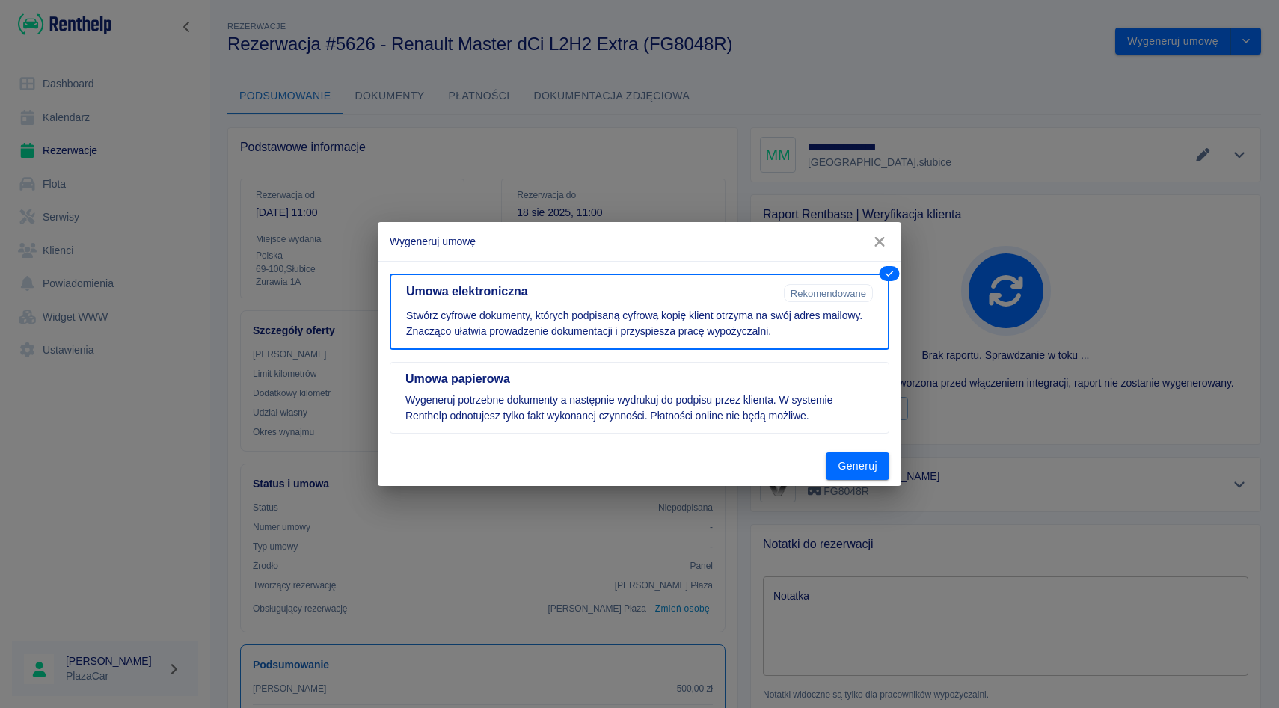
click at [886, 240] on icon "button" at bounding box center [879, 242] width 19 height 16
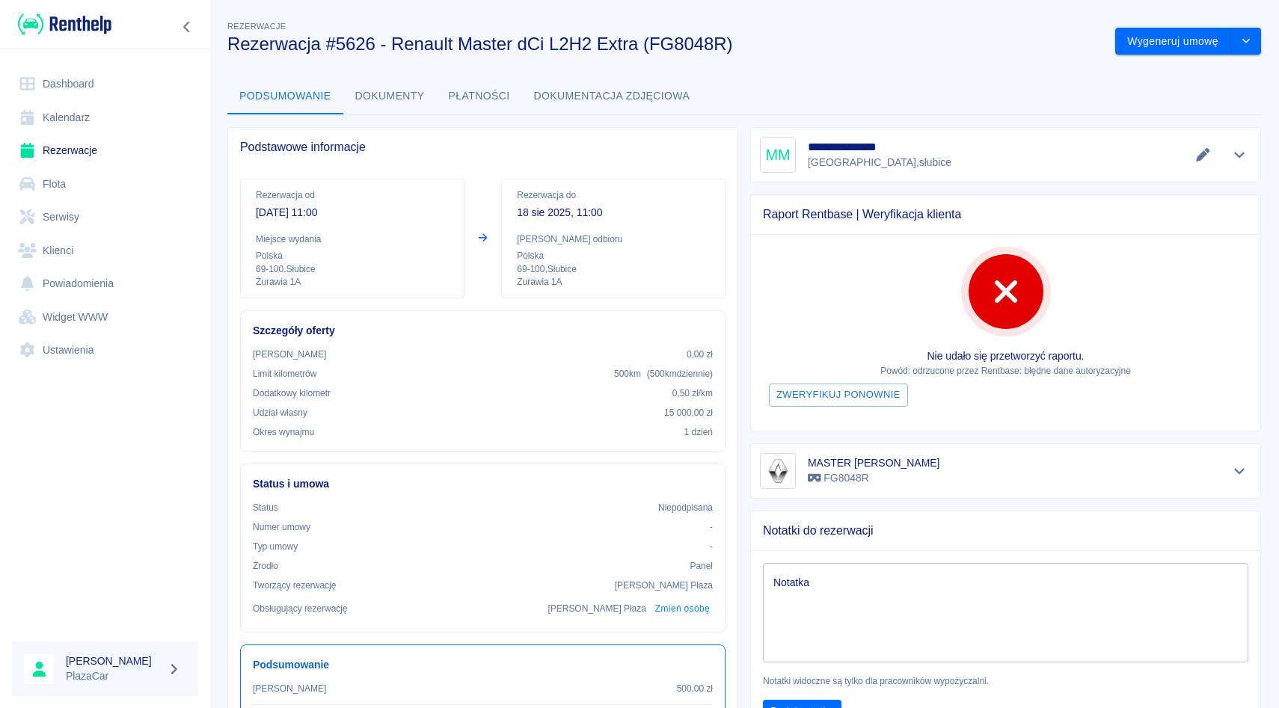
click at [123, 147] on link "Rezerwacje" at bounding box center [105, 151] width 186 height 34
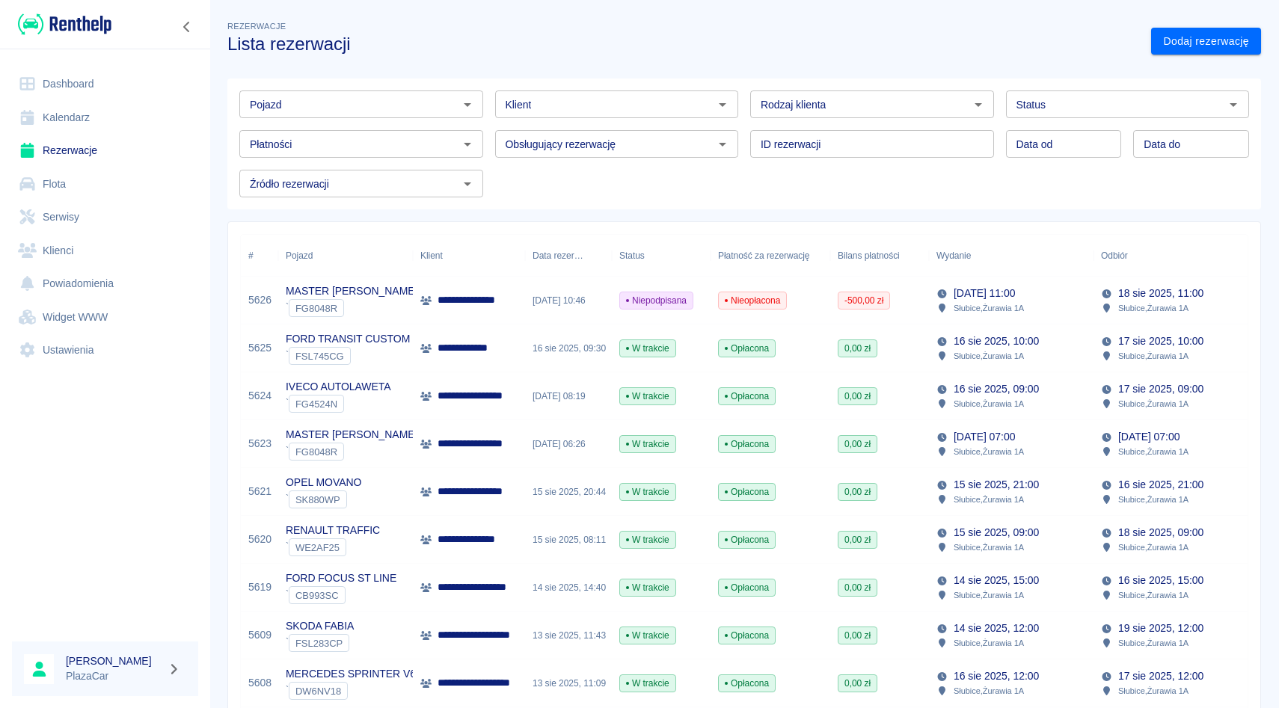
click at [780, 70] on div "Pojazd Pojazd Klient Klient Rodzaj klienta Rodzaj klienta Status Status Płatnoś…" at bounding box center [738, 138] width 1046 height 143
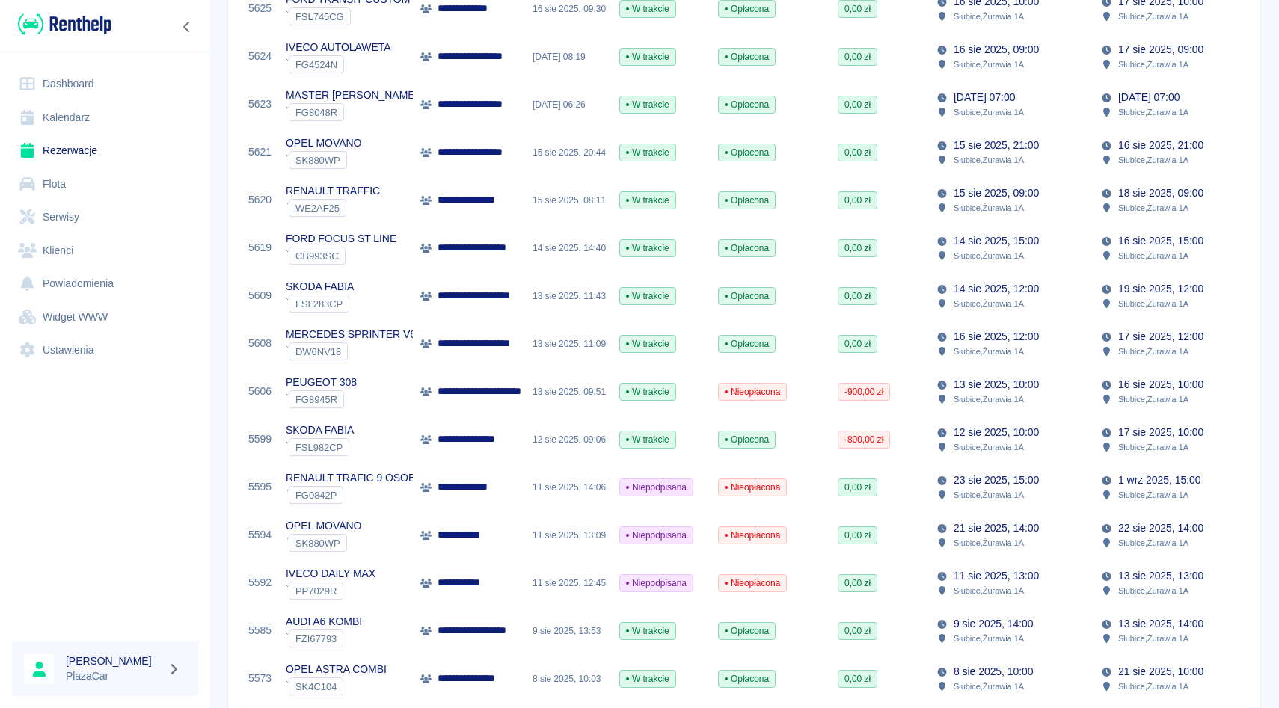
scroll to position [356, 0]
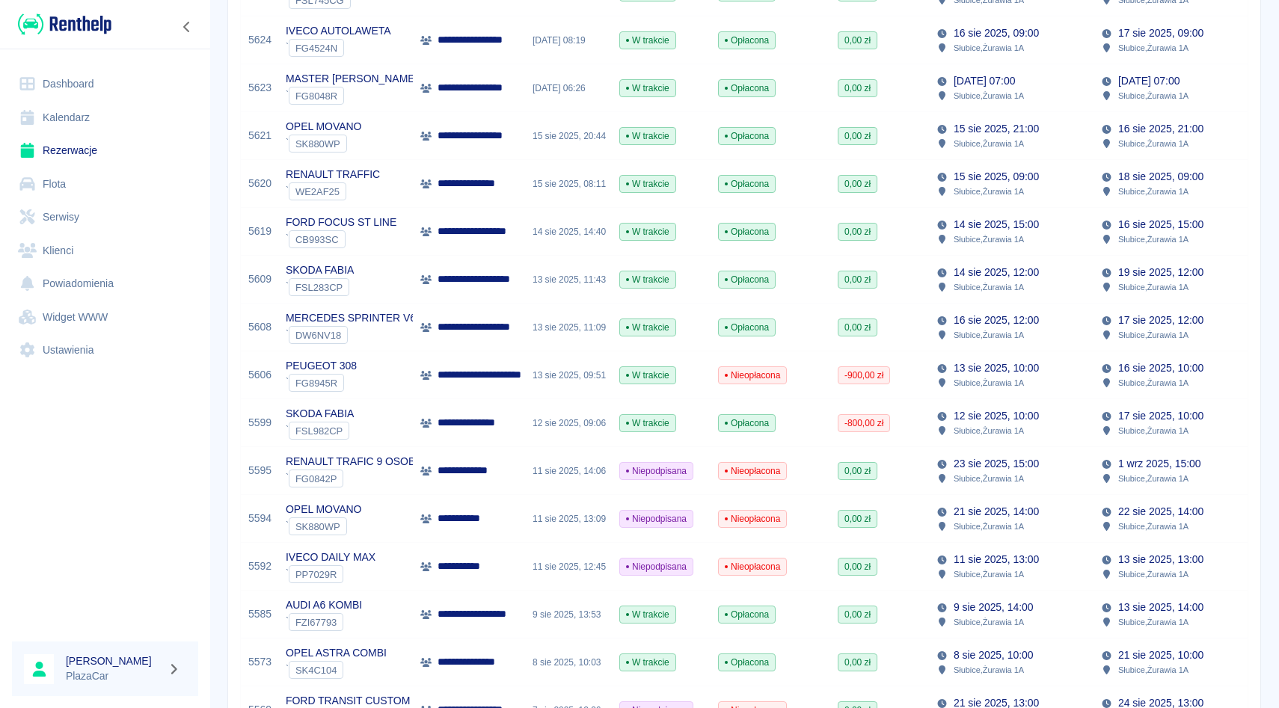
click at [546, 322] on div "13 sie 2025, 11:09" at bounding box center [568, 328] width 87 height 48
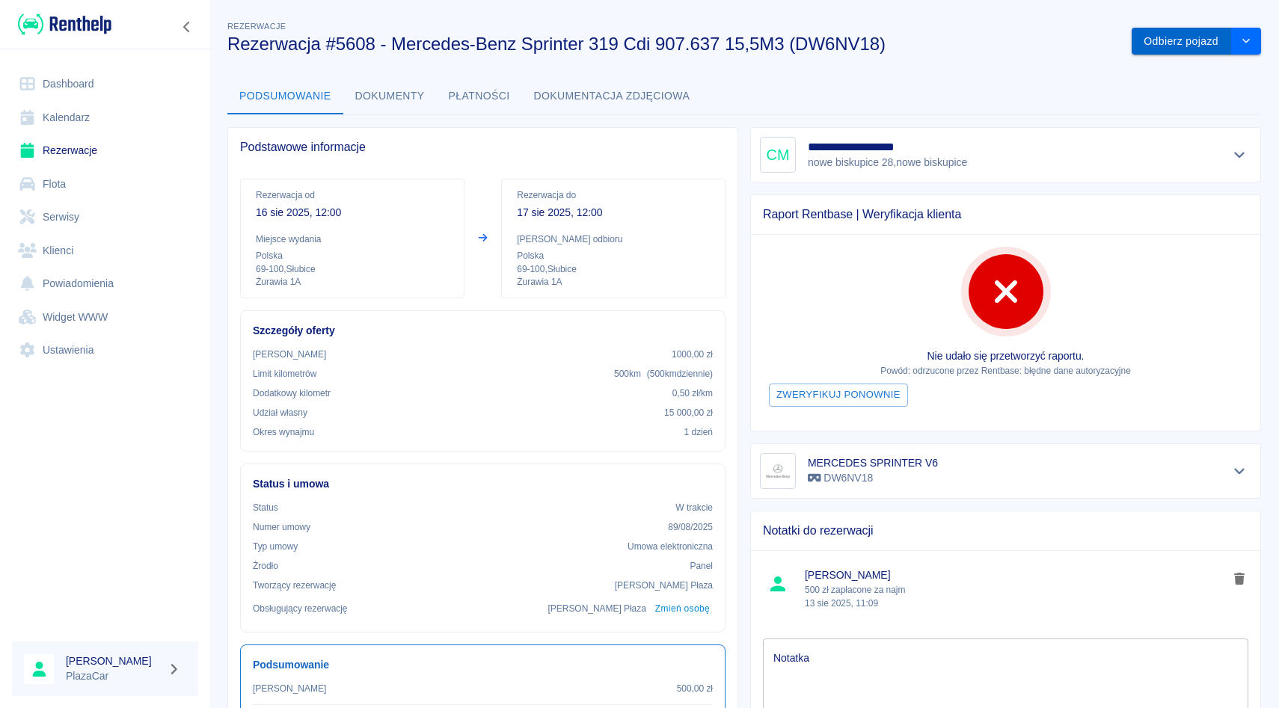
click at [1188, 34] on button "Odbierz pojazd" at bounding box center [1181, 42] width 99 height 28
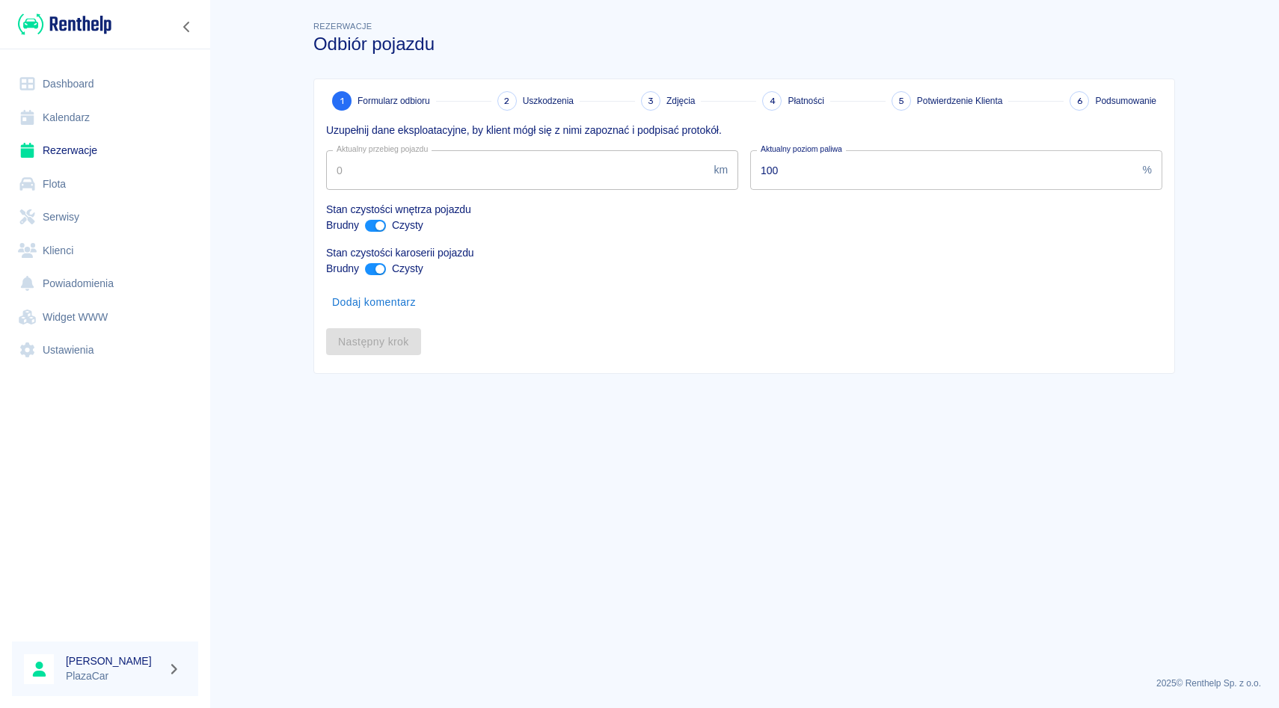
type input "327572"
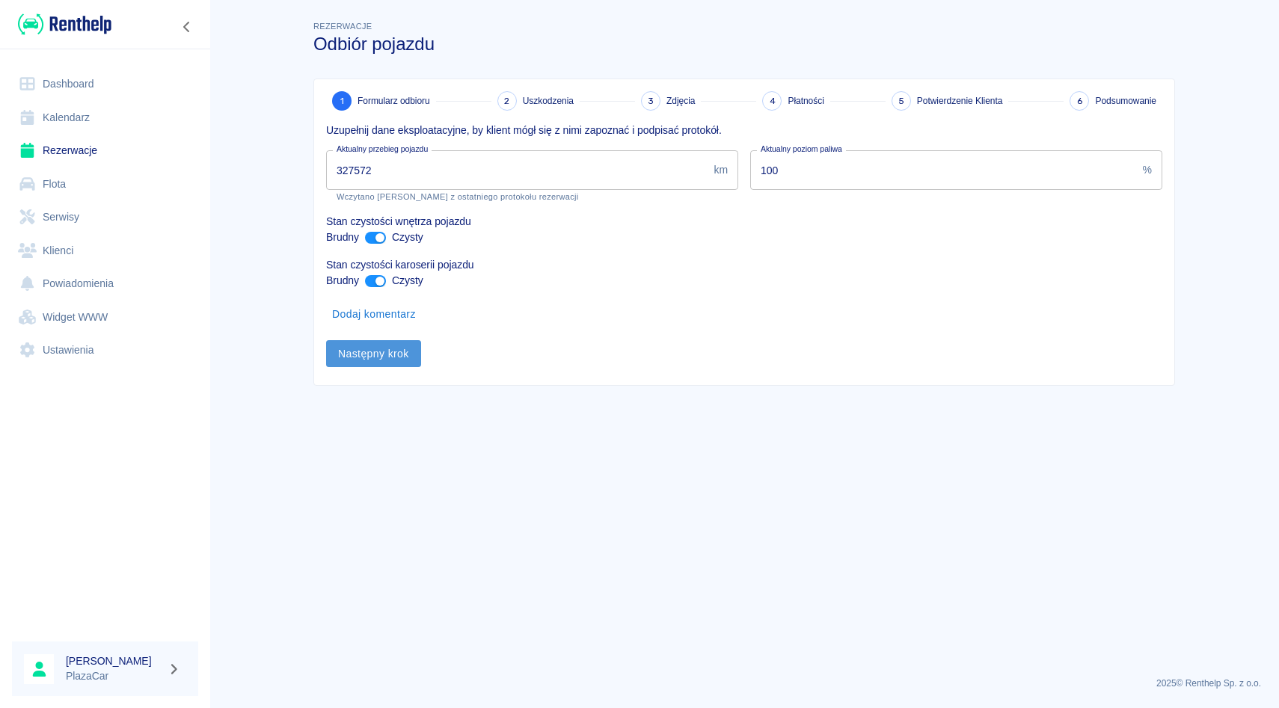
click at [396, 351] on button "Następny krok" at bounding box center [373, 354] width 95 height 28
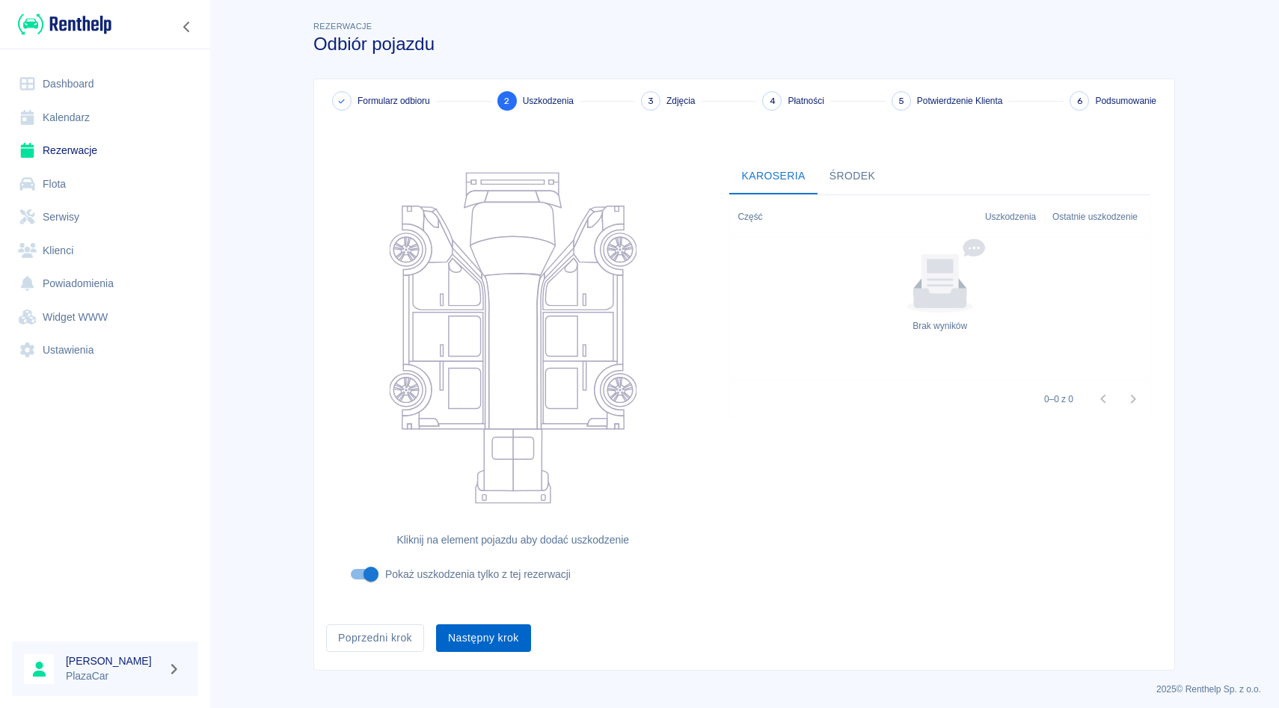
click at [513, 645] on button "Następny krok" at bounding box center [483, 638] width 95 height 28
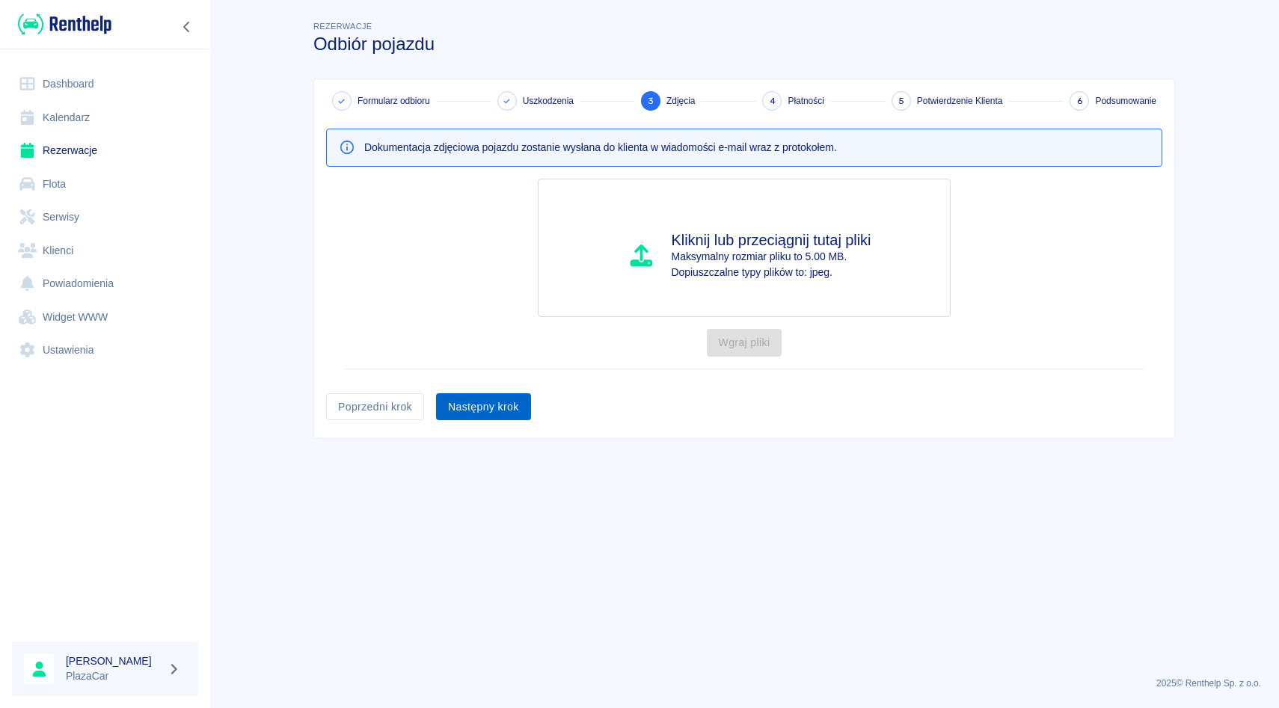
click at [450, 408] on button "Następny krok" at bounding box center [483, 407] width 95 height 28
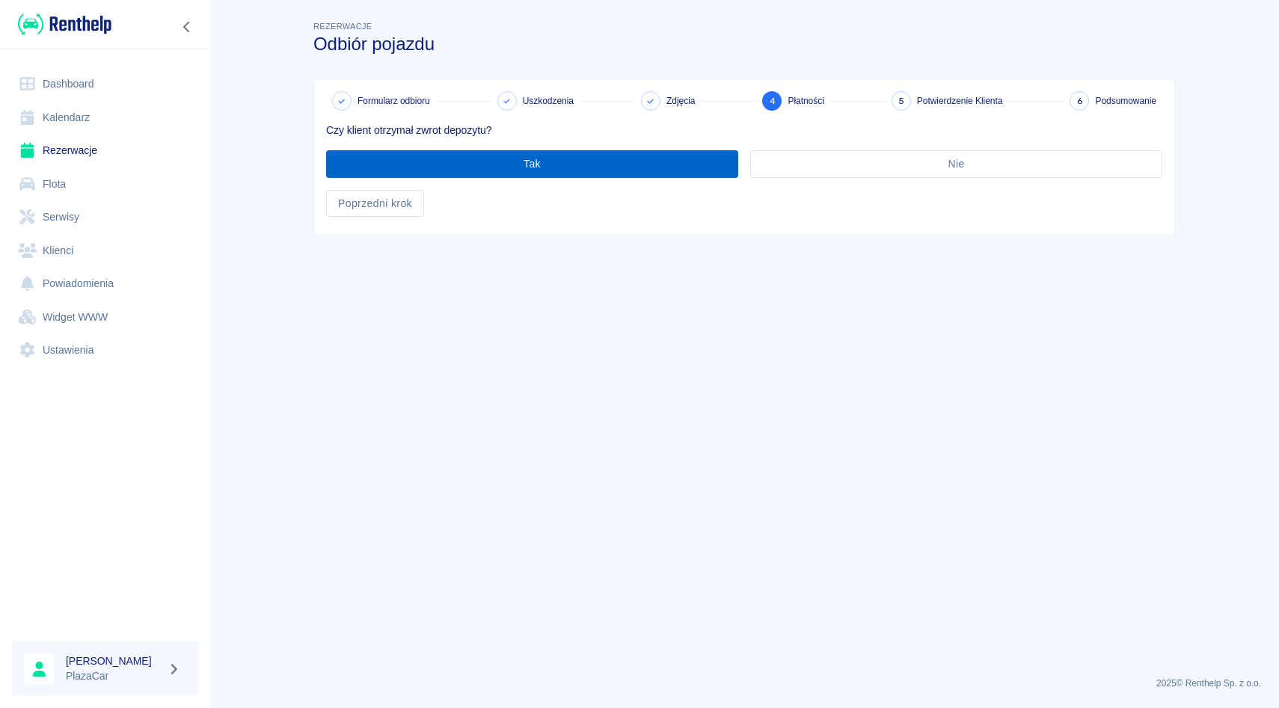
click at [482, 162] on button "Tak" at bounding box center [532, 164] width 412 height 28
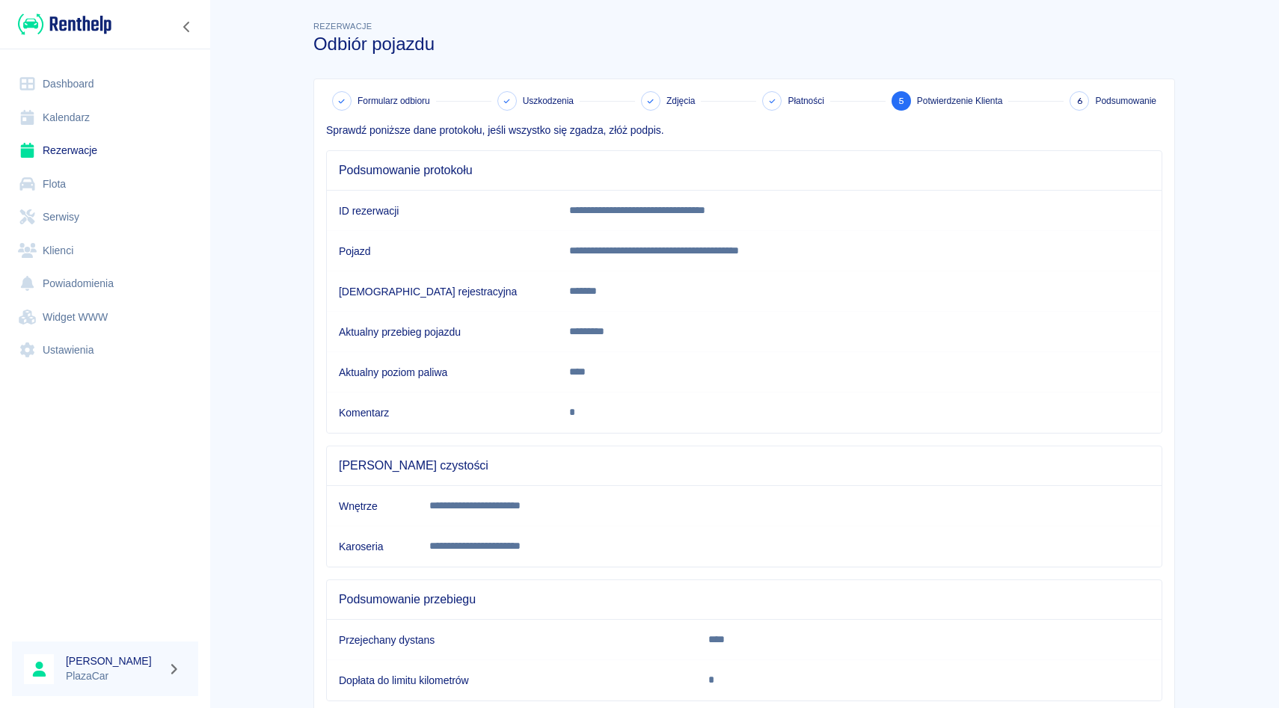
scroll to position [94, 0]
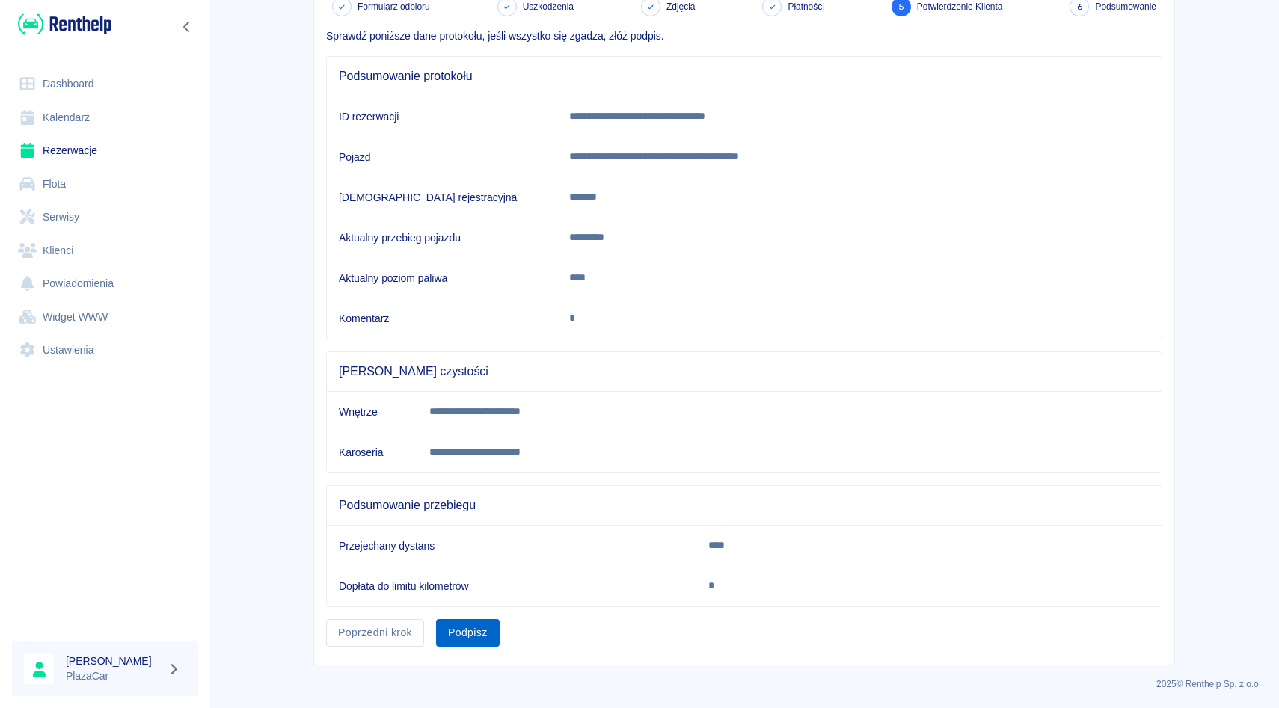
click at [460, 627] on button "Podpisz" at bounding box center [468, 633] width 64 height 28
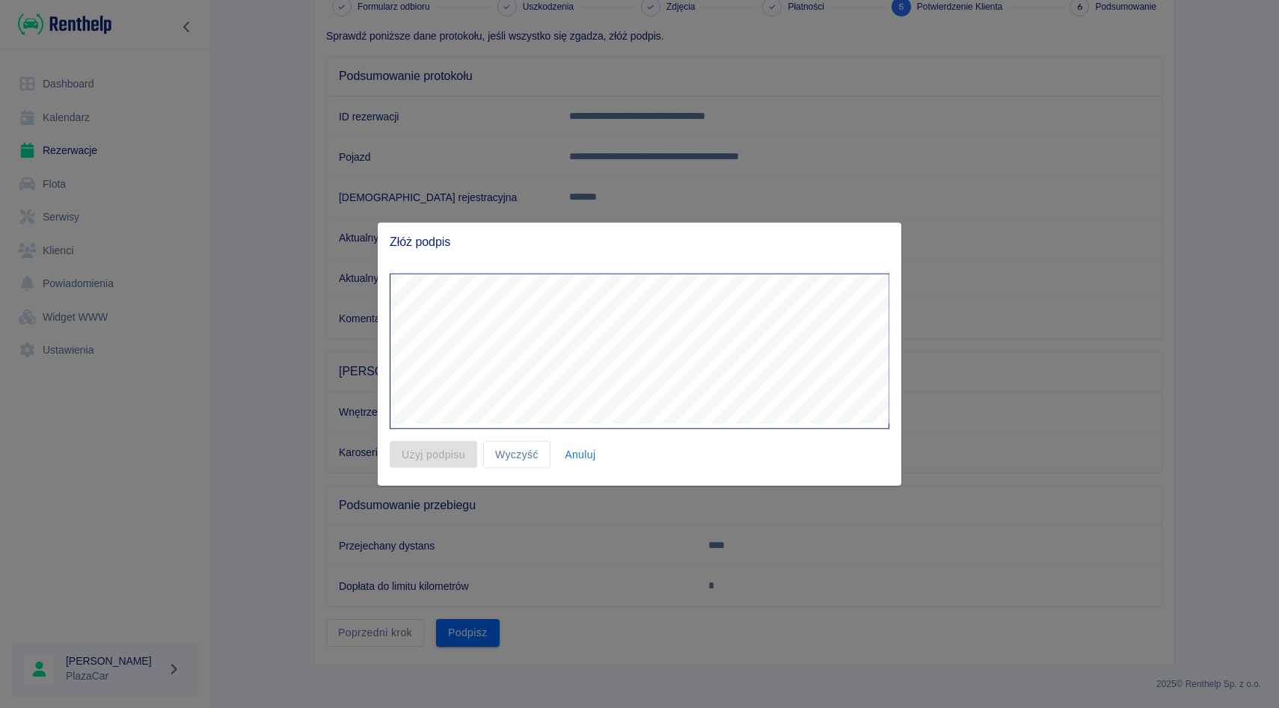
click at [616, 458] on div "Użyj podpisu Wyczyść Anuluj" at bounding box center [634, 449] width 512 height 40
drag, startPoint x: 389, startPoint y: 236, endPoint x: 461, endPoint y: 246, distance: 72.5
click at [461, 246] on div "Złóż podpis" at bounding box center [640, 241] width 524 height 39
click at [646, 224] on div "Złóż podpis" at bounding box center [640, 241] width 524 height 39
drag, startPoint x: 392, startPoint y: 242, endPoint x: 451, endPoint y: 250, distance: 59.6
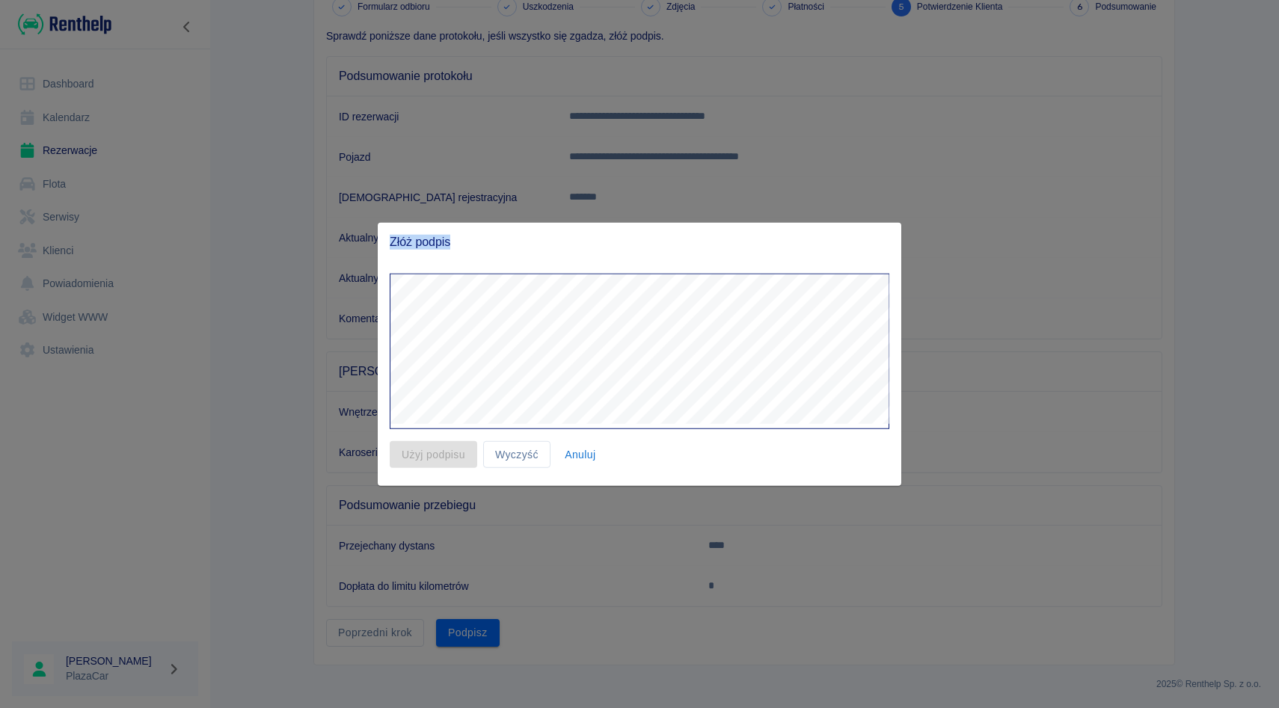
click at [451, 250] on div "Złóż podpis" at bounding box center [640, 241] width 524 height 39
click at [612, 234] on span "Złóż podpis" at bounding box center [640, 241] width 500 height 15
click at [387, 231] on div "Złóż podpis" at bounding box center [640, 241] width 524 height 39
click at [518, 467] on button "Wyczyść" at bounding box center [516, 455] width 67 height 28
click at [473, 447] on button "Użyj podpisu" at bounding box center [434, 455] width 88 height 28
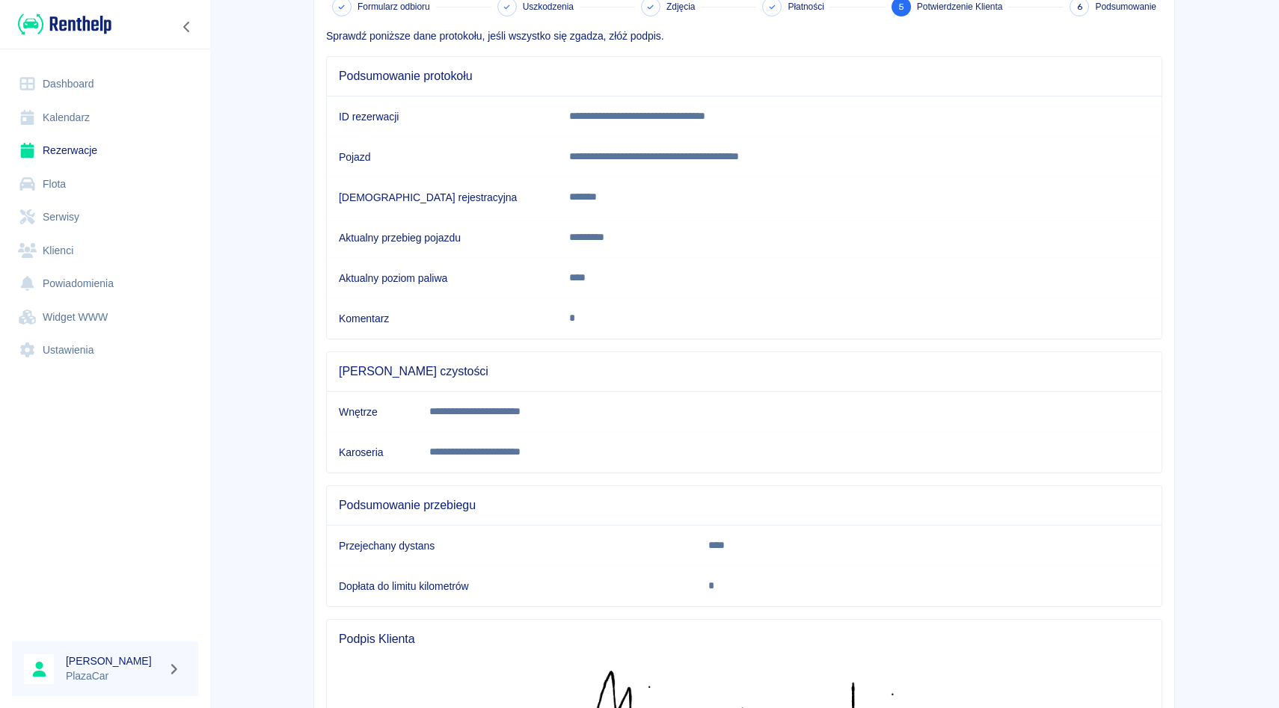
scroll to position [301, 0]
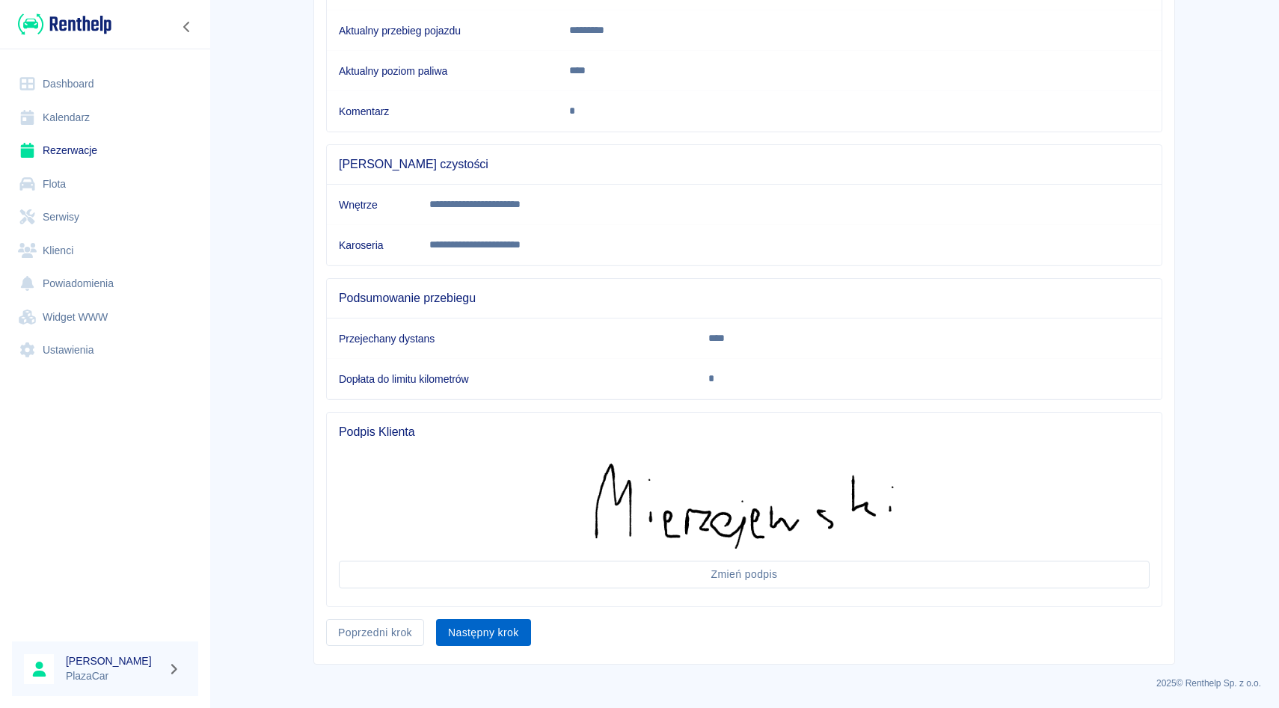
click at [466, 640] on button "Następny krok" at bounding box center [483, 633] width 95 height 28
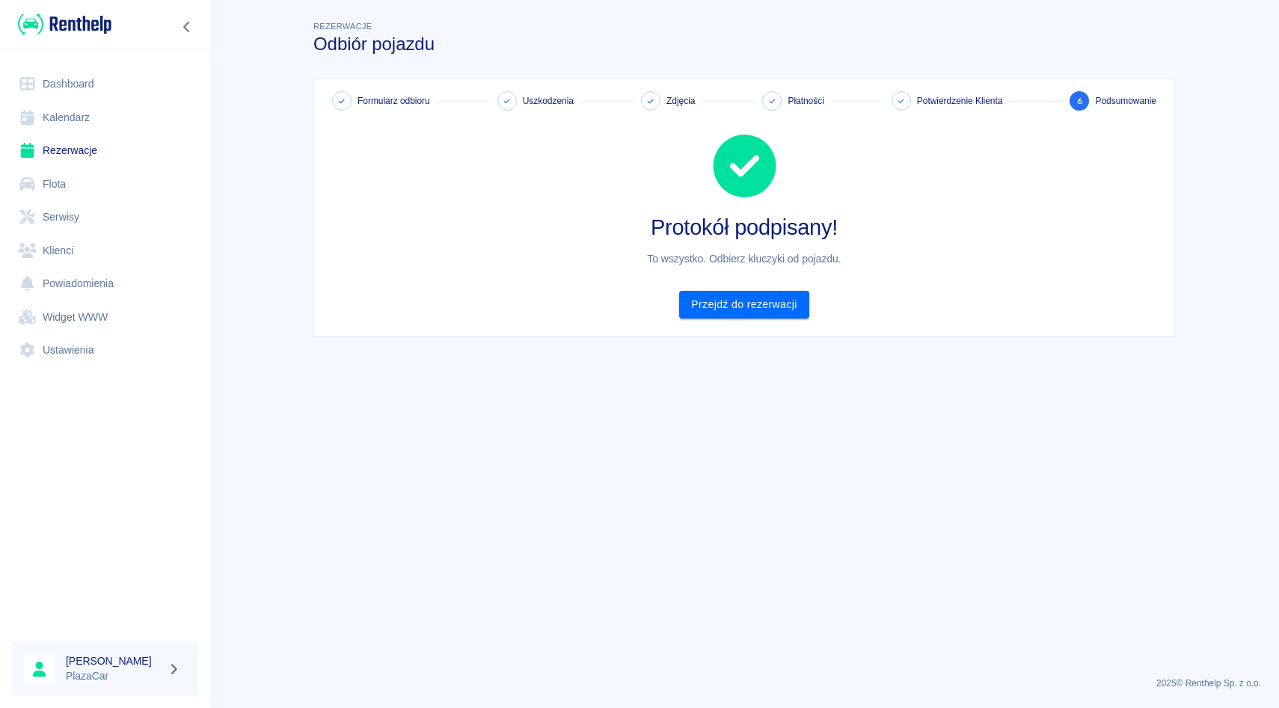
scroll to position [0, 0]
click at [702, 306] on link "Przejdź do rezerwacji" at bounding box center [743, 305] width 129 height 28
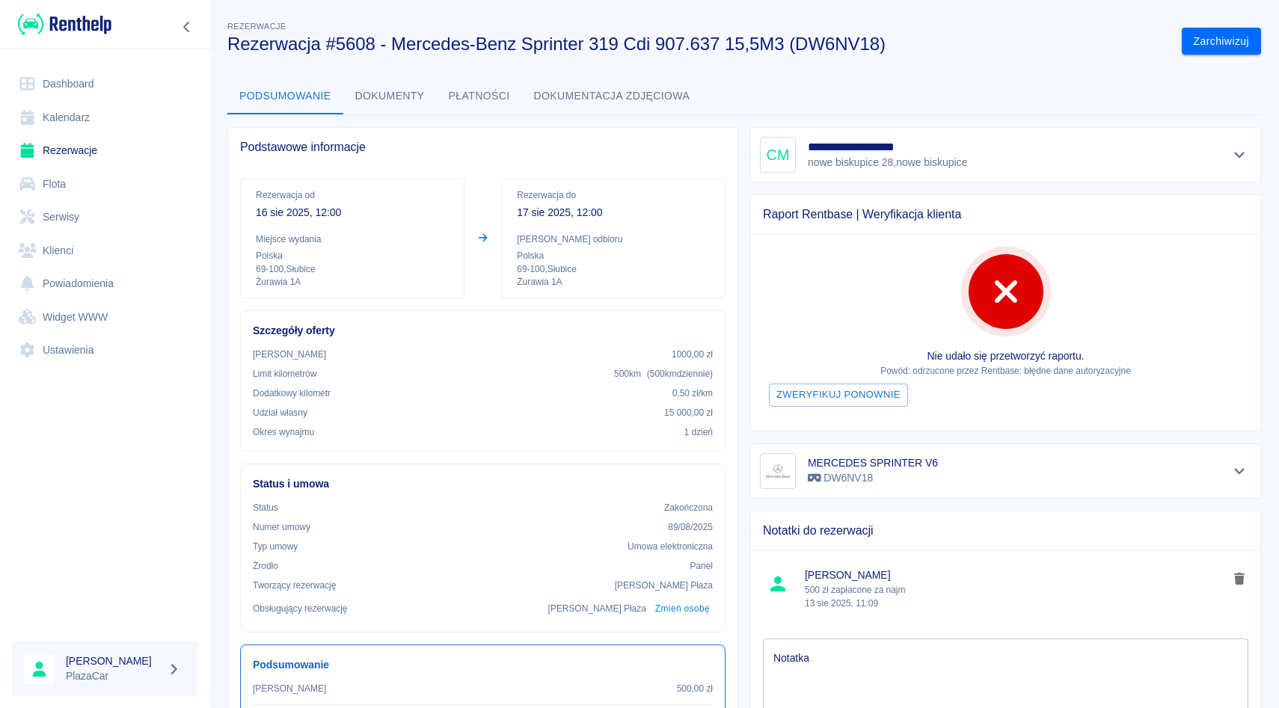
click at [135, 142] on link "Rezerwacje" at bounding box center [105, 151] width 186 height 34
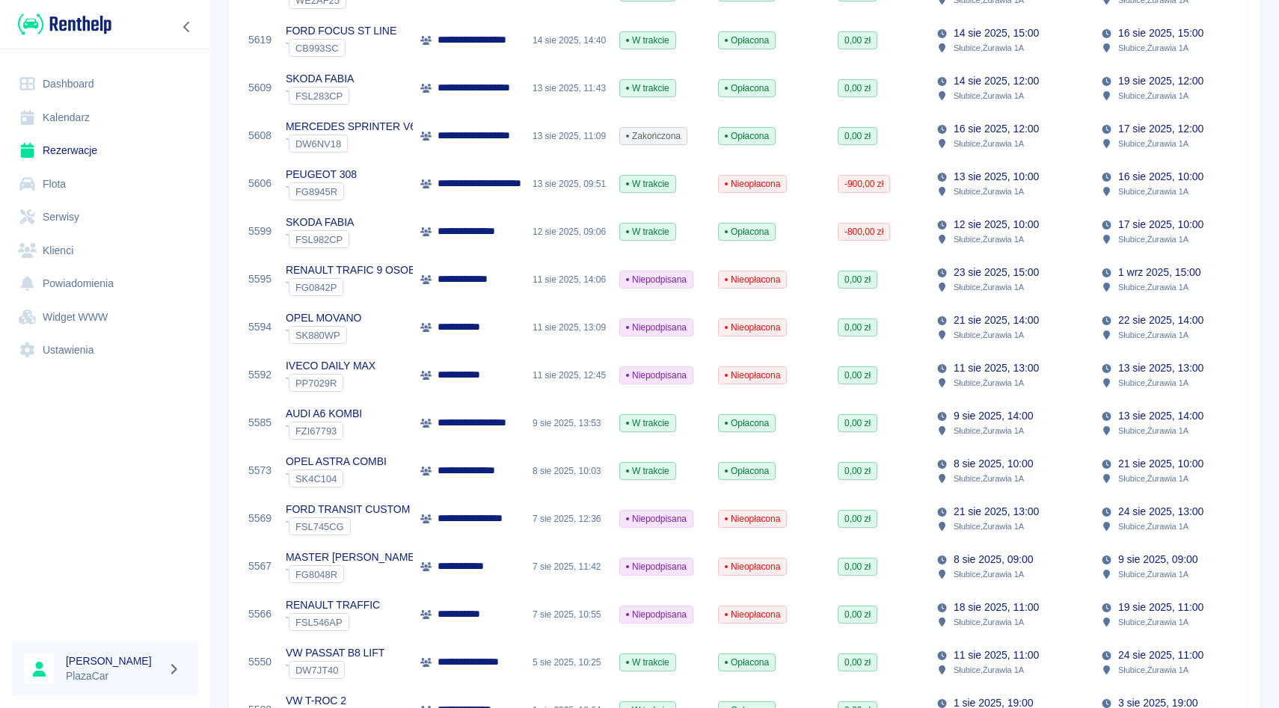
scroll to position [556, 0]
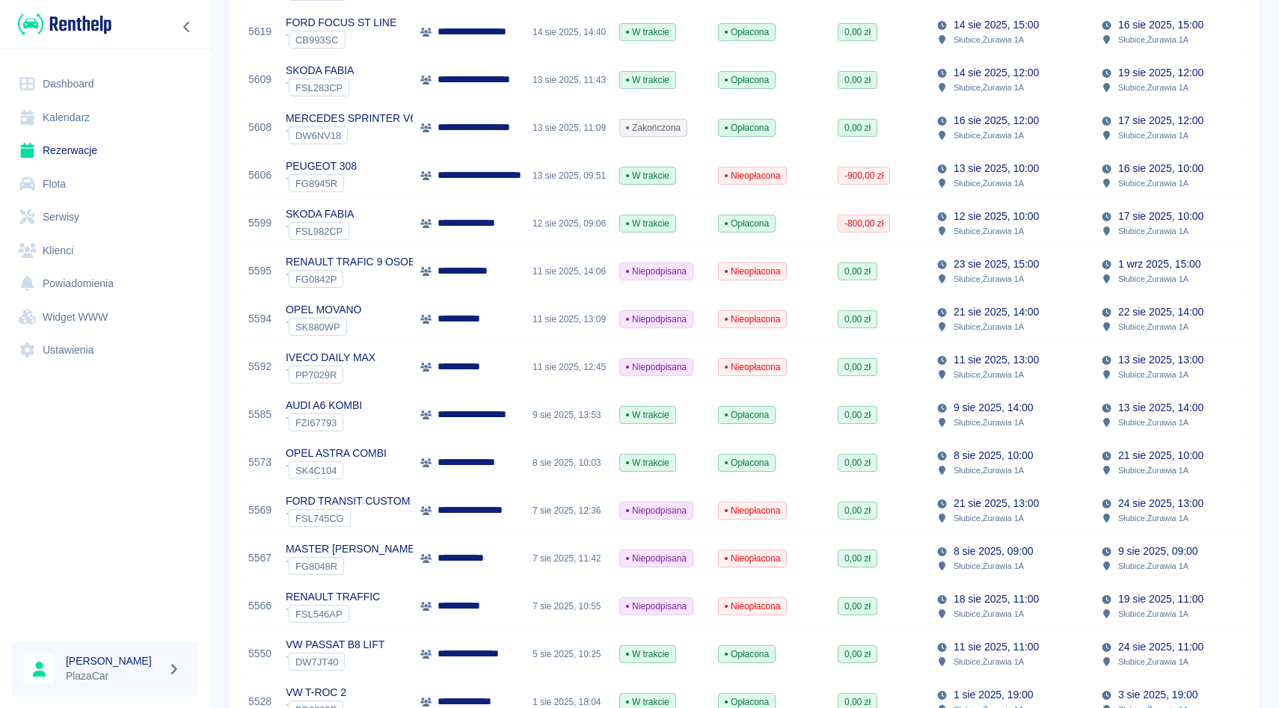
click at [604, 380] on div "11 sie 2025, 12:45" at bounding box center [568, 367] width 87 height 48
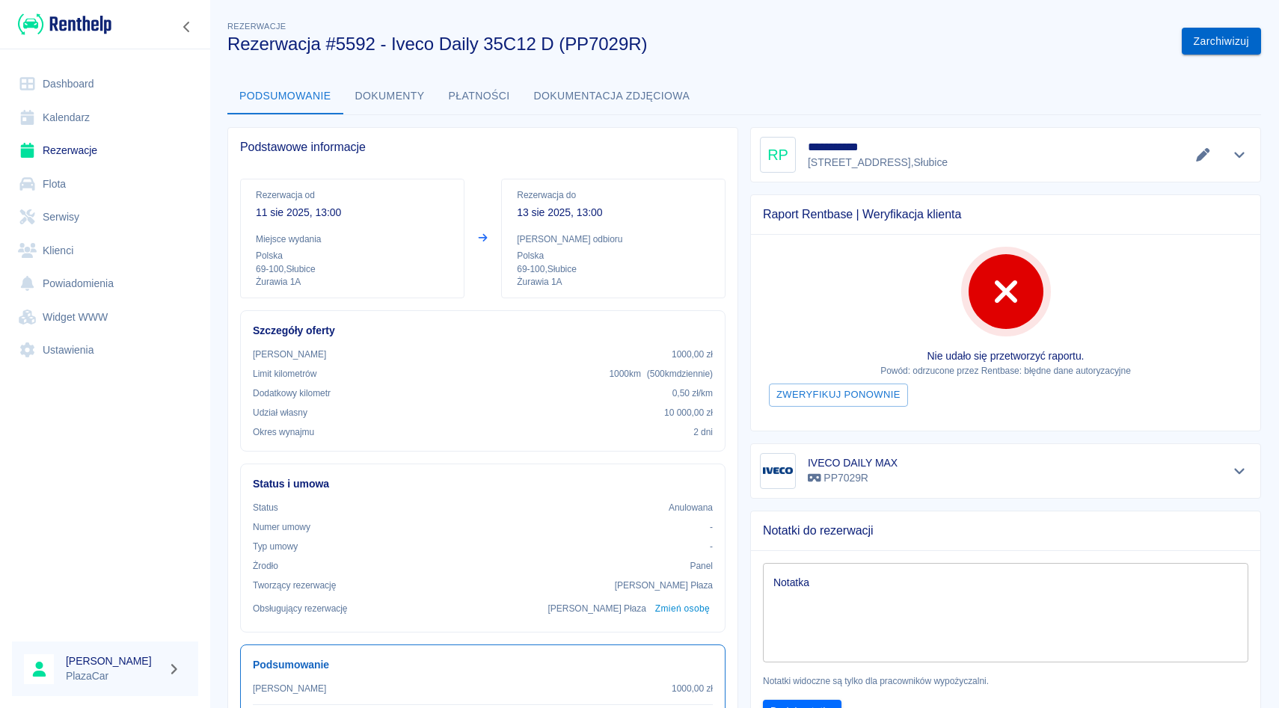
click at [1214, 36] on button "Zarchiwizuj" at bounding box center [1221, 42] width 79 height 28
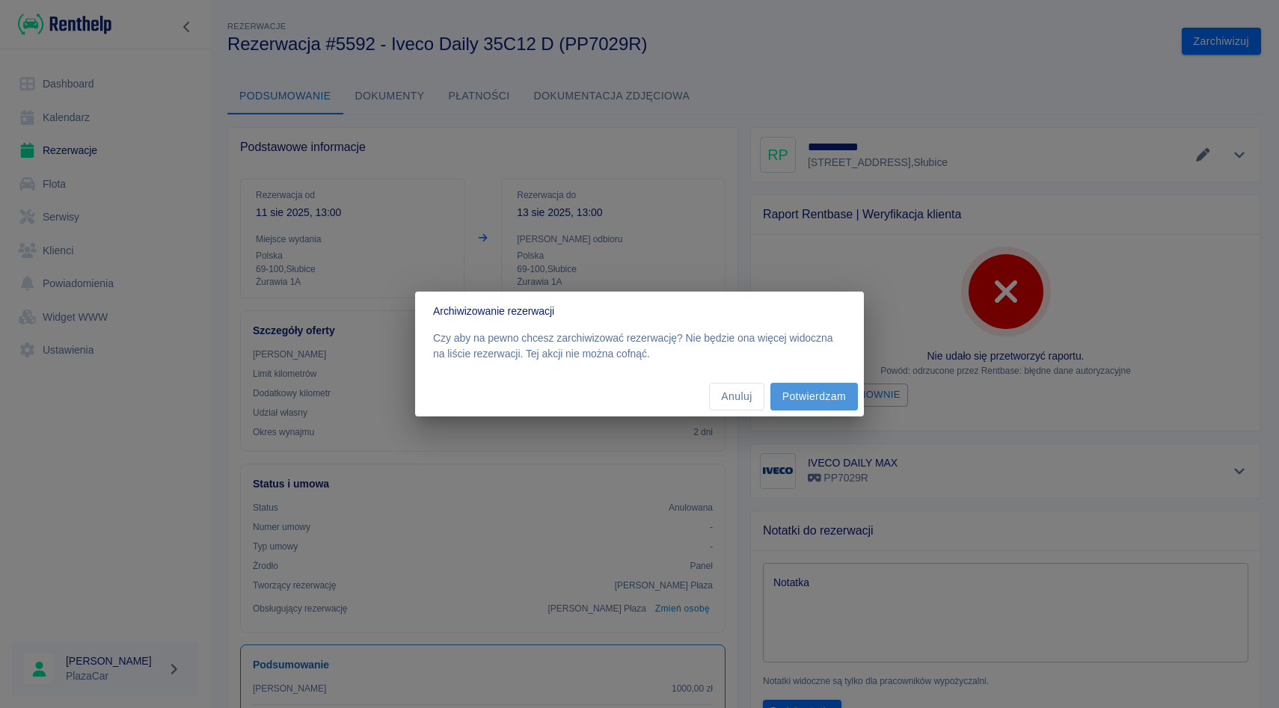
click at [800, 399] on button "Potwierdzam" at bounding box center [814, 397] width 88 height 28
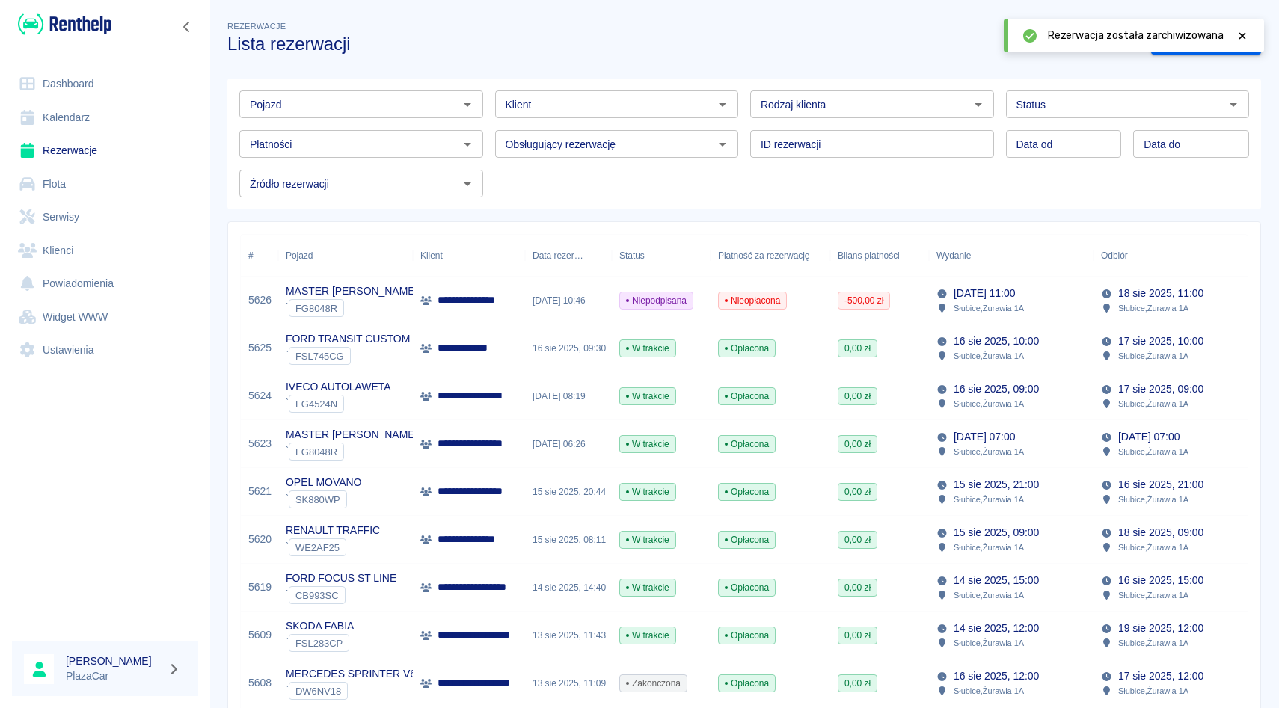
click at [1246, 35] on icon at bounding box center [1242, 36] width 13 height 10
click at [743, 121] on div "ID rezerwacji ID rezerwacji" at bounding box center [866, 138] width 256 height 40
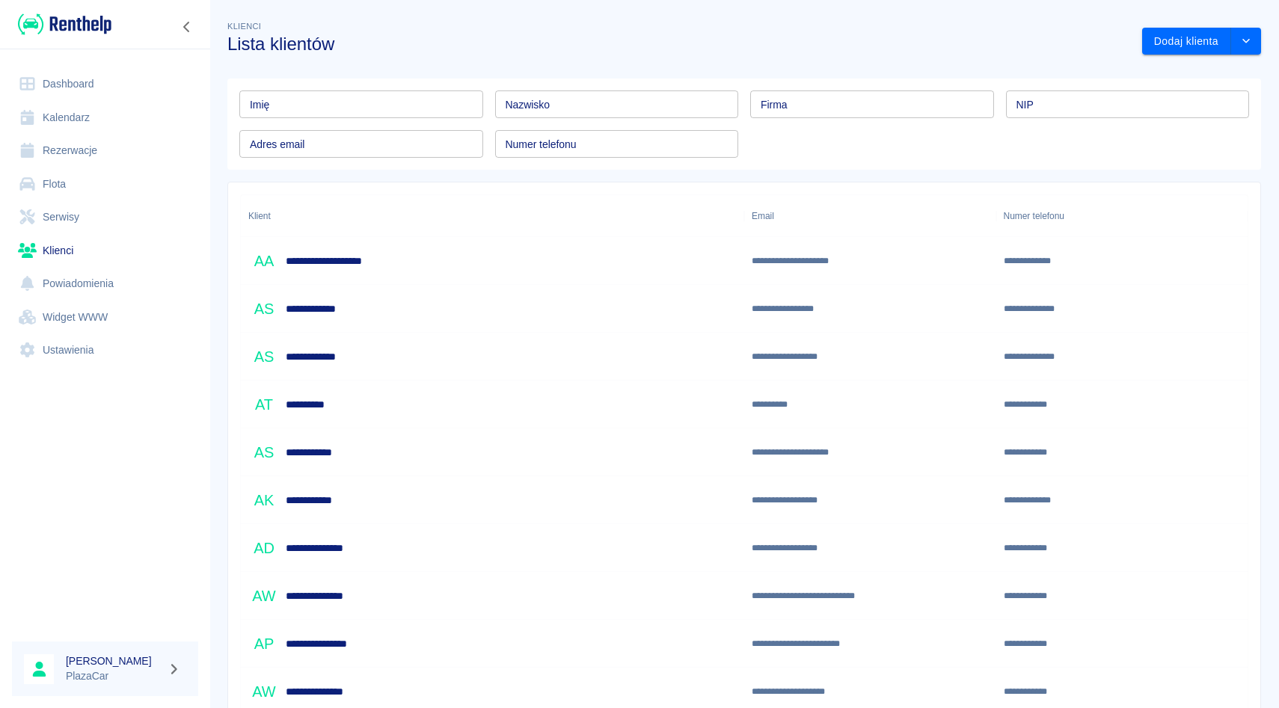
click at [734, 120] on div "Numer telefonu Numer telefonu" at bounding box center [611, 138] width 256 height 40
click at [749, 124] on div "Imię Imię Nazwisko Nazwisko Firma Firma NIP NIP Adres email Adres email Numer t…" at bounding box center [738, 118] width 1022 height 79
click at [56, 138] on link "Rezerwacje" at bounding box center [105, 151] width 186 height 34
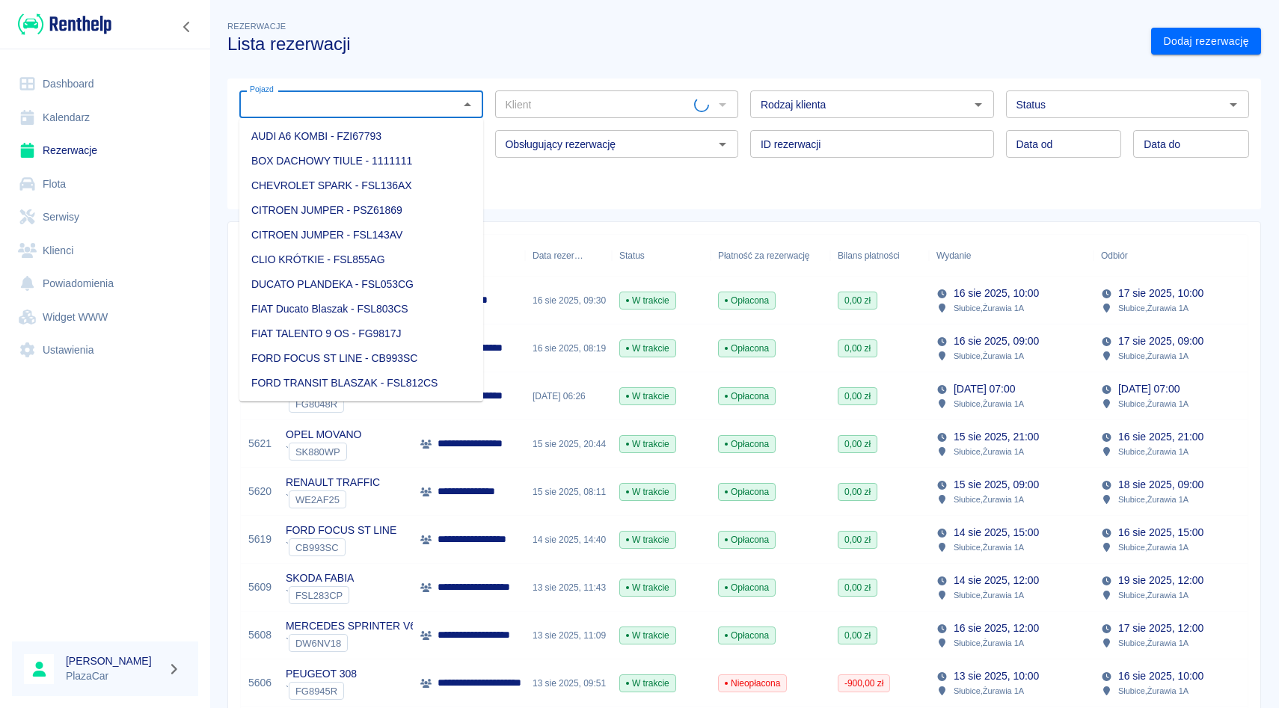
click at [313, 111] on input "Pojazd" at bounding box center [349, 104] width 210 height 19
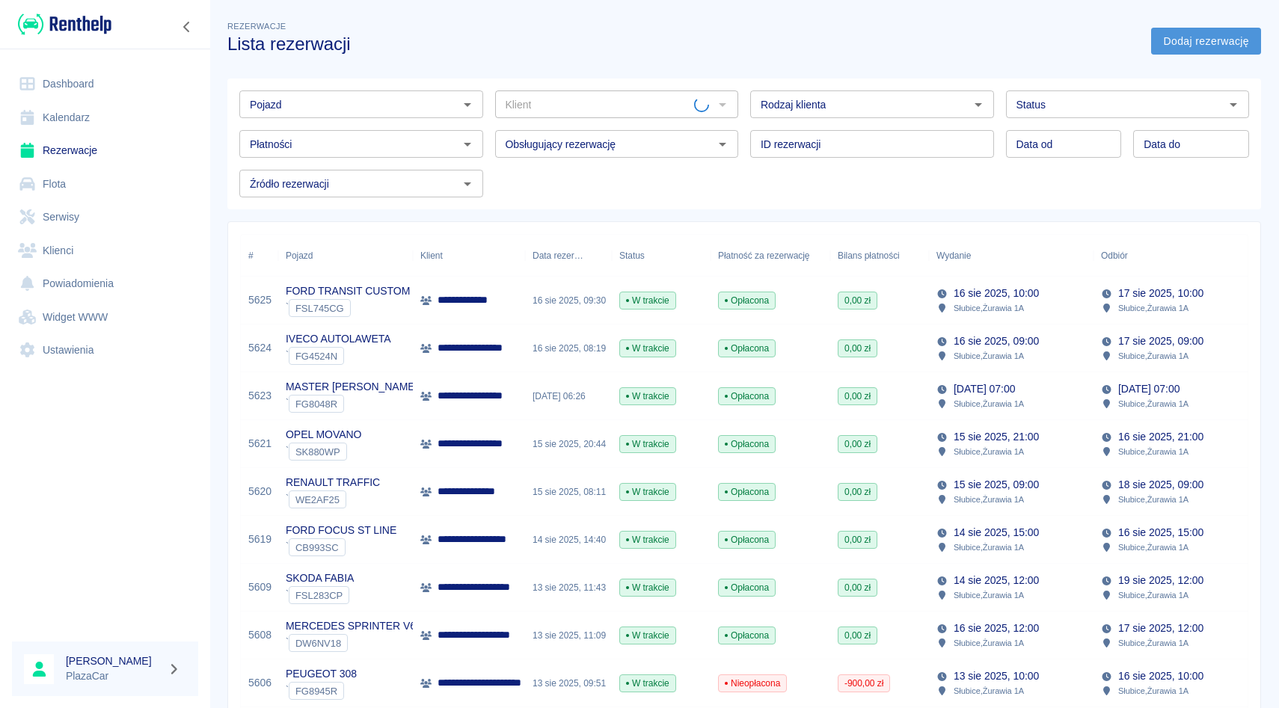
click at [1185, 34] on link "Dodaj rezerwację" at bounding box center [1206, 42] width 110 height 28
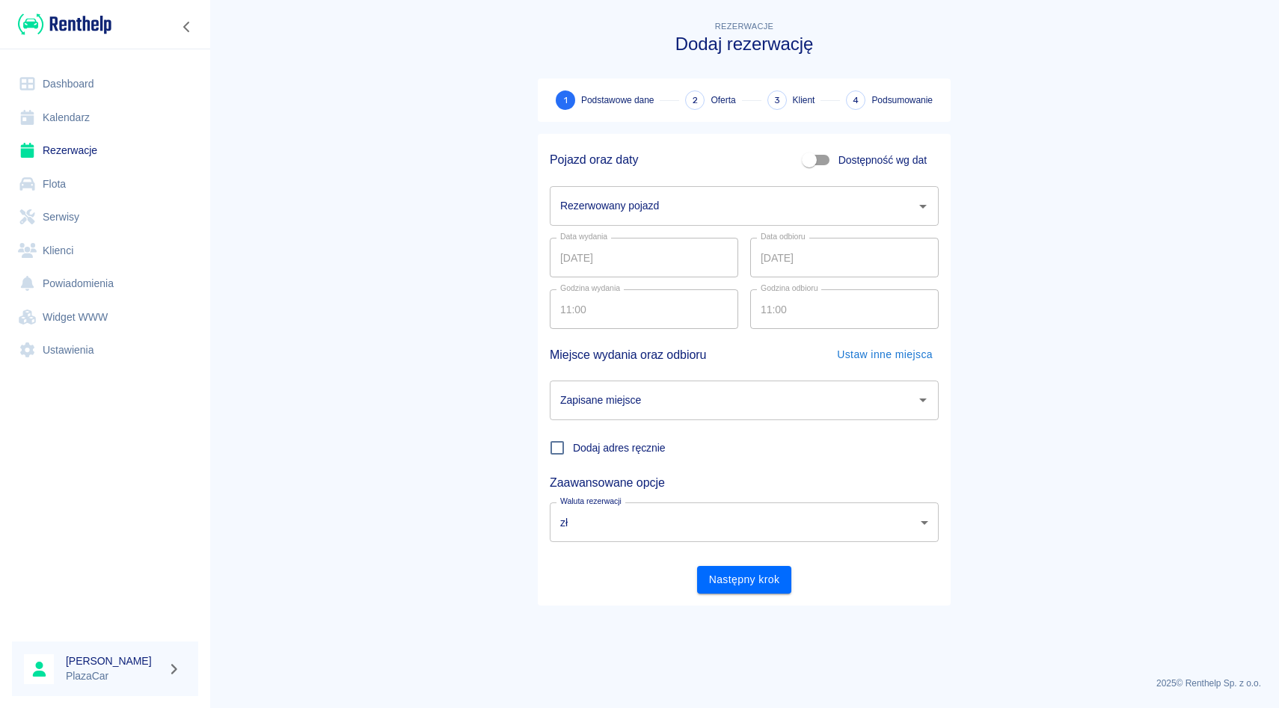
click at [604, 201] on input "Rezerwowany pojazd" at bounding box center [732, 206] width 353 height 26
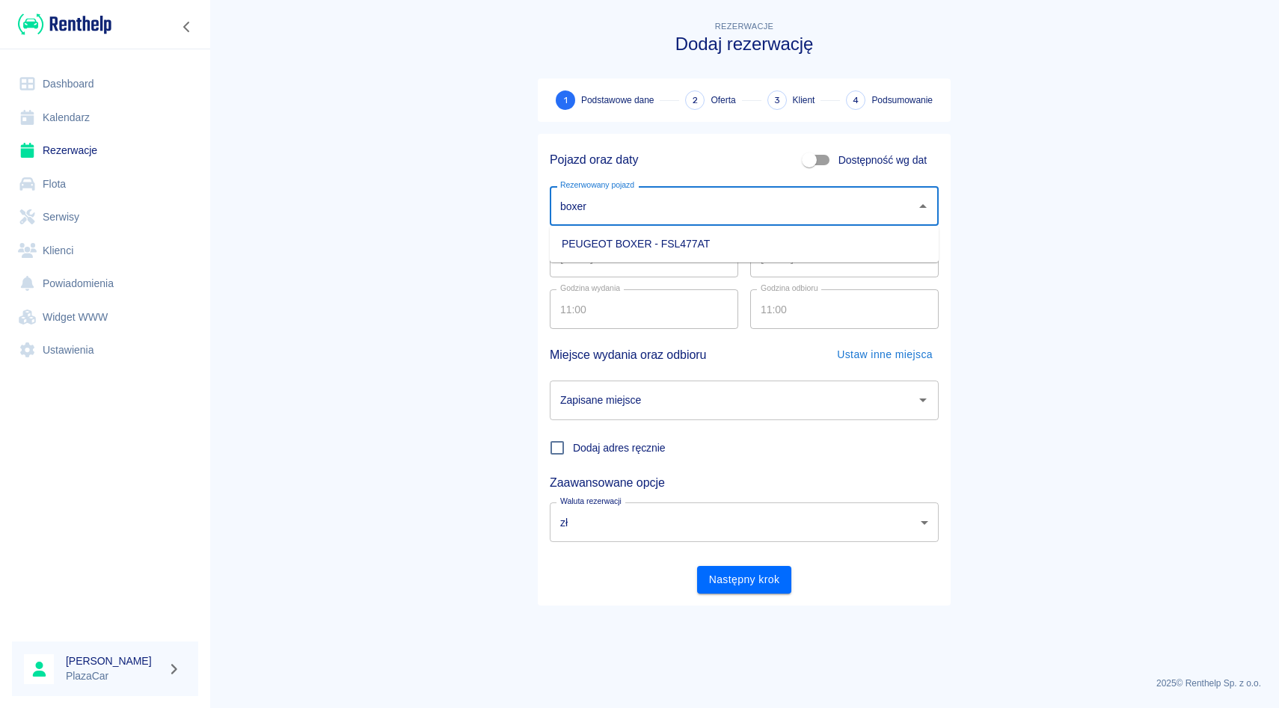
click at [633, 245] on li "PEUGEOT BOXER - FSL477AT" at bounding box center [744, 244] width 389 height 25
click at [651, 417] on div "Zapisane miejsce" at bounding box center [744, 401] width 389 height 40
type input "PEUGEOT BOXER - FSL477AT"
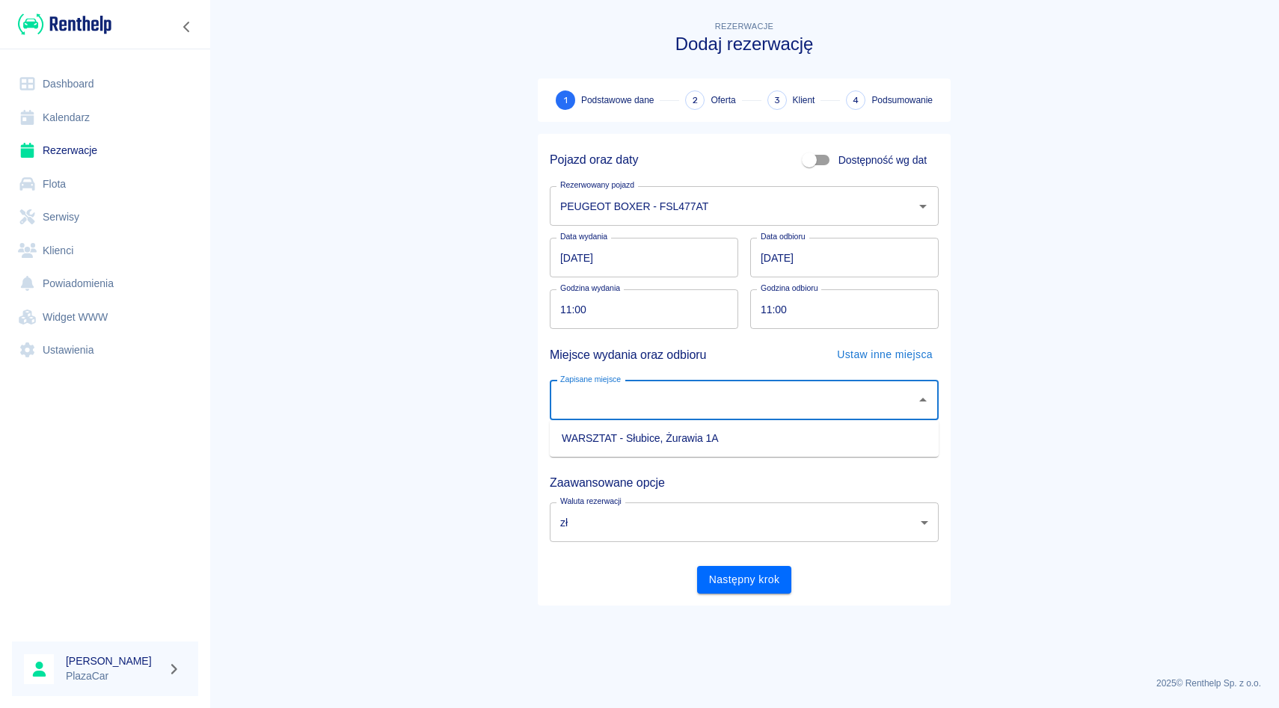
click at [649, 427] on li "WARSZTAT - Słubice, Żurawia 1A" at bounding box center [744, 438] width 389 height 25
type input "WARSZTAT - Słubice, Żurawia 1A"
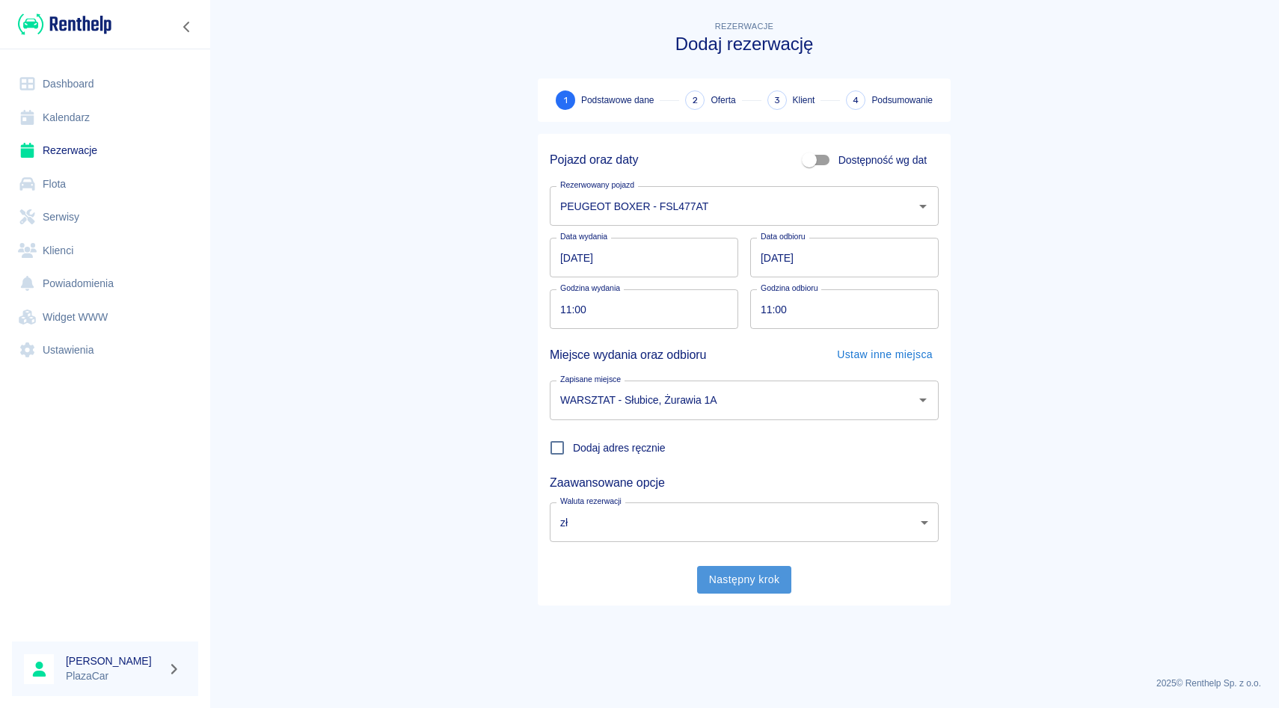
click at [743, 574] on button "Następny krok" at bounding box center [744, 580] width 95 height 28
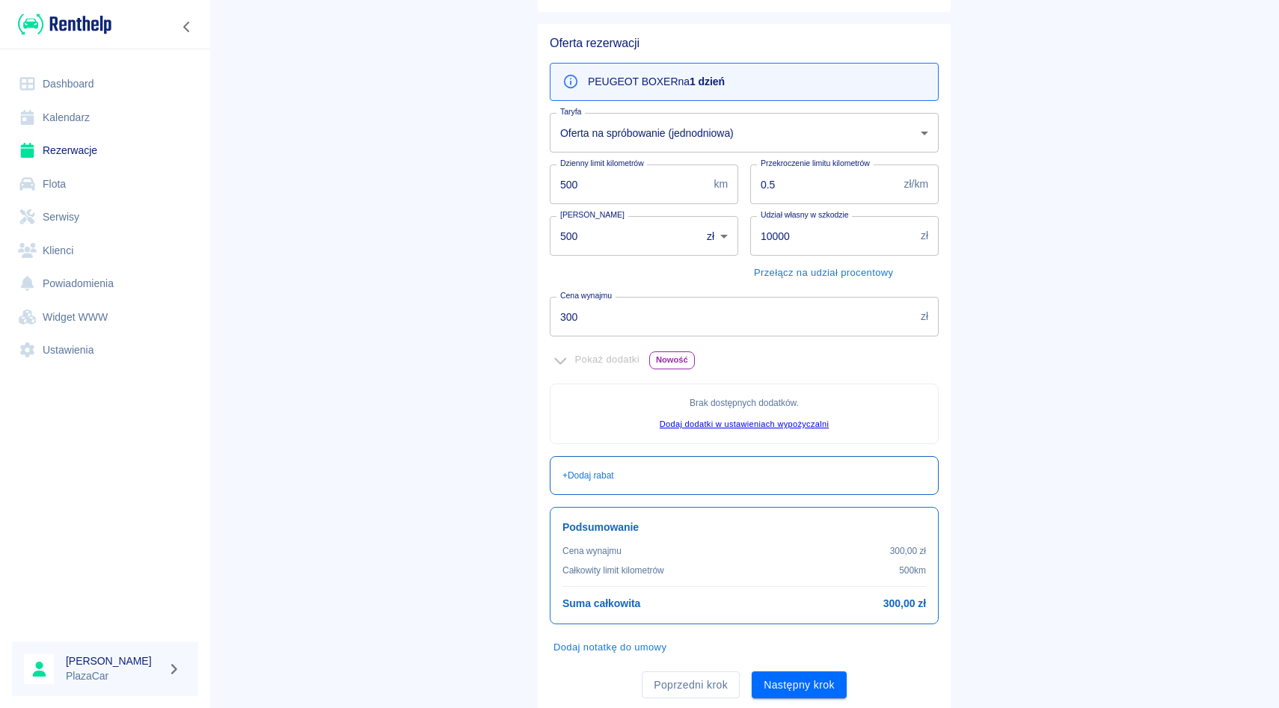
scroll to position [156, 0]
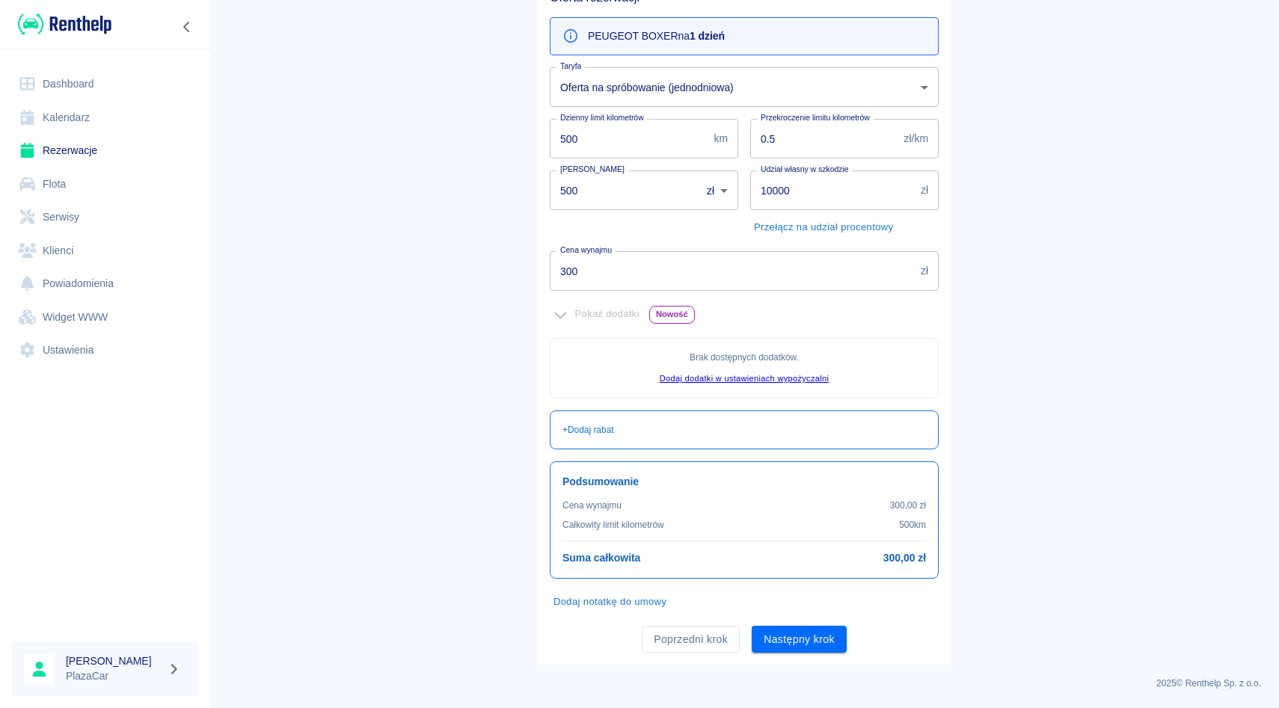
click at [707, 622] on div "Poprzedni krok Następny krok" at bounding box center [738, 634] width 401 height 40
click at [701, 630] on button "Poprzedni krok" at bounding box center [691, 640] width 98 height 28
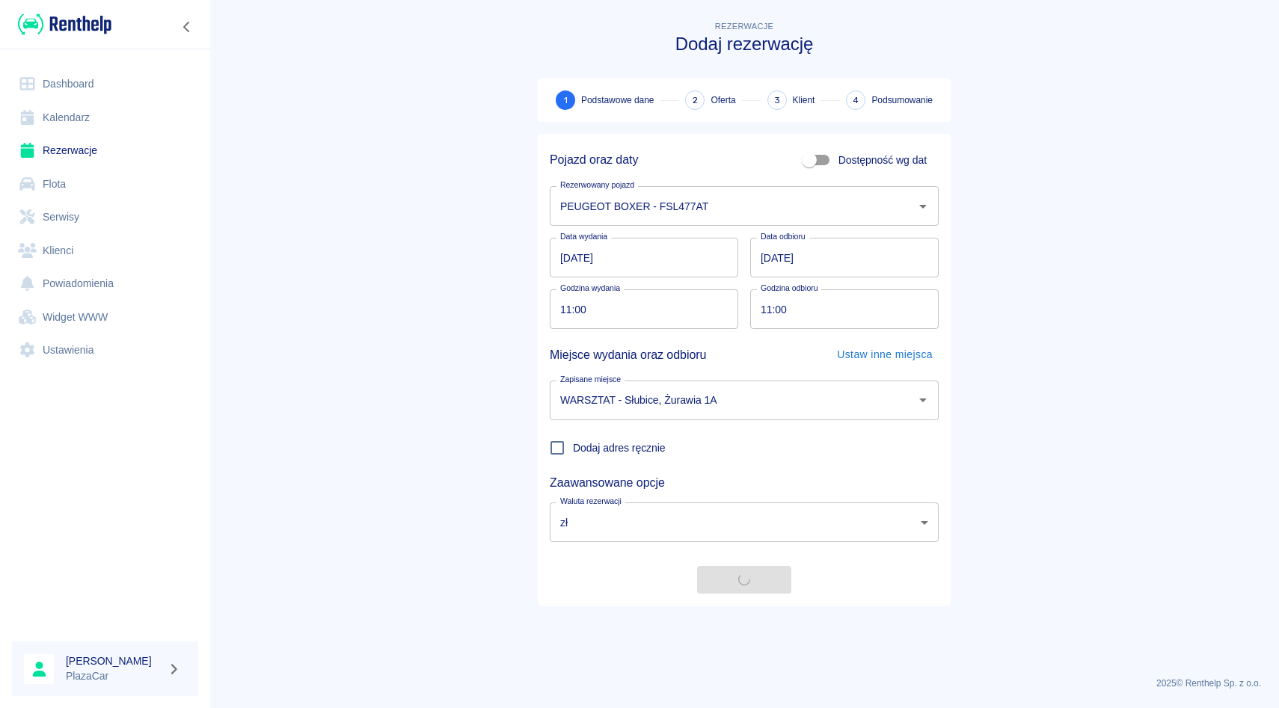
scroll to position [0, 0]
click at [47, 162] on link "Rezerwacje" at bounding box center [105, 151] width 186 height 34
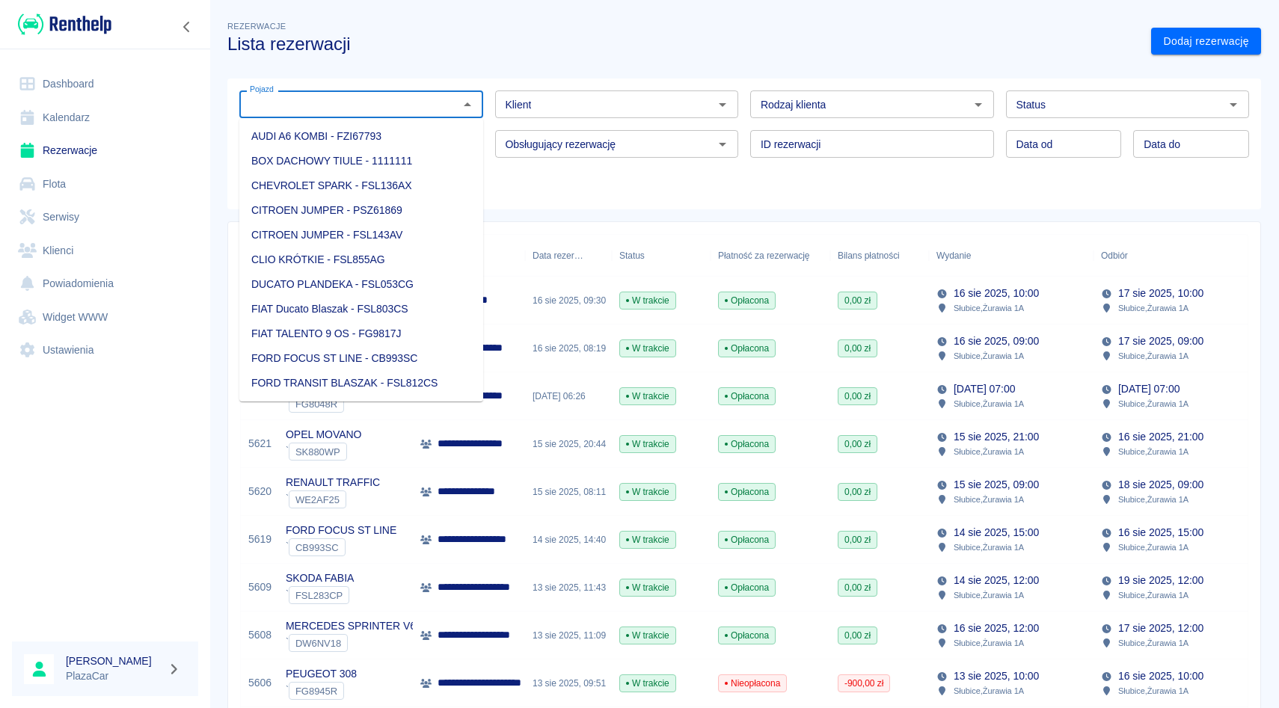
click at [355, 106] on input "Pojazd" at bounding box center [349, 104] width 210 height 19
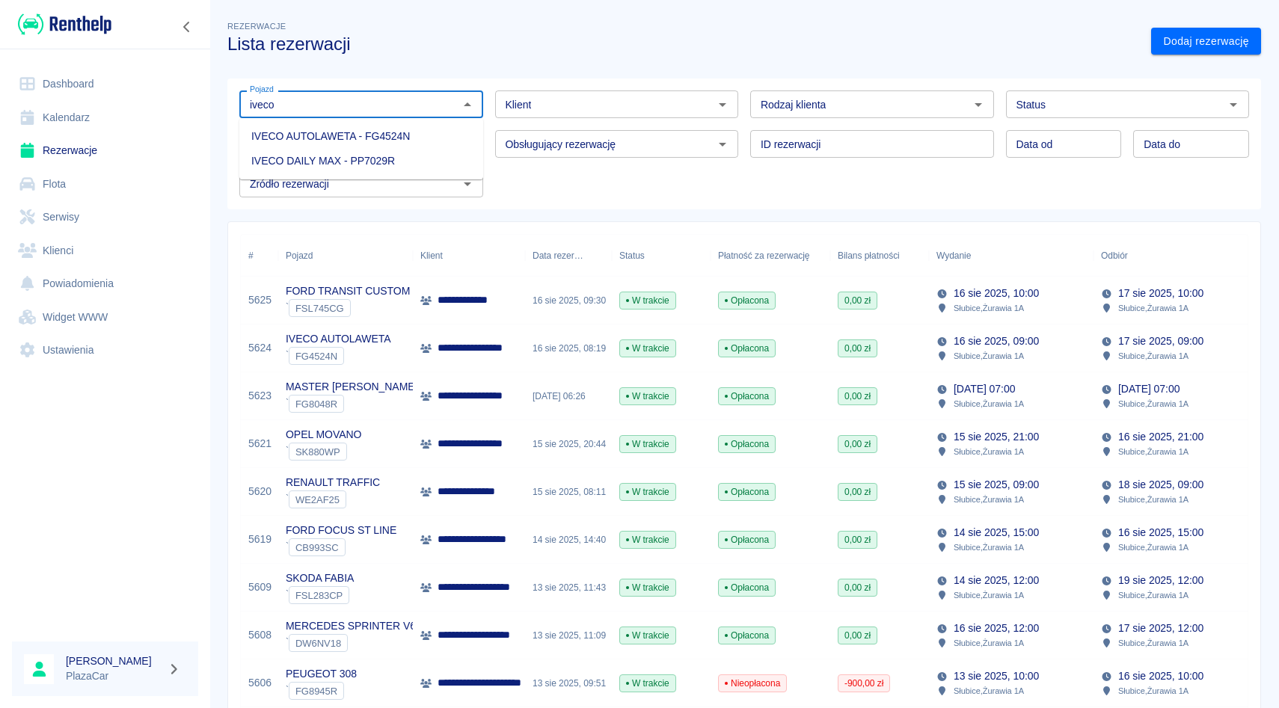
click at [310, 136] on li "IVECO AUTOLAWETA - FG4524N" at bounding box center [361, 136] width 244 height 25
type input "IVECO AUTOLAWETA - FG4524N"
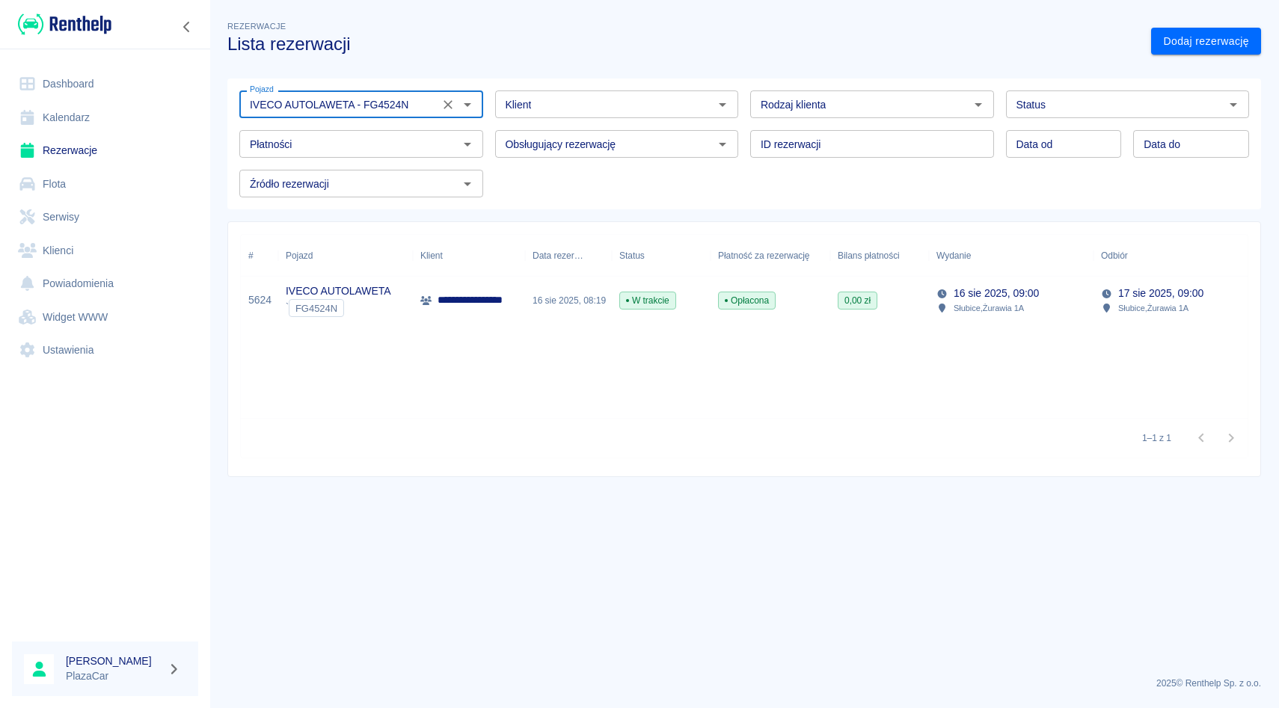
click at [449, 103] on icon "Wyczyść" at bounding box center [448, 104] width 9 height 9
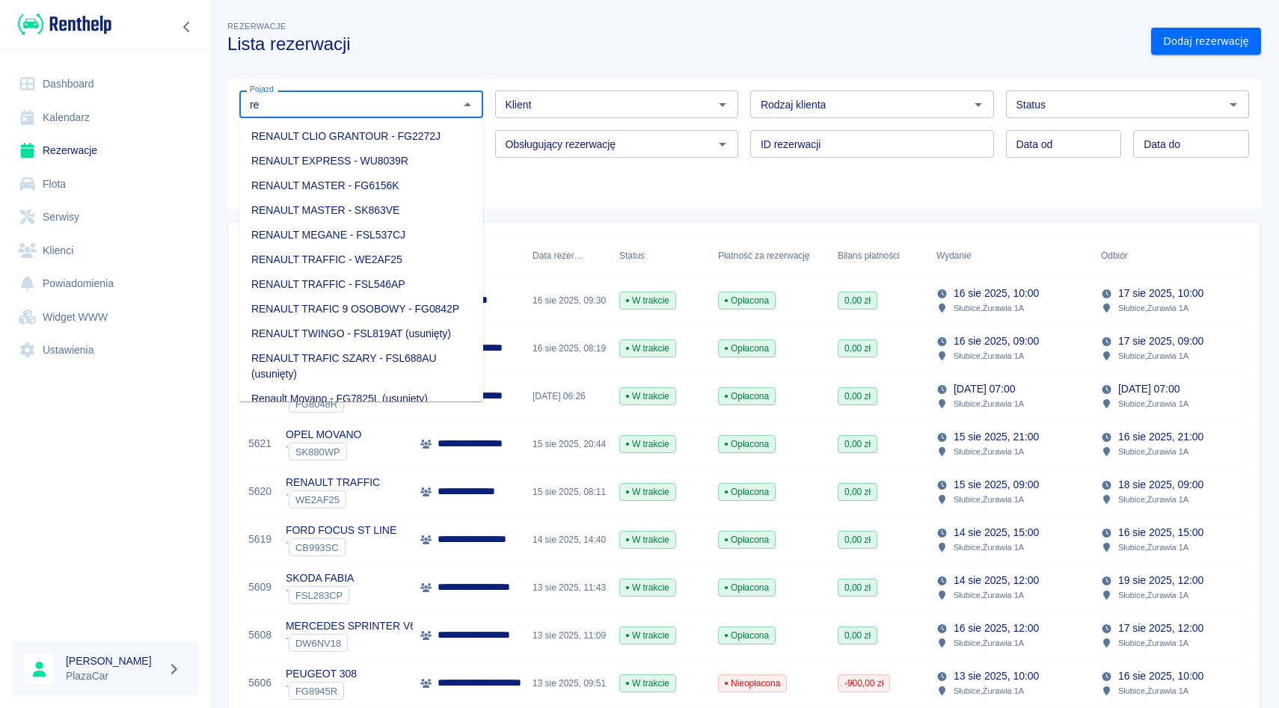
type input "r"
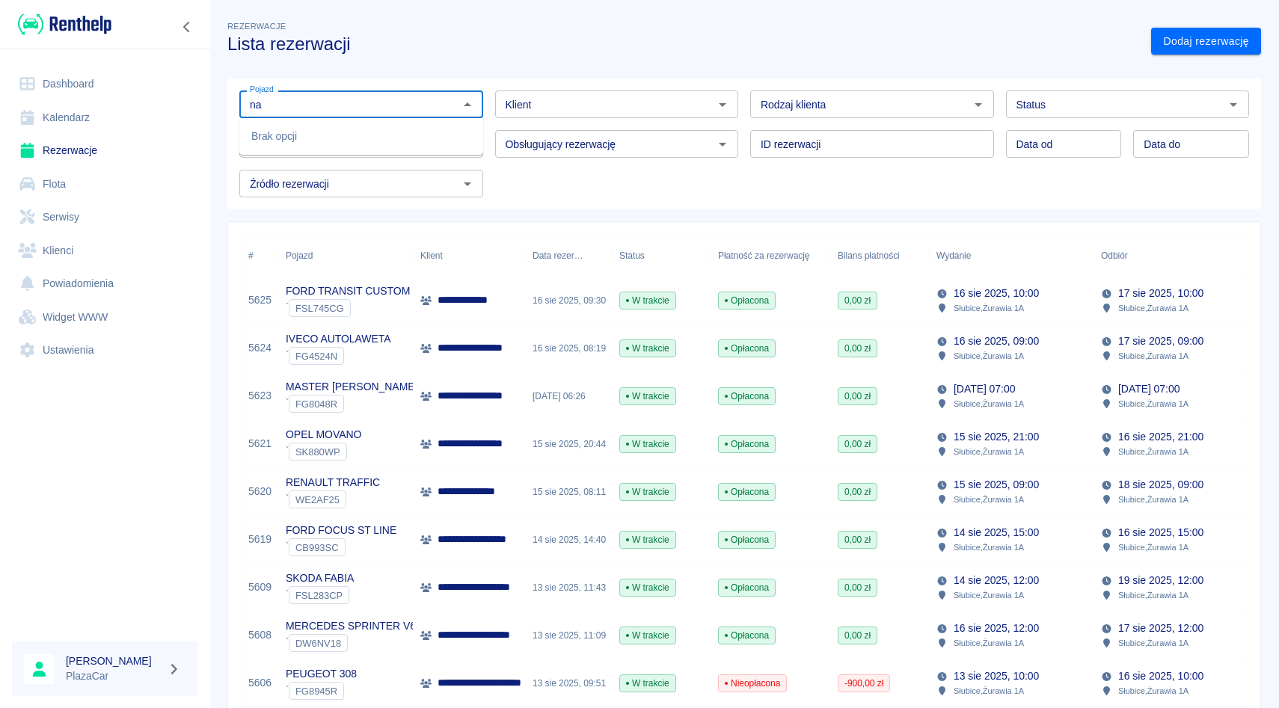
type input "n"
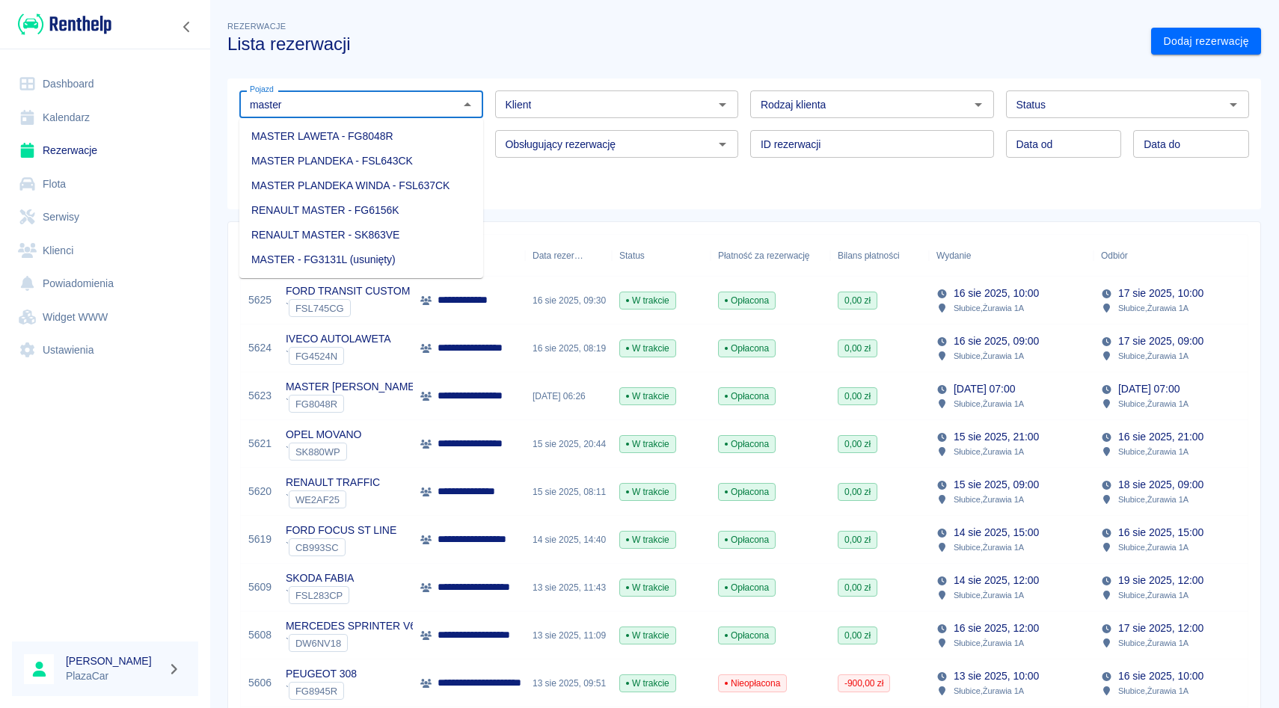
click at [372, 140] on li "MASTER LAWETA - FG8048R" at bounding box center [361, 136] width 244 height 25
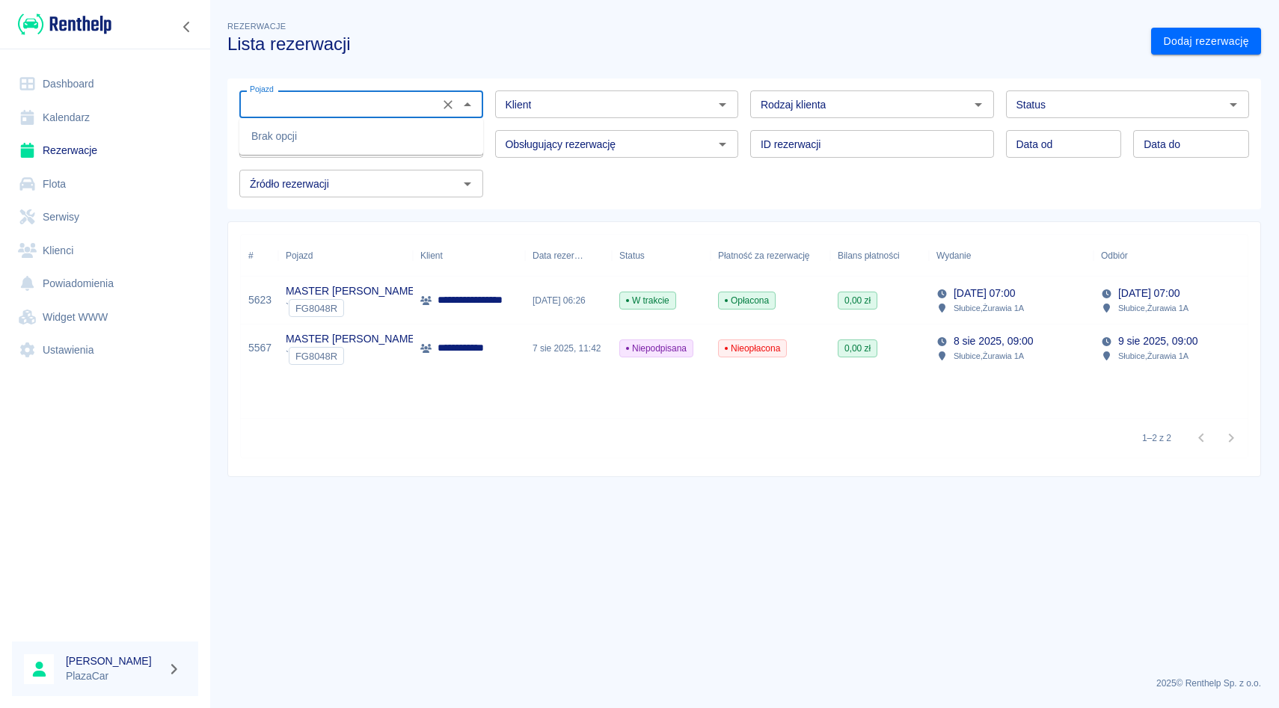
scroll to position [0, 341]
type input "MASTER LAWETA - FG8048Rawdsadwsawdsawdsawdsawdsawdsawdsawdsadsawdsawdsawdsawdsa…"
click at [447, 103] on icon "Wyczyść" at bounding box center [448, 104] width 9 height 9
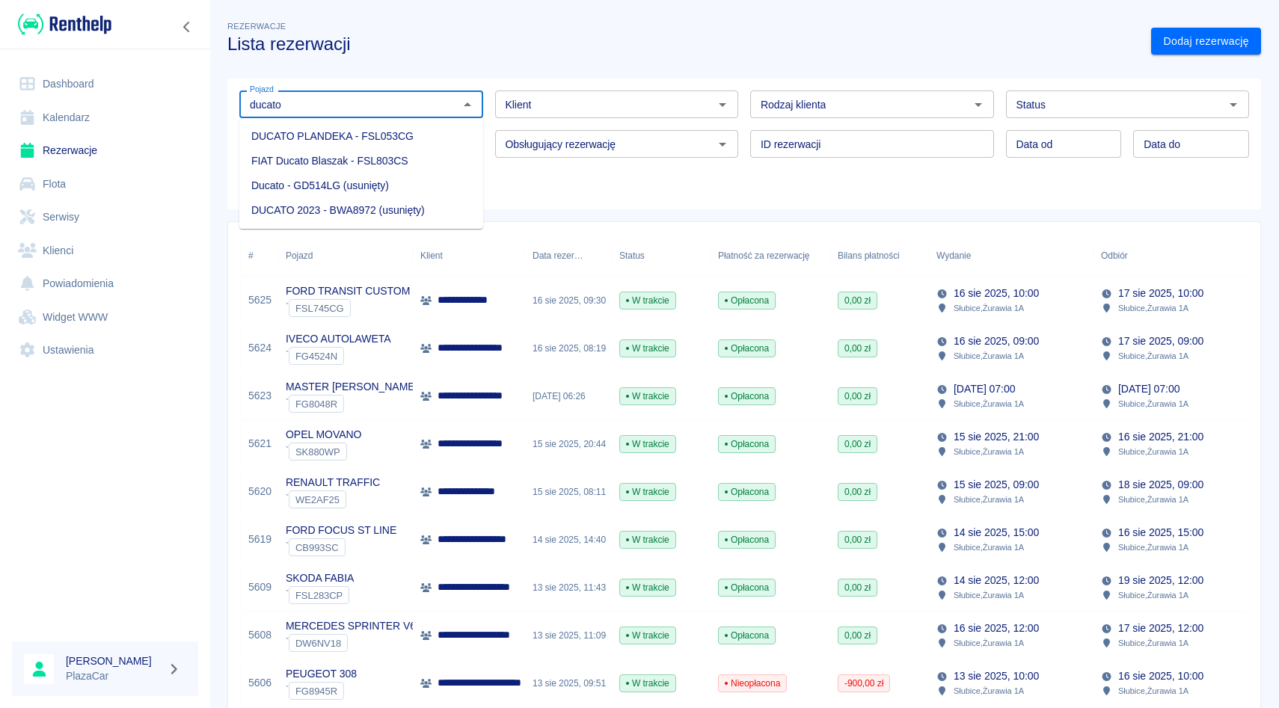
click at [414, 156] on li "FIAT Ducato Blaszak - FSL803CS" at bounding box center [361, 161] width 244 height 25
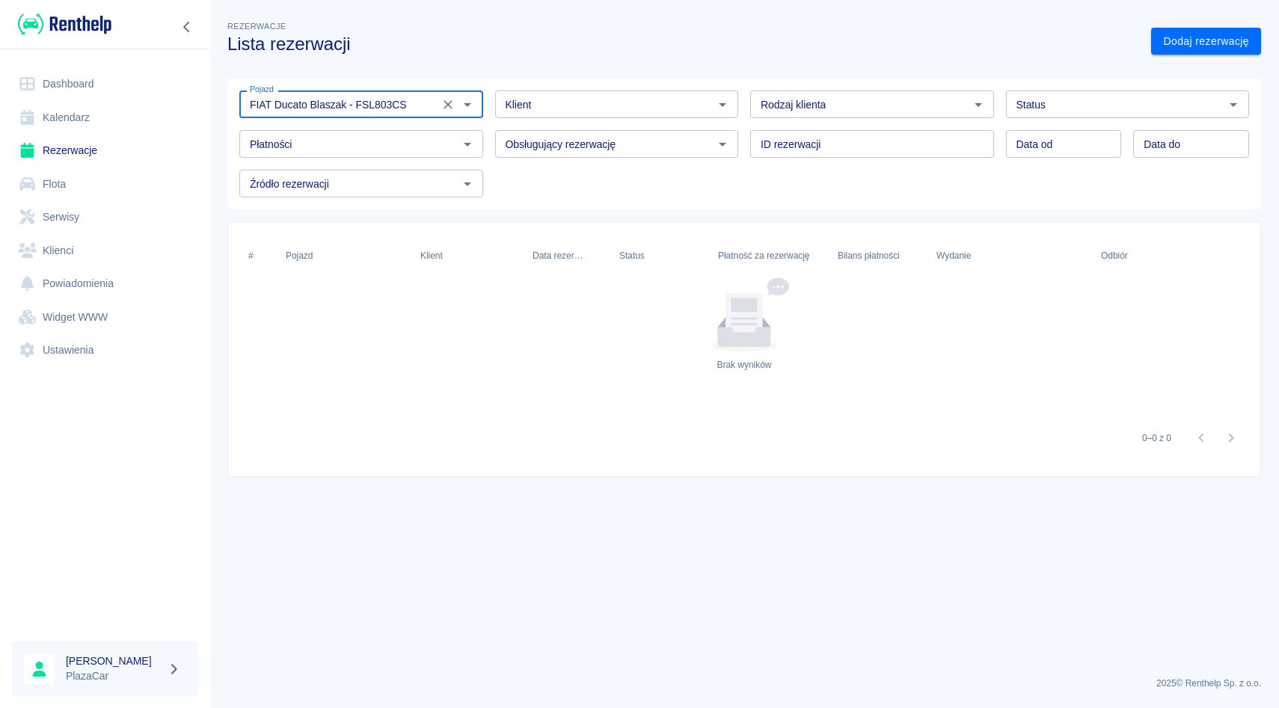
type input "FIAT Ducato Blaszak - FSL803CS"
click at [449, 105] on icon "Wyczyść" at bounding box center [448, 104] width 15 height 15
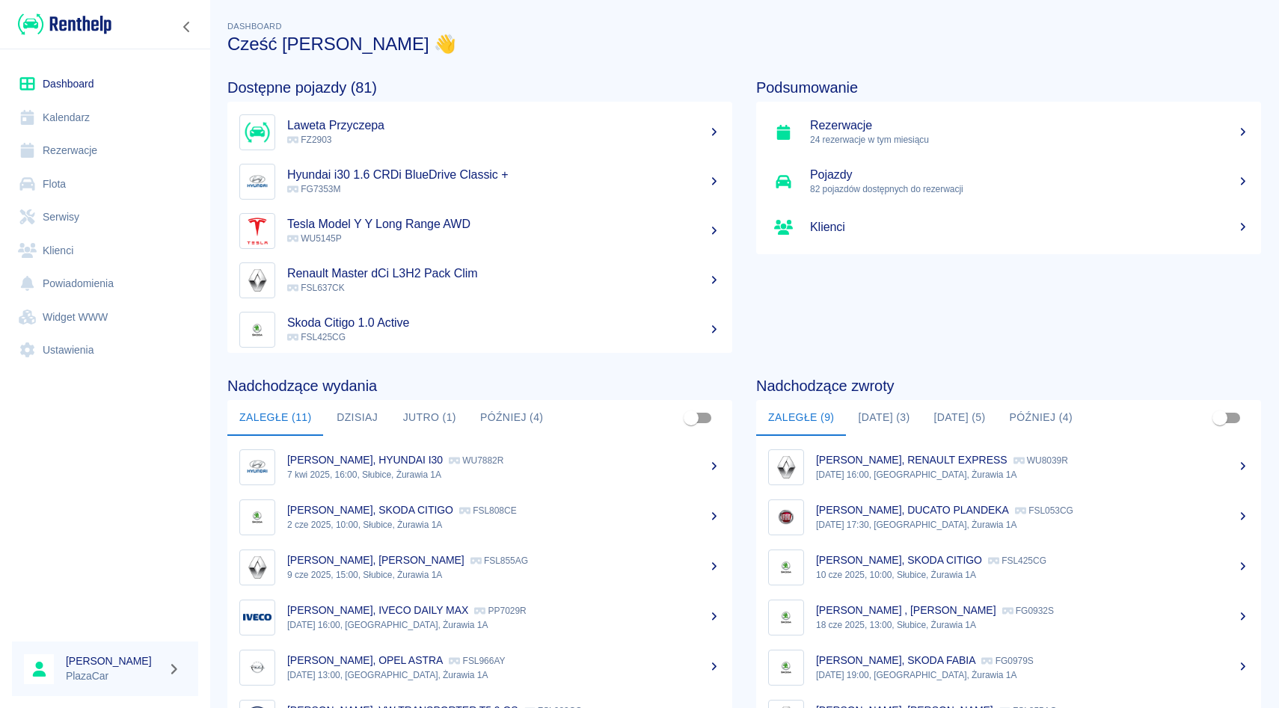
click at [107, 139] on link "Rezerwacje" at bounding box center [105, 151] width 186 height 34
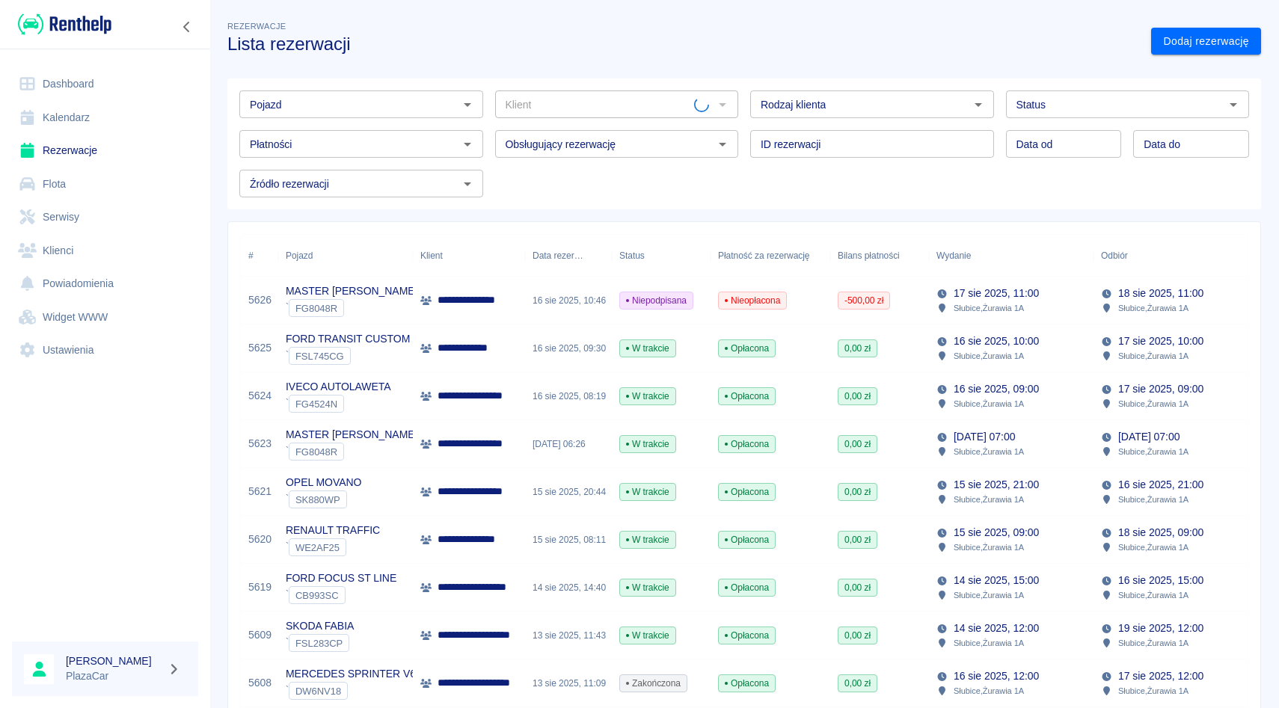
click at [141, 182] on link "Flota" at bounding box center [105, 185] width 186 height 34
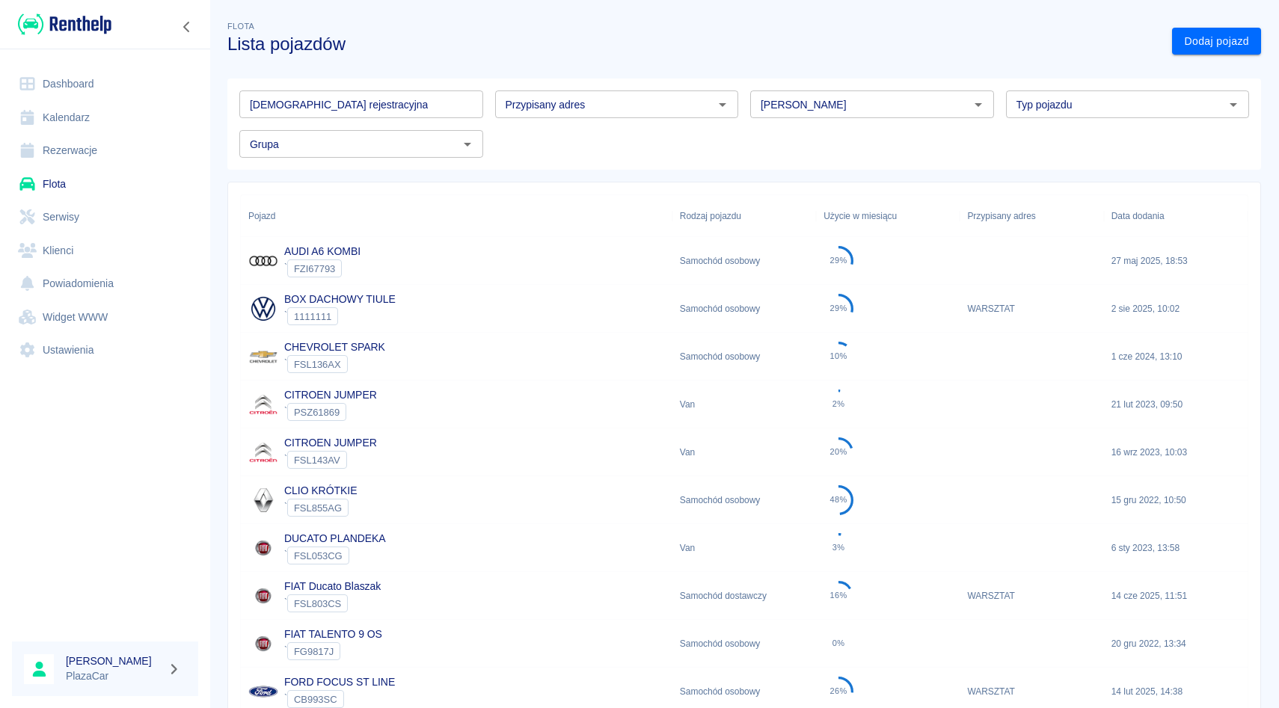
click at [791, 117] on div "[PERSON_NAME]" at bounding box center [872, 104] width 244 height 28
click at [789, 136] on li "Iveco" at bounding box center [872, 136] width 244 height 25
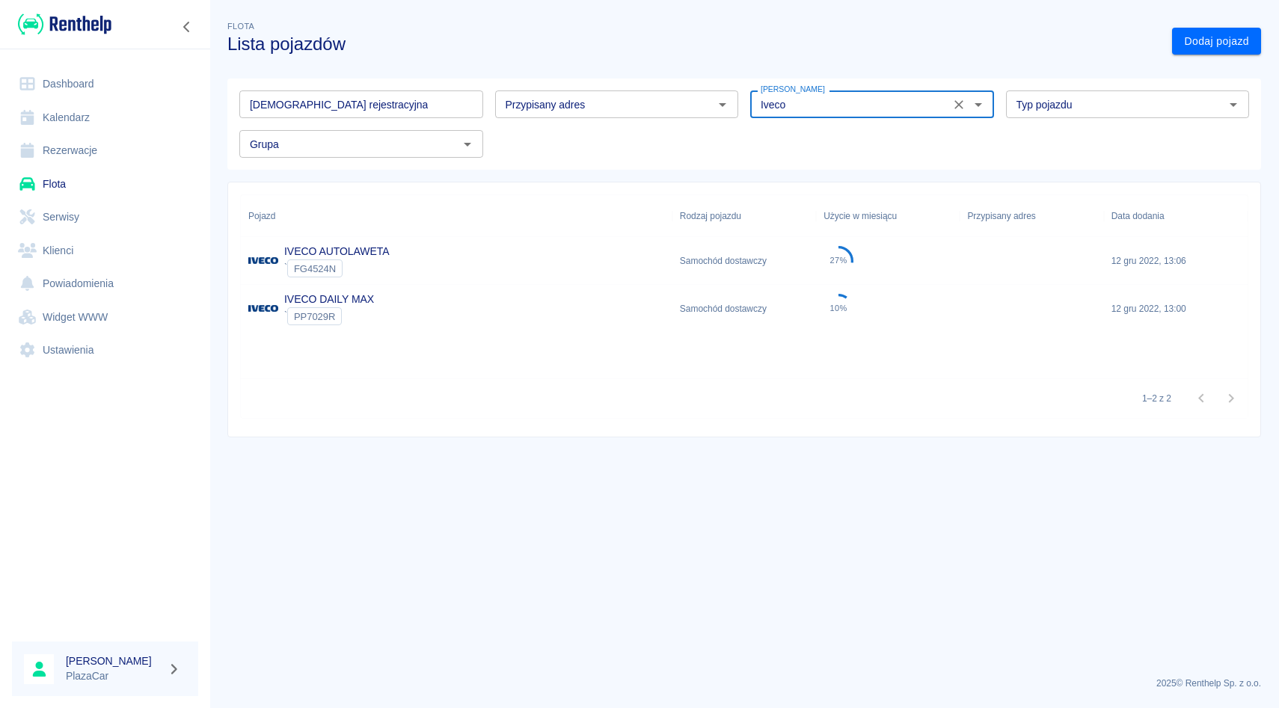
type input "Iveco"
click at [432, 289] on div "IVECO DAILY MAX ` PP7029R" at bounding box center [457, 309] width 432 height 48
